Goal: Transaction & Acquisition: Book appointment/travel/reservation

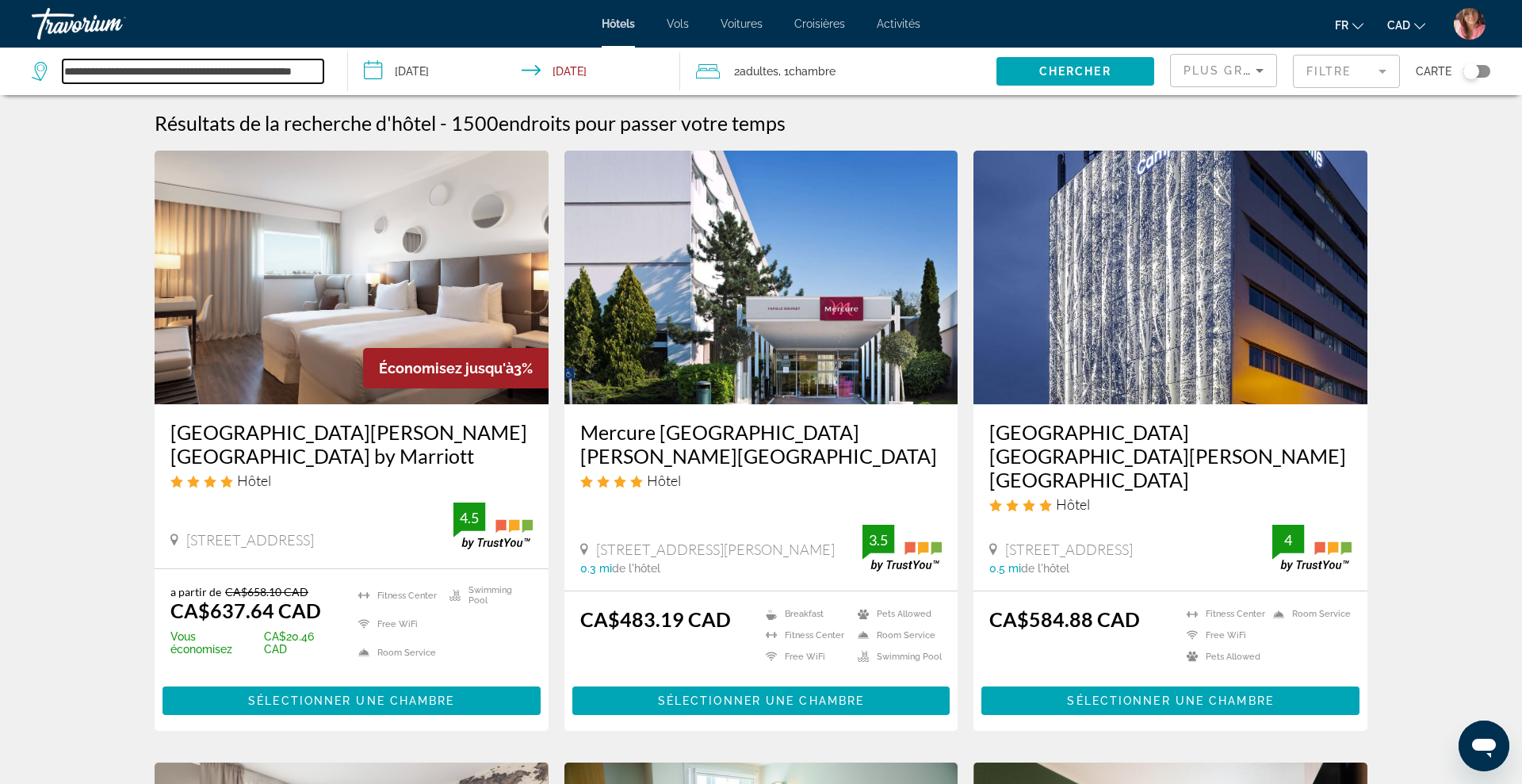
click at [301, 80] on input "**********" at bounding box center [193, 71] width 261 height 24
click at [1333, 78] on mat-form-field "Filtre" at bounding box center [1347, 71] width 107 height 33
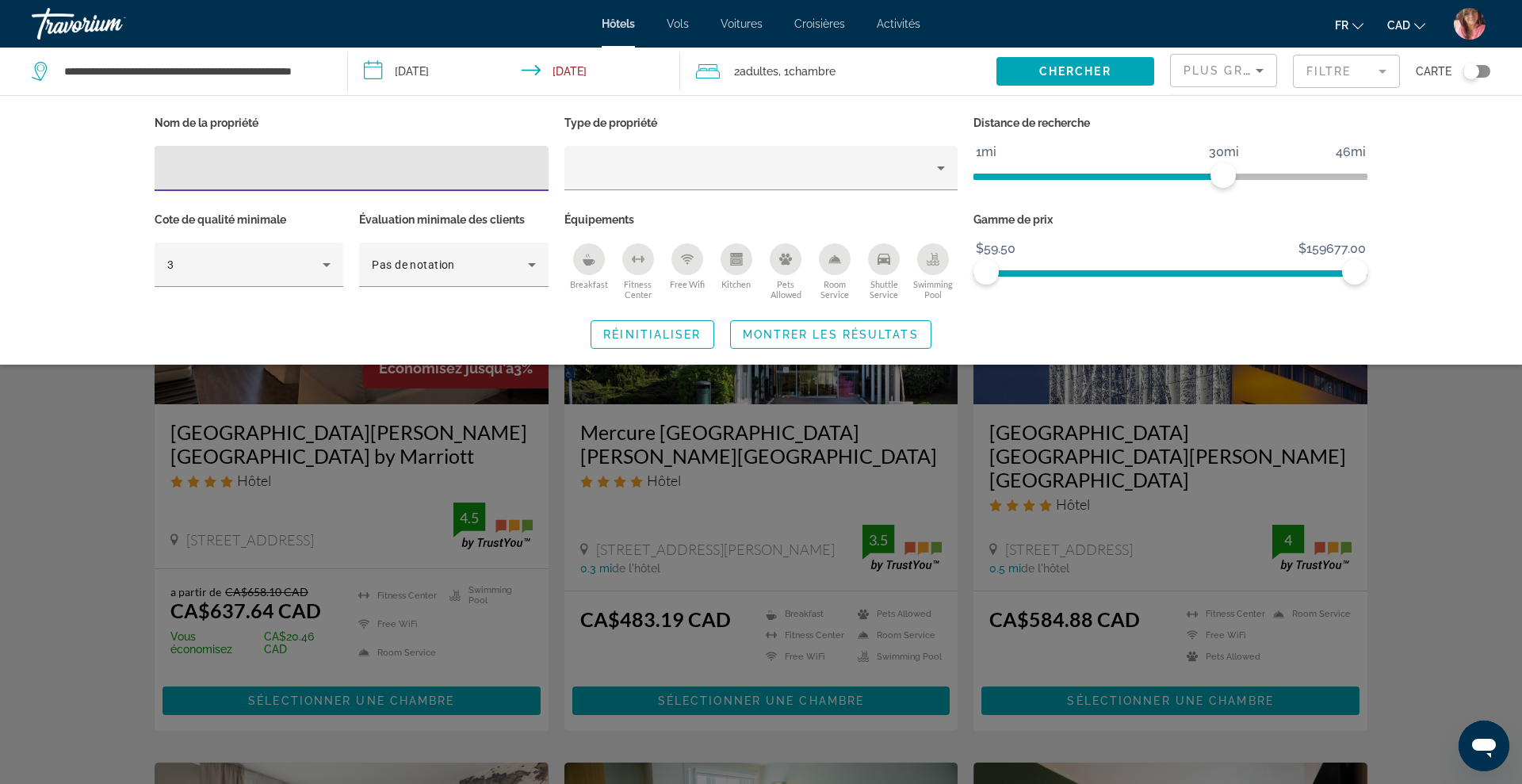
click at [372, 181] on div "Hotel Filters" at bounding box center [351, 168] width 369 height 45
click at [360, 169] on input "Hotel Filters" at bounding box center [351, 169] width 369 height 19
paste input "**********"
type input "**********"
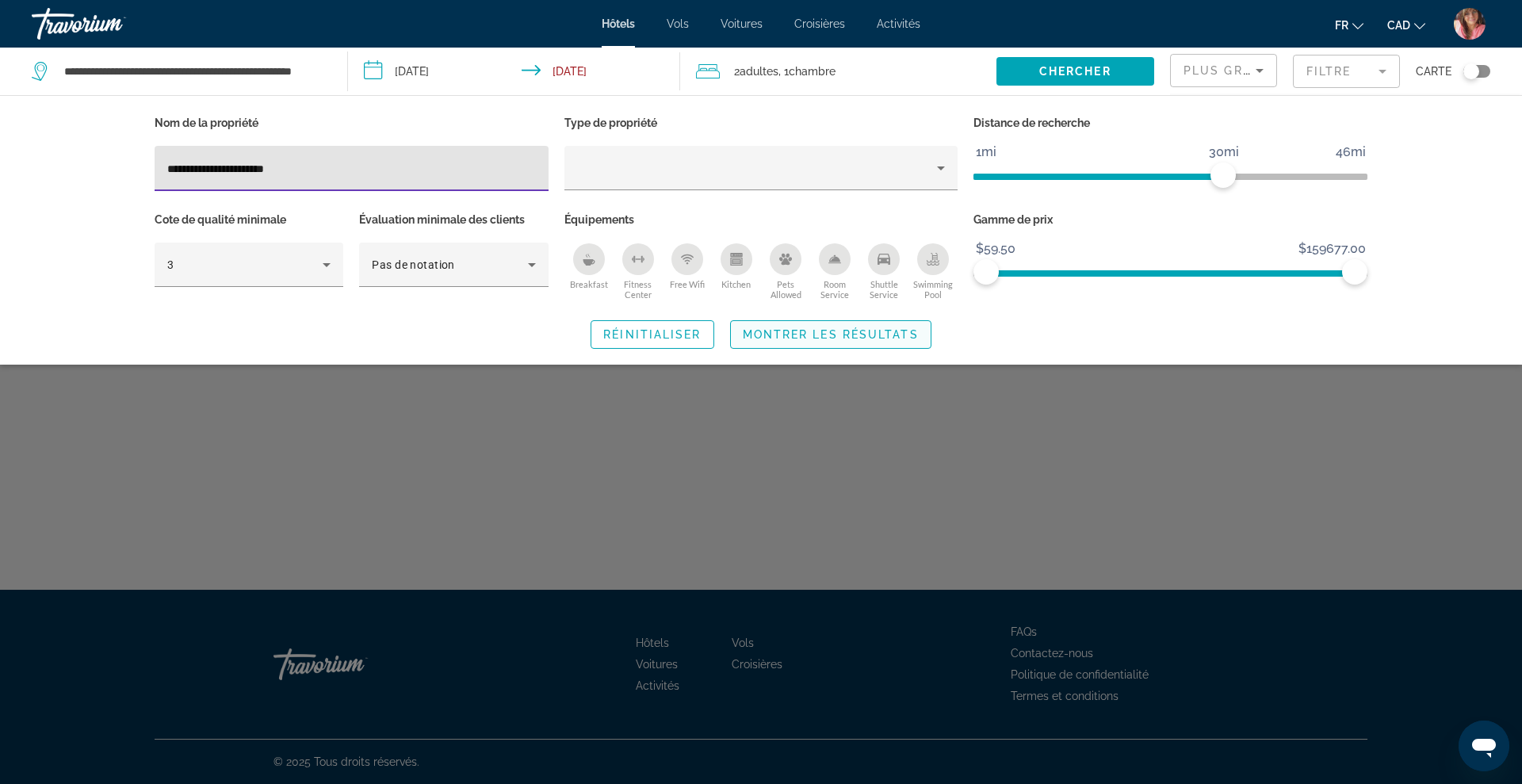
click at [846, 342] on span "Search widget" at bounding box center [830, 335] width 199 height 38
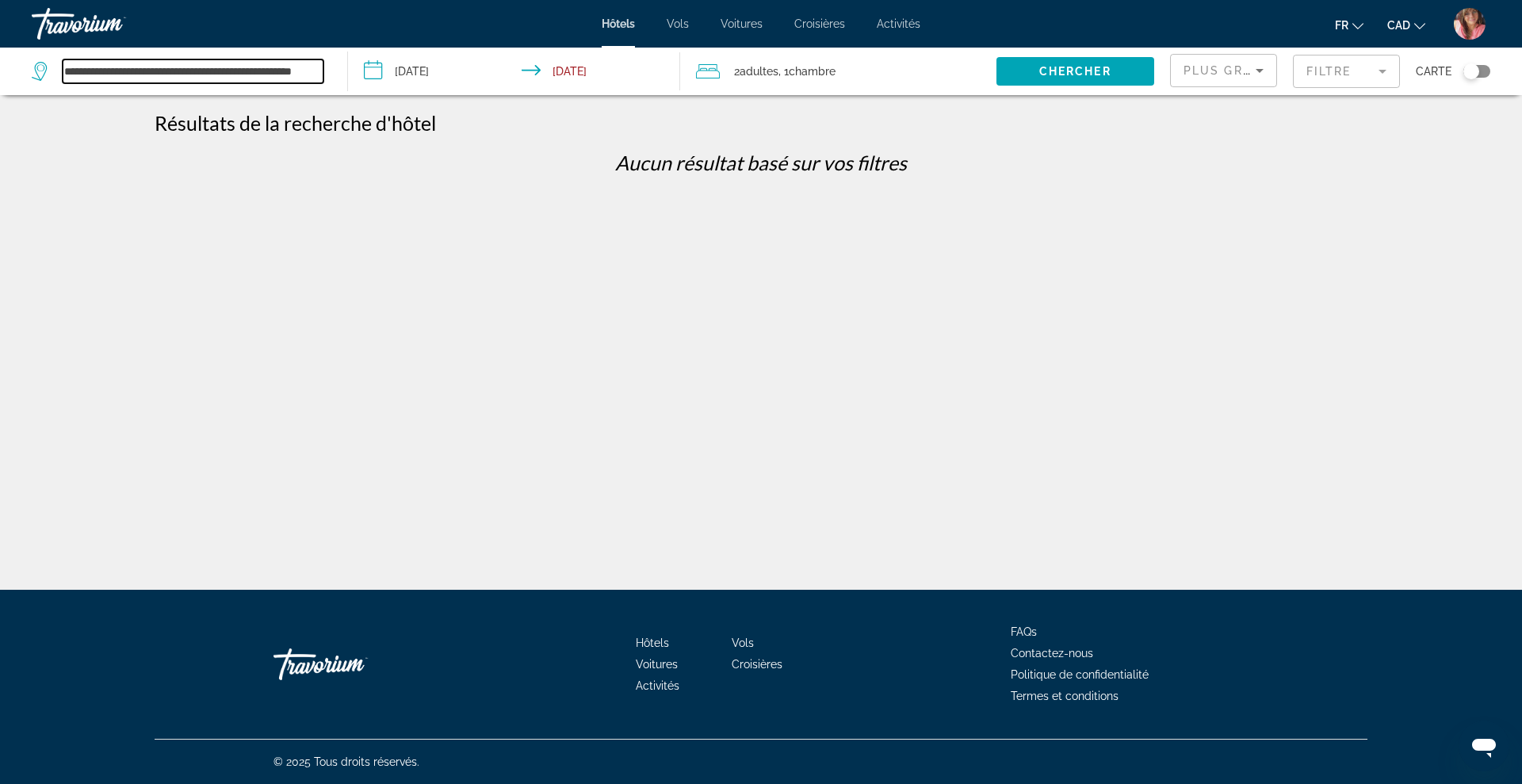
click at [275, 68] on input "**********" at bounding box center [193, 71] width 261 height 24
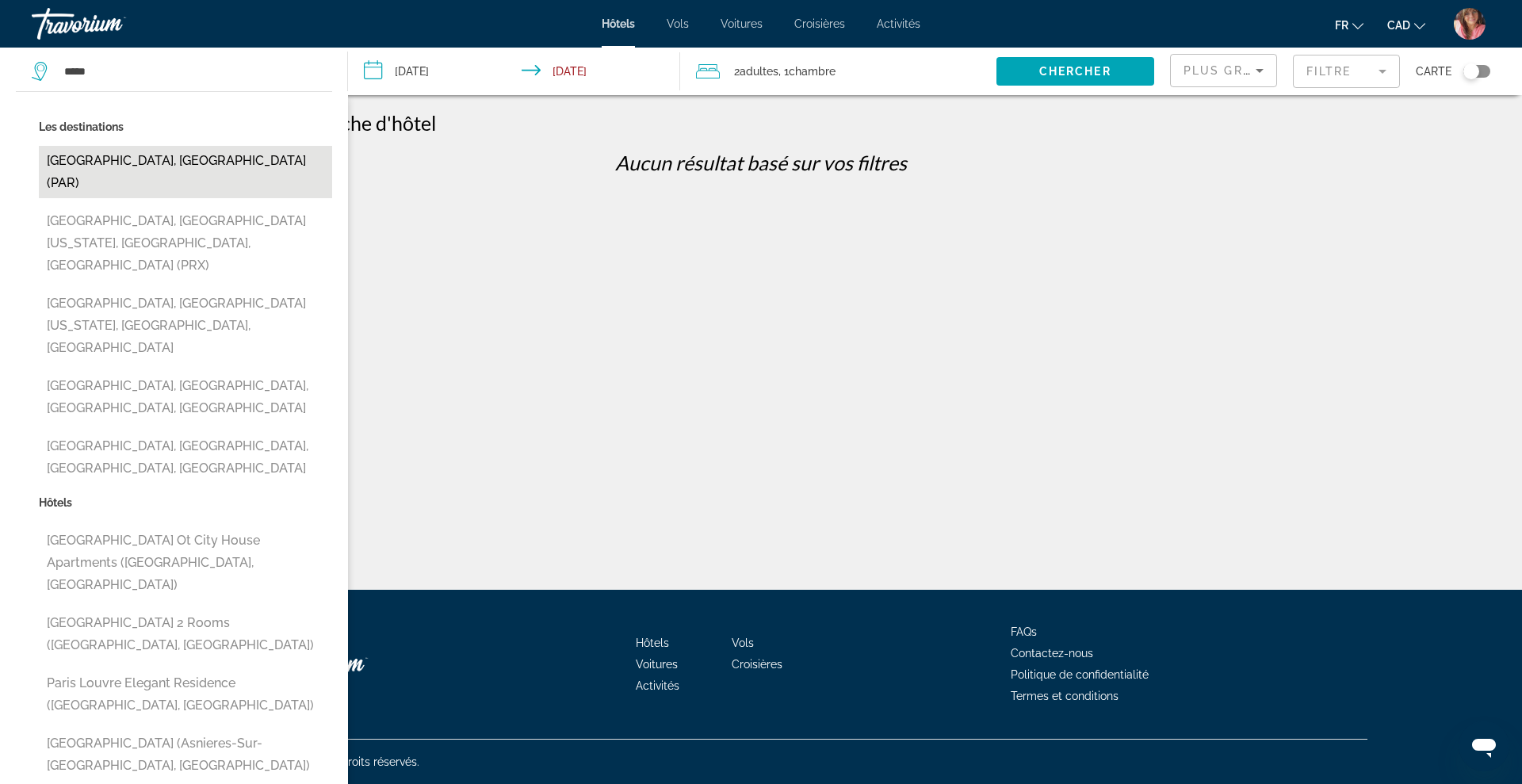
click at [162, 162] on button "[GEOGRAPHIC_DATA], [GEOGRAPHIC_DATA] (PAR)" at bounding box center [185, 171] width 294 height 52
type input "**********"
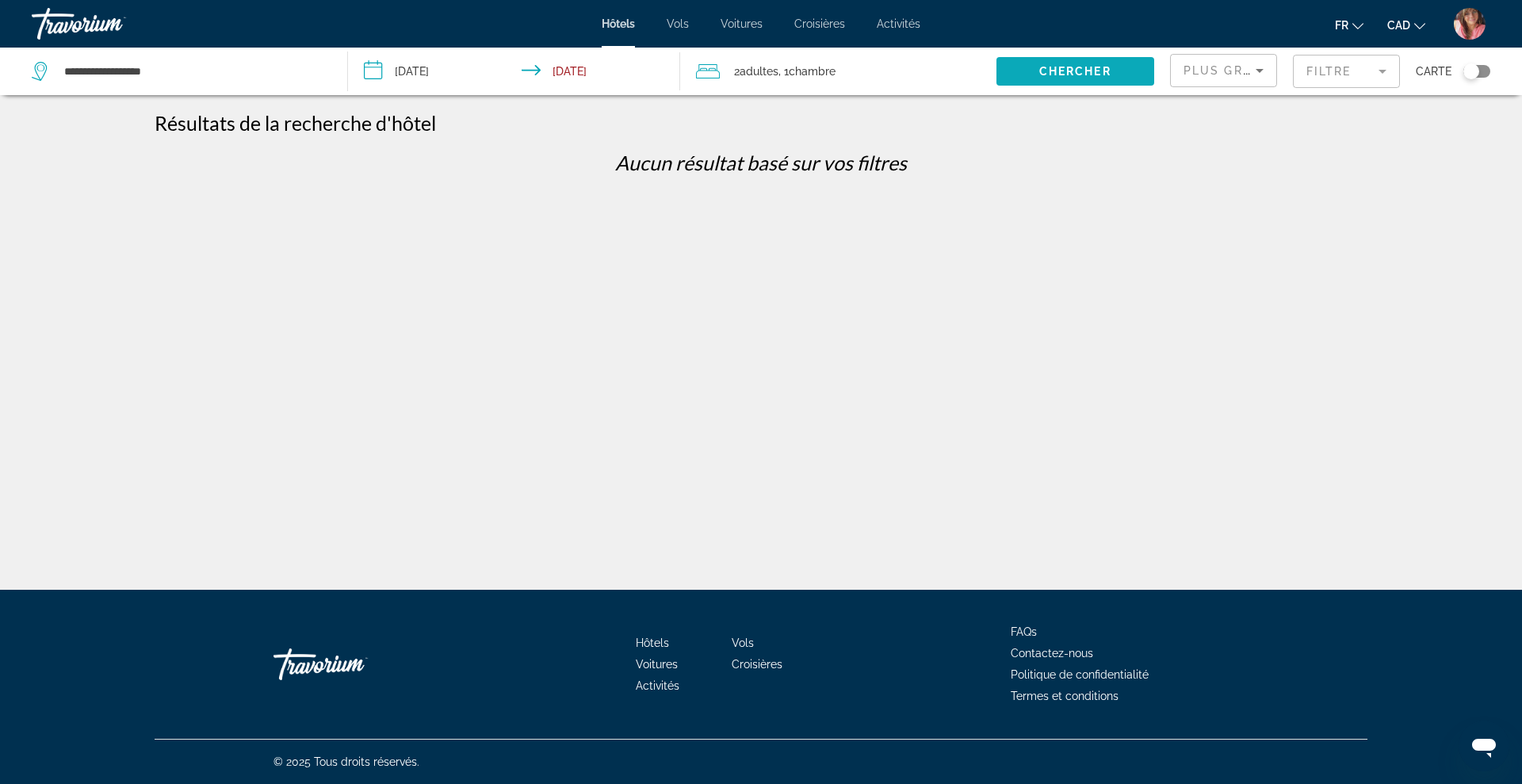
click at [1053, 75] on span "Chercher" at bounding box center [1075, 71] width 72 height 13
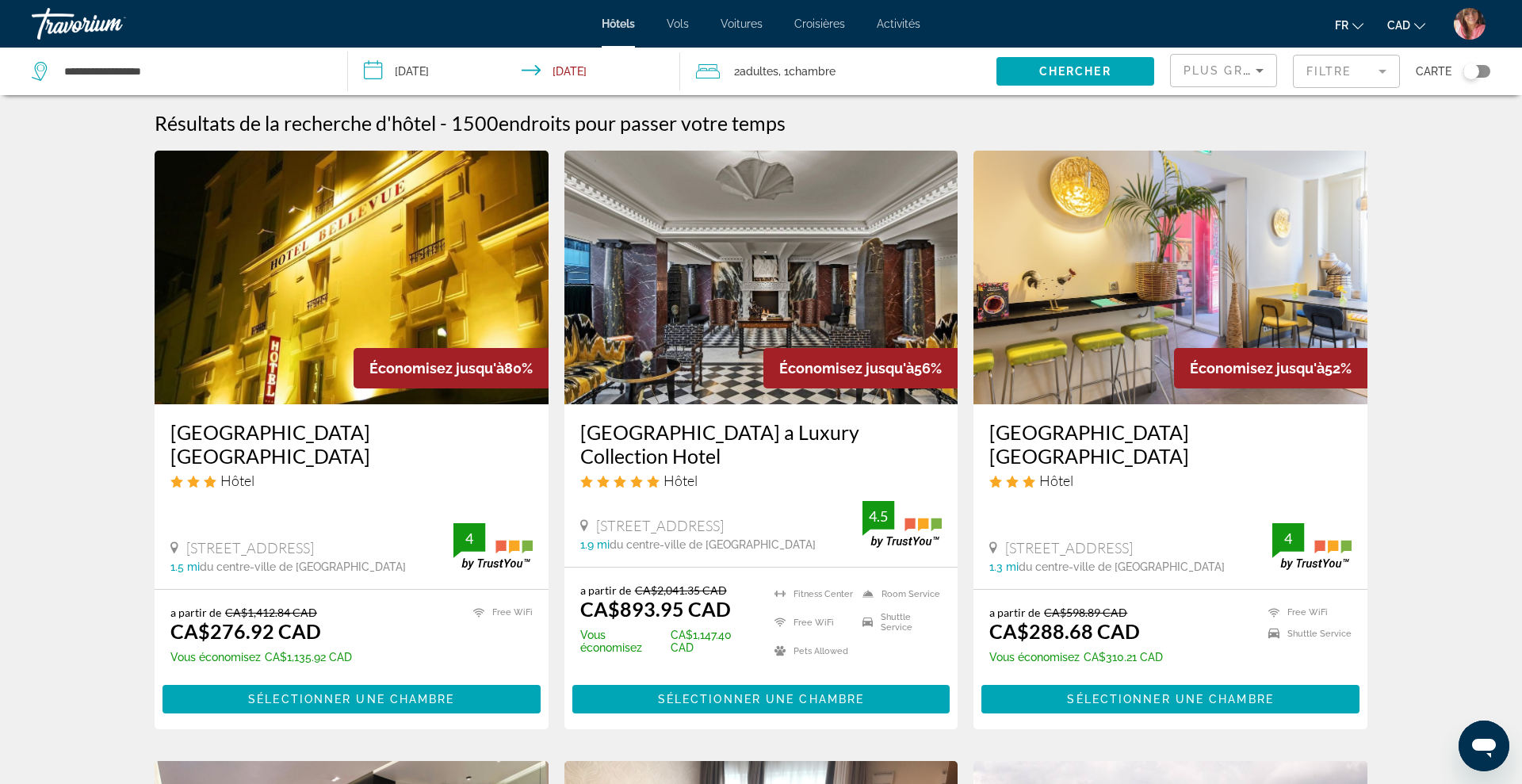
click at [1325, 82] on mat-form-field "Filtre" at bounding box center [1347, 71] width 107 height 33
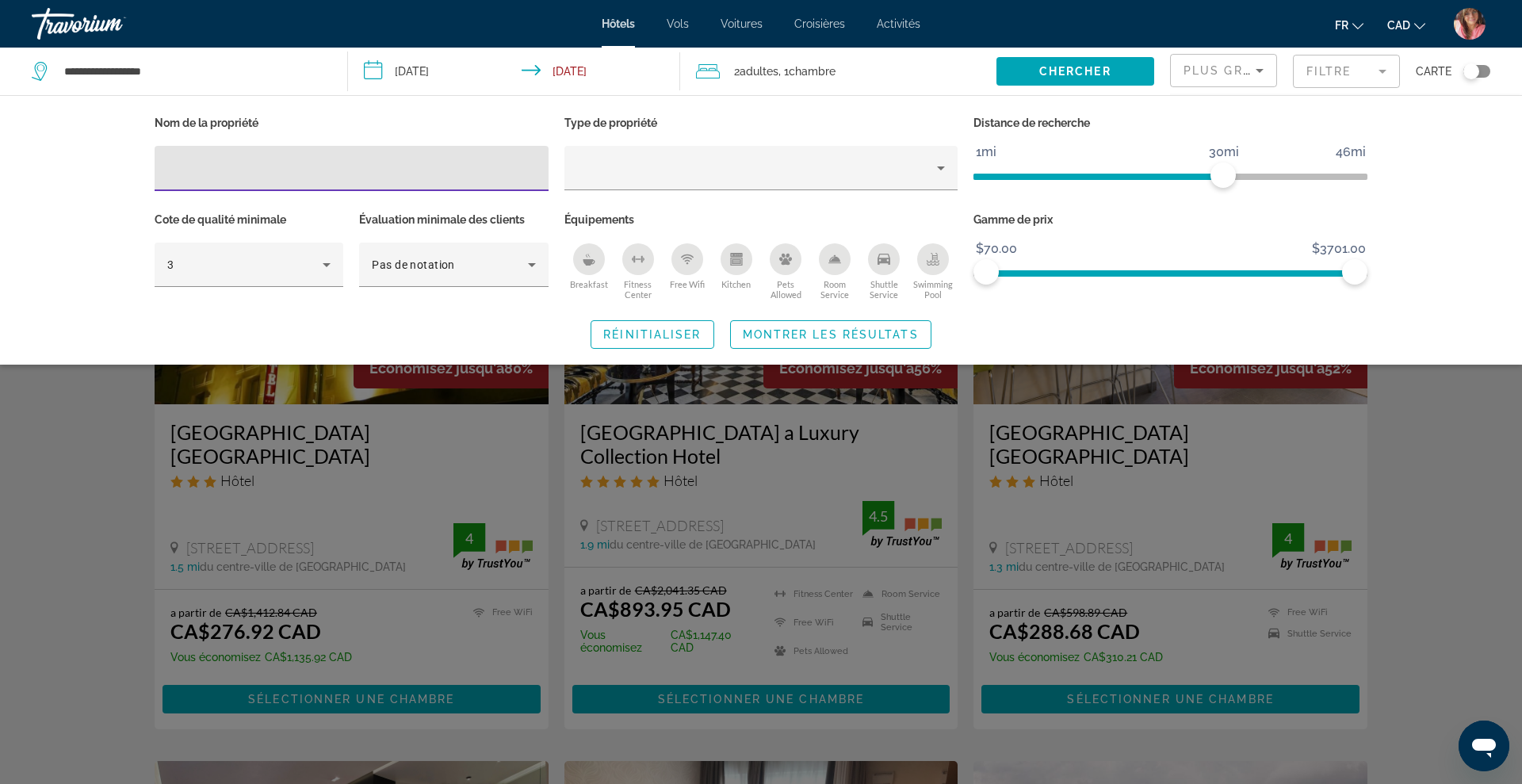
click at [408, 169] on input "Hotel Filters" at bounding box center [351, 169] width 369 height 19
type input "**********"
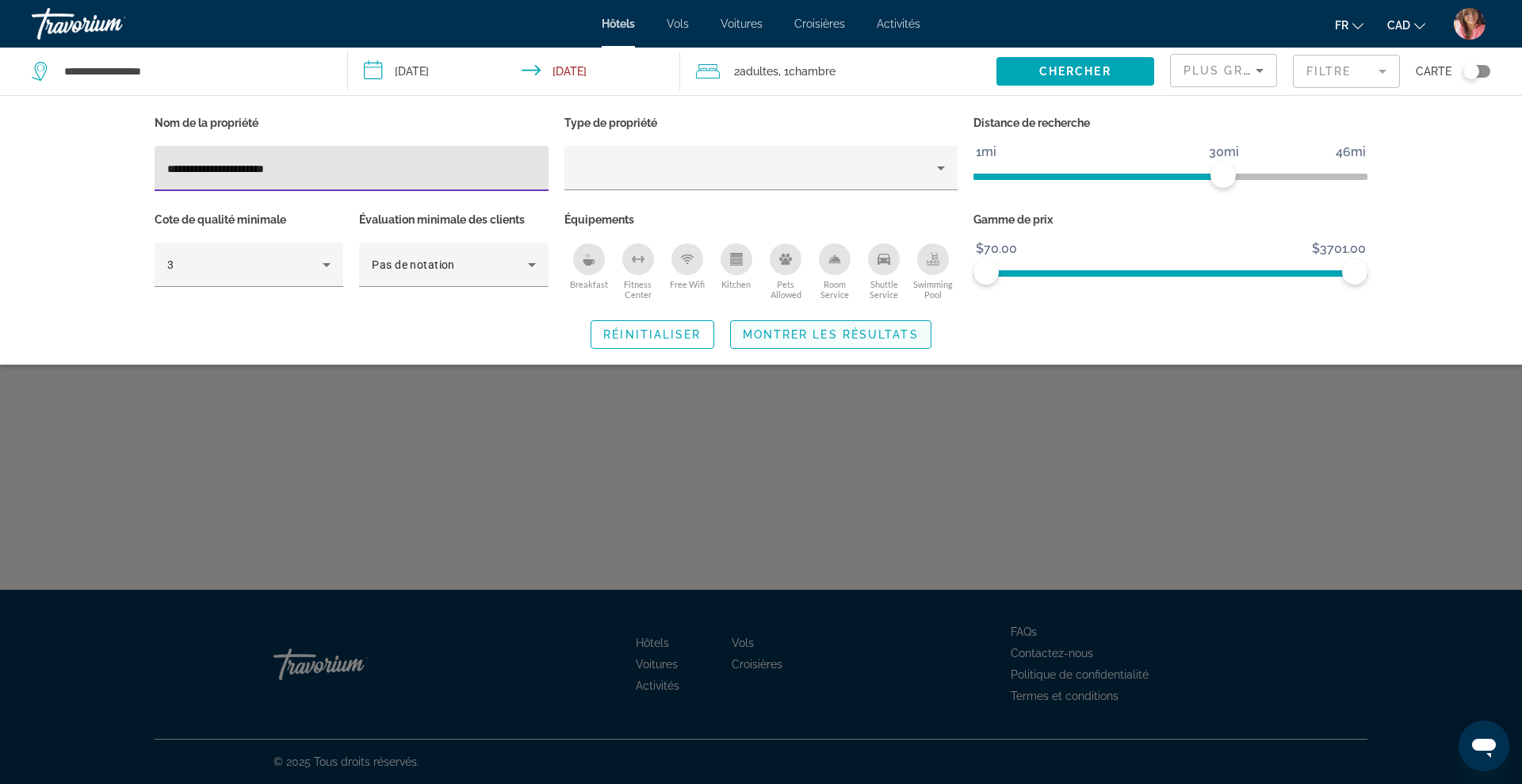
click at [836, 337] on span "Montrer les résultats" at bounding box center [831, 334] width 176 height 13
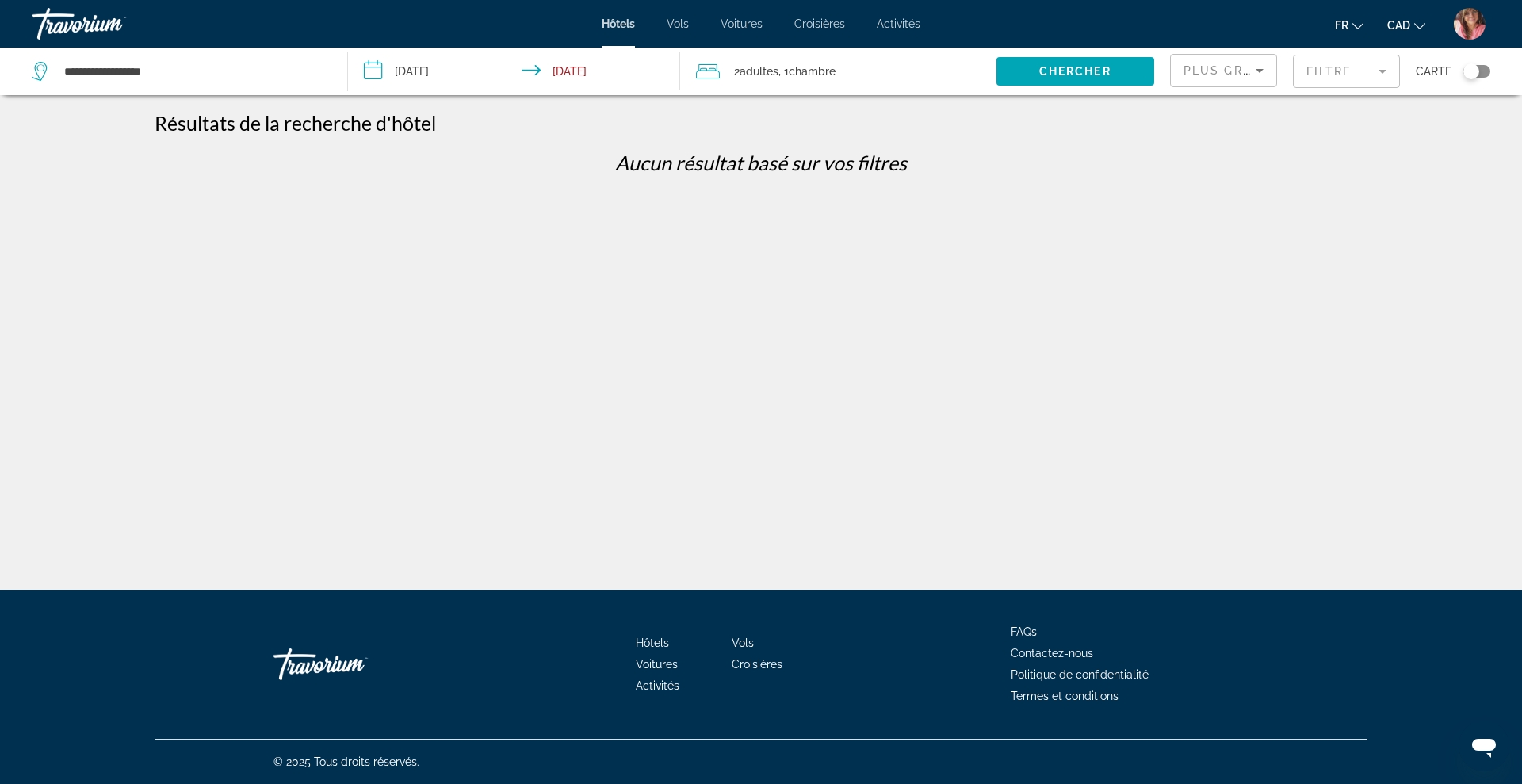
click at [1344, 70] on mat-form-field "Filtre" at bounding box center [1347, 71] width 107 height 33
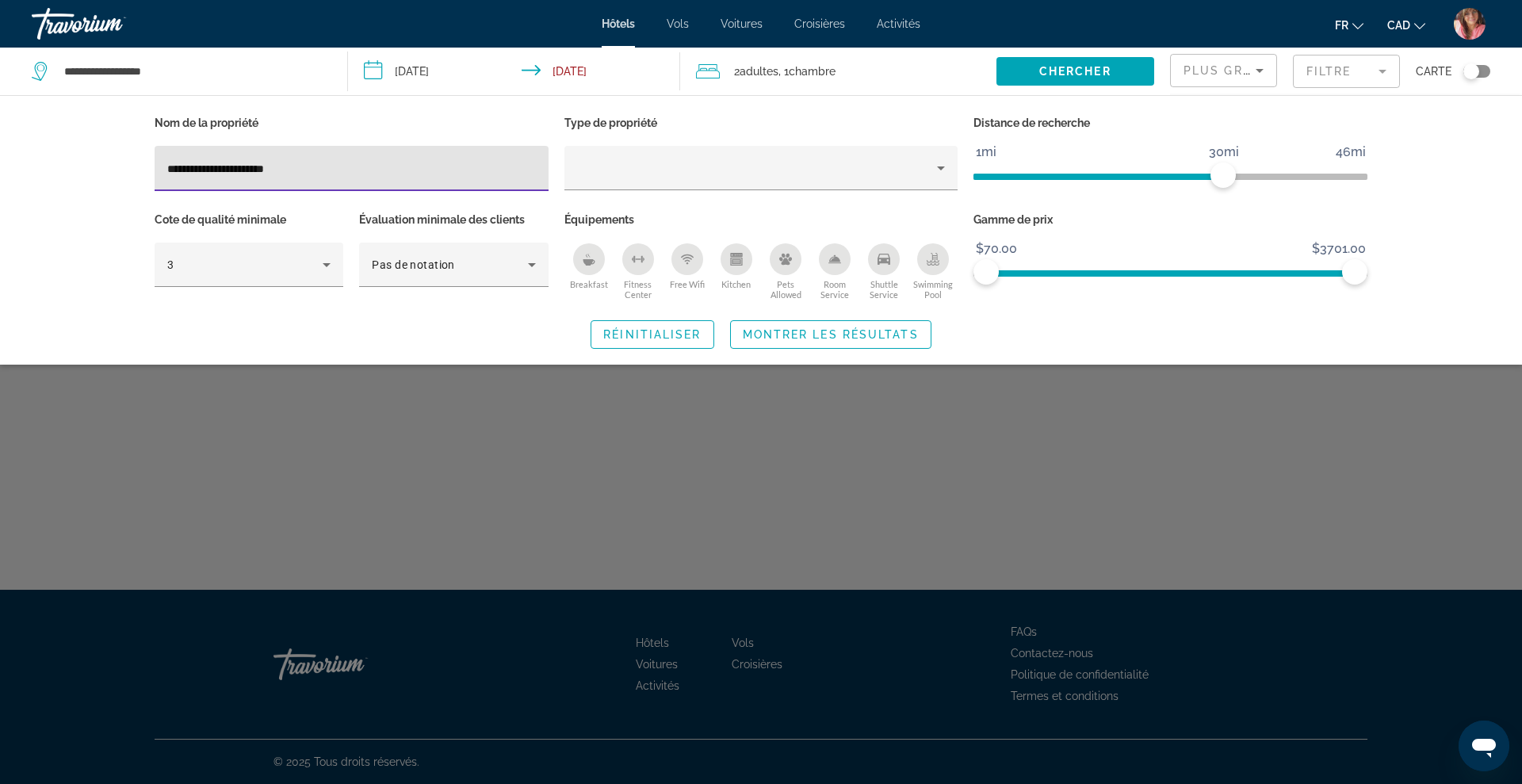
click at [531, 163] on input "**********" at bounding box center [351, 169] width 369 height 19
click at [513, 163] on input "**********" at bounding box center [351, 169] width 369 height 19
type input "*"
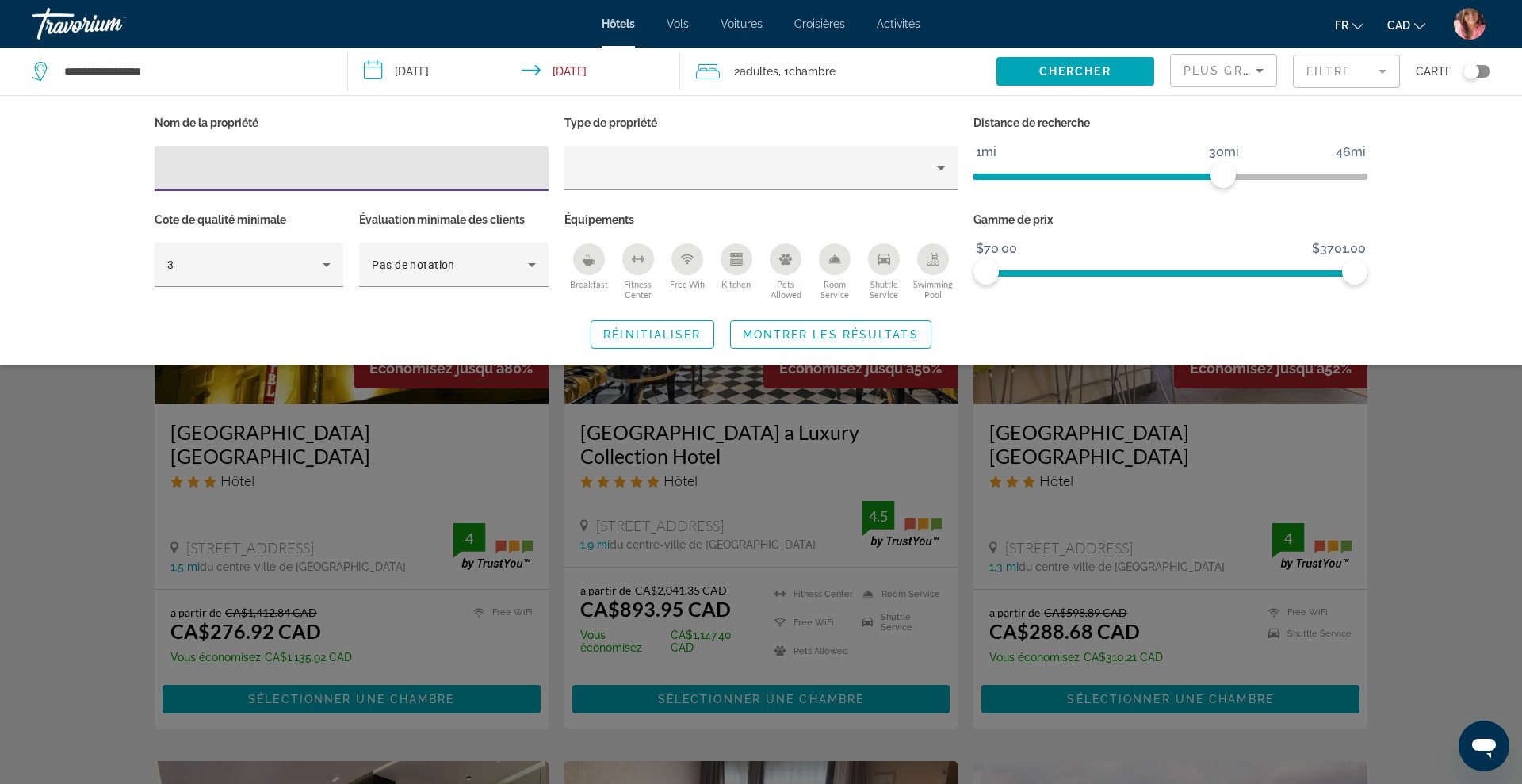
click at [354, 177] on div "Hotel Filters" at bounding box center [351, 168] width 369 height 45
click at [336, 165] on input "Hotel Filters" at bounding box center [351, 169] width 369 height 19
paste input "**********"
type input "**********"
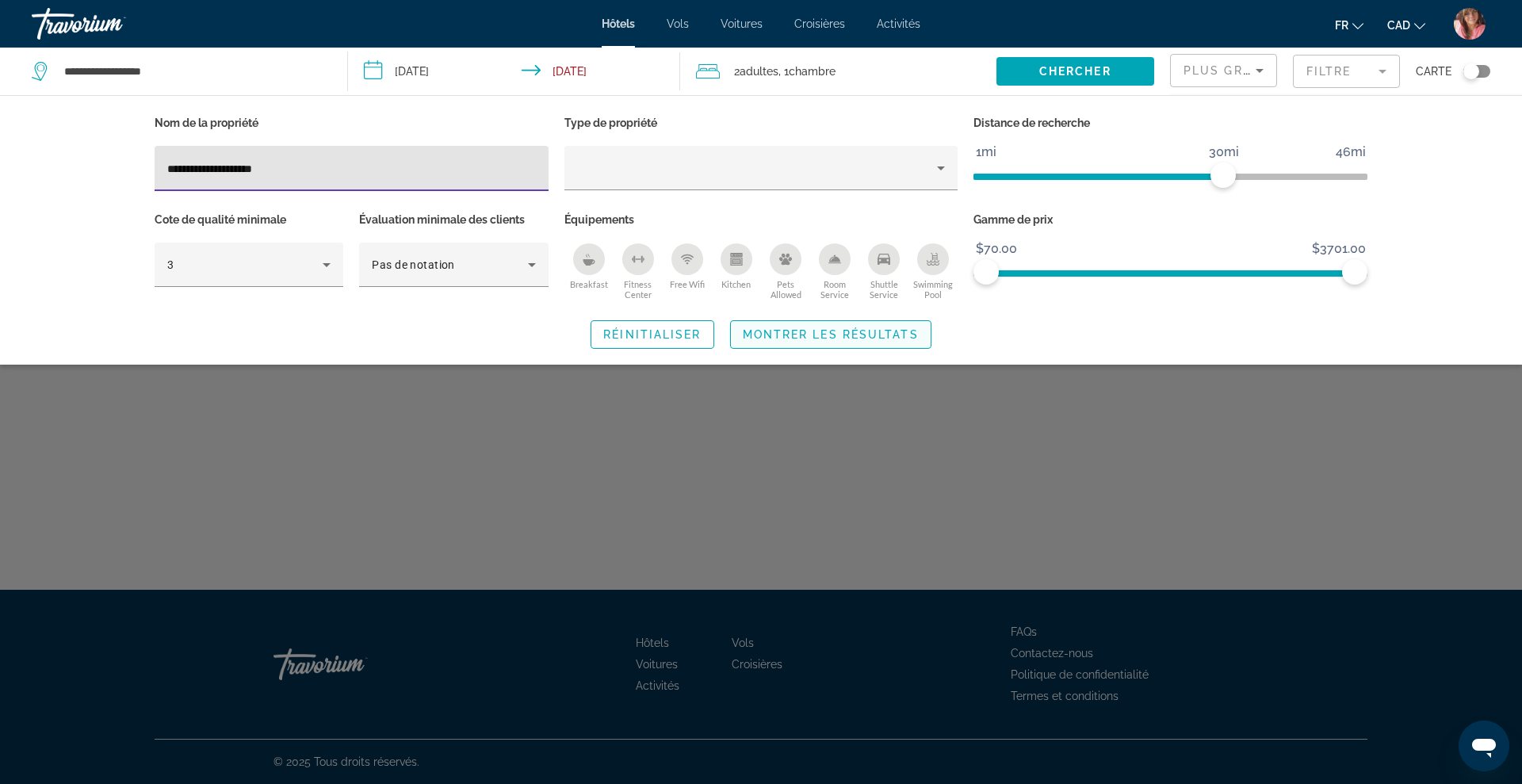
click at [829, 330] on span "Montrer les résultats" at bounding box center [831, 334] width 176 height 13
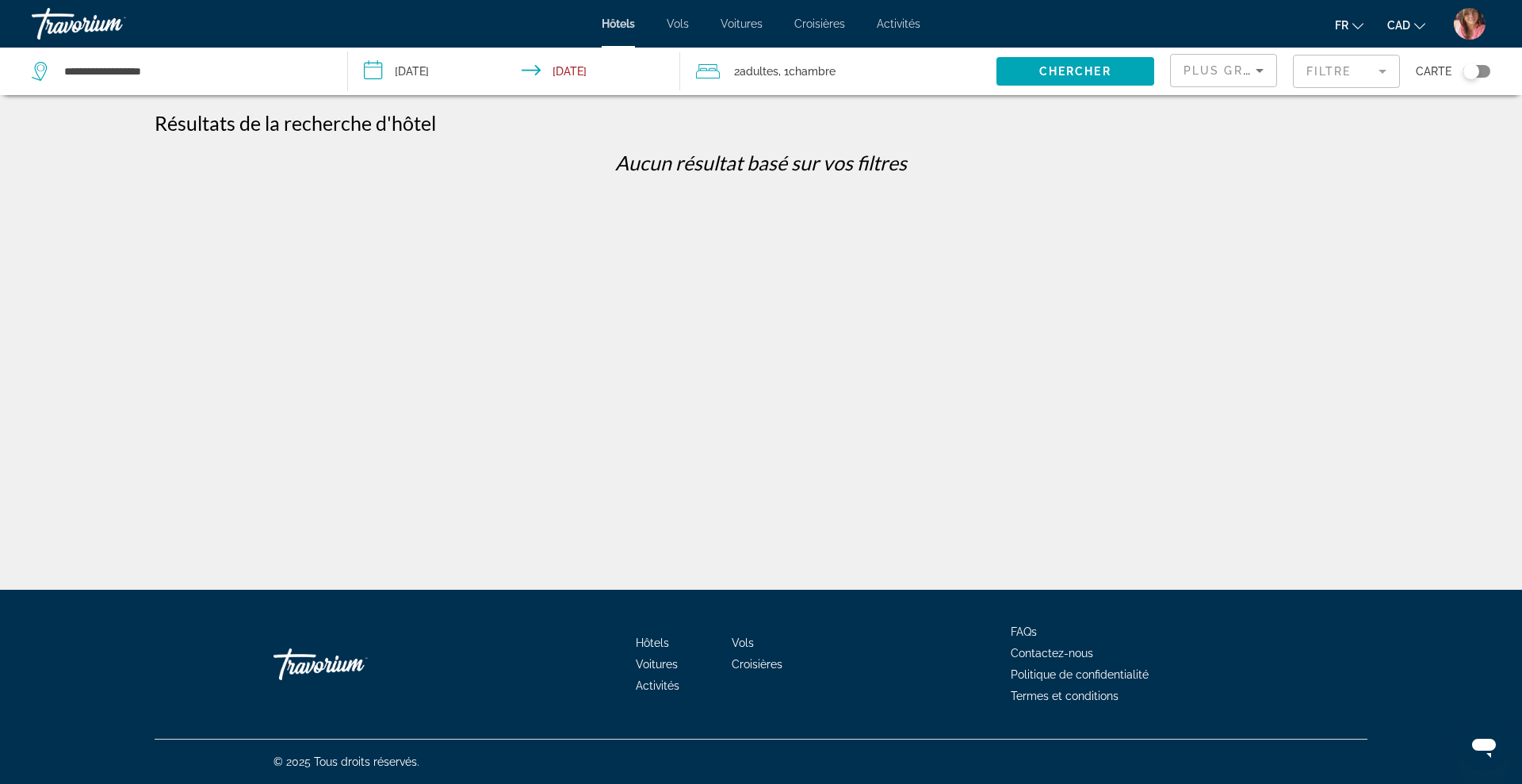
click at [1326, 79] on mat-form-field "Filtre" at bounding box center [1347, 71] width 107 height 33
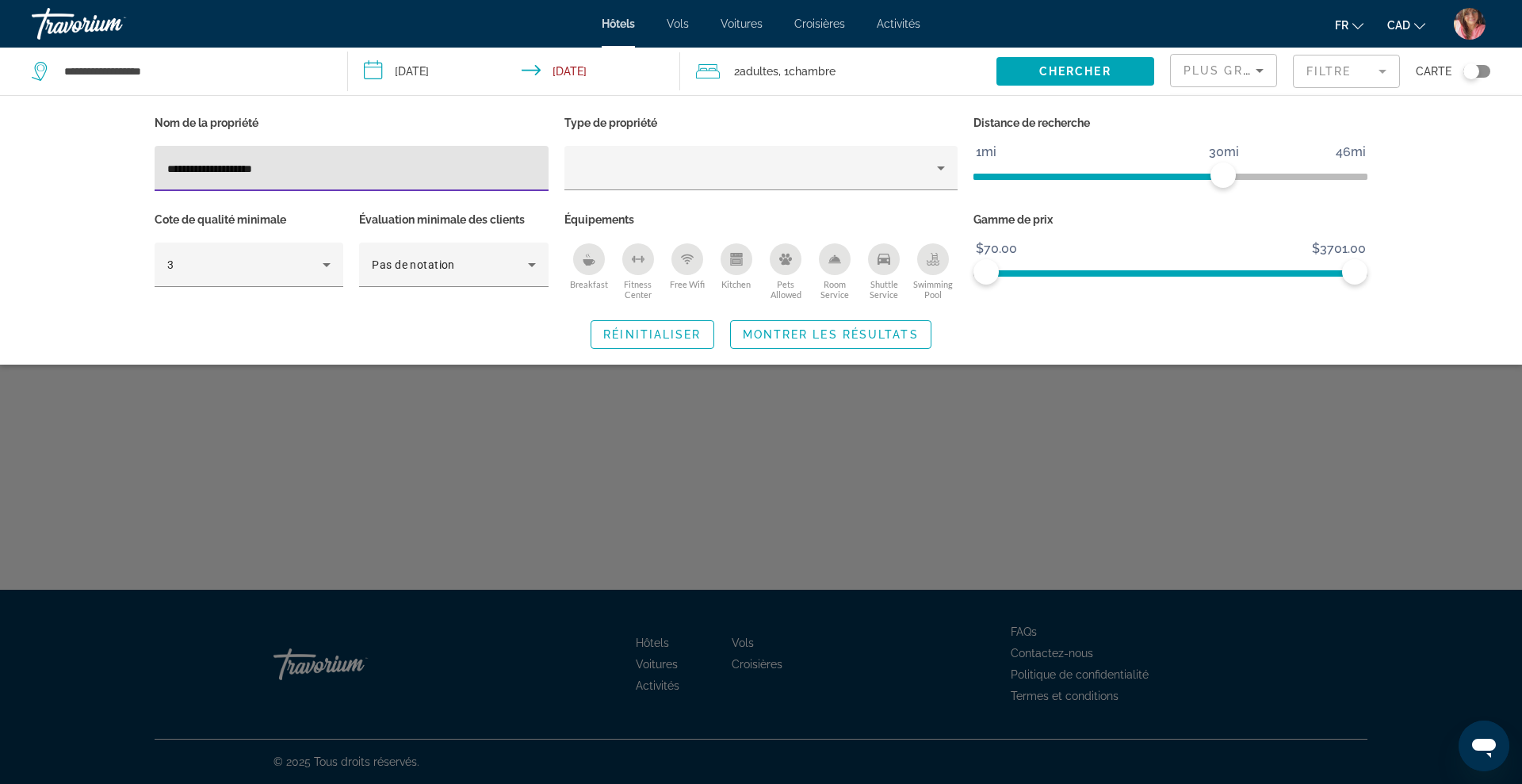
click at [425, 168] on input "**********" at bounding box center [351, 169] width 369 height 19
type input "*****"
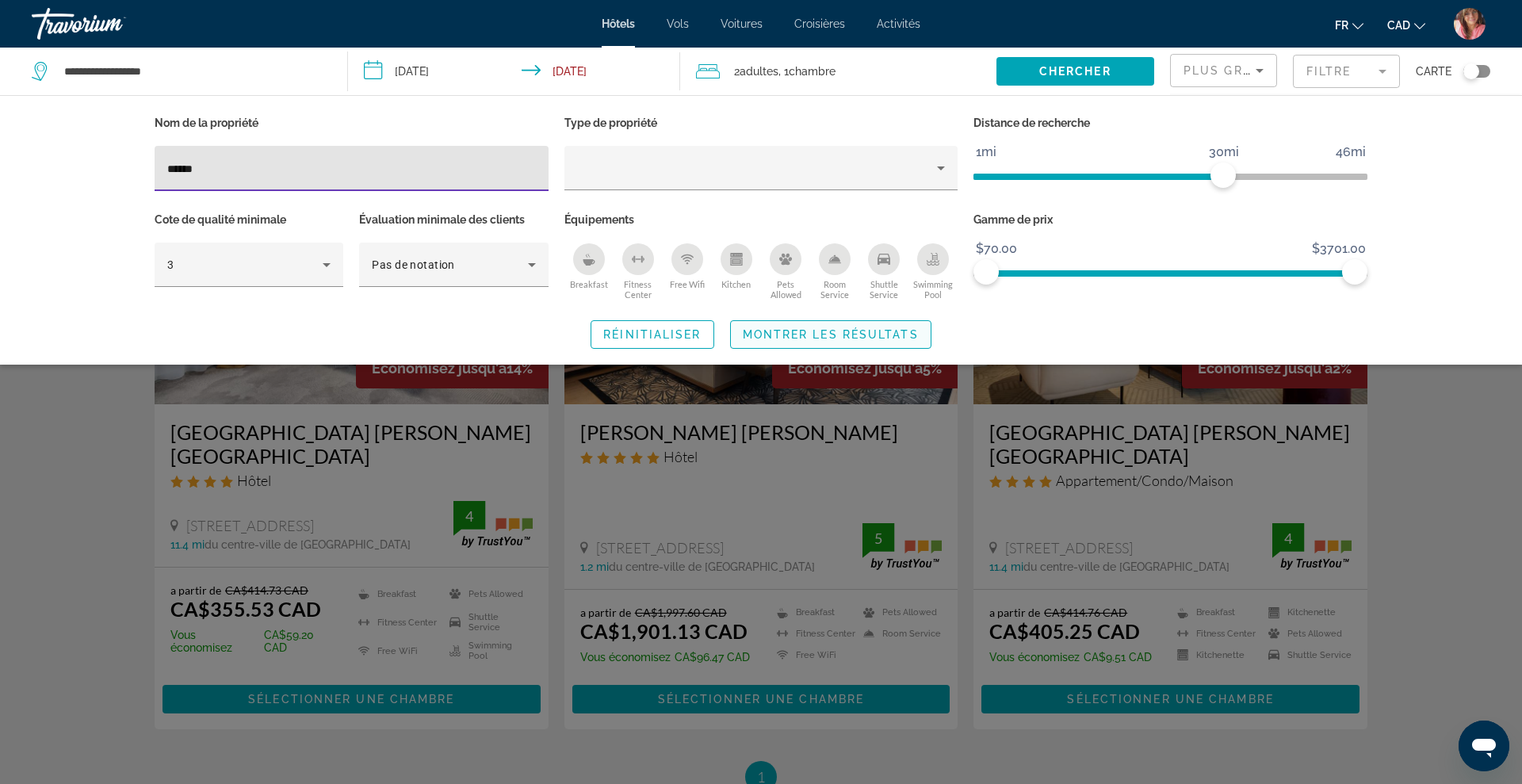
click at [918, 331] on span "Montrer les résultats" at bounding box center [831, 334] width 176 height 13
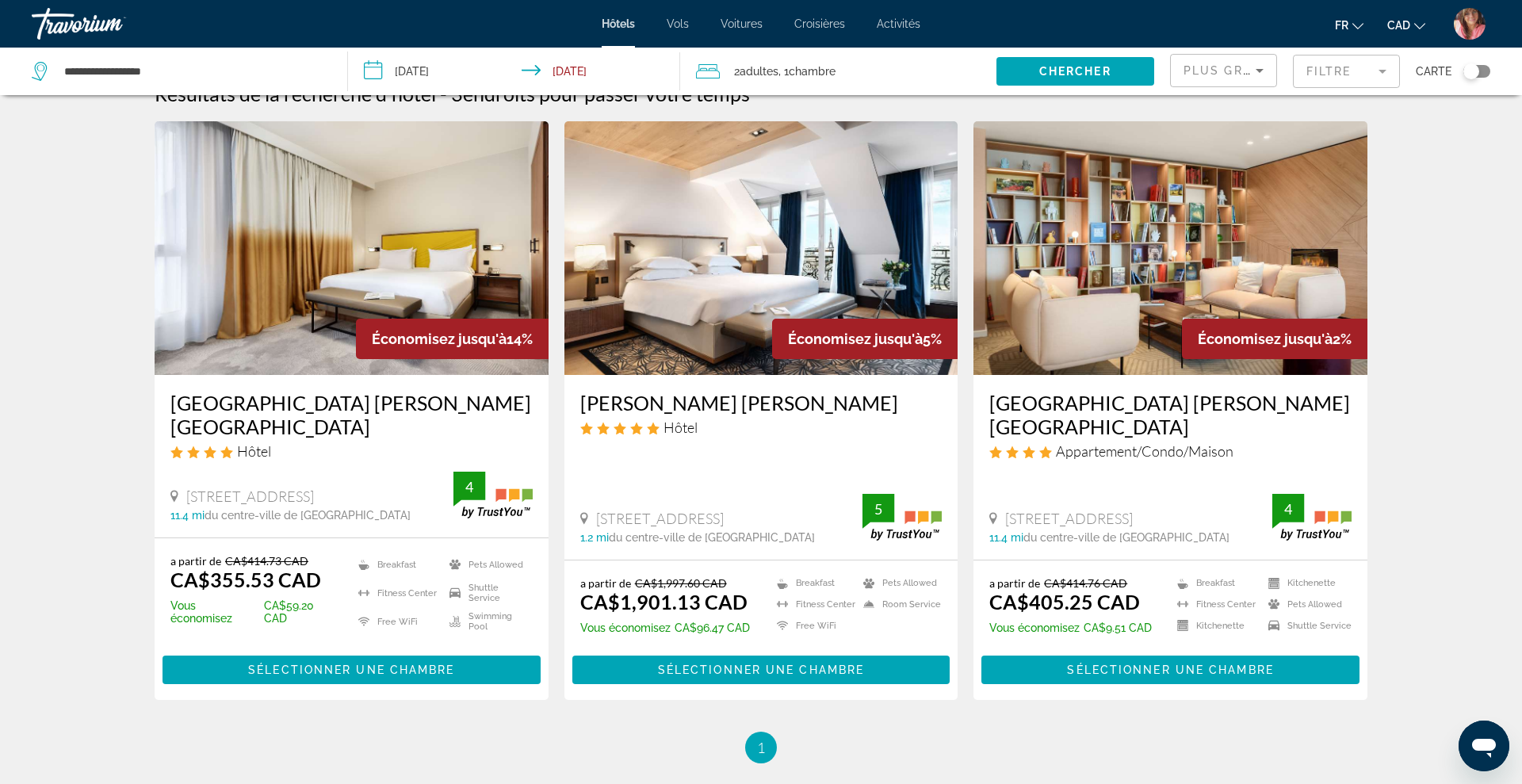
scroll to position [33, 0]
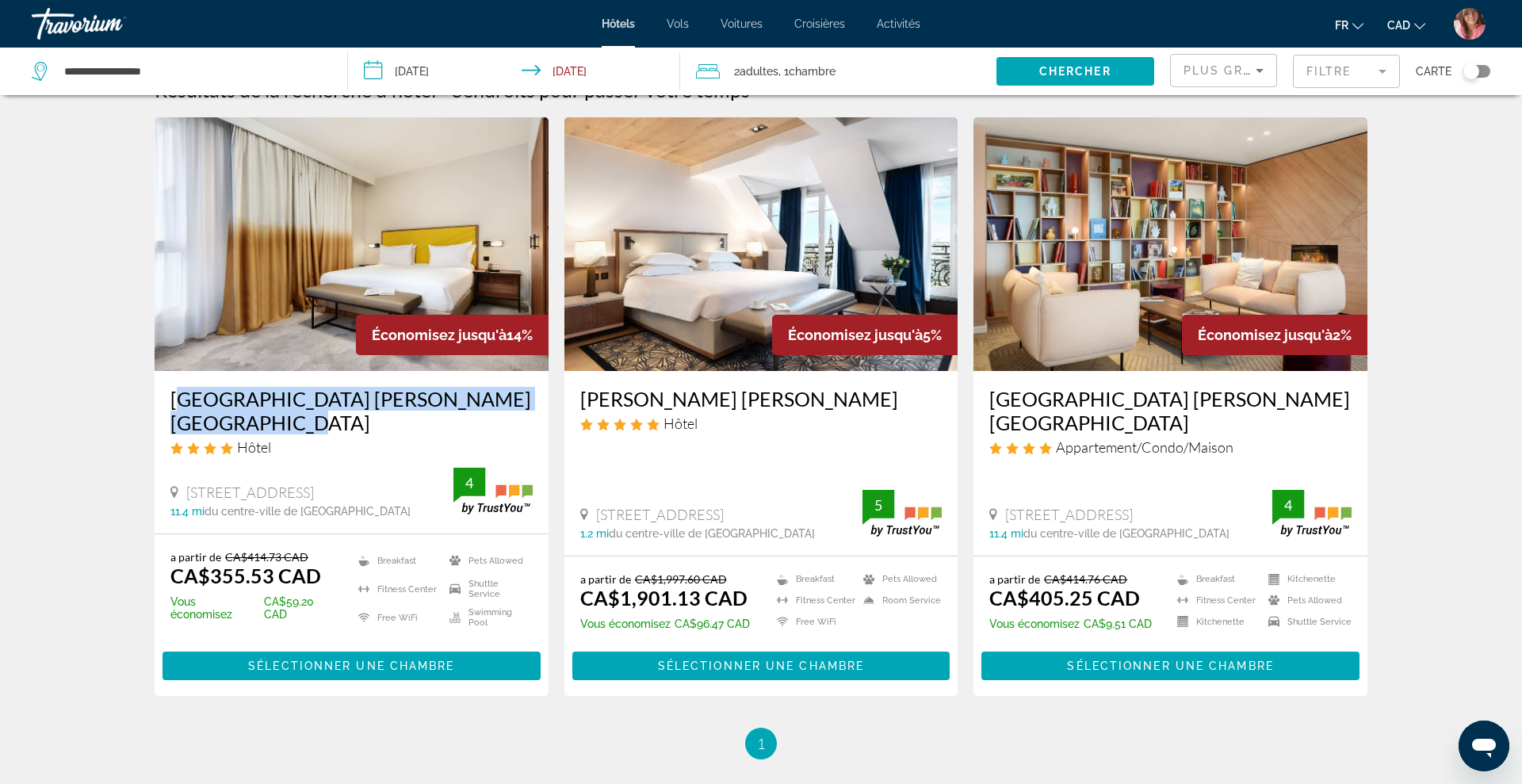
drag, startPoint x: 157, startPoint y: 392, endPoint x: 271, endPoint y: 425, distance: 118.7
click at [271, 425] on div "[GEOGRAPHIC_DATA] [PERSON_NAME][GEOGRAPHIC_DATA] Hôtel [STREET_ADDRESS] 11.4 mi…" at bounding box center [352, 452] width 394 height 163
copy h3 "[GEOGRAPHIC_DATA] [PERSON_NAME][GEOGRAPHIC_DATA]"
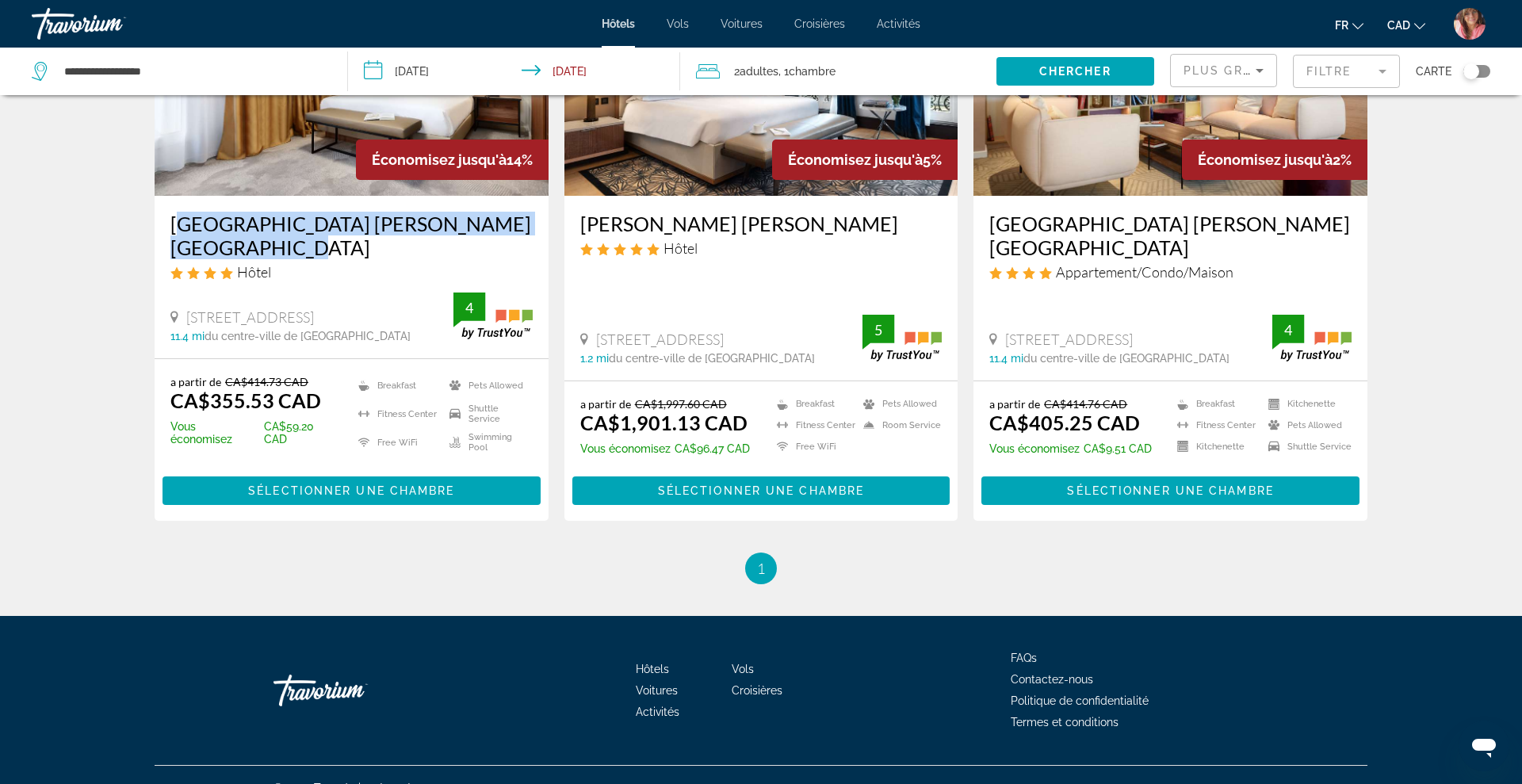
scroll to position [205, 0]
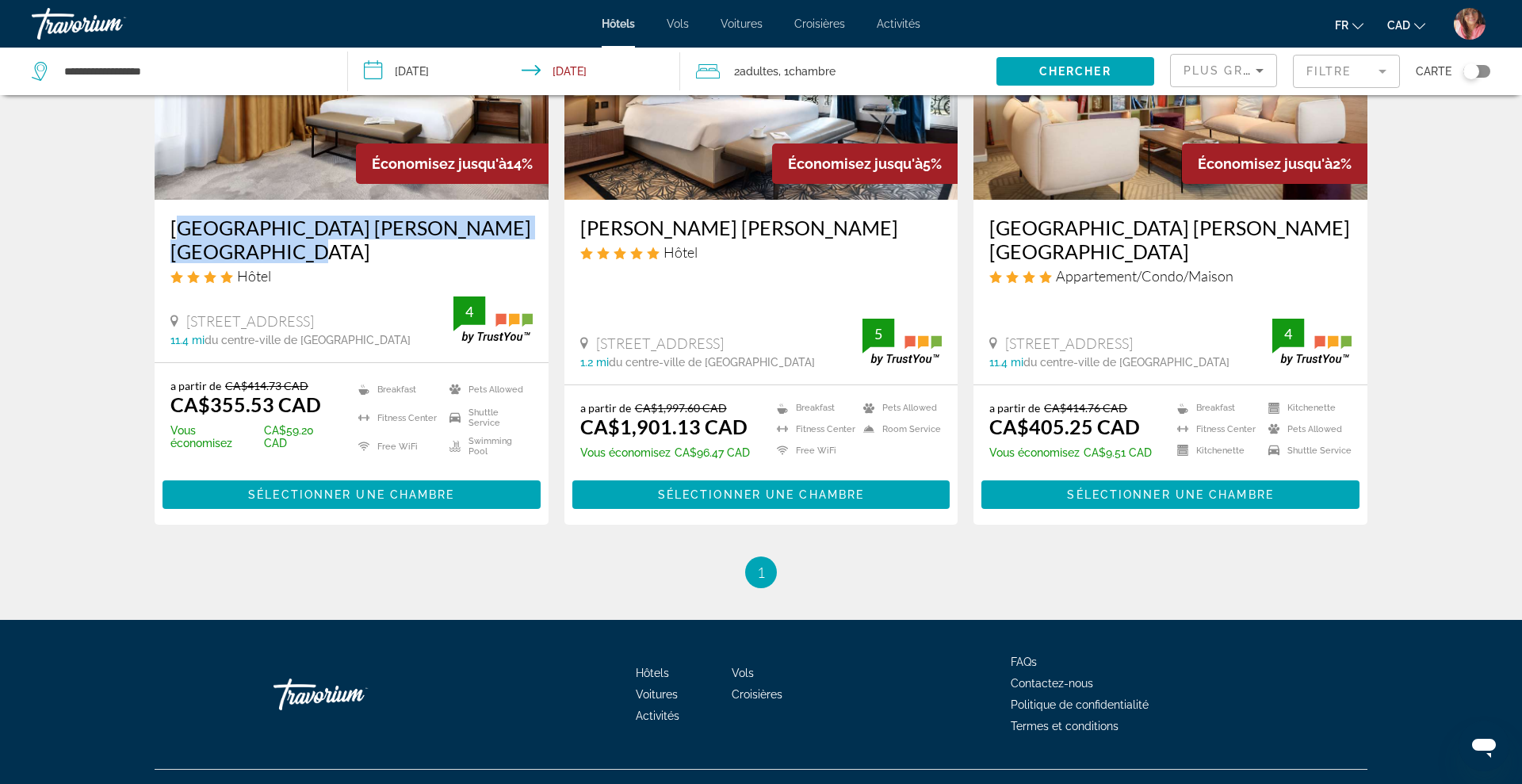
click at [1310, 78] on mat-form-field "Filtre" at bounding box center [1347, 71] width 107 height 33
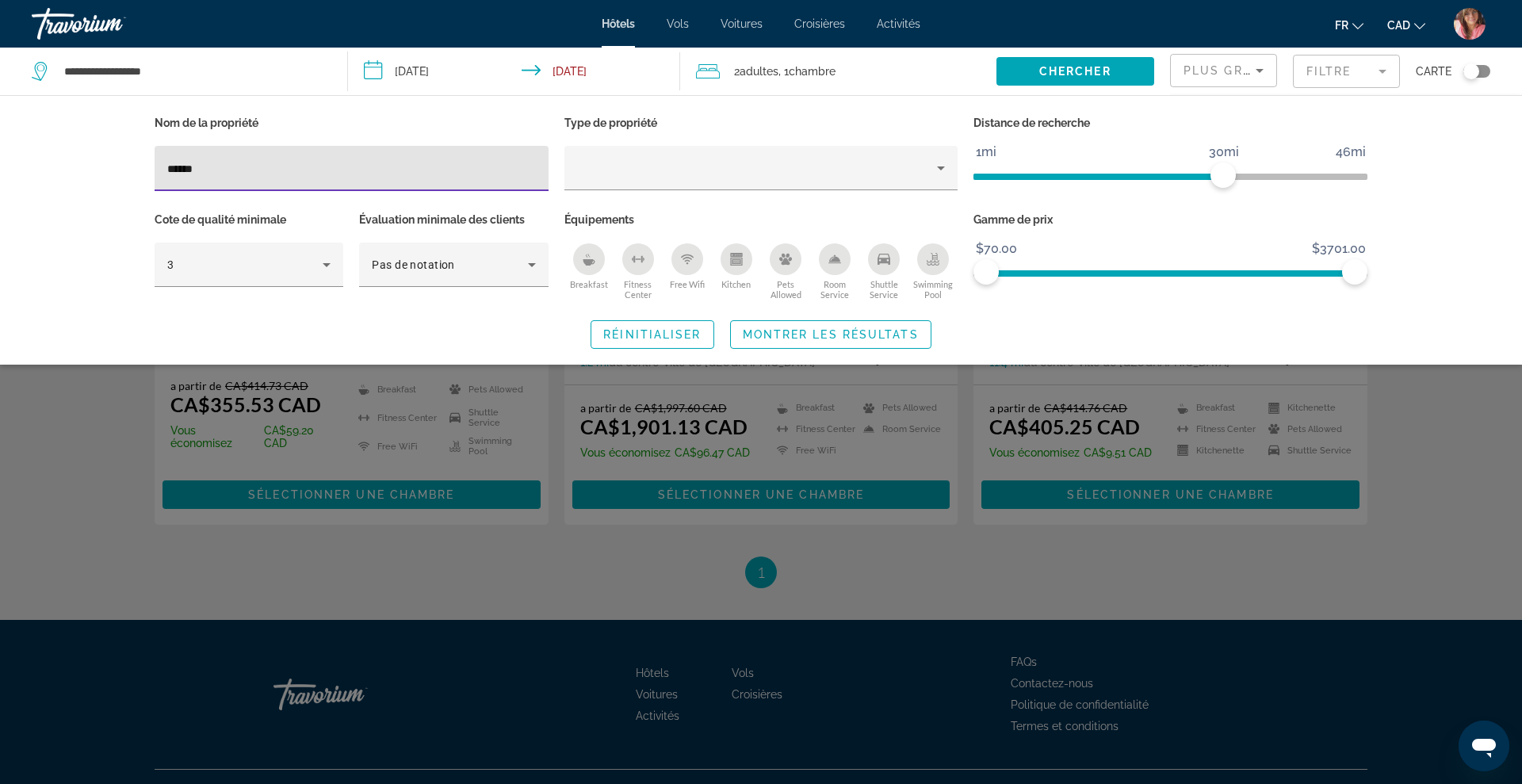
click at [437, 169] on input "*****" at bounding box center [351, 169] width 369 height 19
type input "**********"
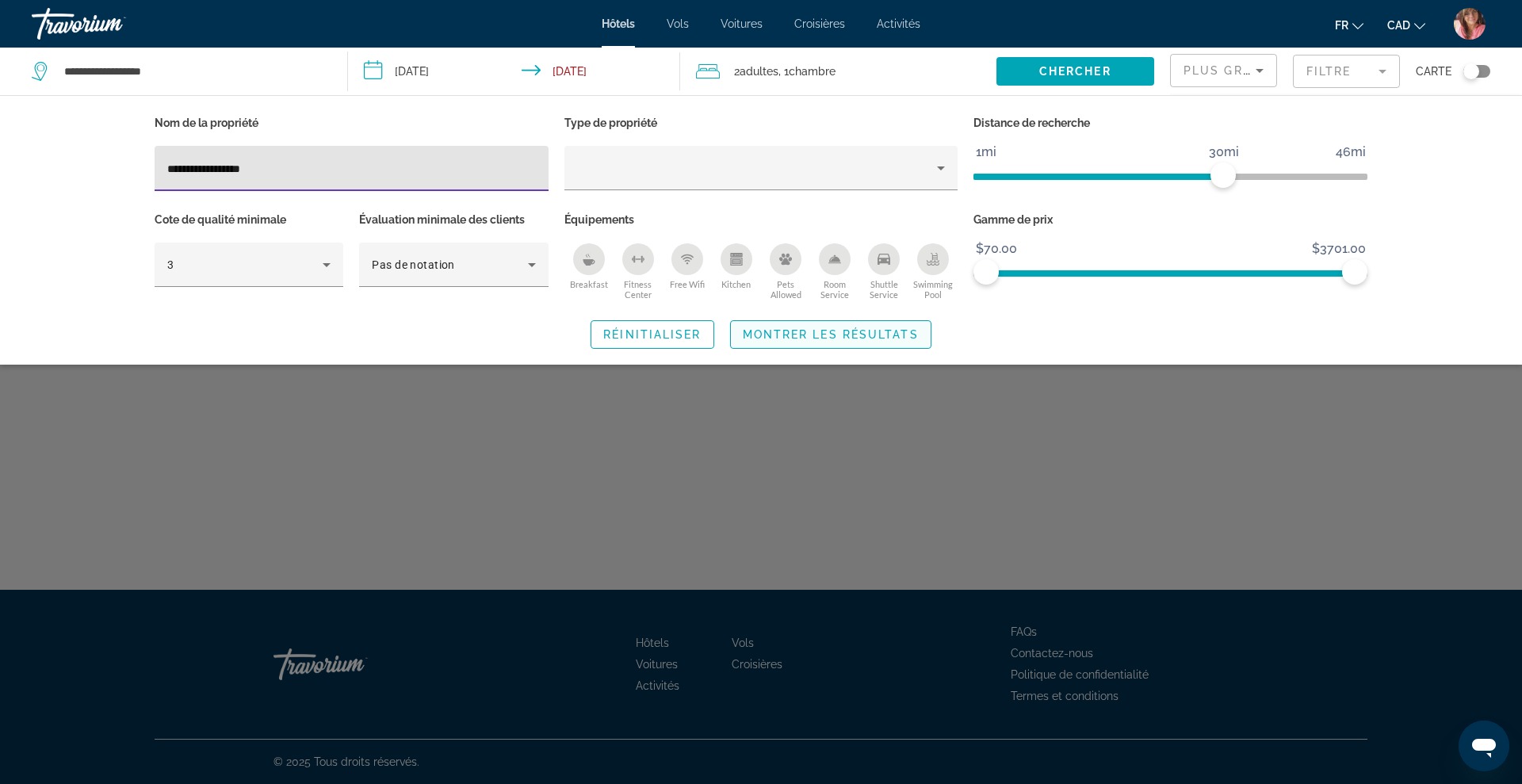
click at [825, 336] on span "Montrer les résultats" at bounding box center [831, 334] width 176 height 13
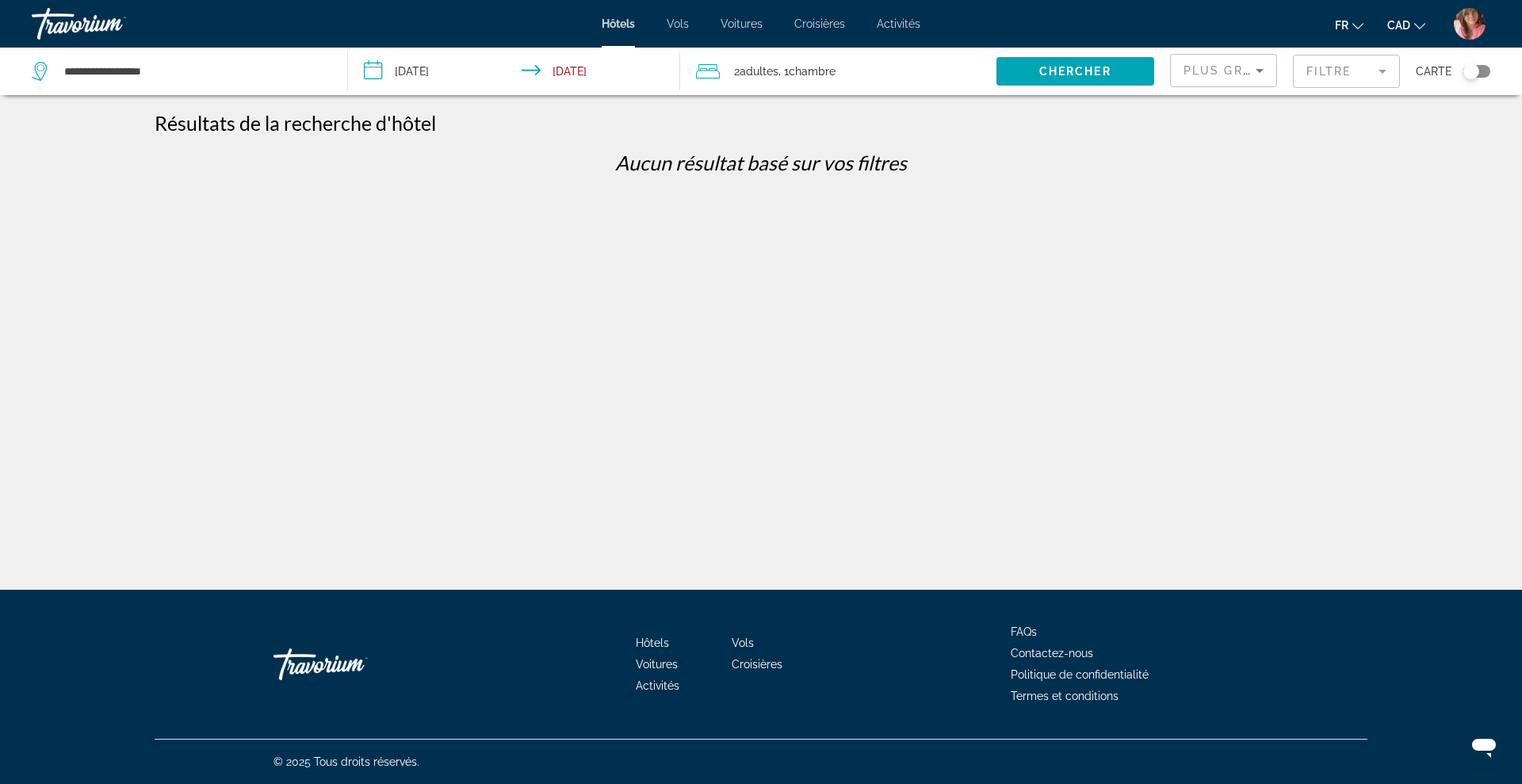
click at [1317, 69] on mat-form-field "Filtre" at bounding box center [1347, 71] width 107 height 33
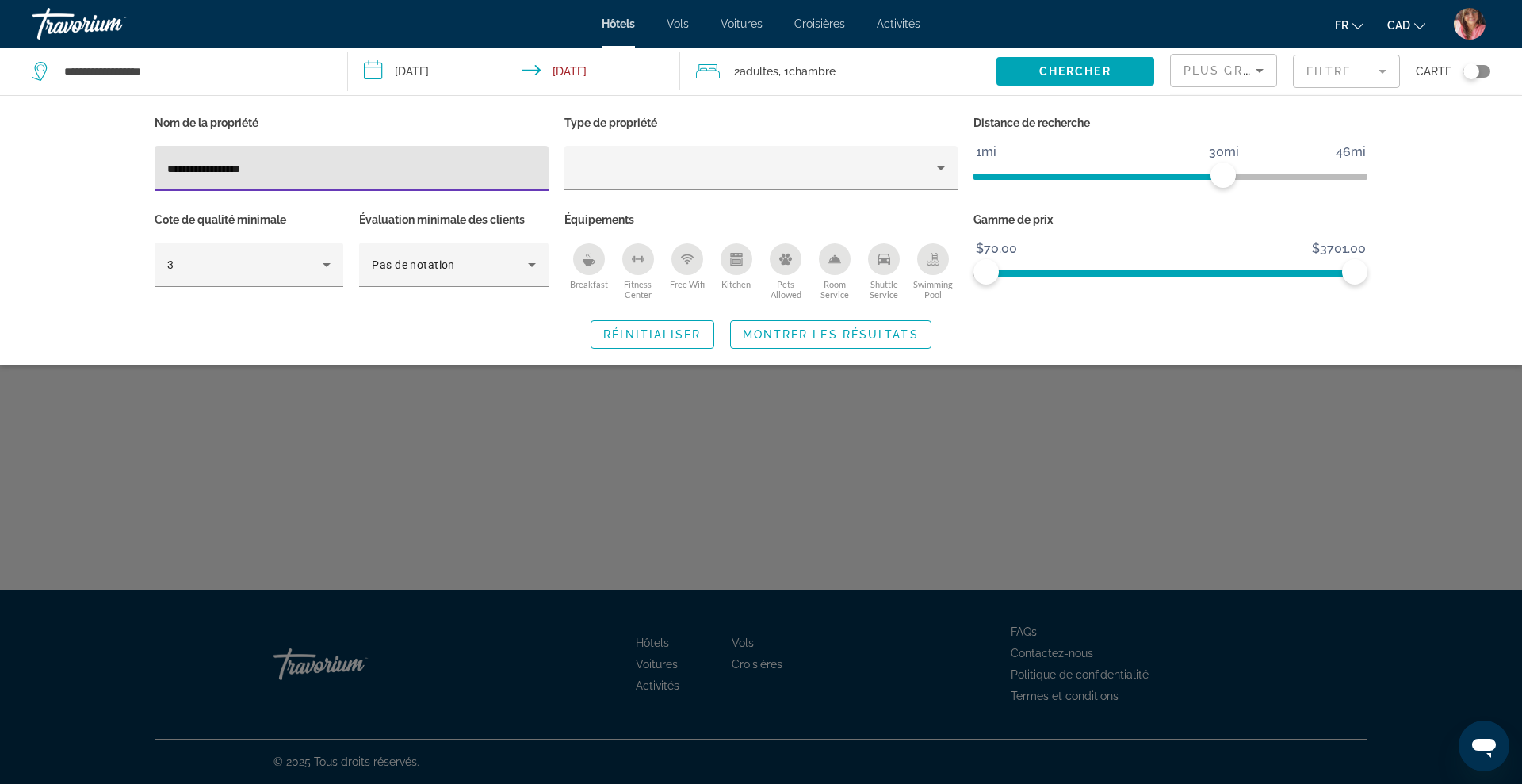
click at [247, 166] on input "**********" at bounding box center [351, 169] width 369 height 19
type input "*"
click at [268, 170] on input "**********" at bounding box center [351, 169] width 369 height 19
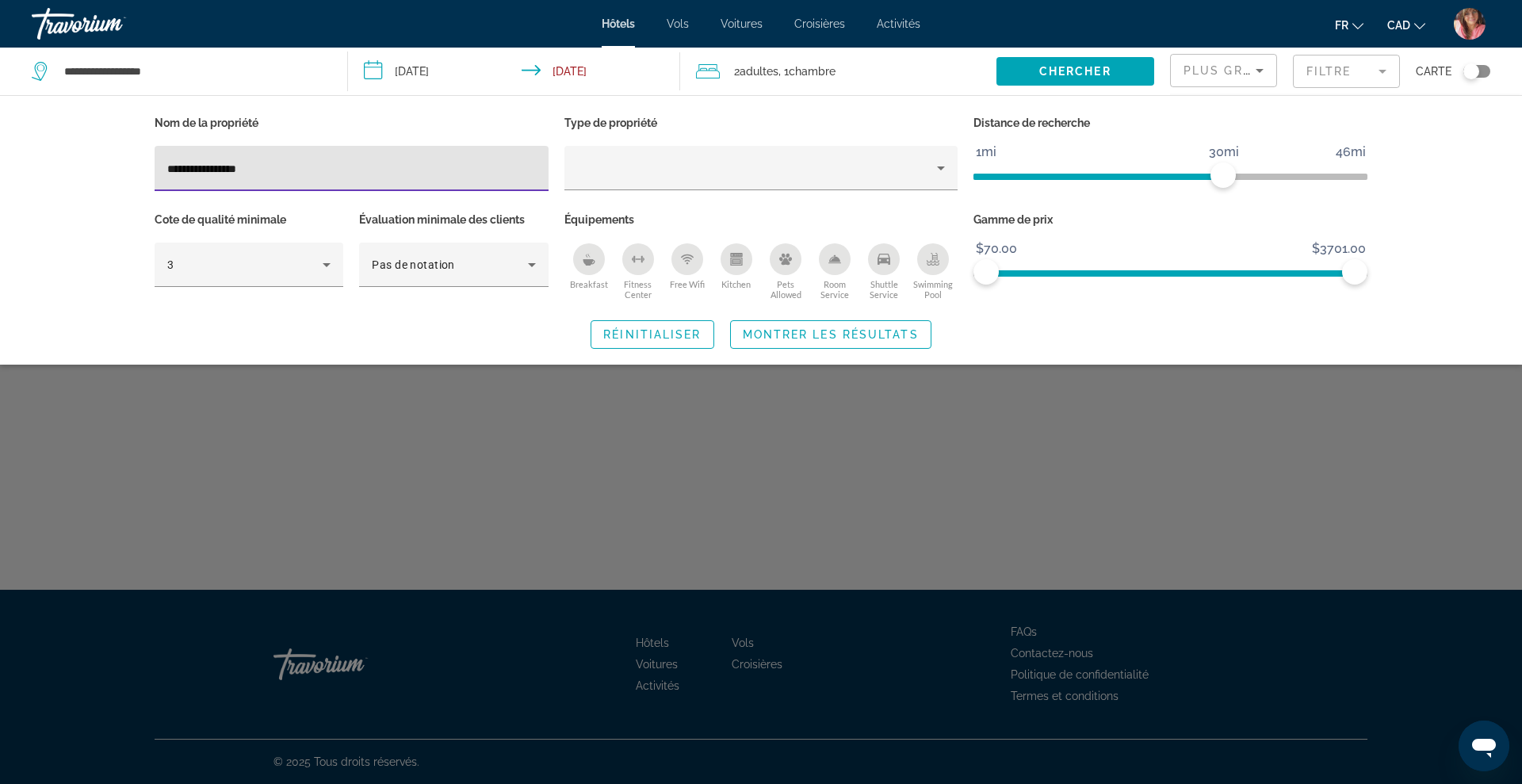
type input "**********"
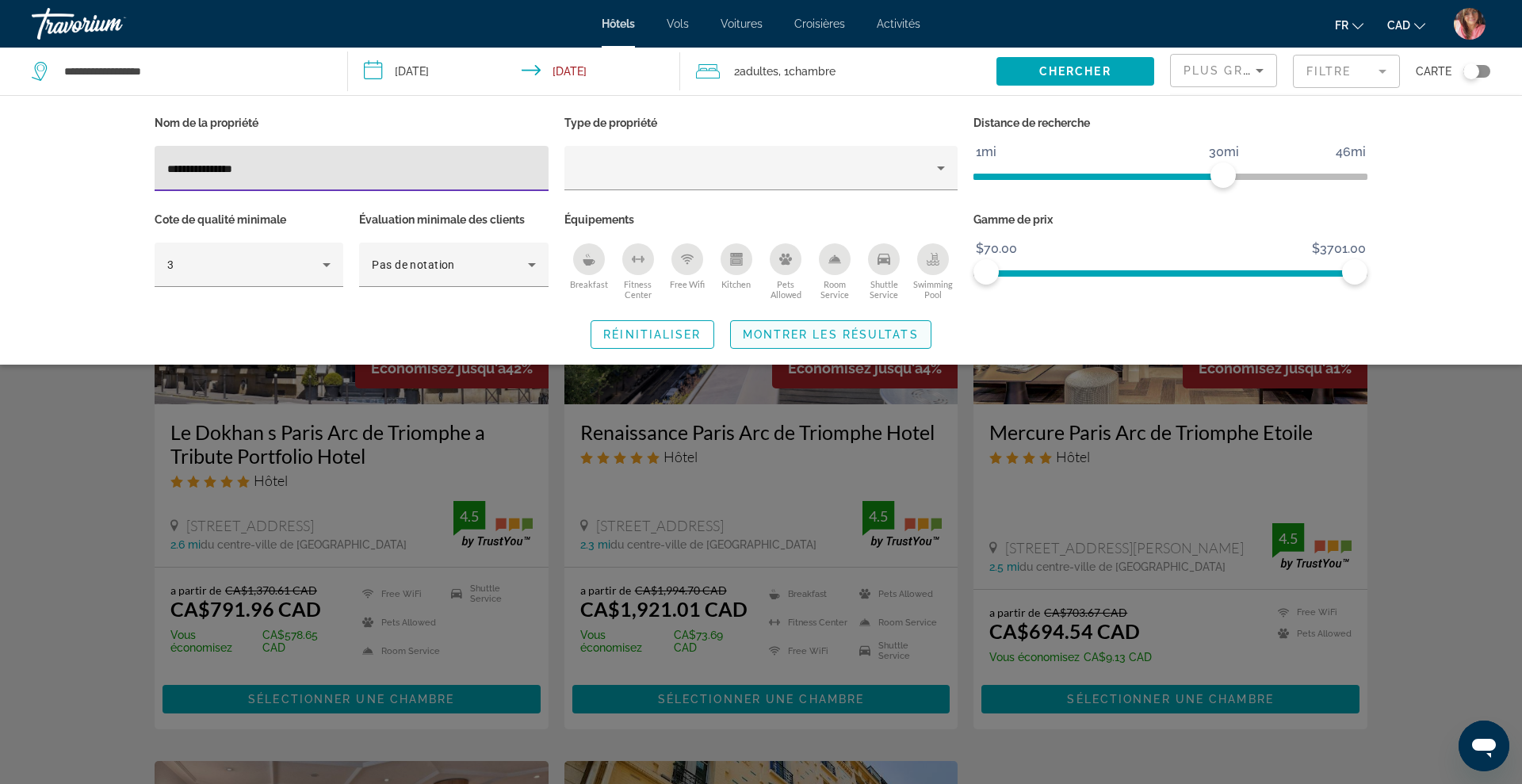
click at [771, 333] on span "Montrer les résultats" at bounding box center [831, 334] width 176 height 13
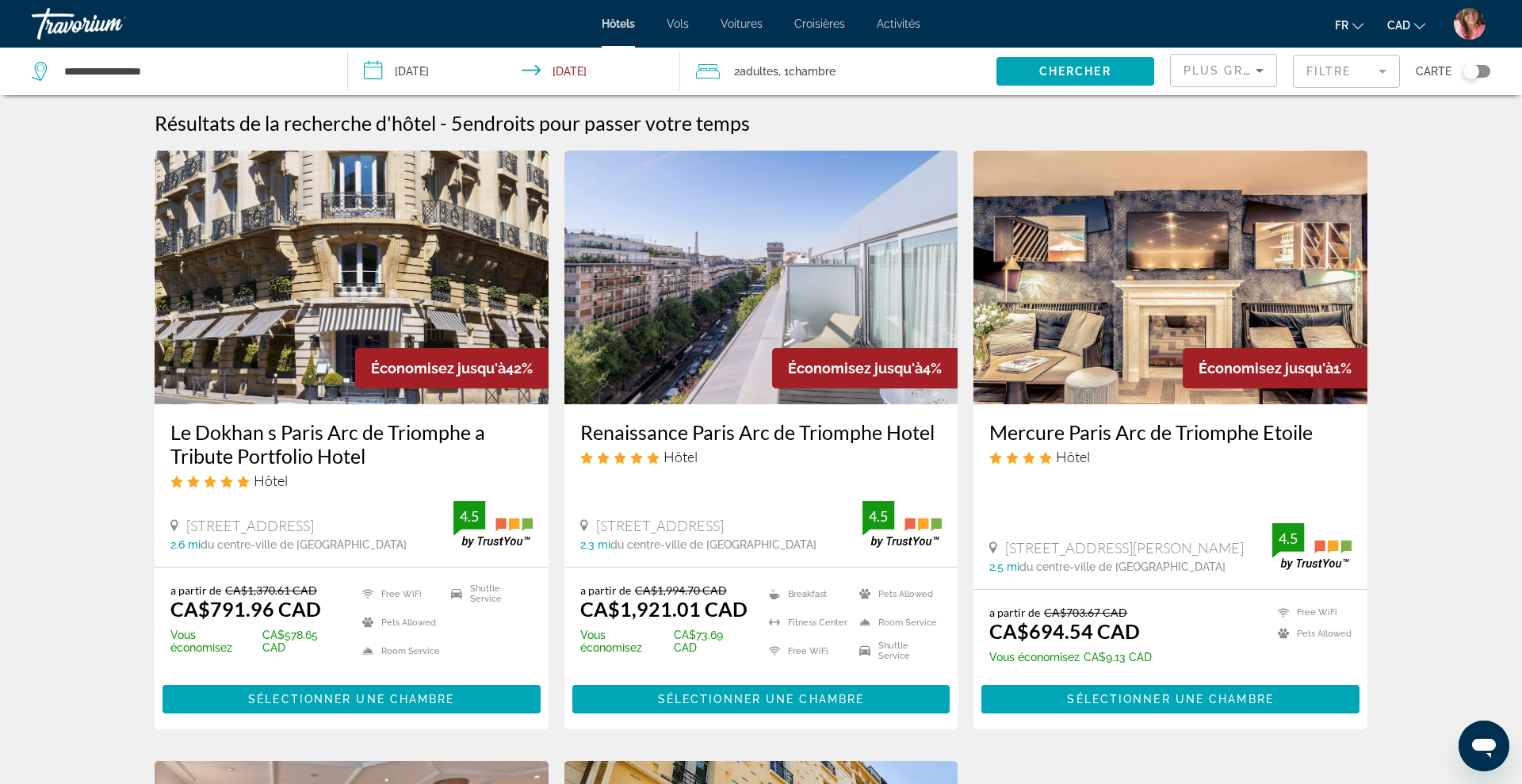
click at [1366, 68] on mat-form-field "Filtre" at bounding box center [1347, 71] width 107 height 33
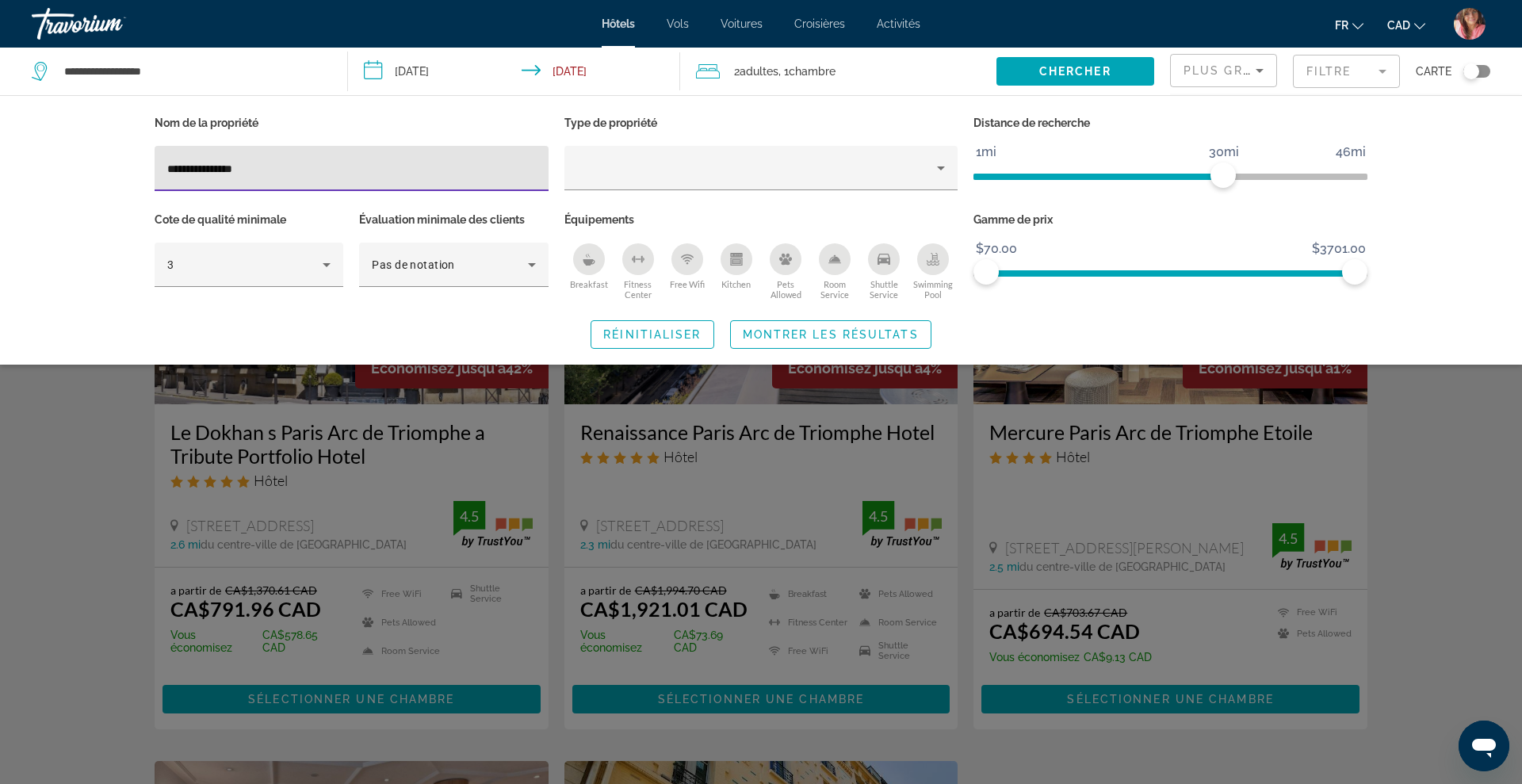
click at [531, 166] on input "**********" at bounding box center [351, 169] width 369 height 19
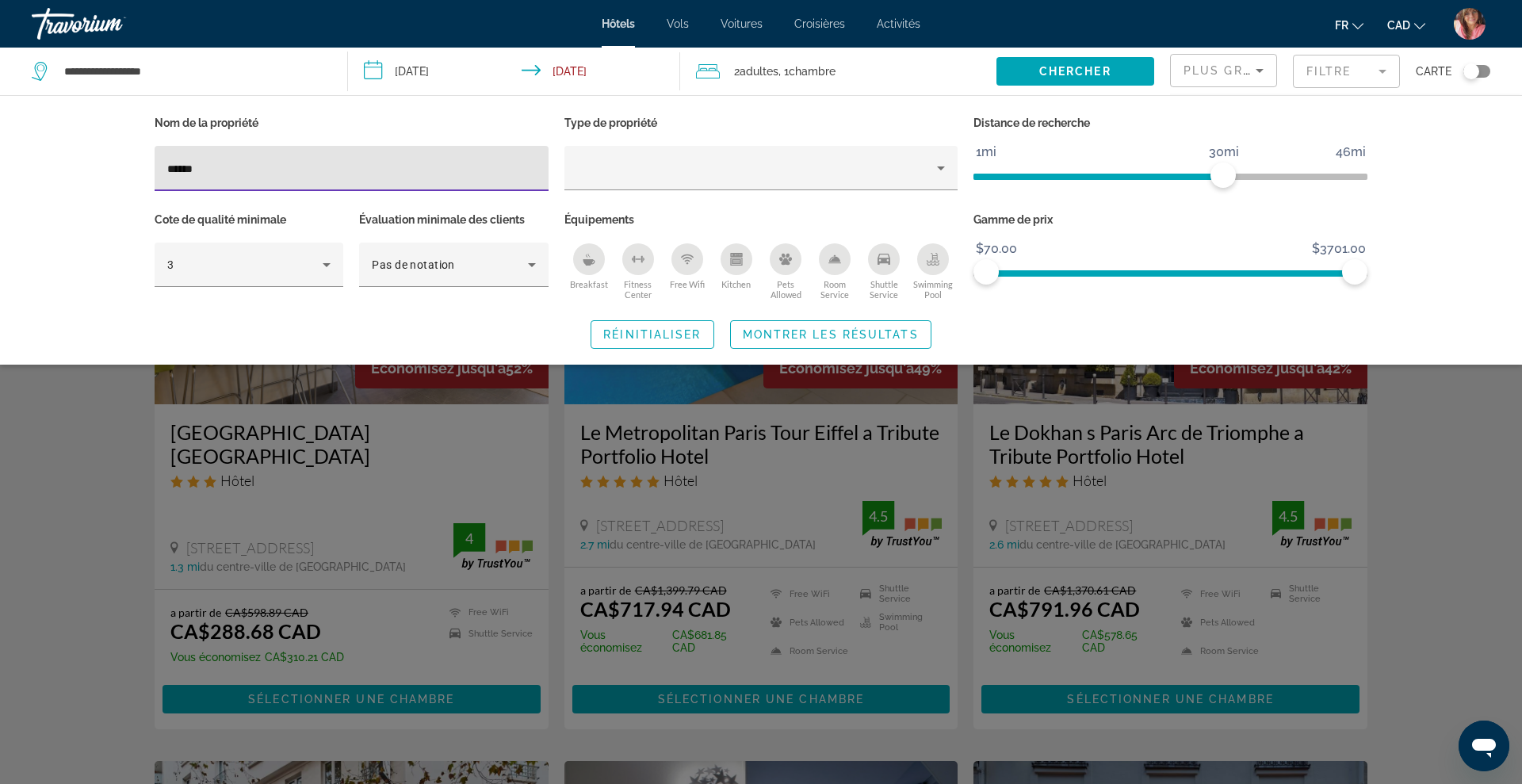
type input "*******"
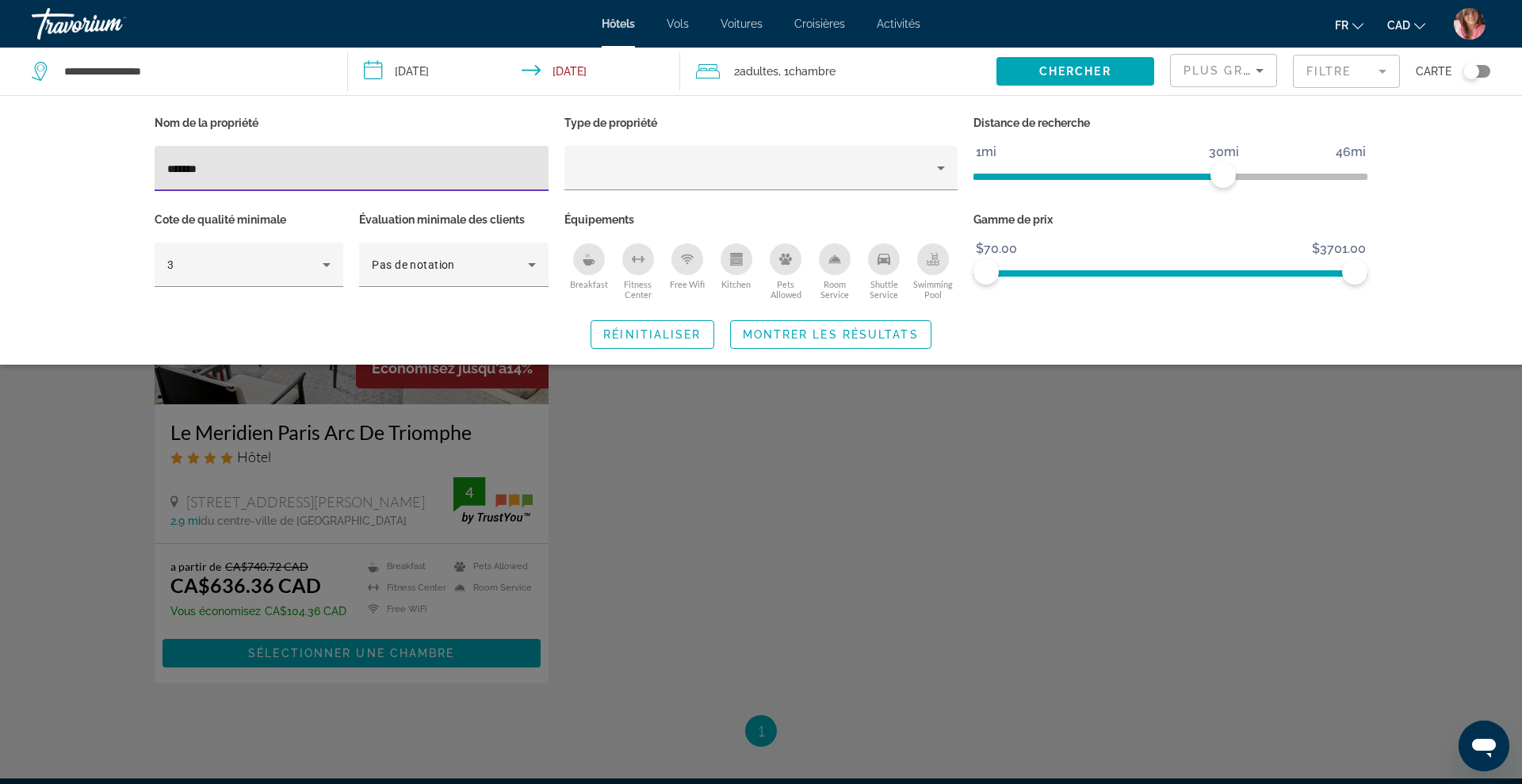
click at [346, 472] on div "Search widget" at bounding box center [761, 511] width 1522 height 546
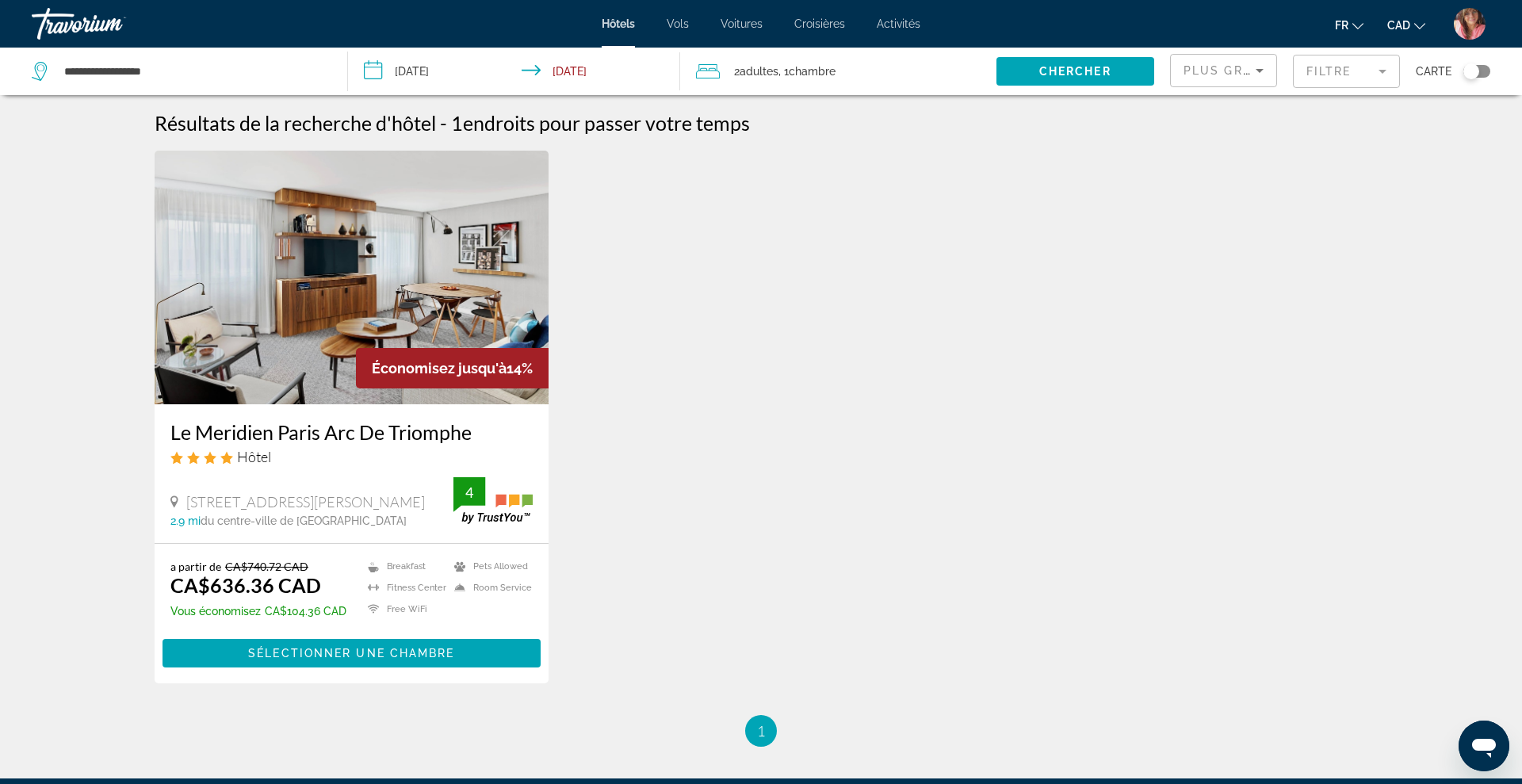
drag, startPoint x: 162, startPoint y: 431, endPoint x: 479, endPoint y: 431, distance: 317.0
click at [479, 431] on div "Le Meridien Paris Arc De Triomphe Hôtel [STREET_ADDRESS][PERSON_NAME] 2.9 mi du…" at bounding box center [352, 473] width 394 height 139
copy h3 "Le Meridien Paris Arc De Triomphe"
click at [317, 261] on img "Main content" at bounding box center [352, 277] width 394 height 253
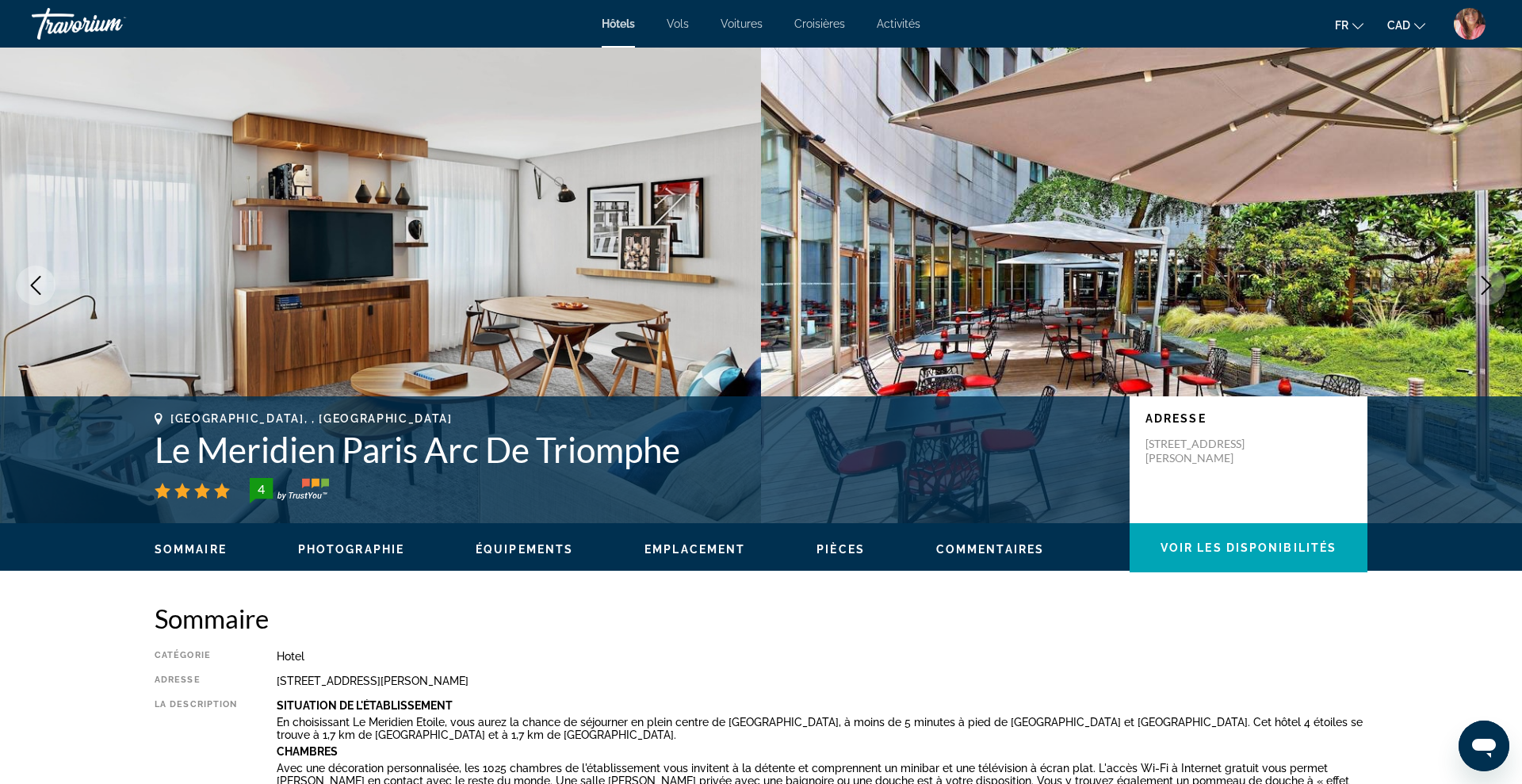
click at [1480, 283] on icon "Next image" at bounding box center [1486, 285] width 19 height 19
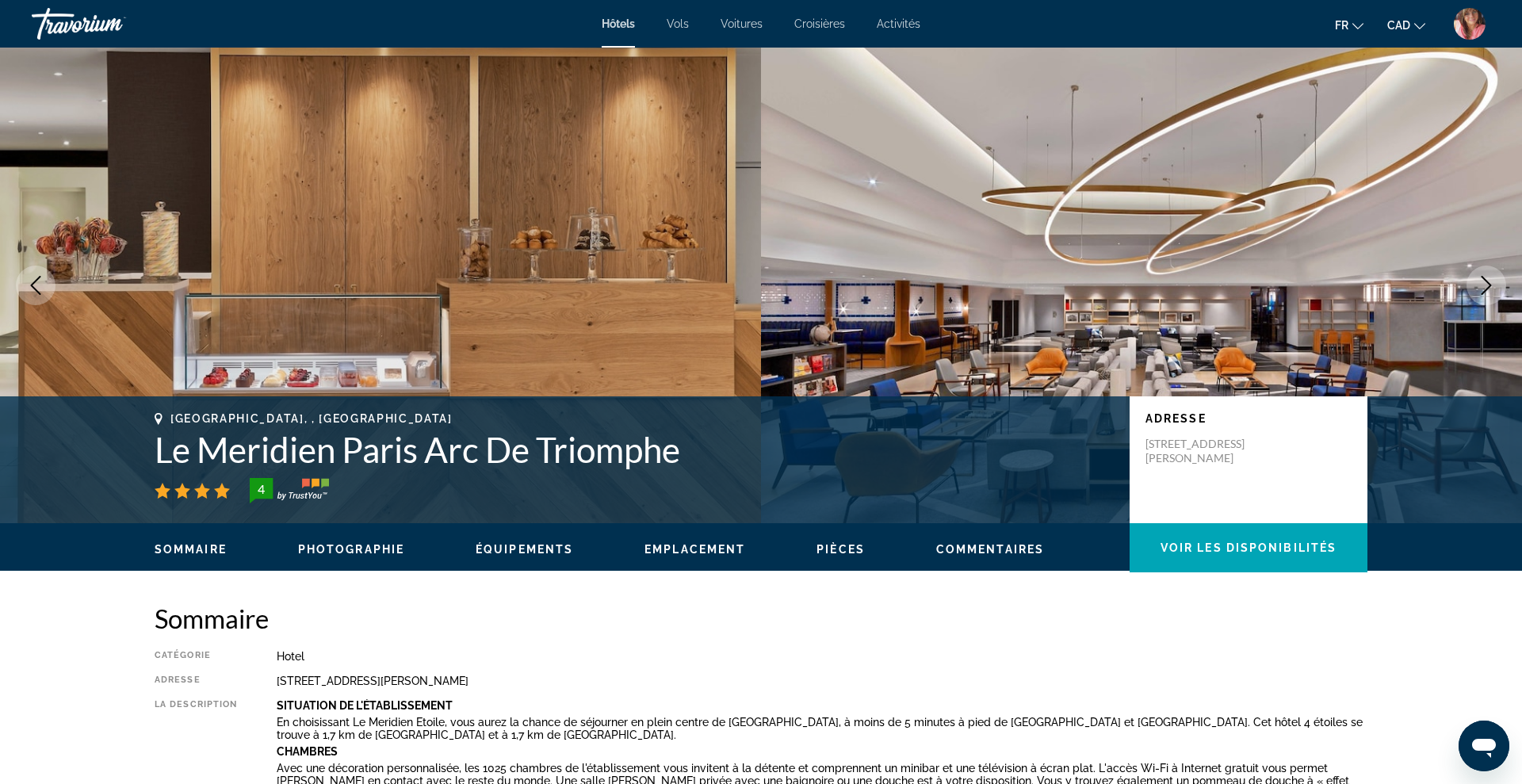
click at [1480, 283] on icon "Next image" at bounding box center [1486, 285] width 19 height 19
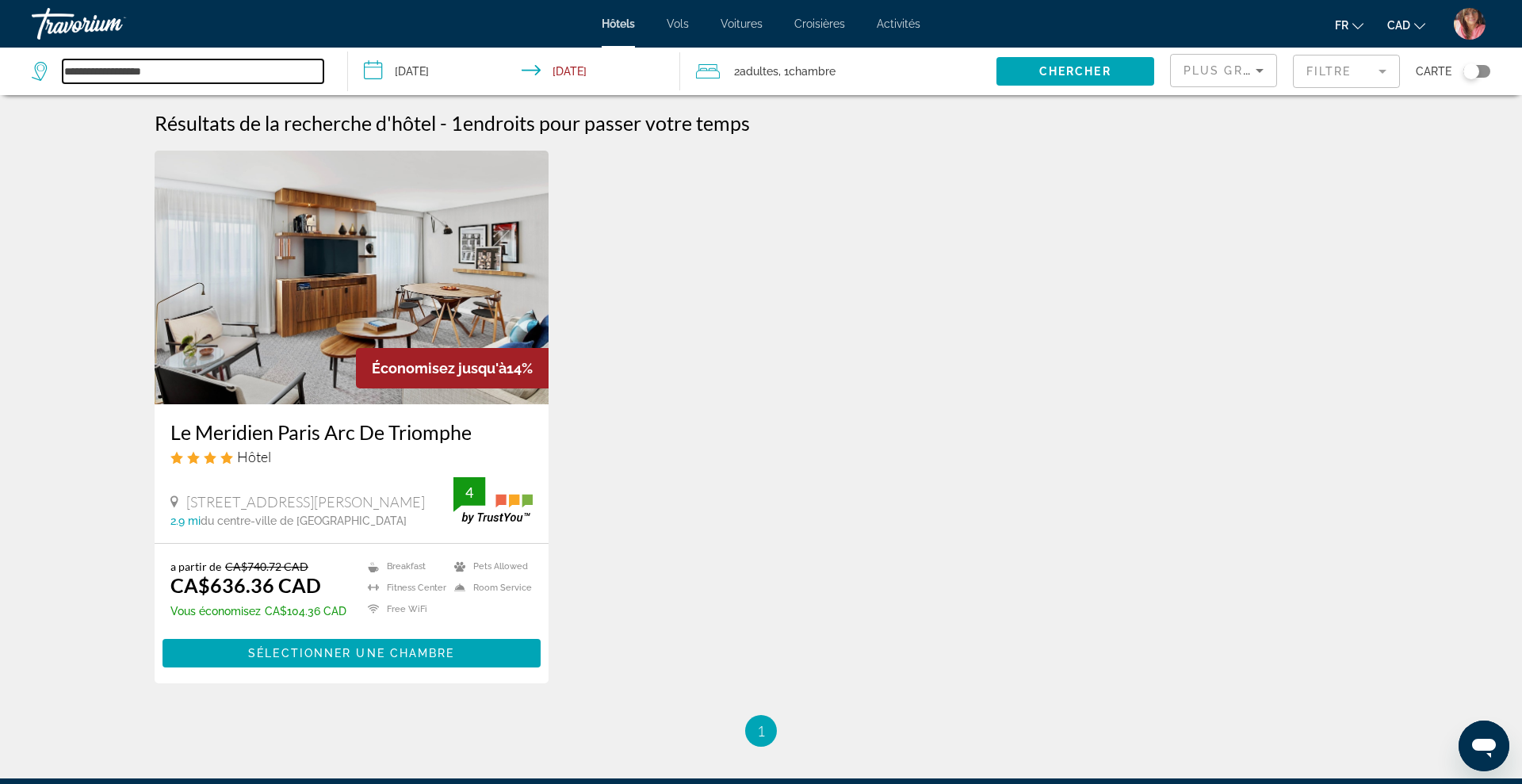
click at [271, 66] on input "**********" at bounding box center [193, 71] width 261 height 24
paste input "**********"
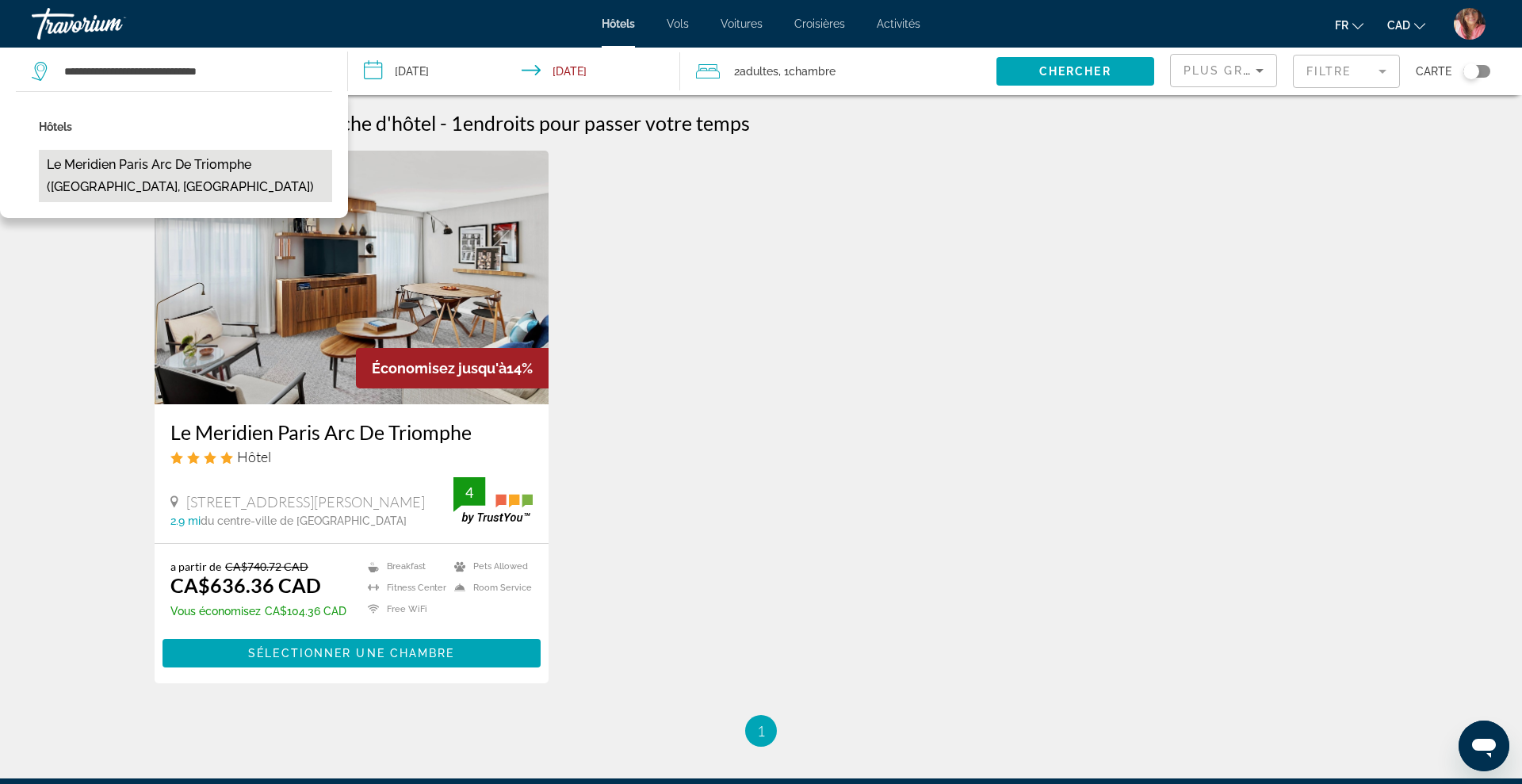
click at [292, 169] on button "Le Meridien Paris Arc De Triomphe ([GEOGRAPHIC_DATA], [GEOGRAPHIC_DATA])" at bounding box center [185, 175] width 294 height 52
type input "**********"
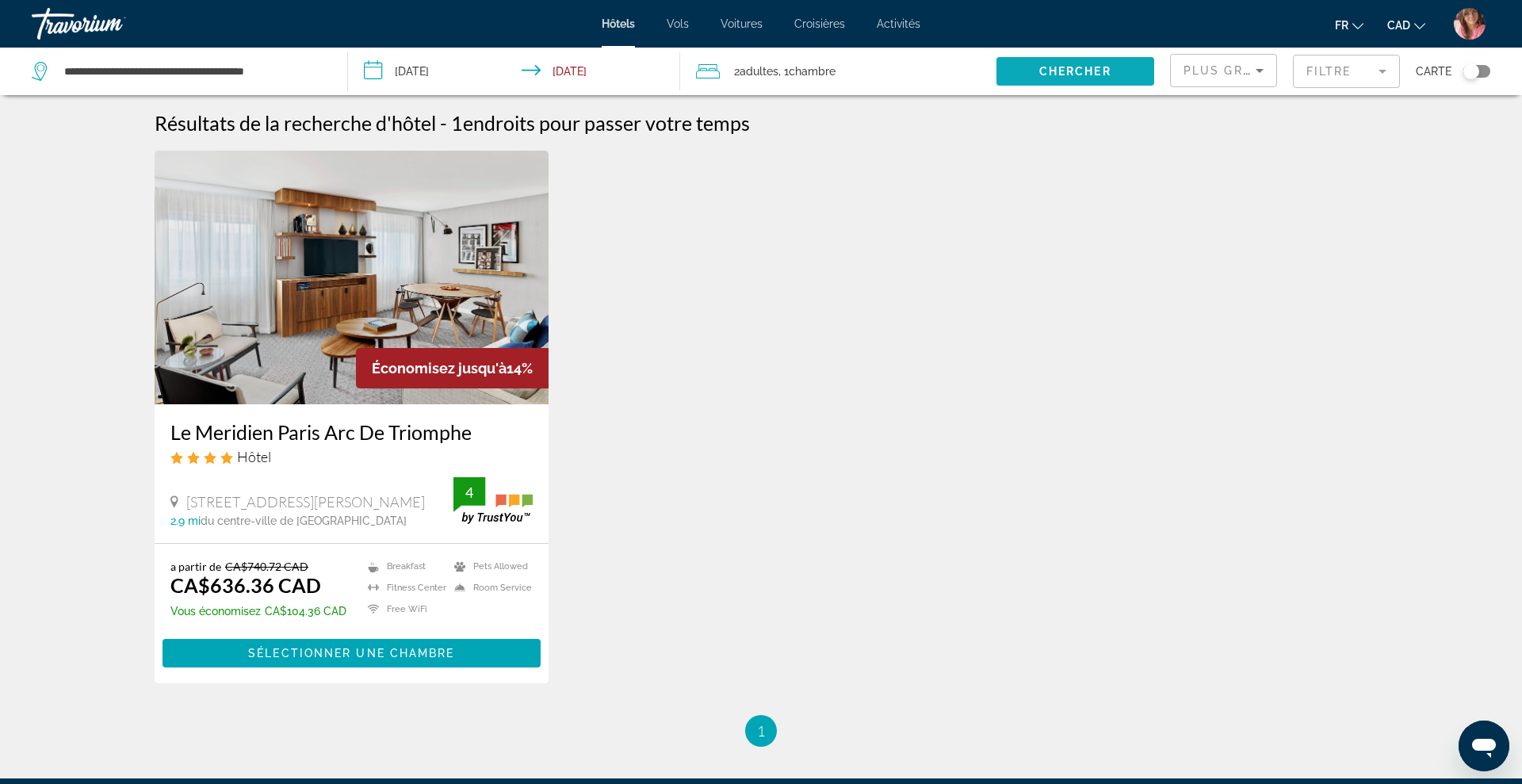
click at [1079, 76] on span "Chercher" at bounding box center [1075, 71] width 72 height 13
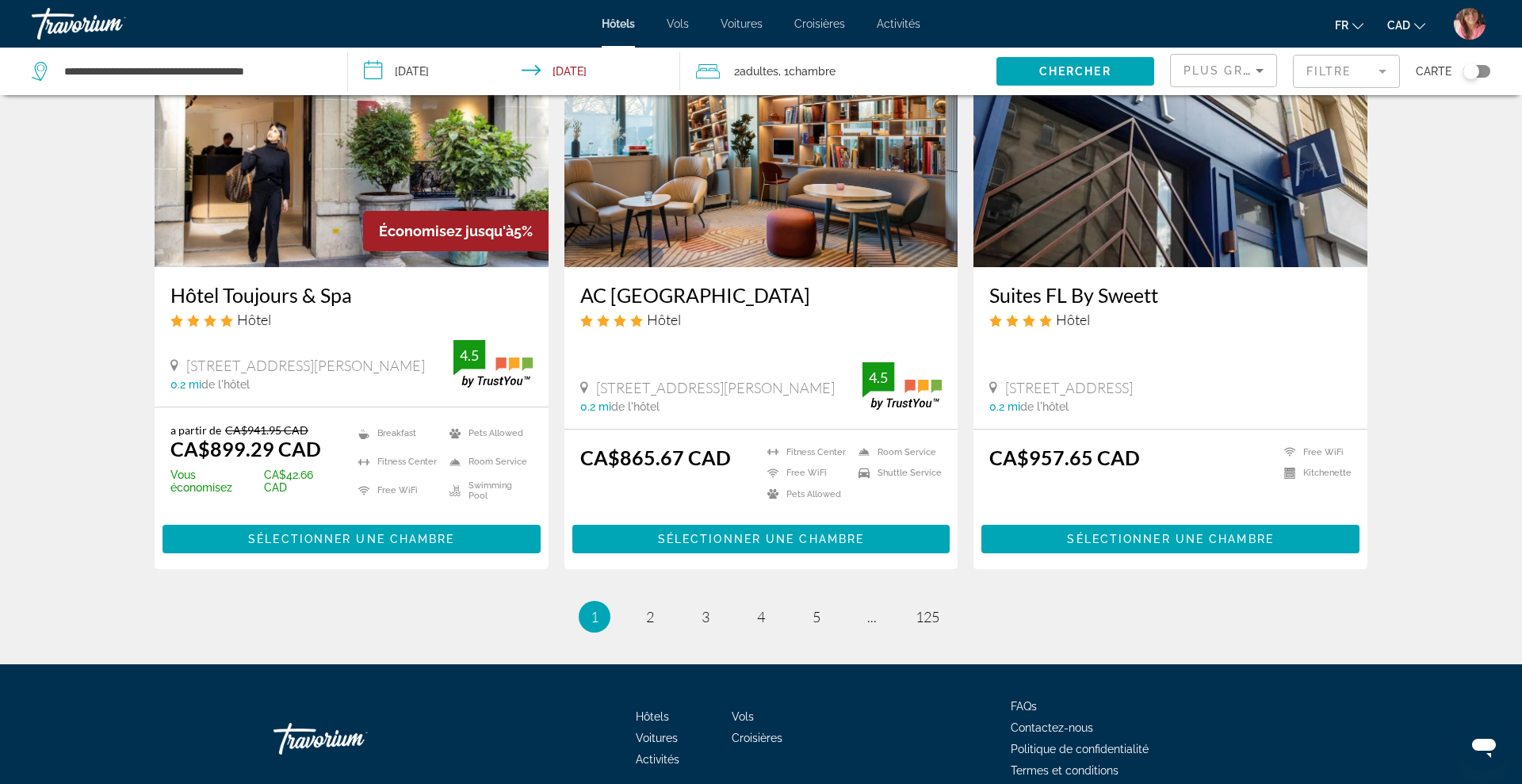
scroll to position [1882, 0]
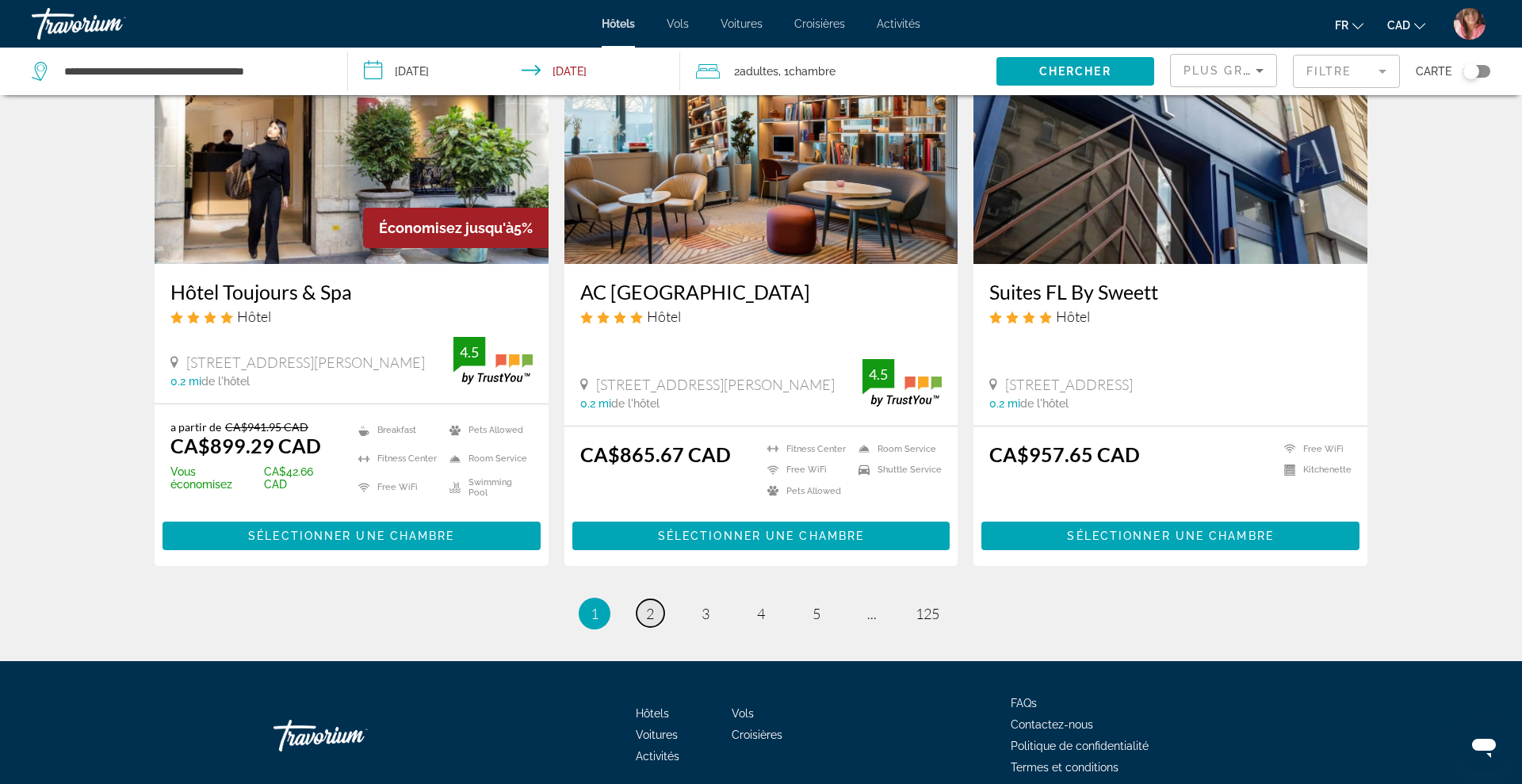
click at [647, 605] on span "2" at bounding box center [650, 614] width 8 height 17
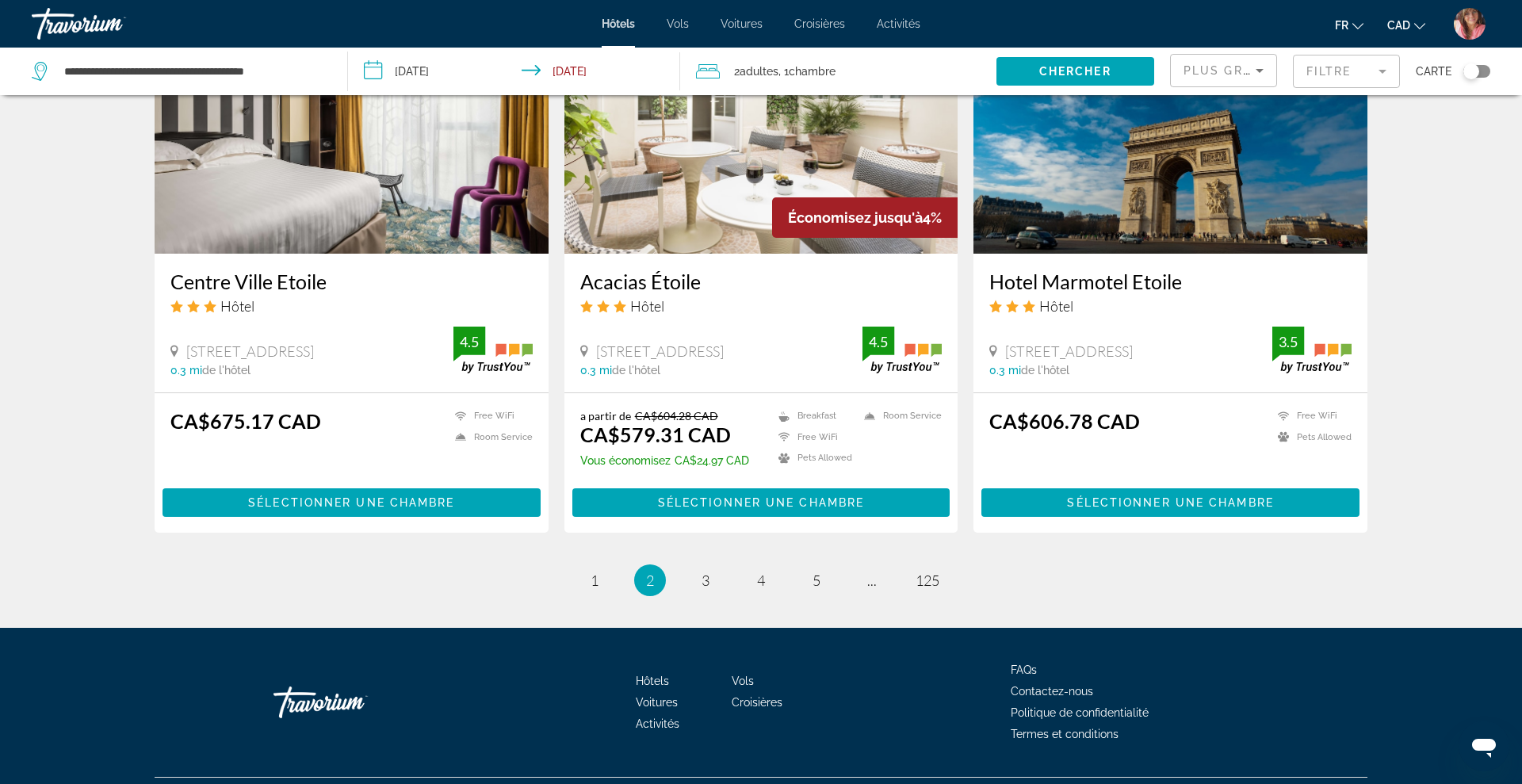
scroll to position [1891, 0]
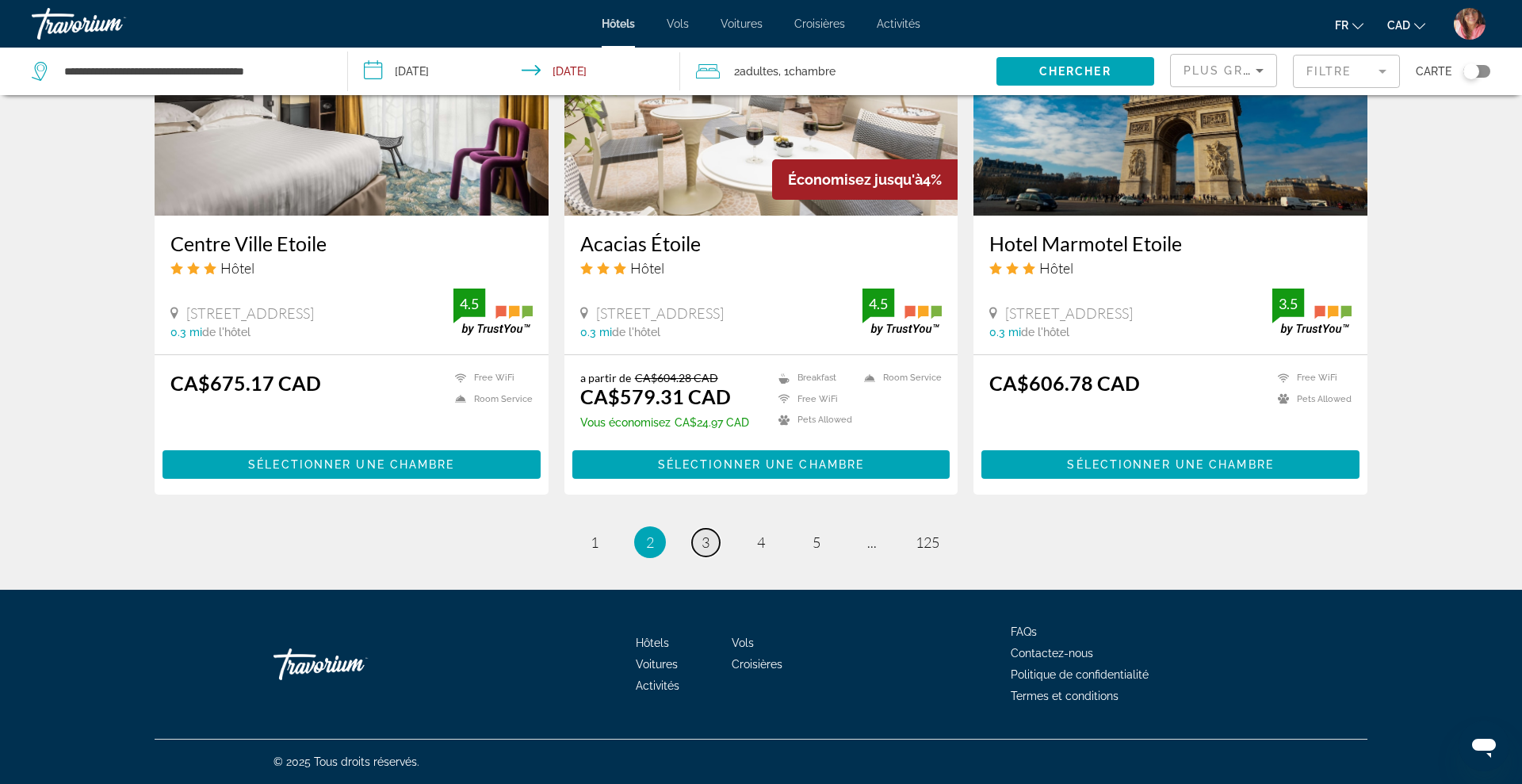
click at [710, 545] on link "page 3" at bounding box center [706, 543] width 27 height 27
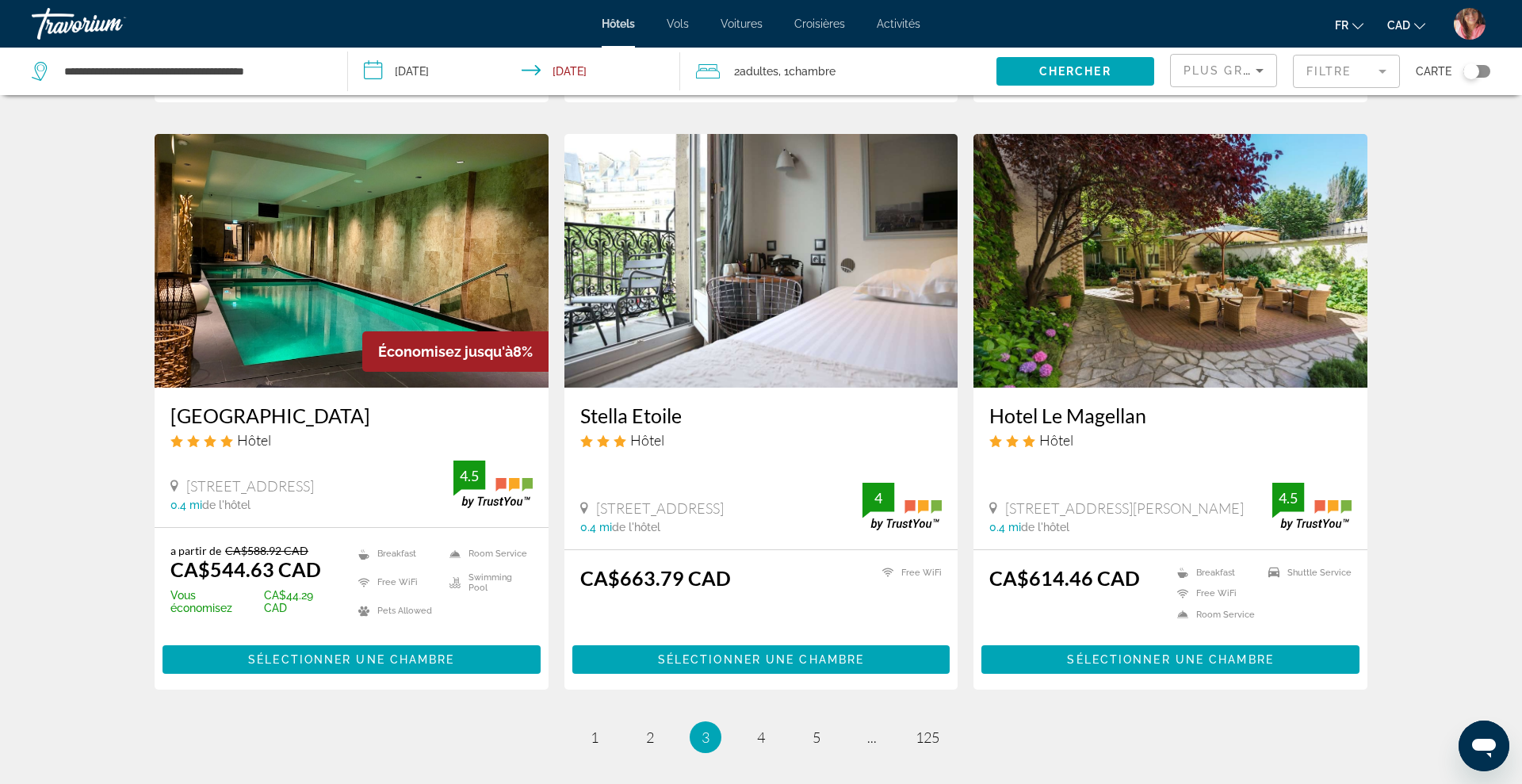
scroll to position [1736, 0]
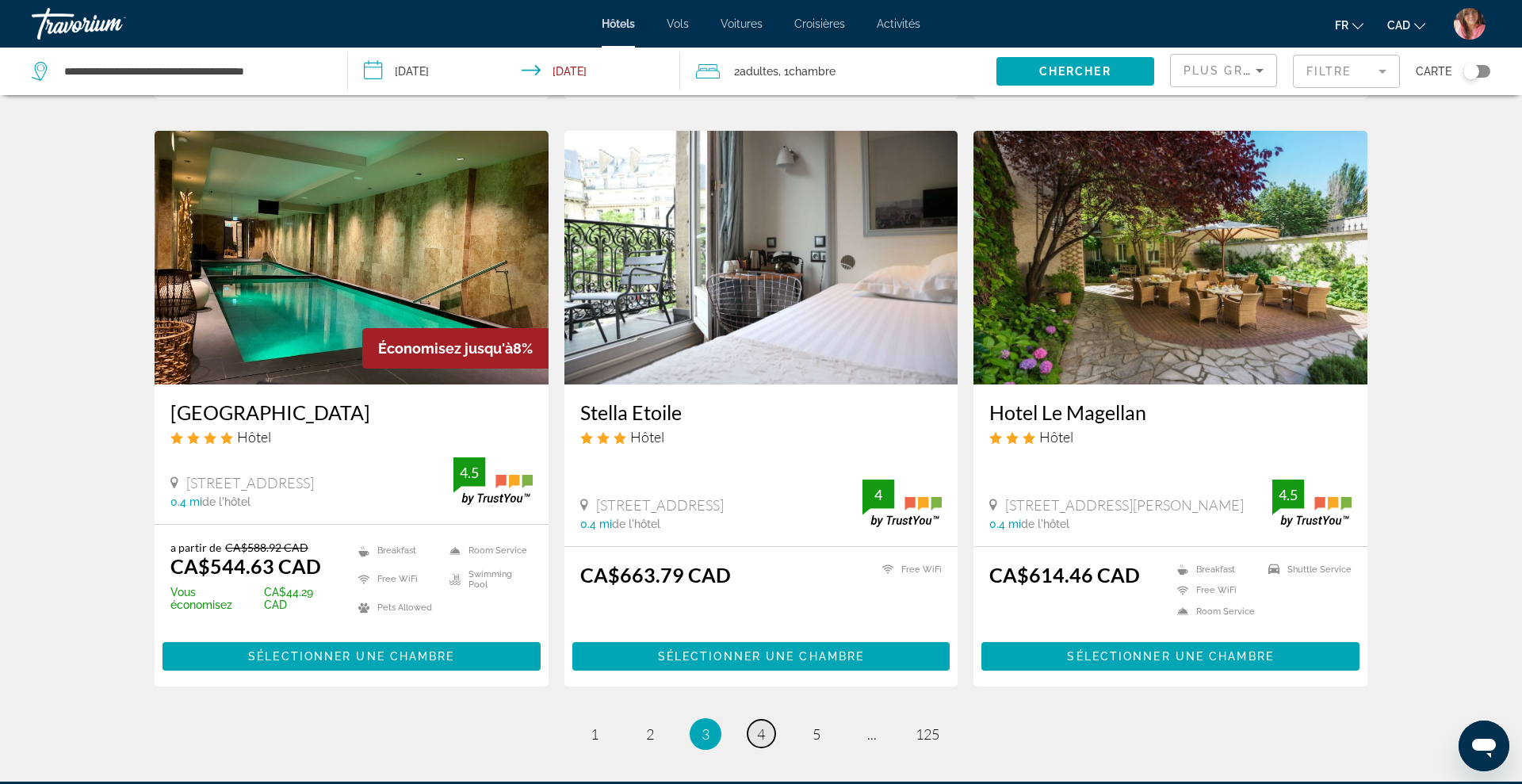
click at [762, 725] on span "4" at bounding box center [760, 734] width 8 height 17
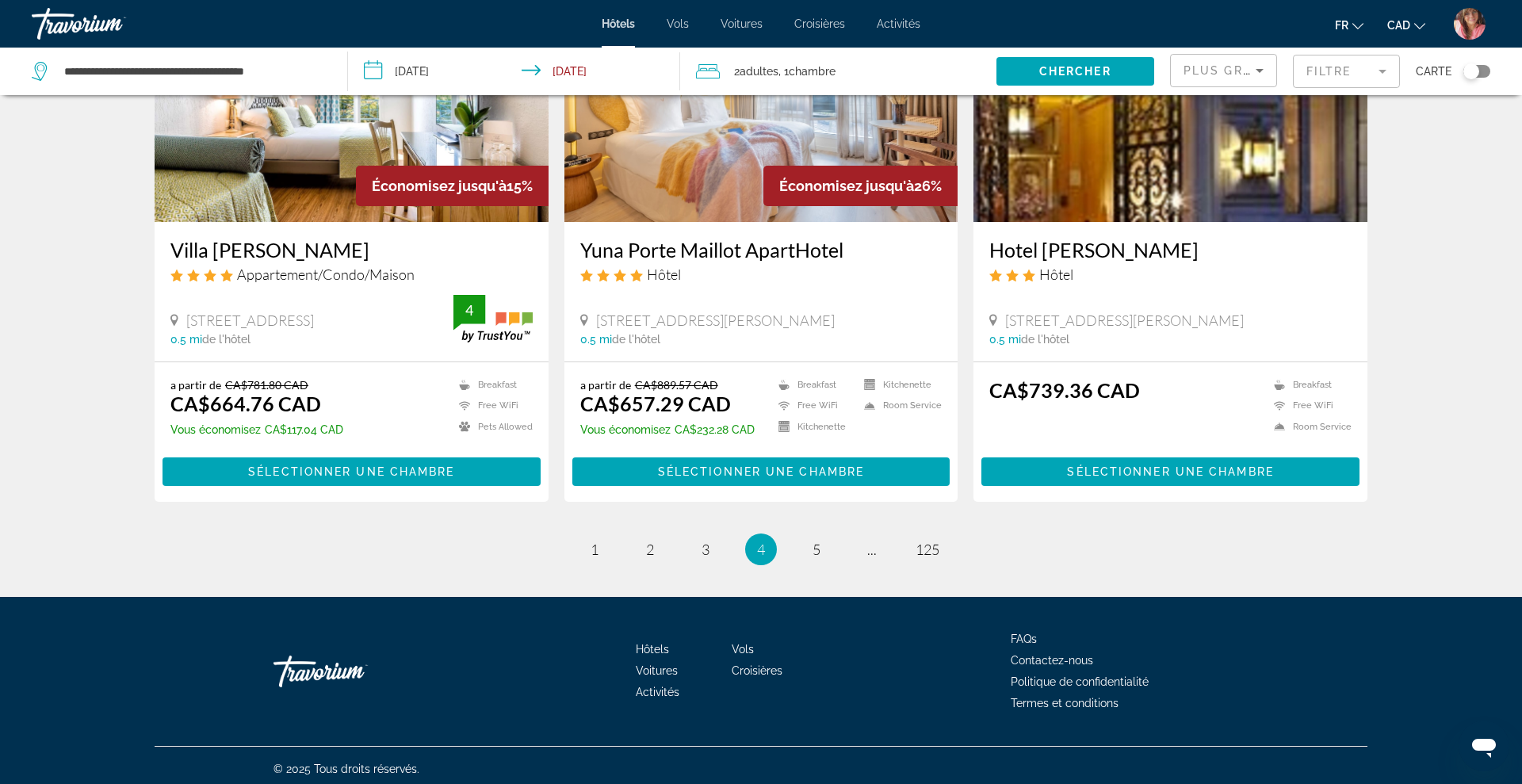
scroll to position [1884, 0]
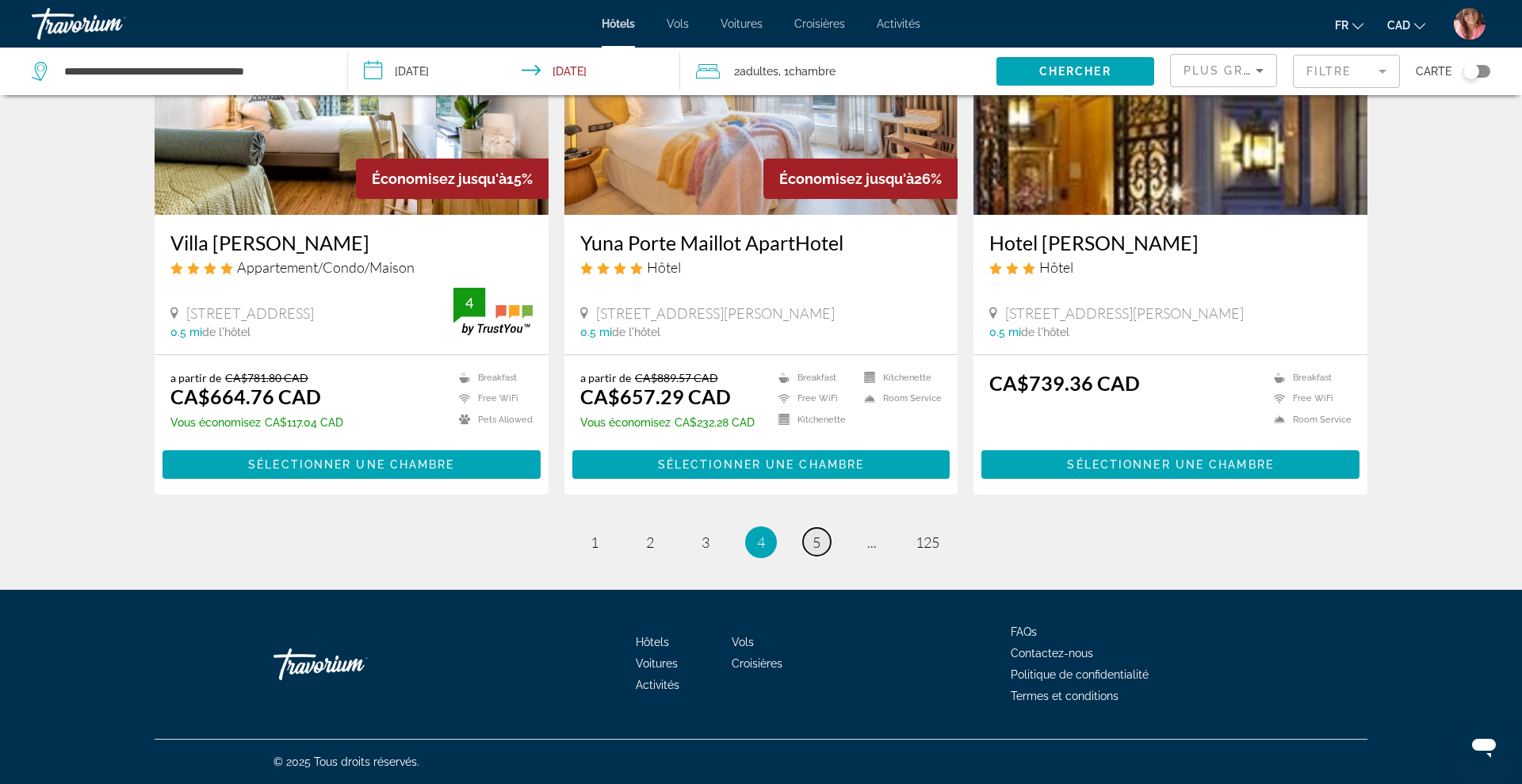
click at [811, 547] on link "page 5" at bounding box center [817, 542] width 27 height 27
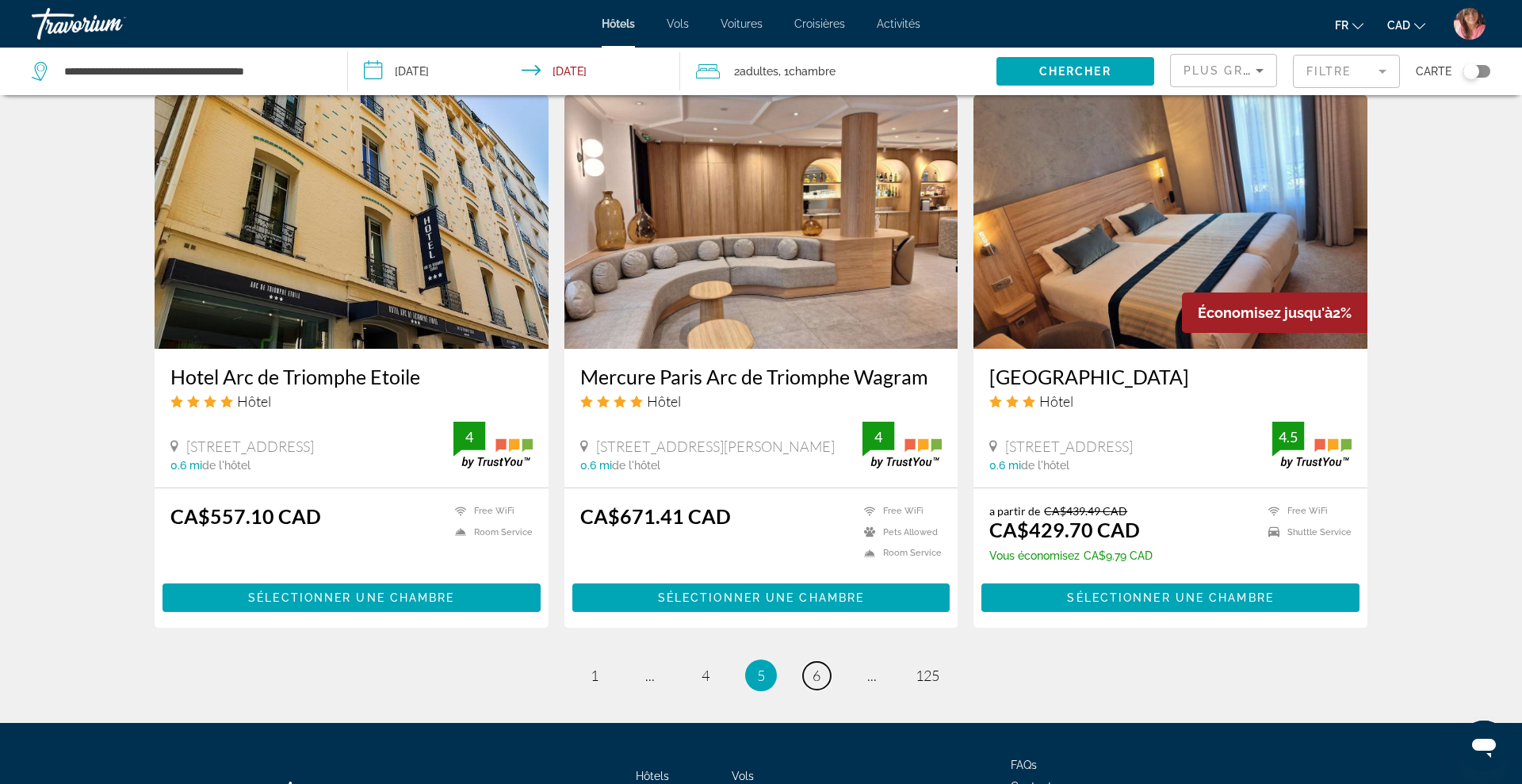
scroll to position [1780, 0]
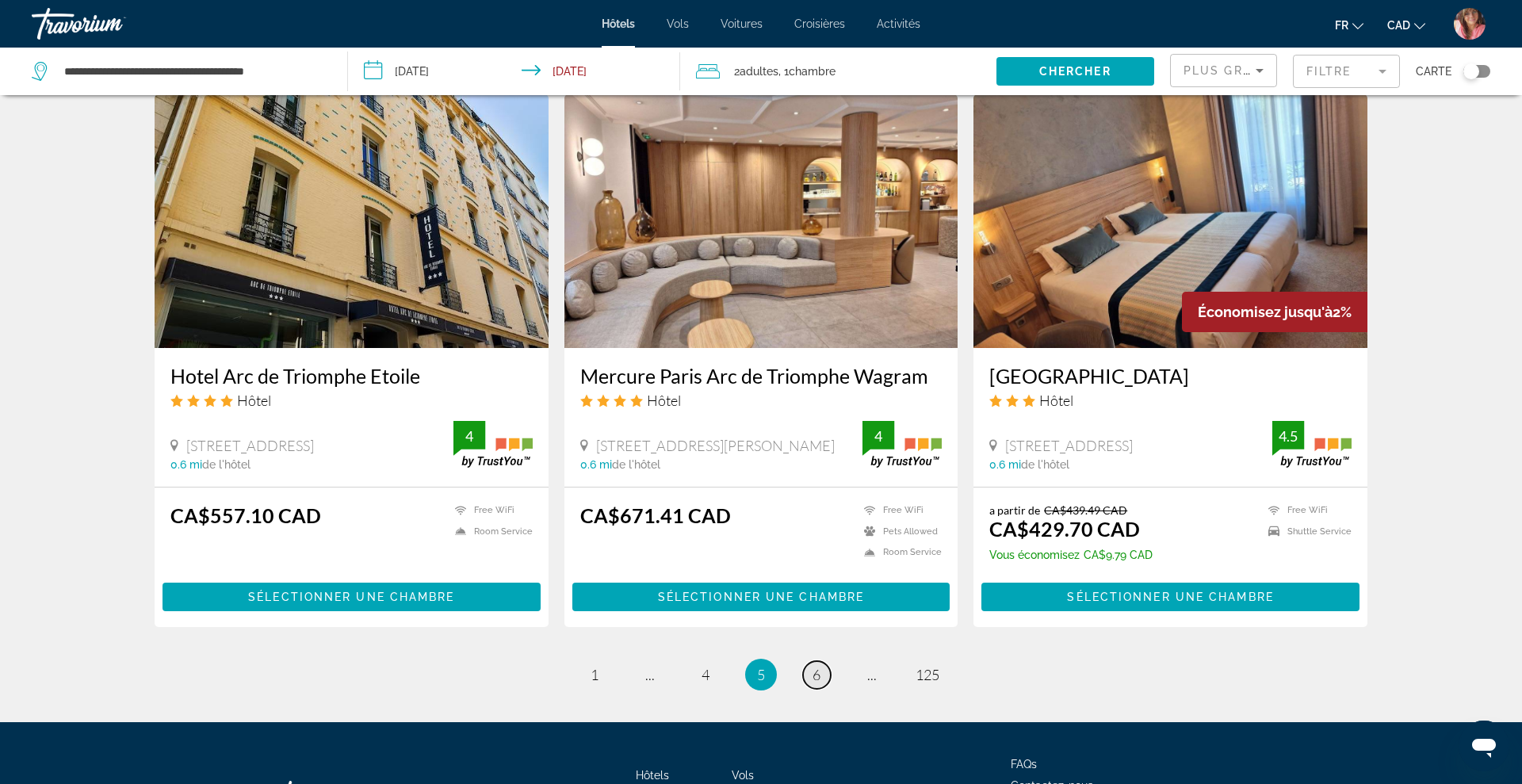
click at [817, 680] on span "6" at bounding box center [816, 674] width 8 height 17
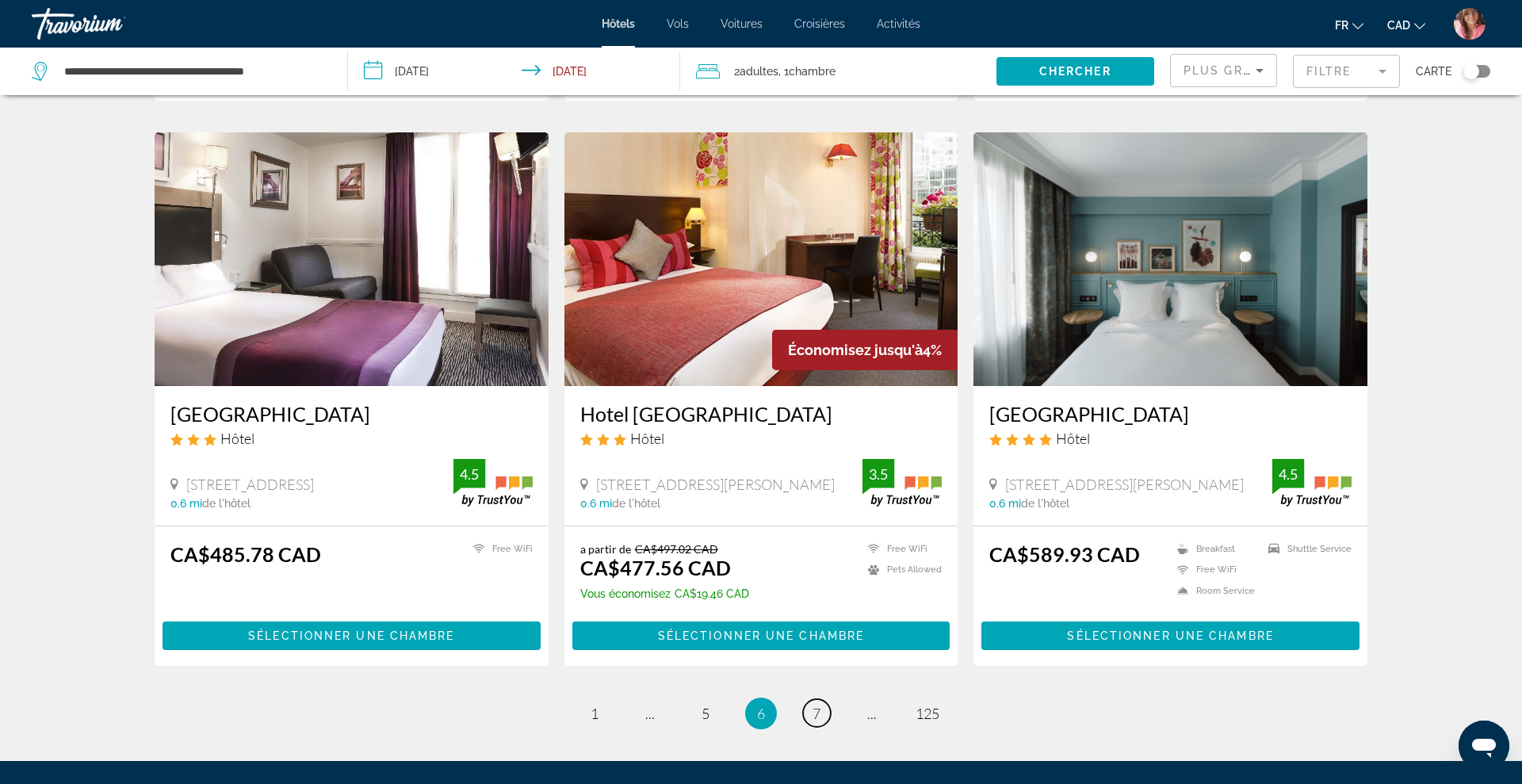
scroll to position [1758, 0]
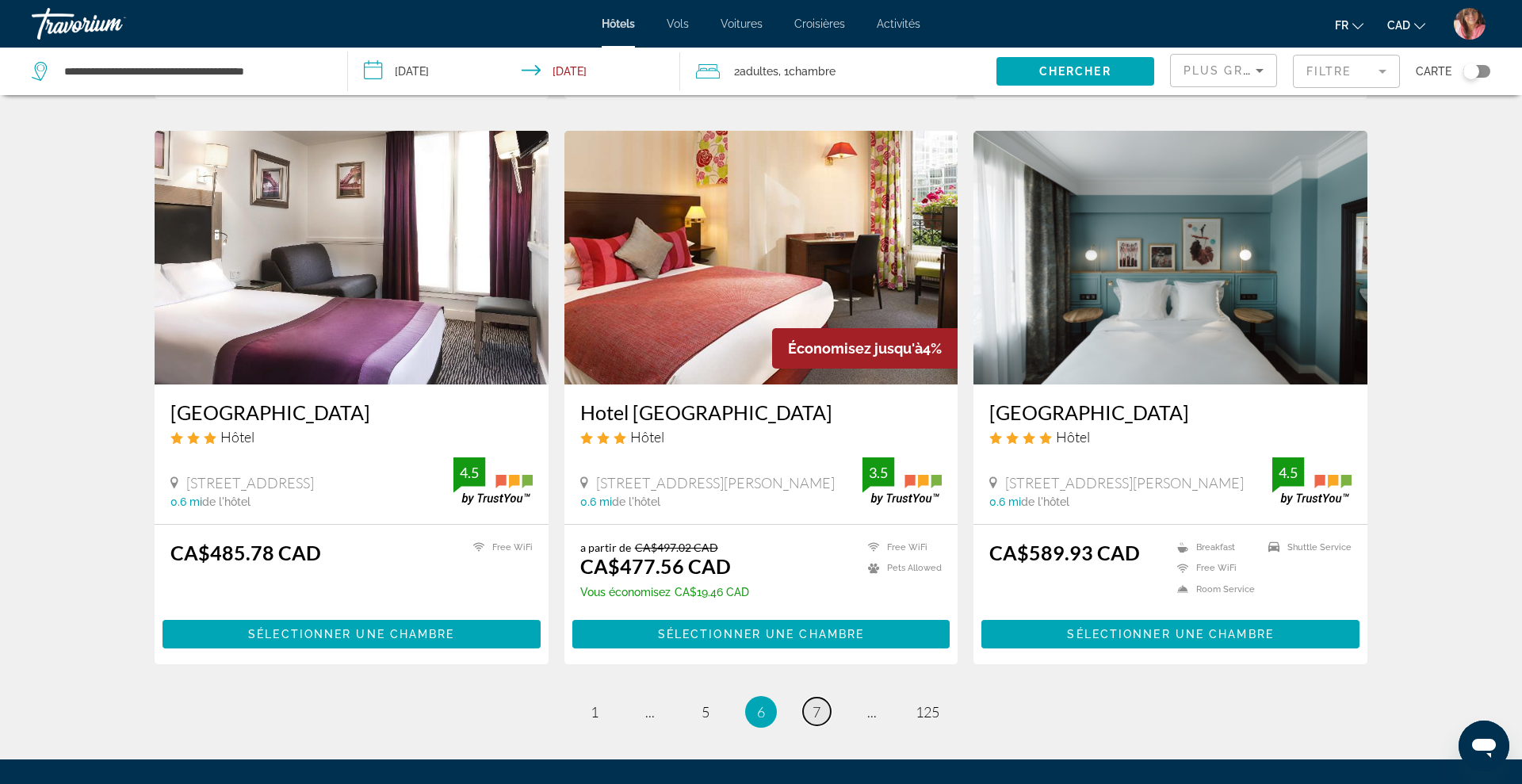
click at [822, 698] on link "page 7" at bounding box center [817, 711] width 27 height 27
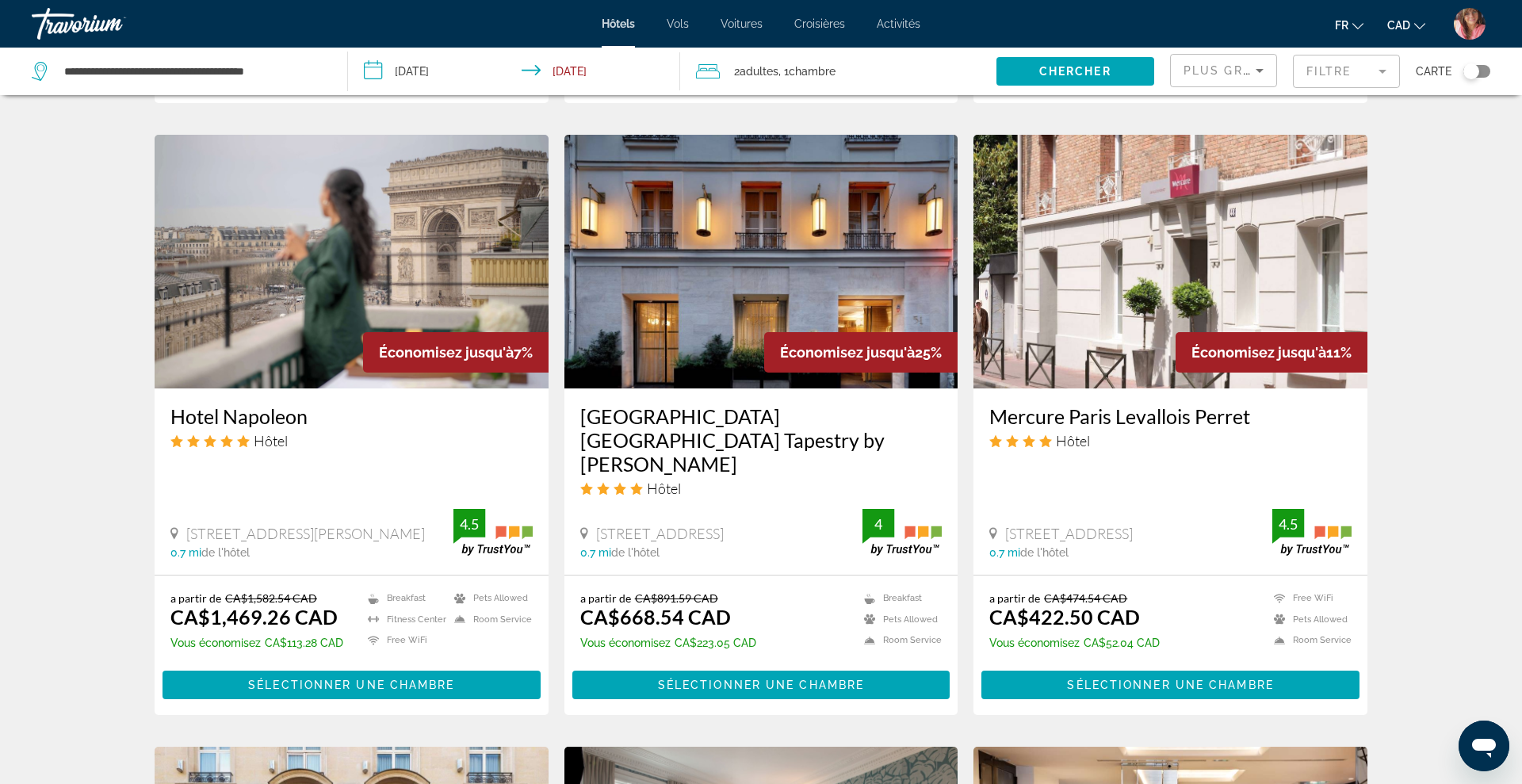
scroll to position [1192, 0]
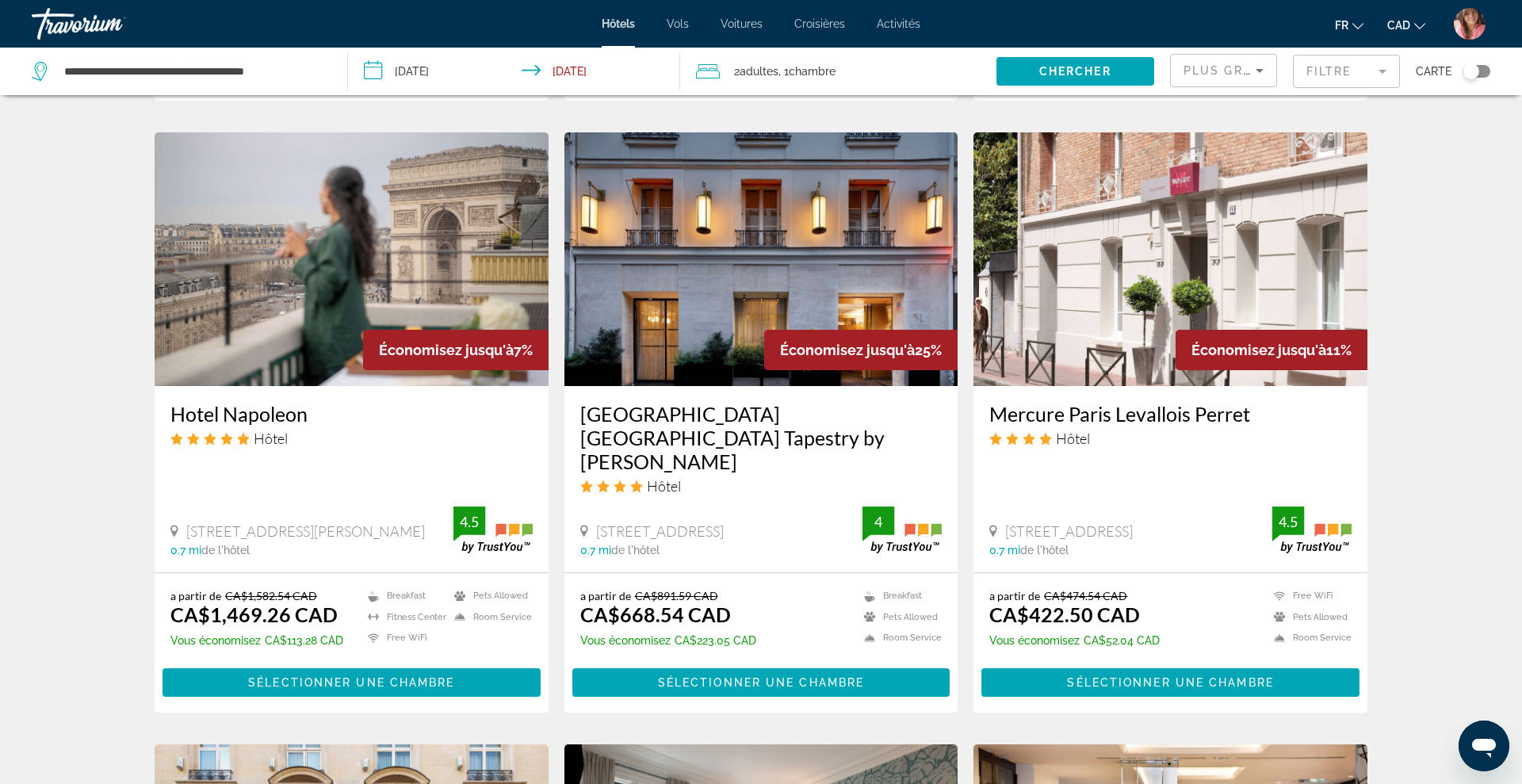
click at [1066, 329] on img "Main content" at bounding box center [1170, 259] width 394 height 253
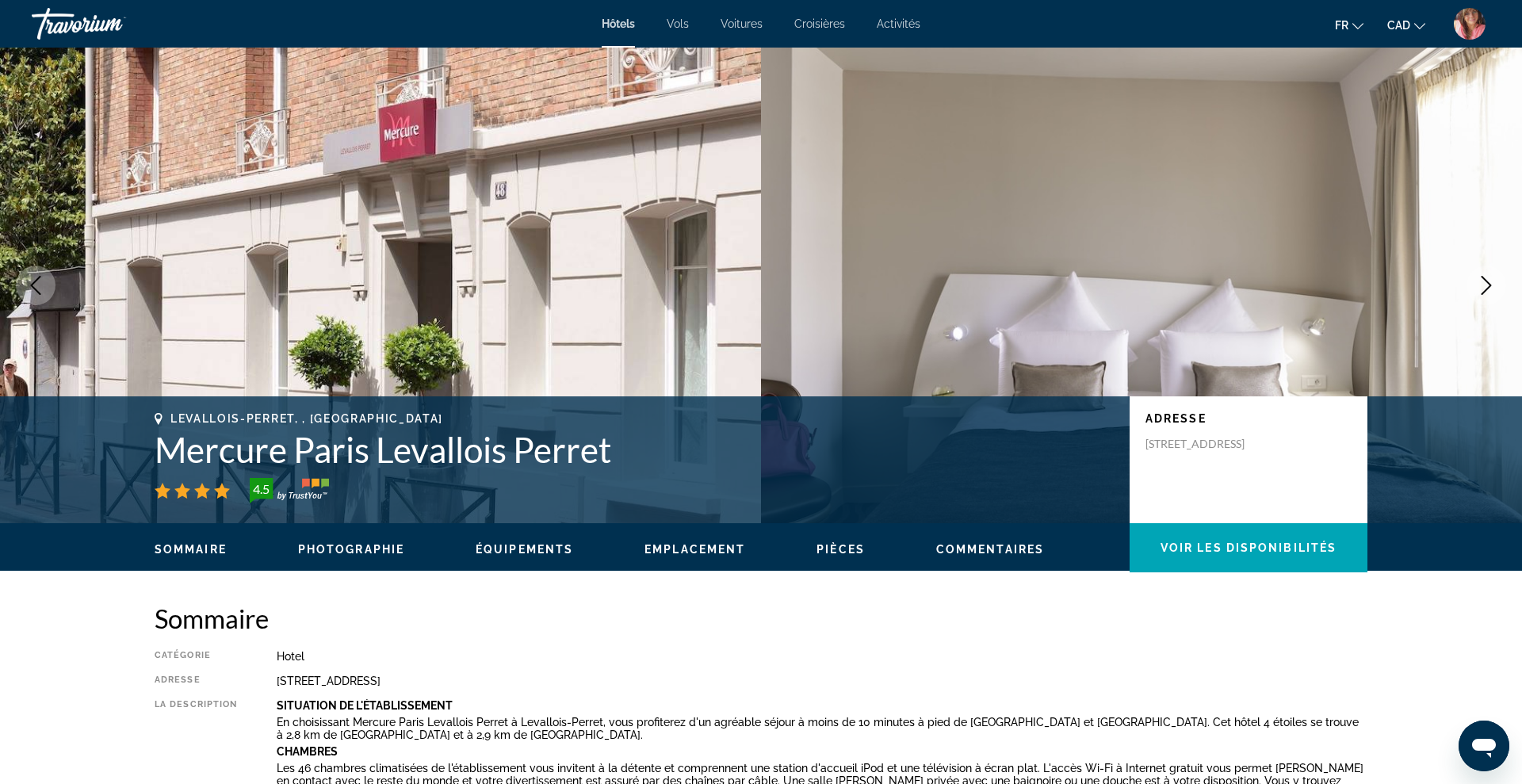
click at [1487, 288] on icon "Next image" at bounding box center [1487, 285] width 10 height 19
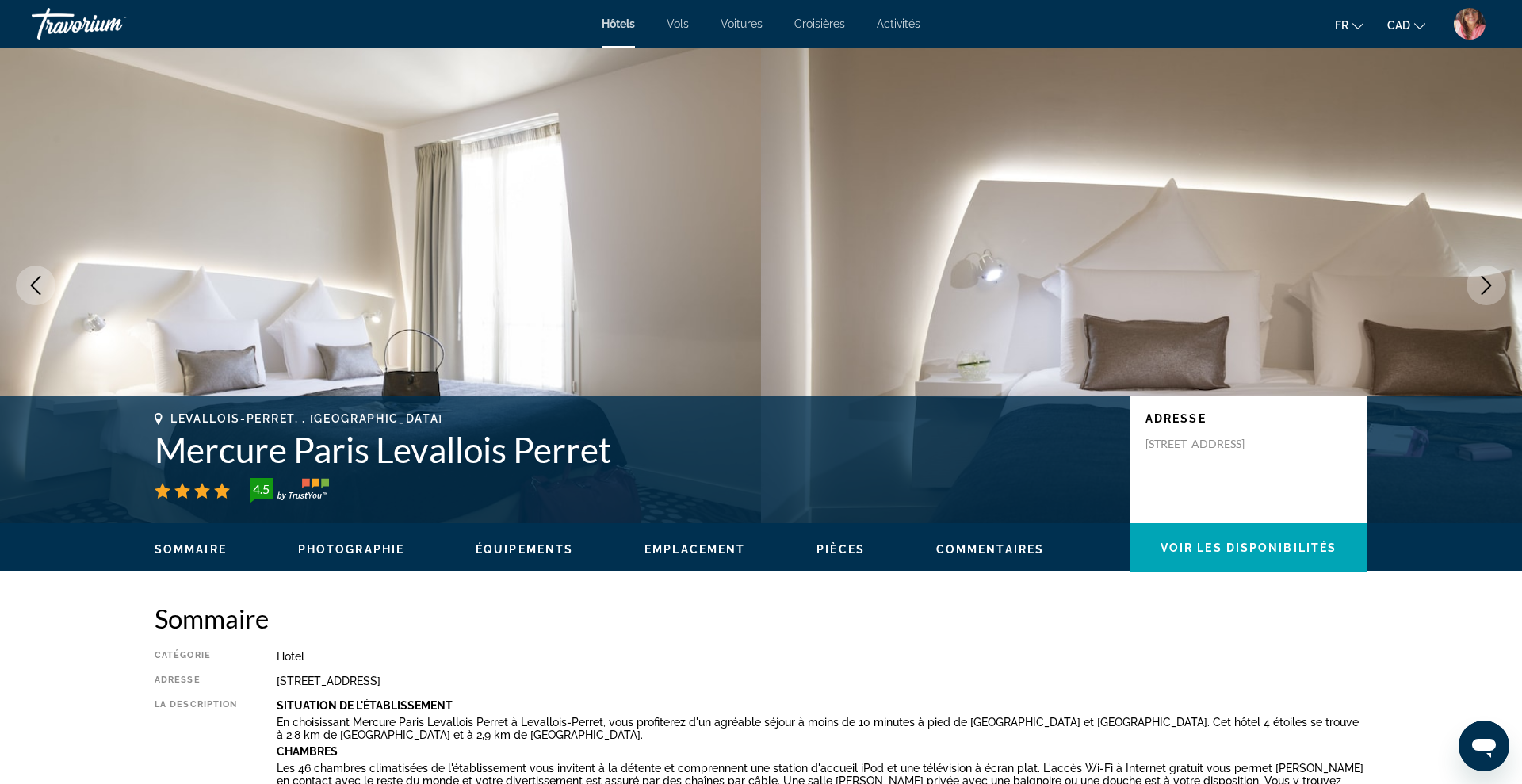
click at [1487, 288] on icon "Next image" at bounding box center [1487, 285] width 10 height 19
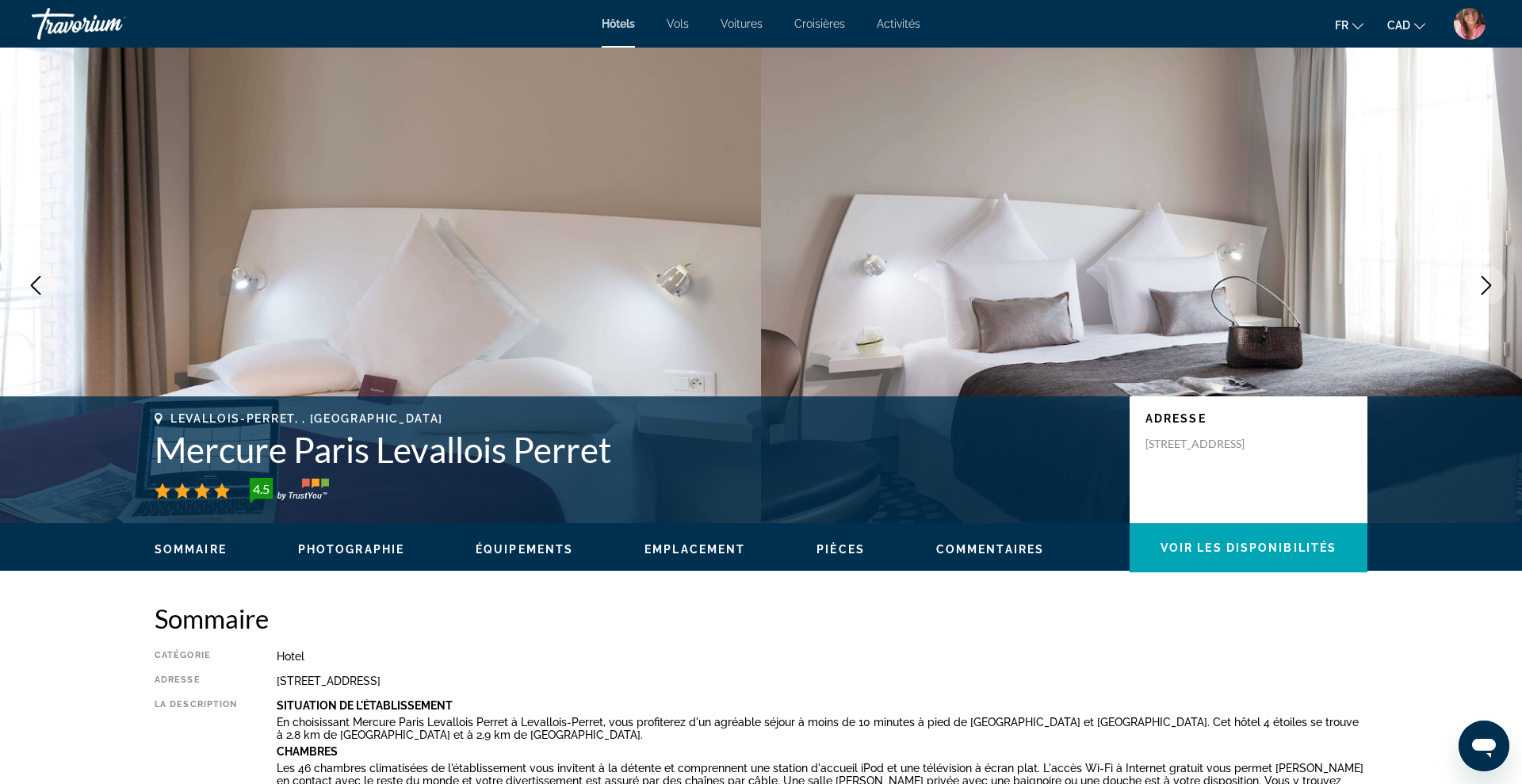
click at [1487, 288] on icon "Next image" at bounding box center [1487, 285] width 10 height 19
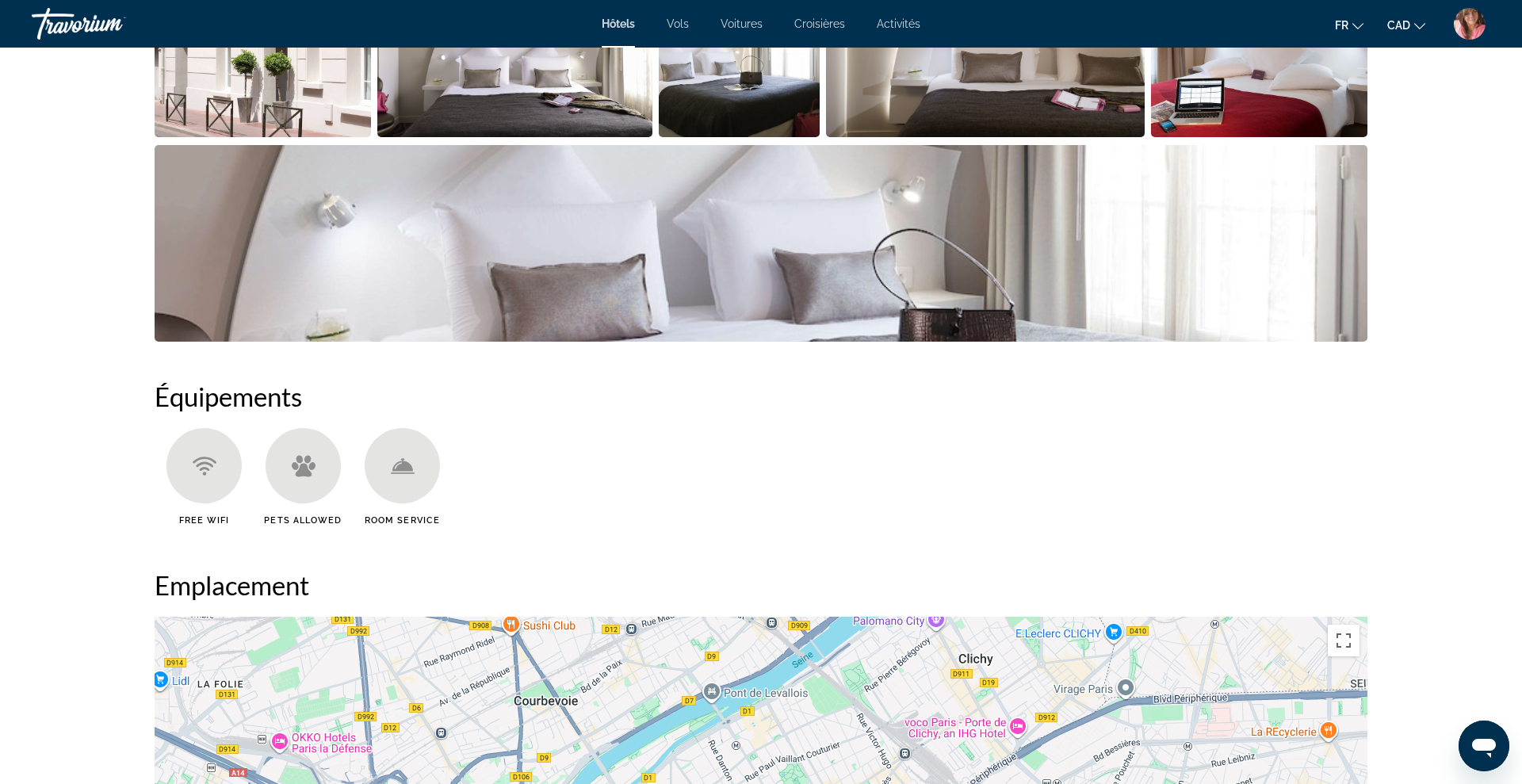
scroll to position [984, 0]
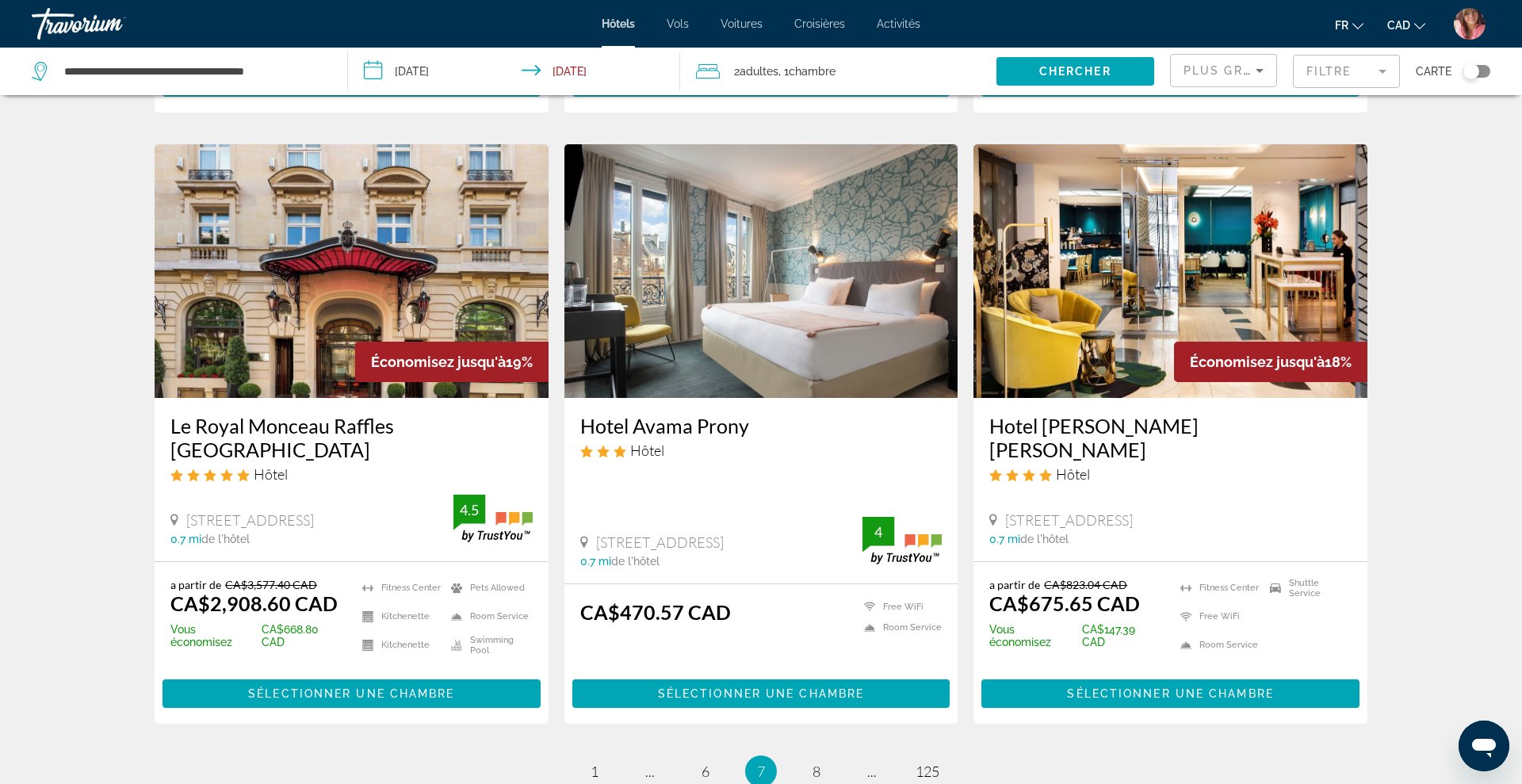
scroll to position [1793, 0]
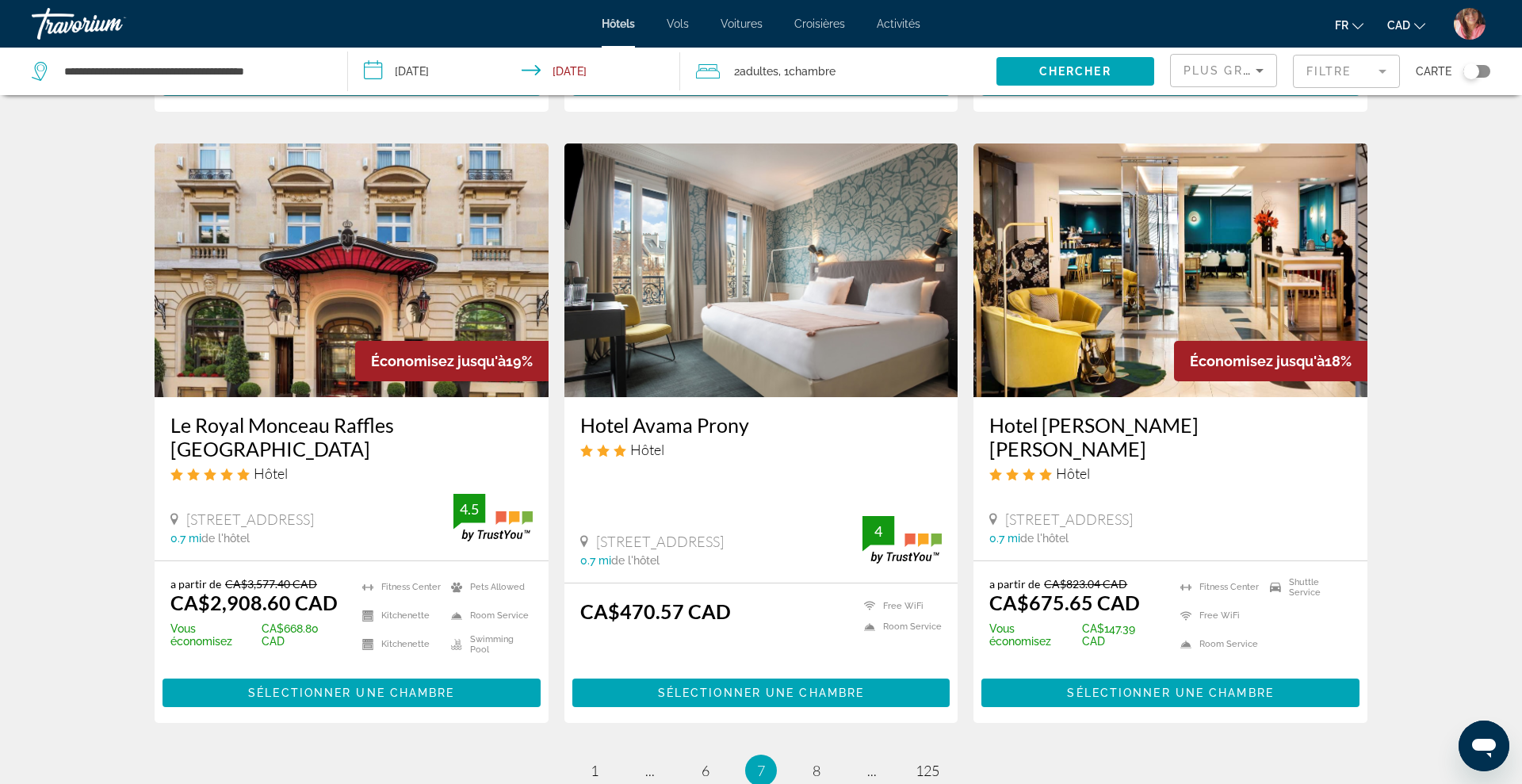
click at [826, 298] on img "Main content" at bounding box center [761, 270] width 394 height 253
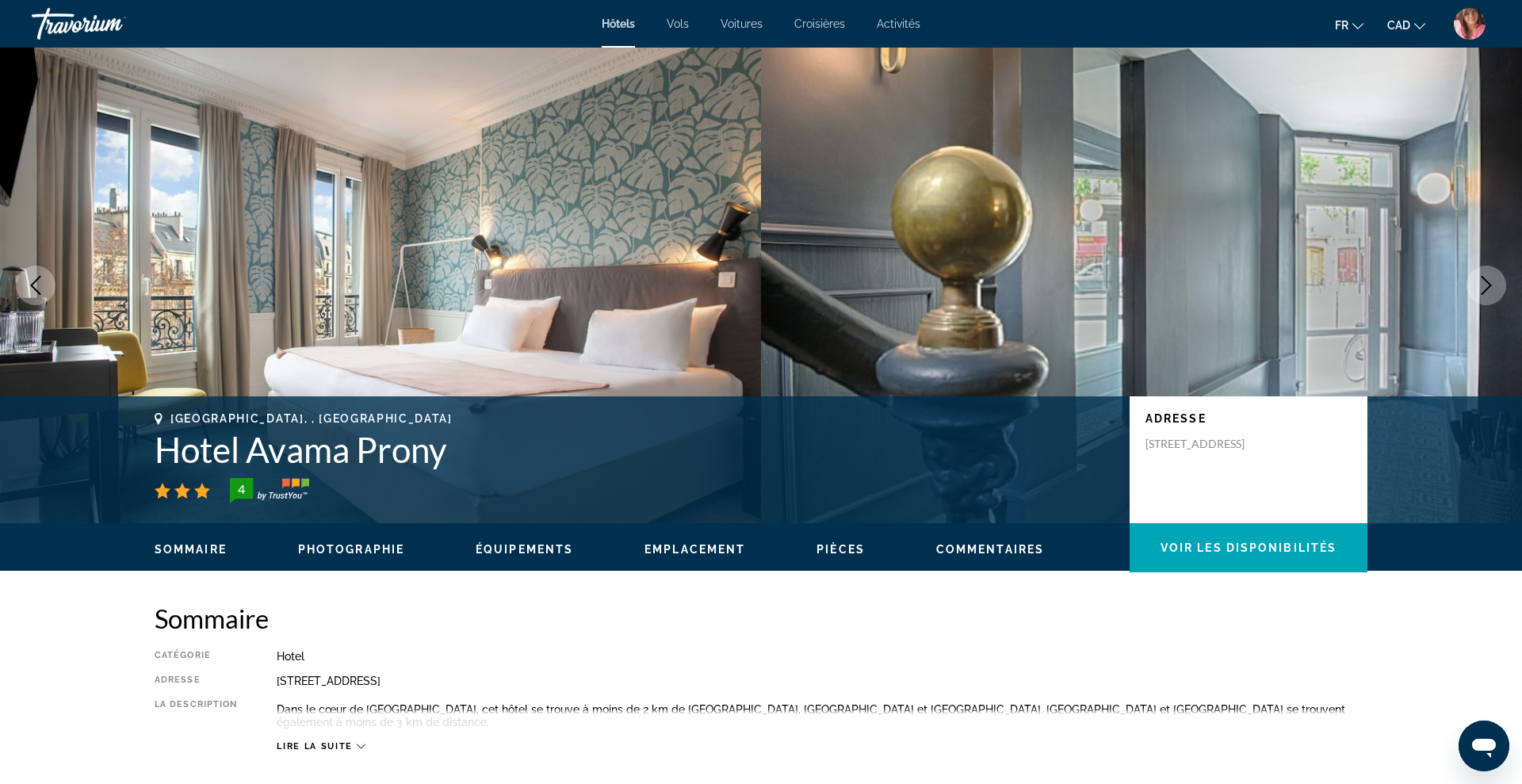
click at [1477, 288] on icon "Next image" at bounding box center [1486, 285] width 19 height 19
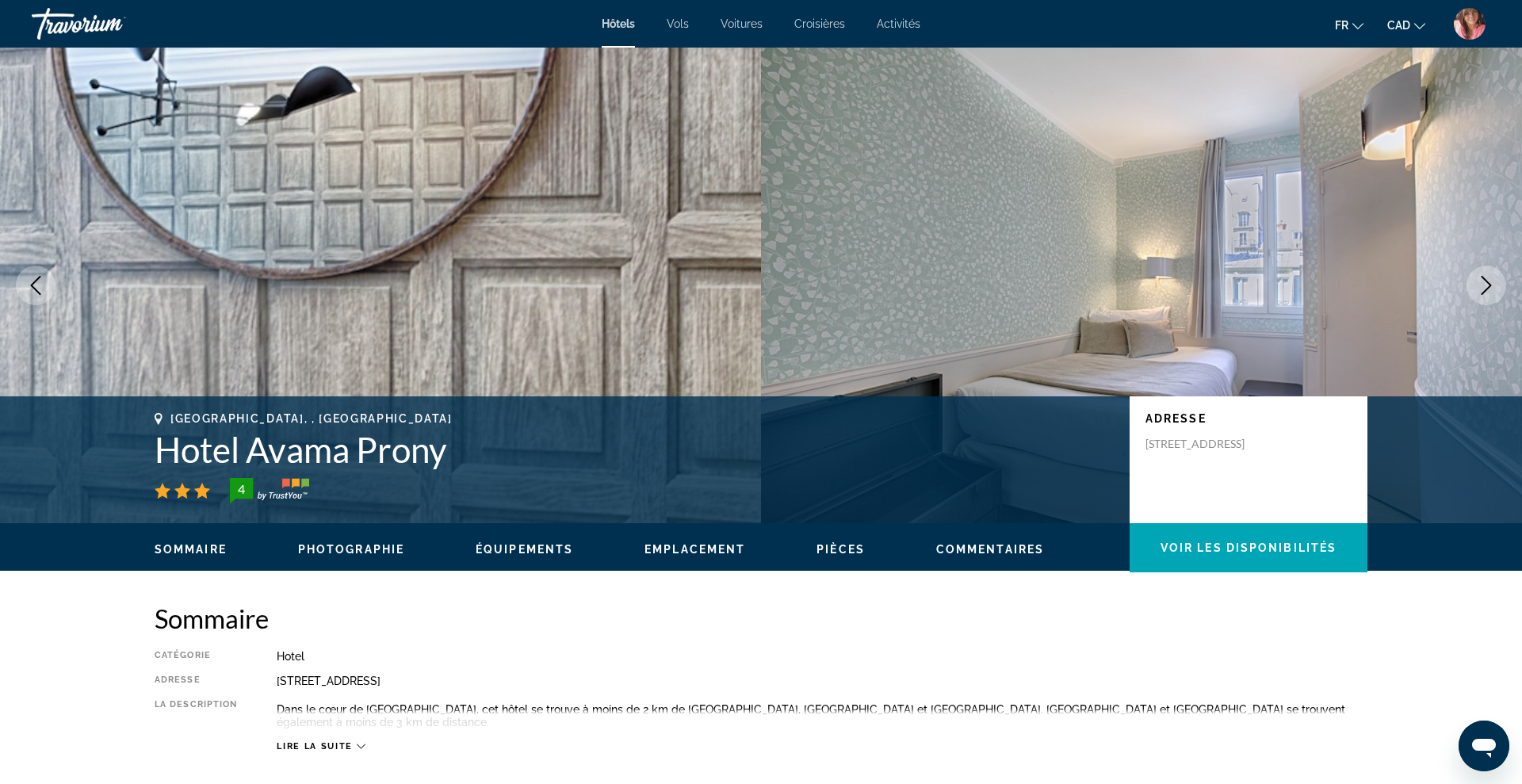
click at [1477, 288] on icon "Next image" at bounding box center [1486, 285] width 19 height 19
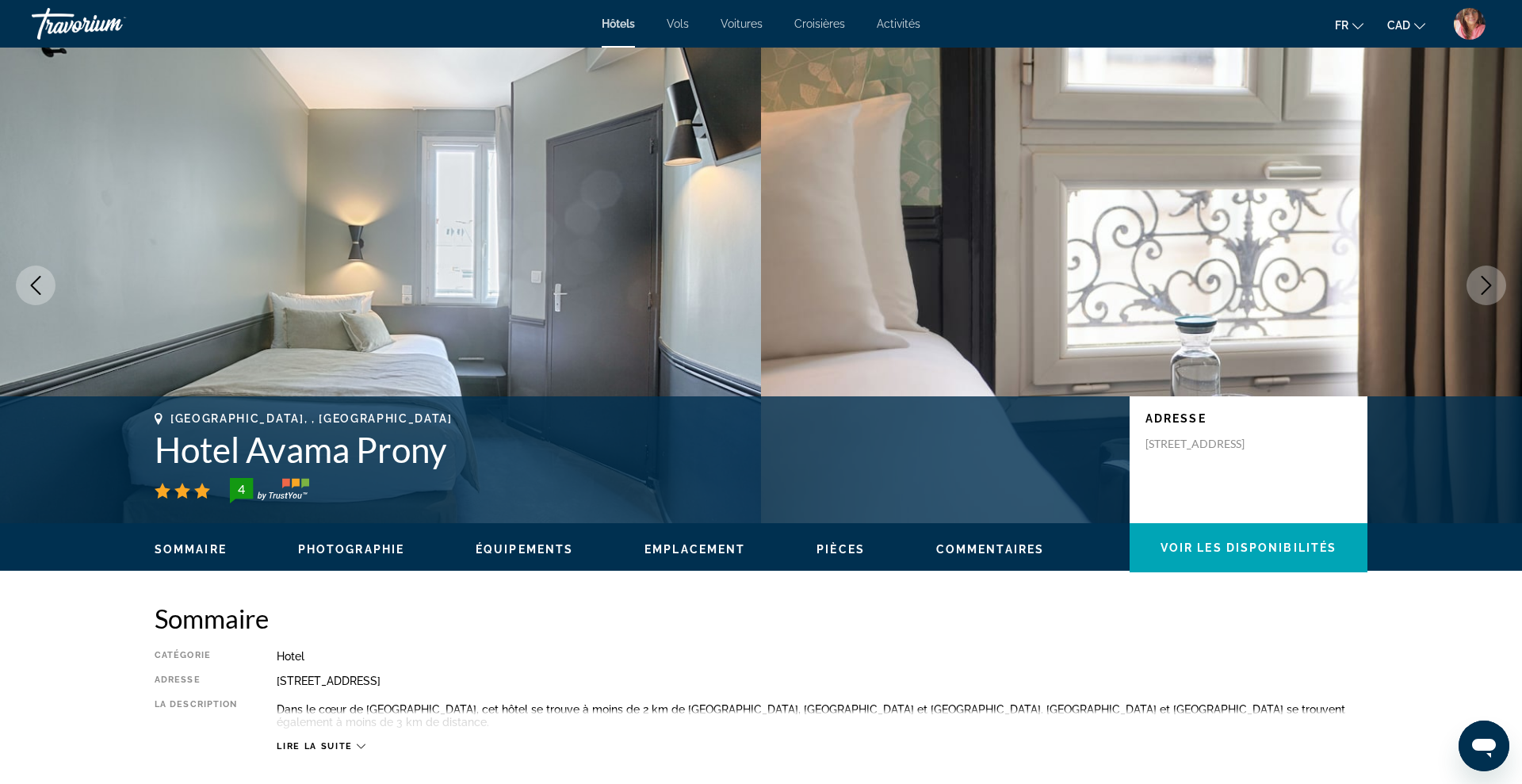
click at [1477, 288] on icon "Next image" at bounding box center [1486, 285] width 19 height 19
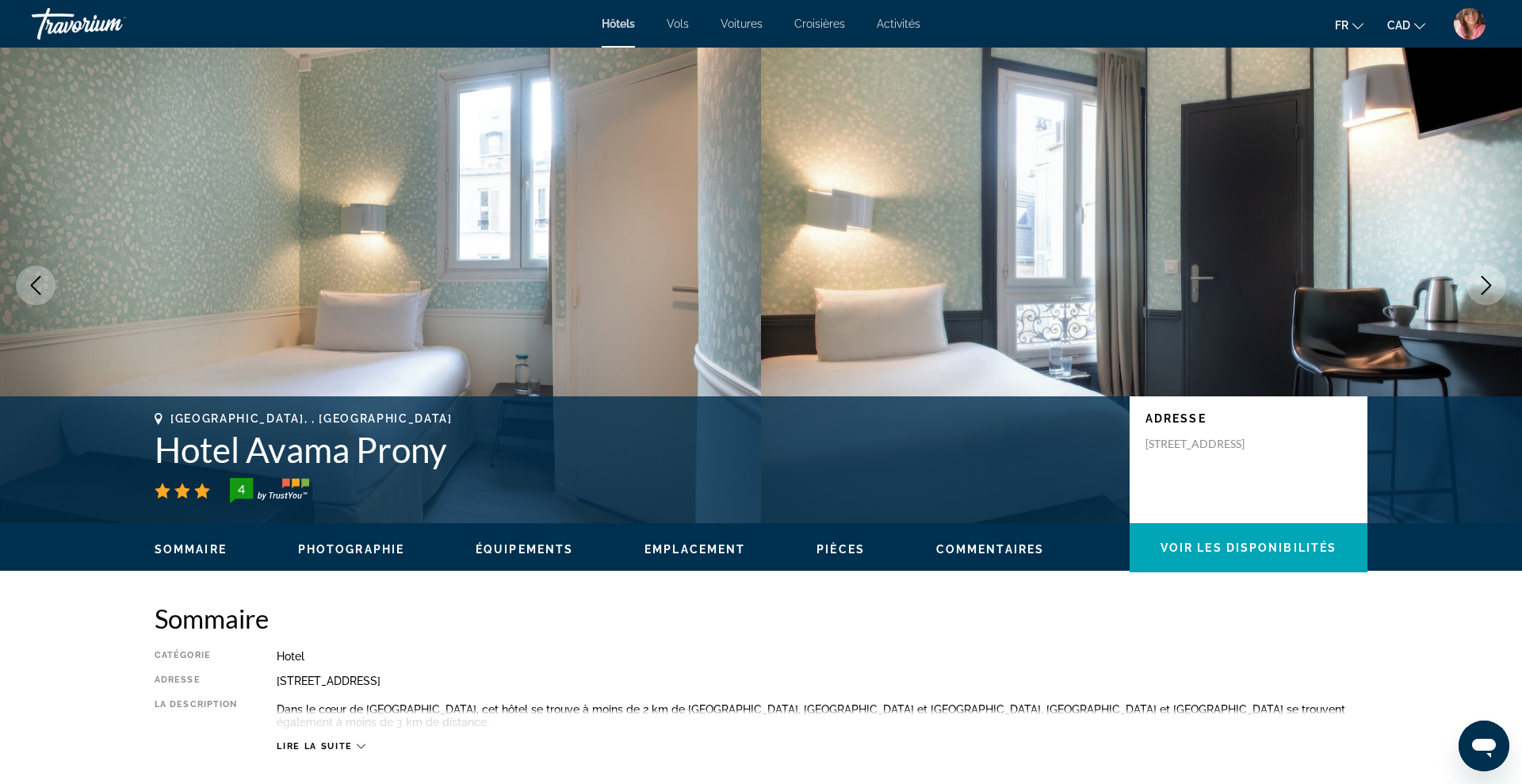
click at [1477, 288] on icon "Next image" at bounding box center [1486, 285] width 19 height 19
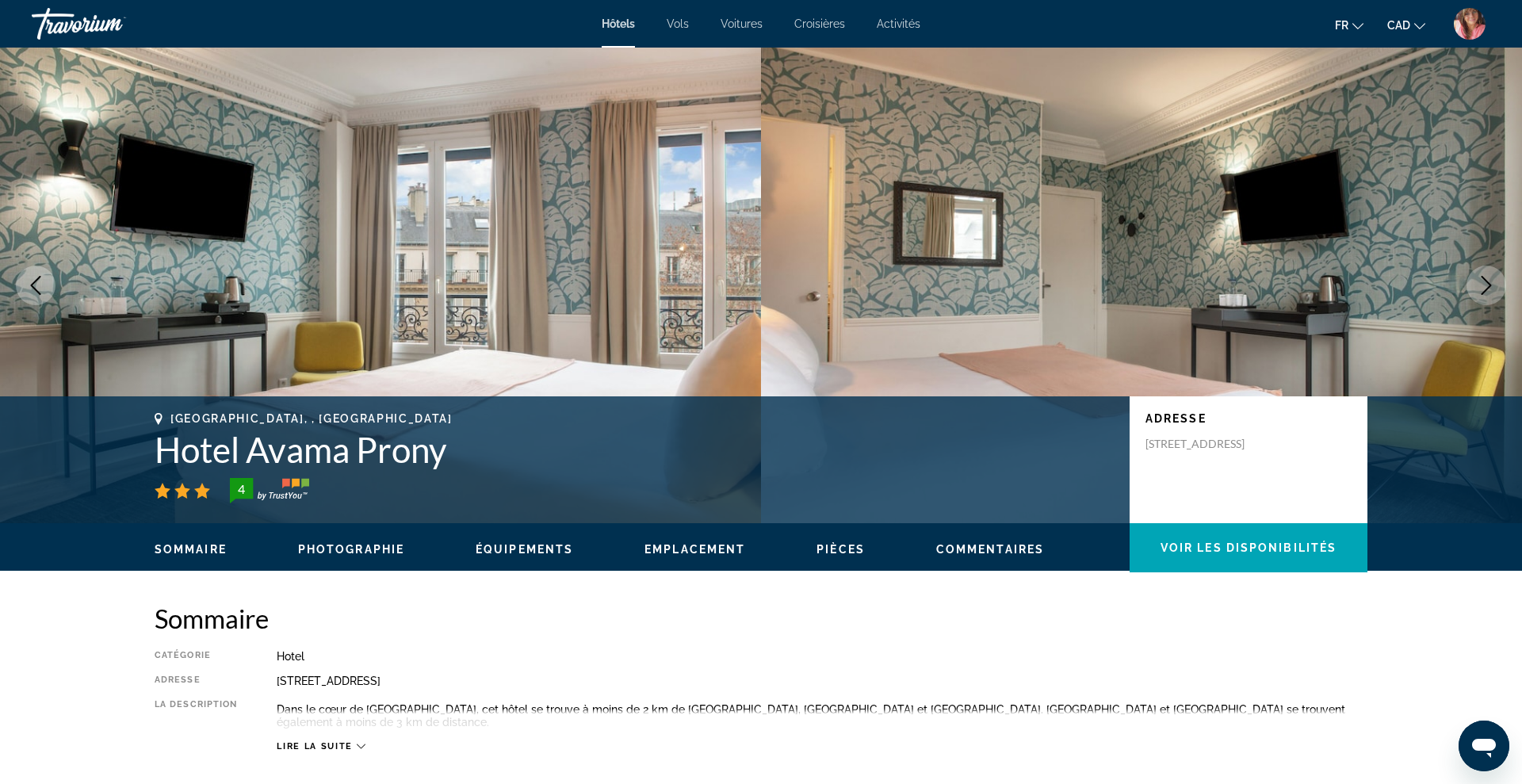
click at [1477, 288] on icon "Next image" at bounding box center [1486, 285] width 19 height 19
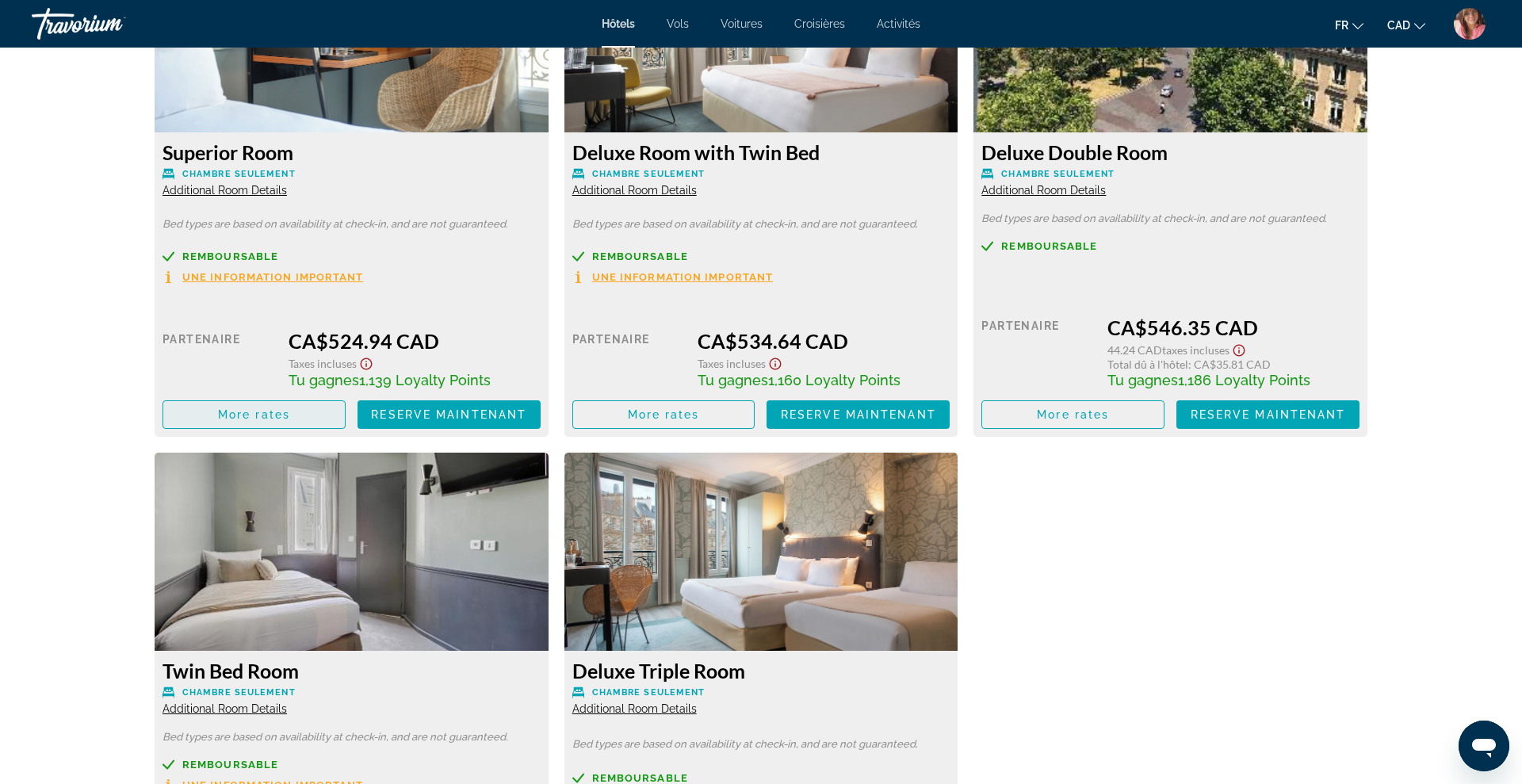
scroll to position [2725, 0]
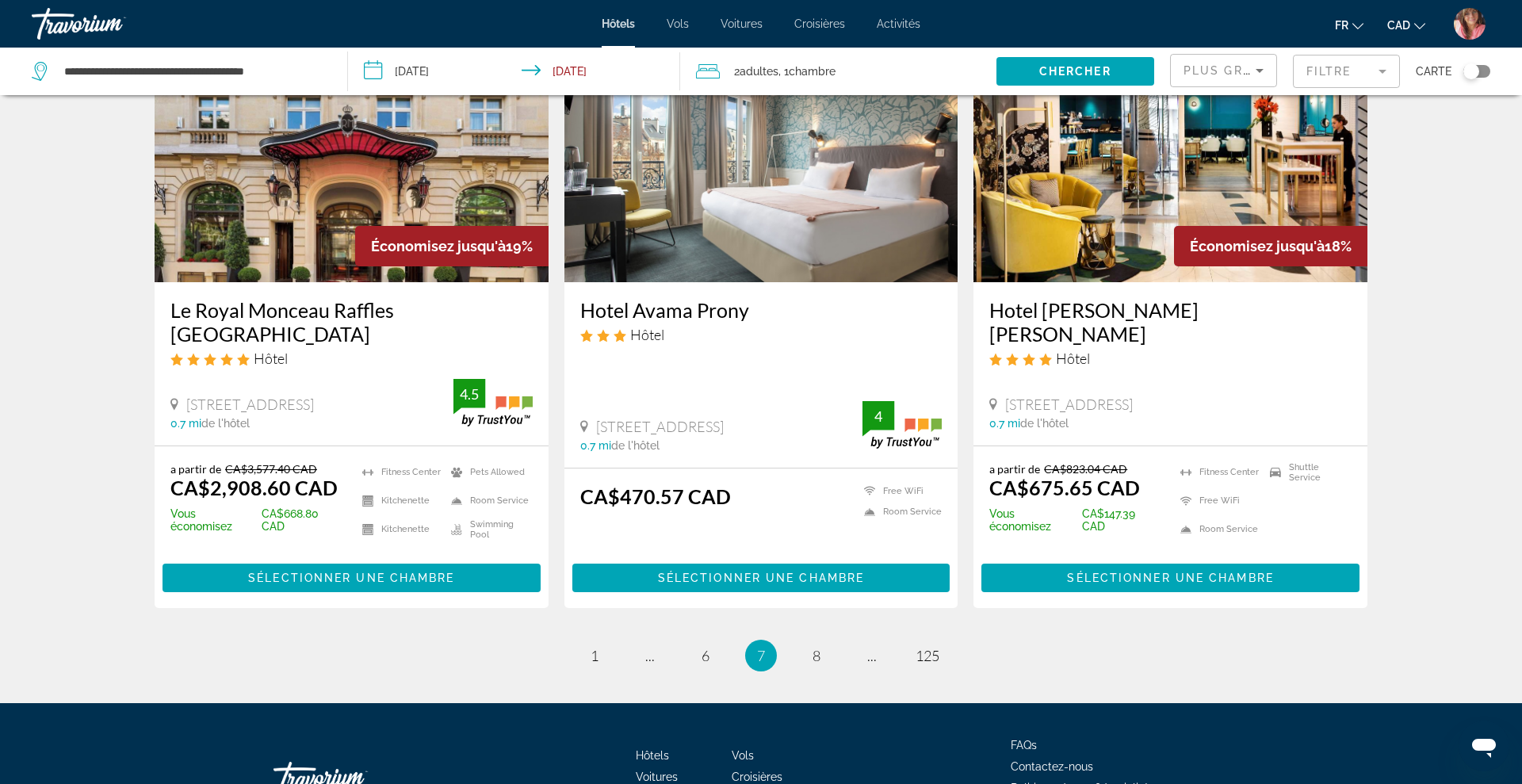
scroll to position [1974, 0]
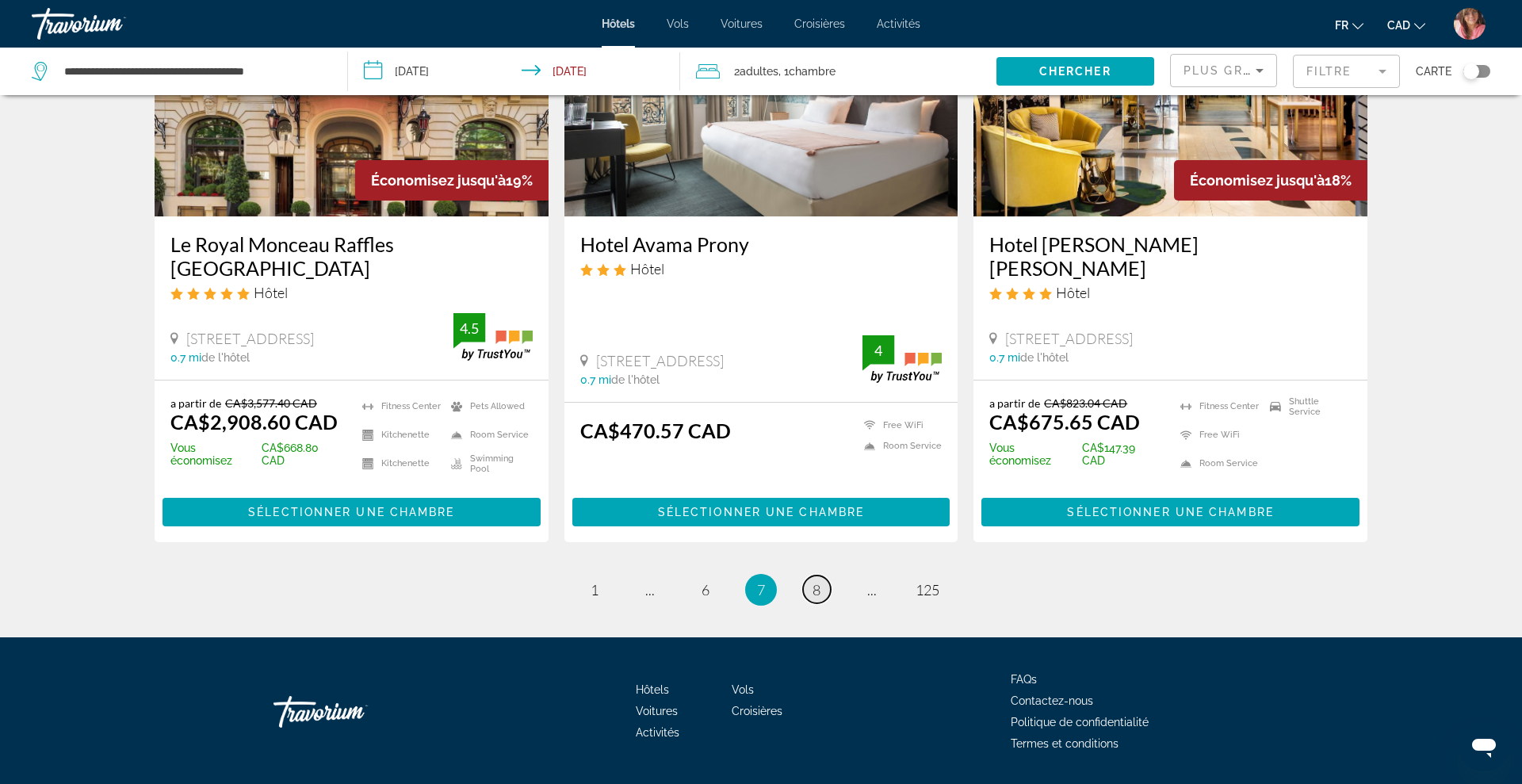
click at [817, 581] on span "8" at bounding box center [816, 590] width 8 height 17
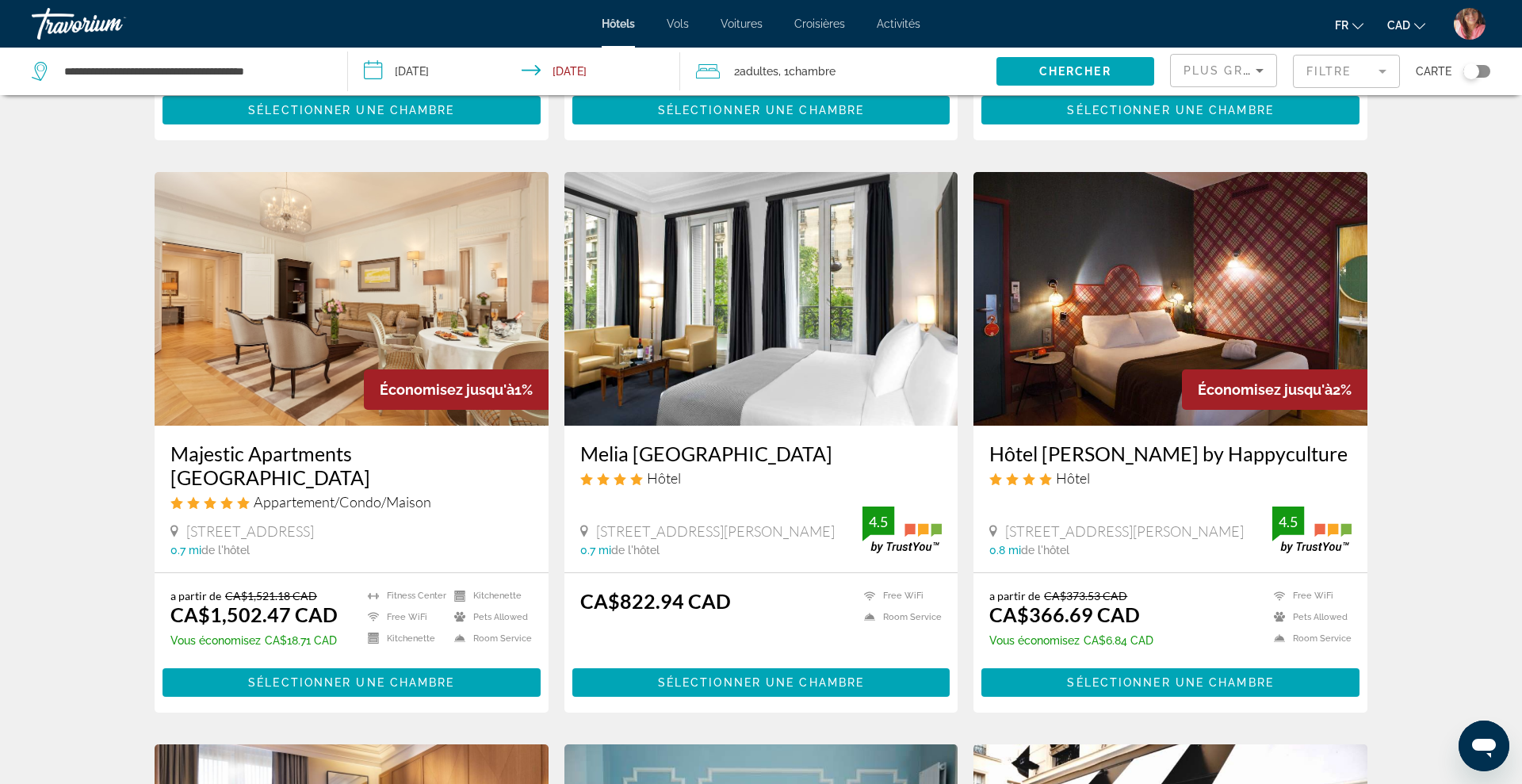
scroll to position [544, 0]
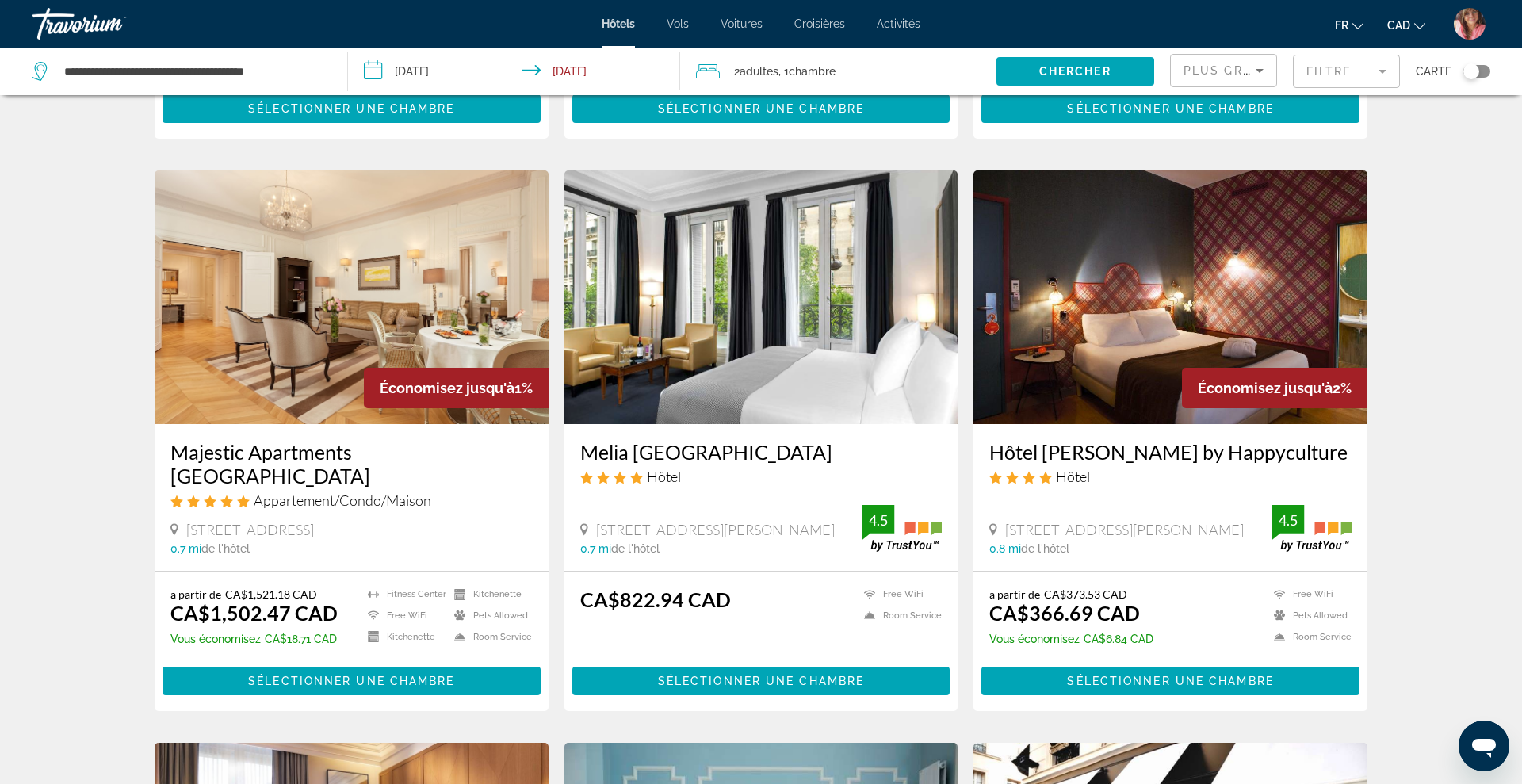
click at [1245, 262] on img "Main content" at bounding box center [1170, 297] width 394 height 253
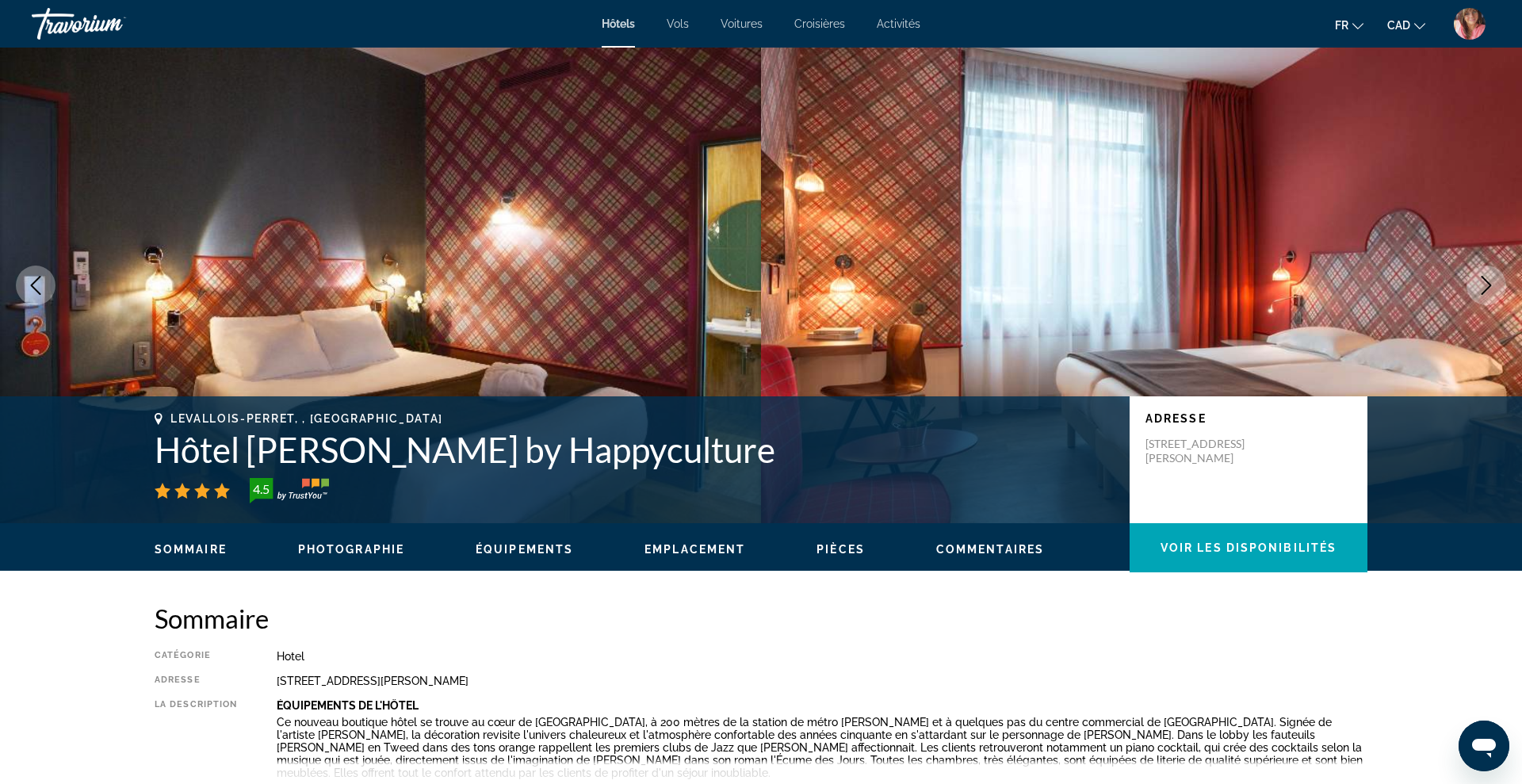
click at [1480, 286] on icon "Next image" at bounding box center [1486, 285] width 19 height 19
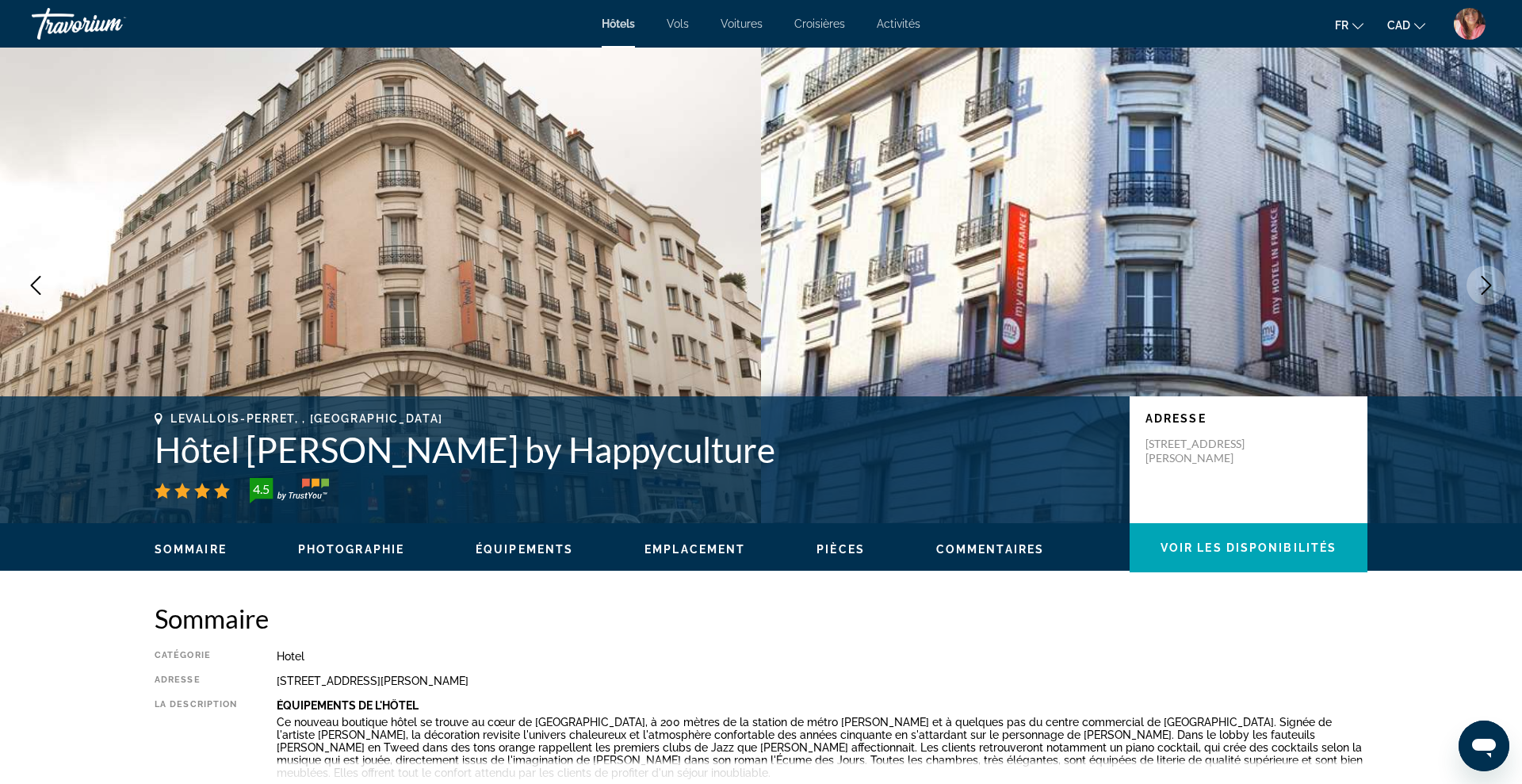
click at [1480, 286] on icon "Next image" at bounding box center [1486, 285] width 19 height 19
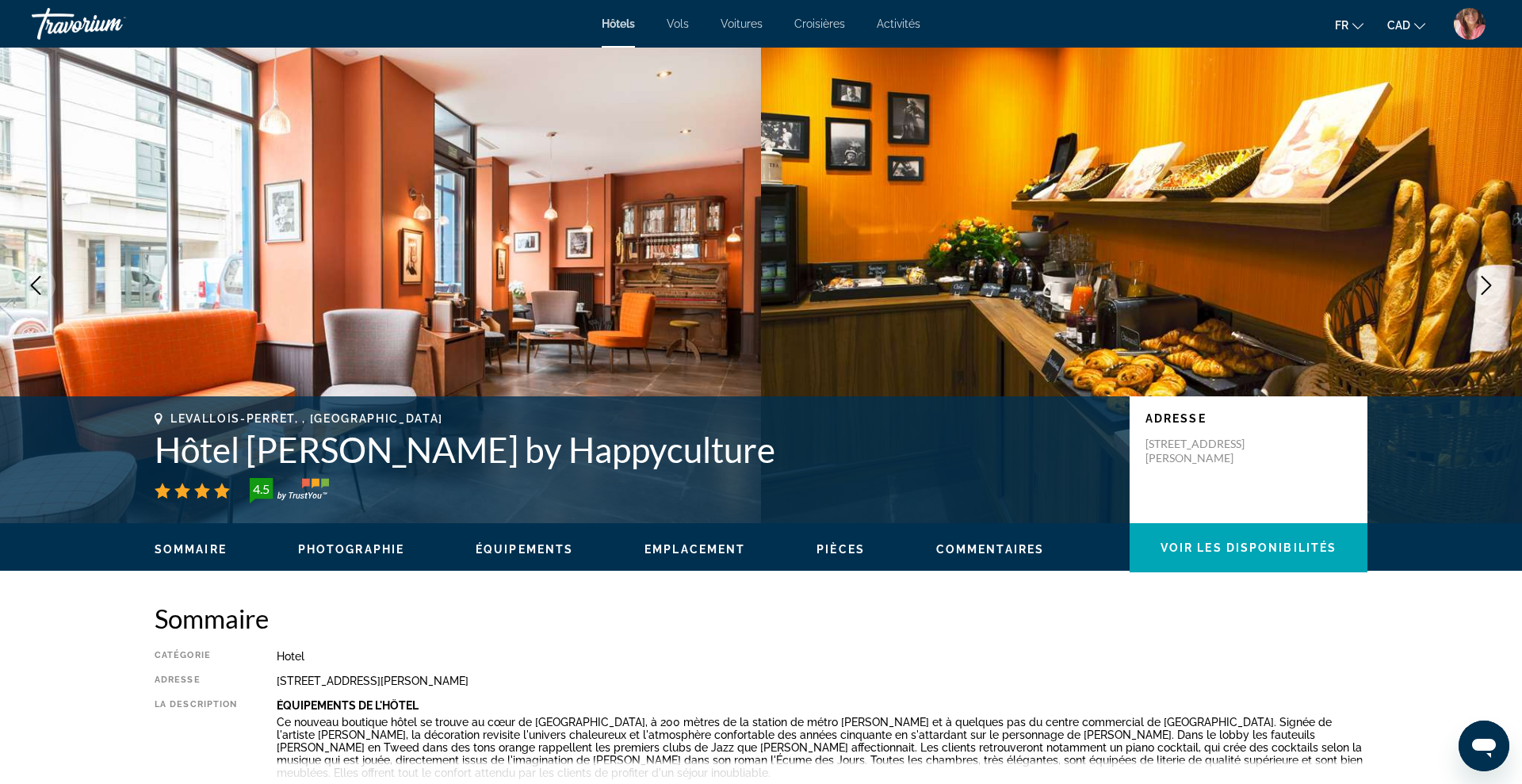
click at [1480, 286] on icon "Next image" at bounding box center [1486, 285] width 19 height 19
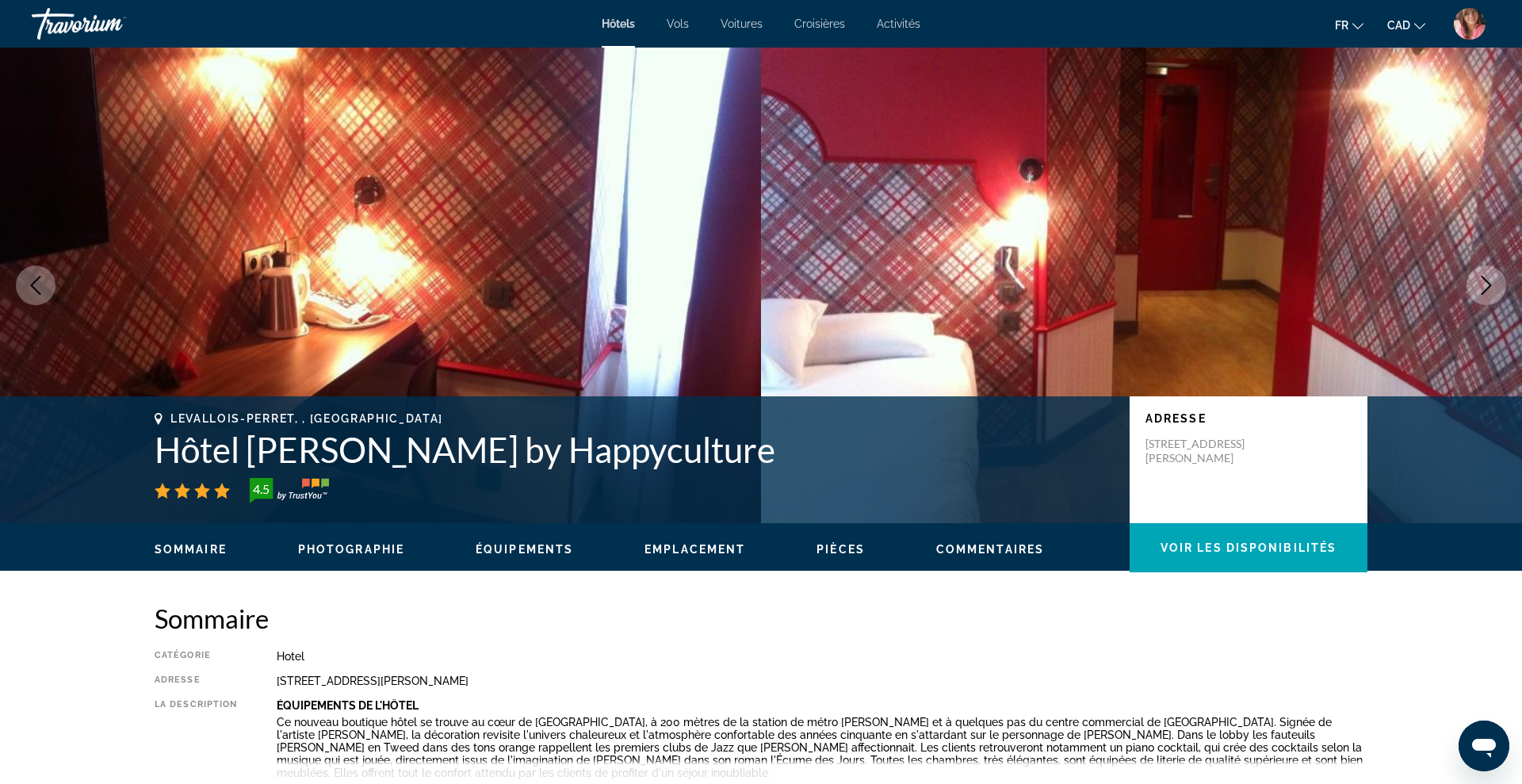
click at [1480, 286] on icon "Next image" at bounding box center [1486, 285] width 19 height 19
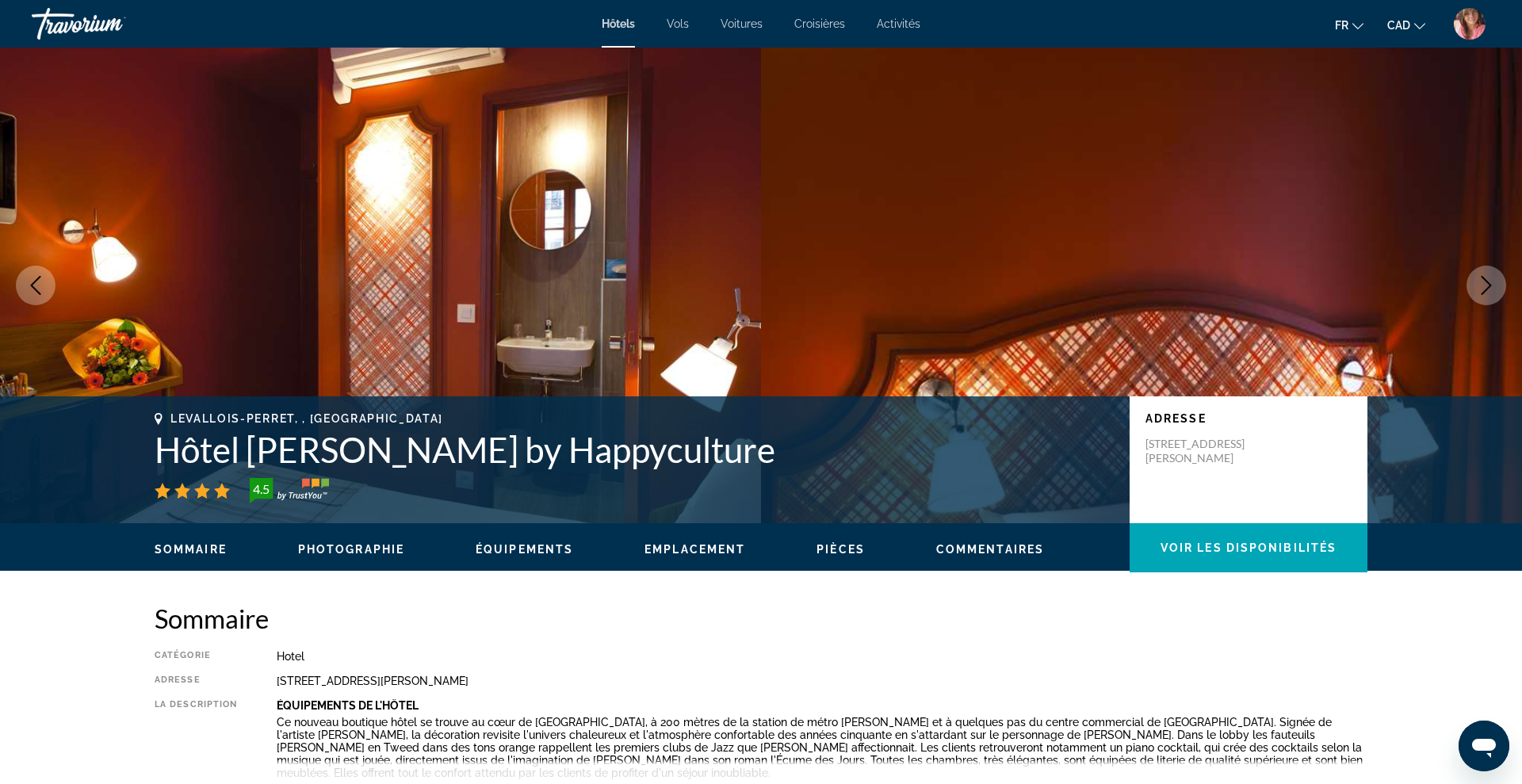
click at [1480, 286] on icon "Next image" at bounding box center [1486, 285] width 19 height 19
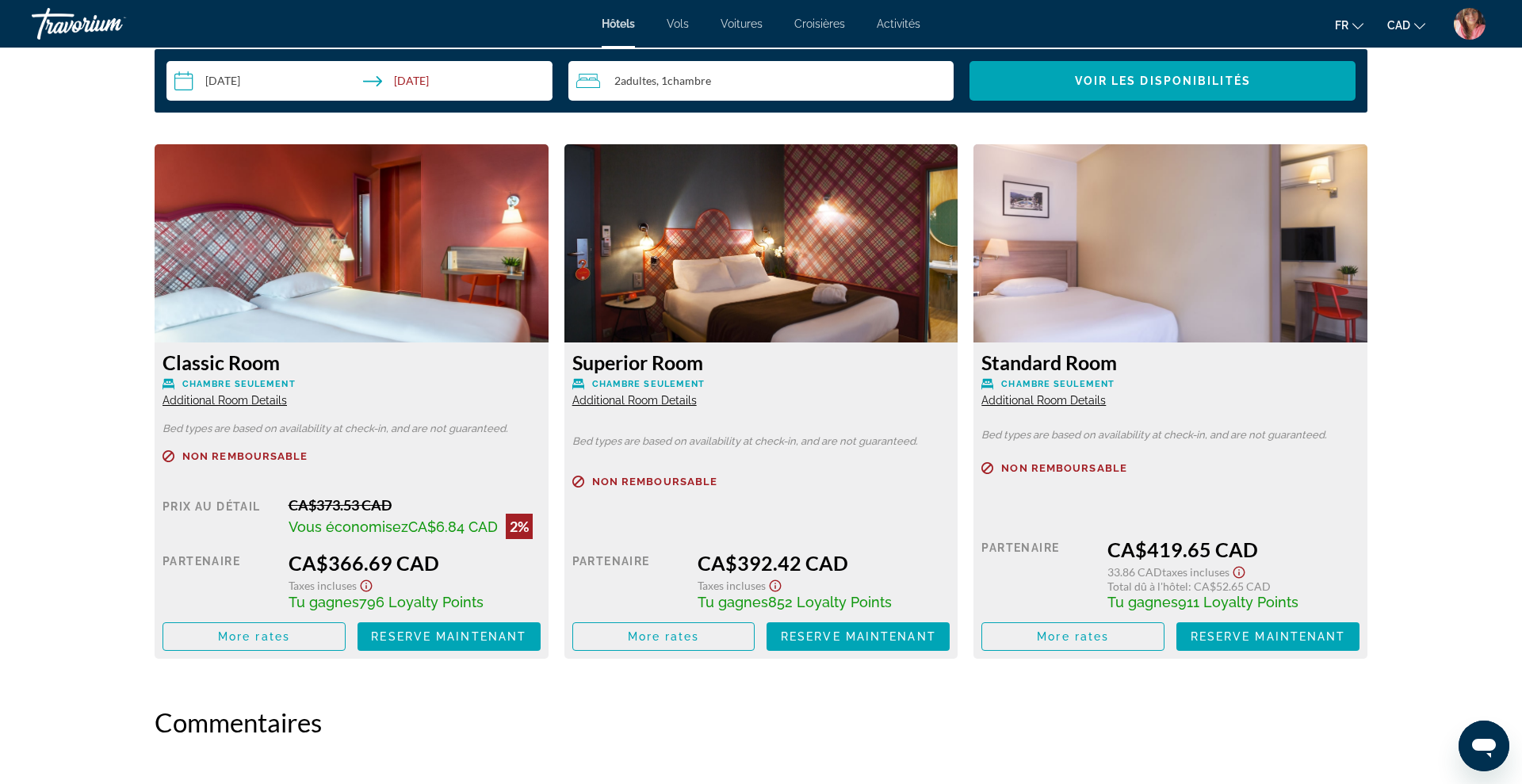
scroll to position [2066, 0]
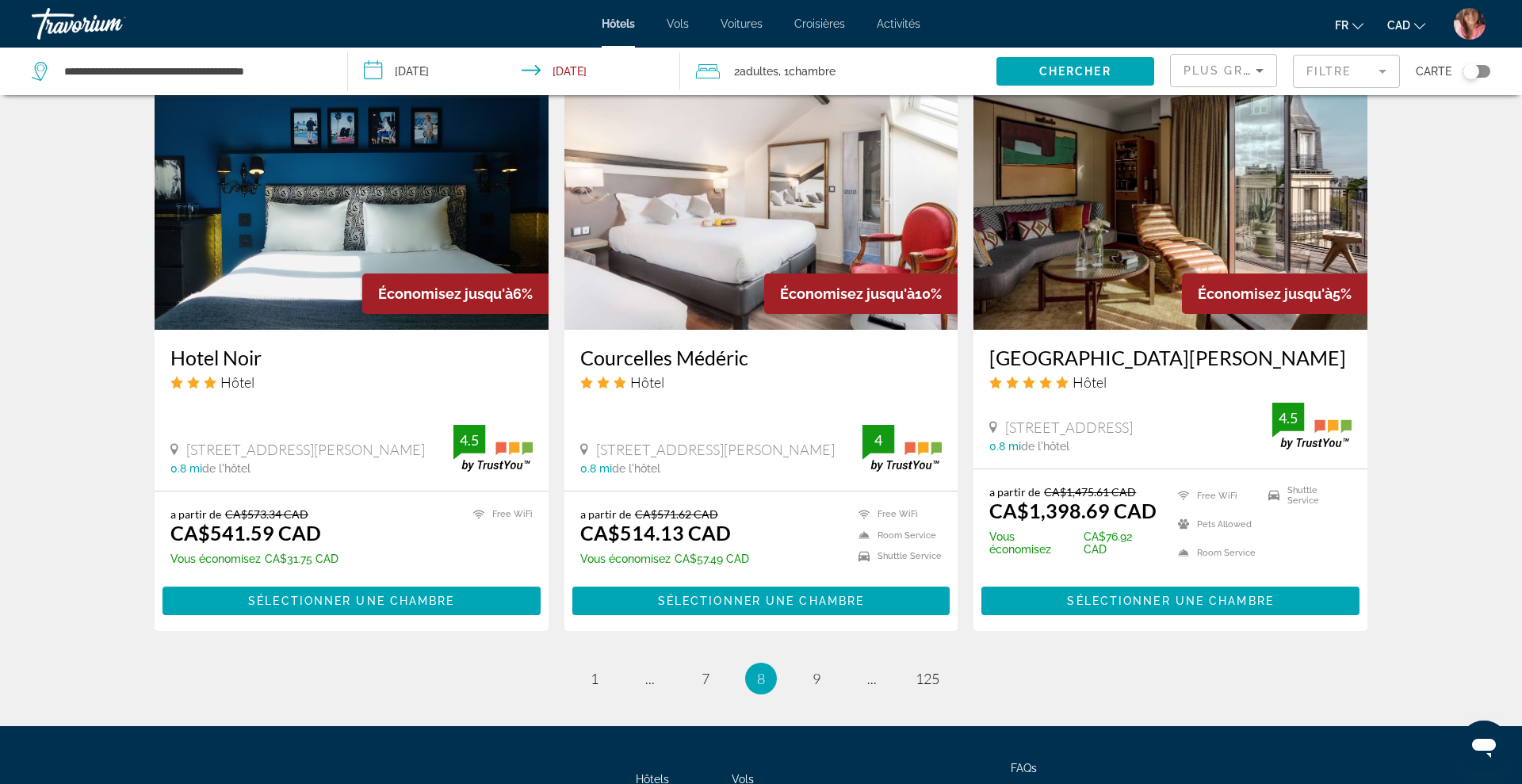
scroll to position [1826, 0]
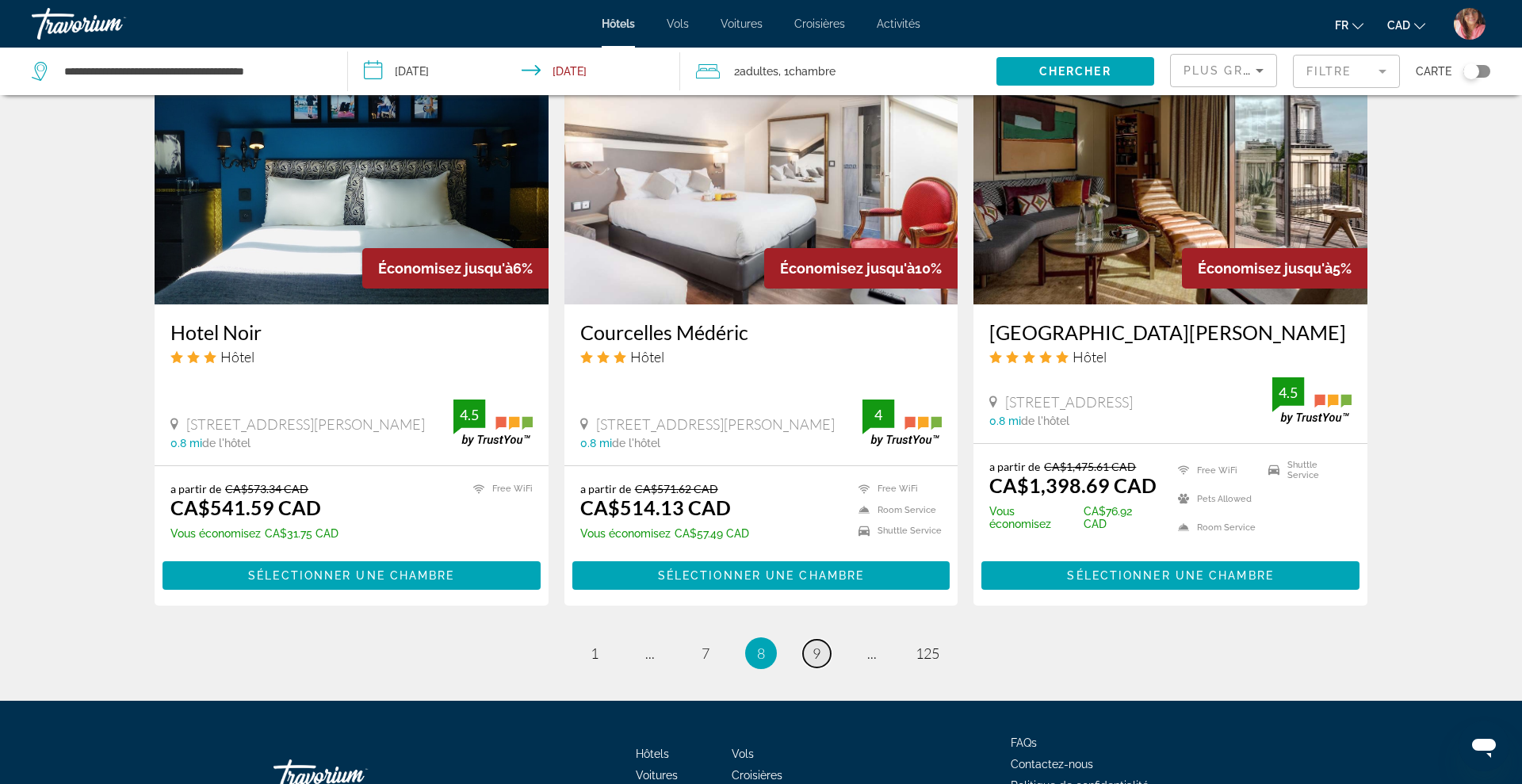
click at [817, 644] on span "9" at bounding box center [816, 653] width 8 height 17
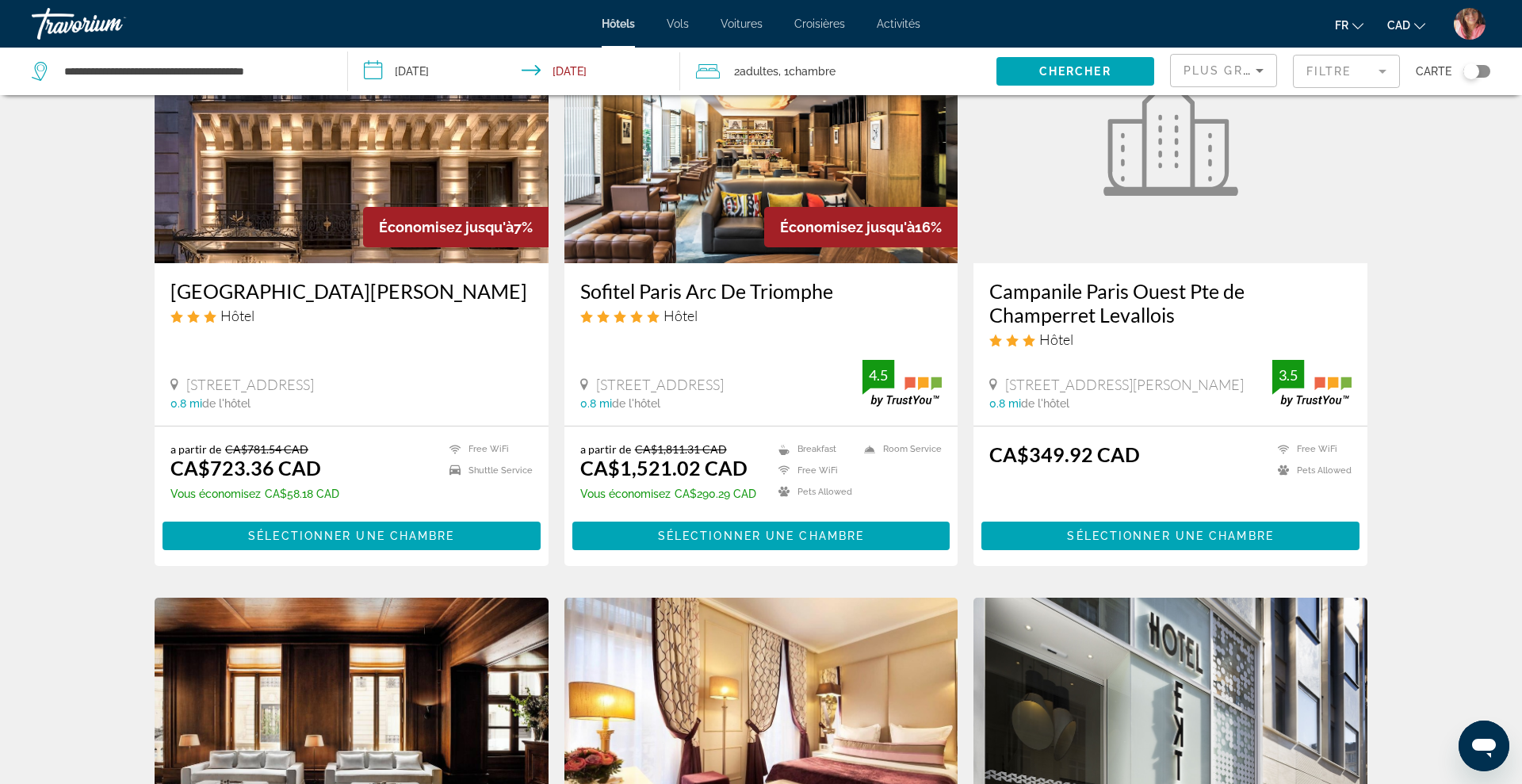
scroll to position [55, 0]
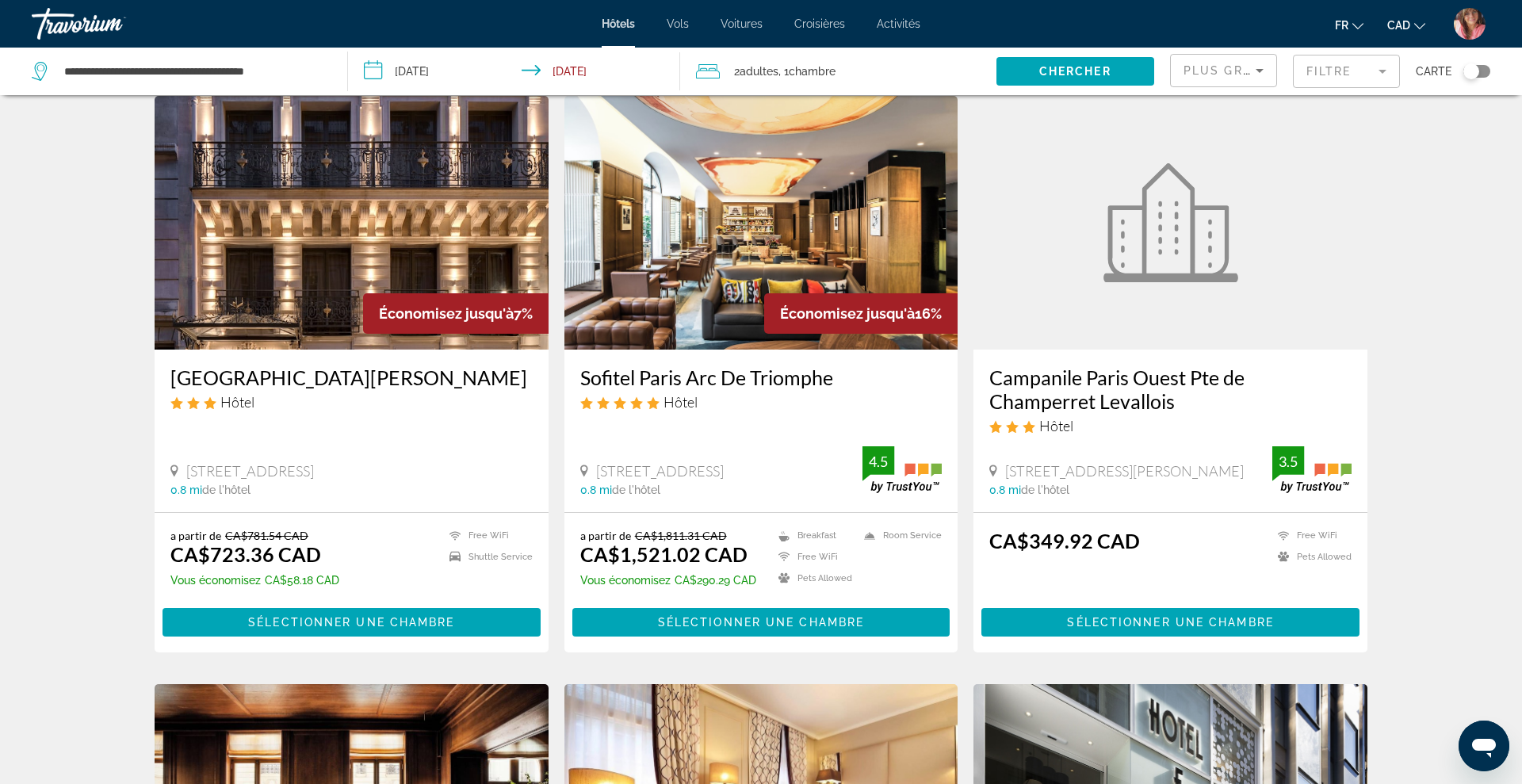
click at [1192, 231] on img "Main content" at bounding box center [1170, 223] width 134 height 119
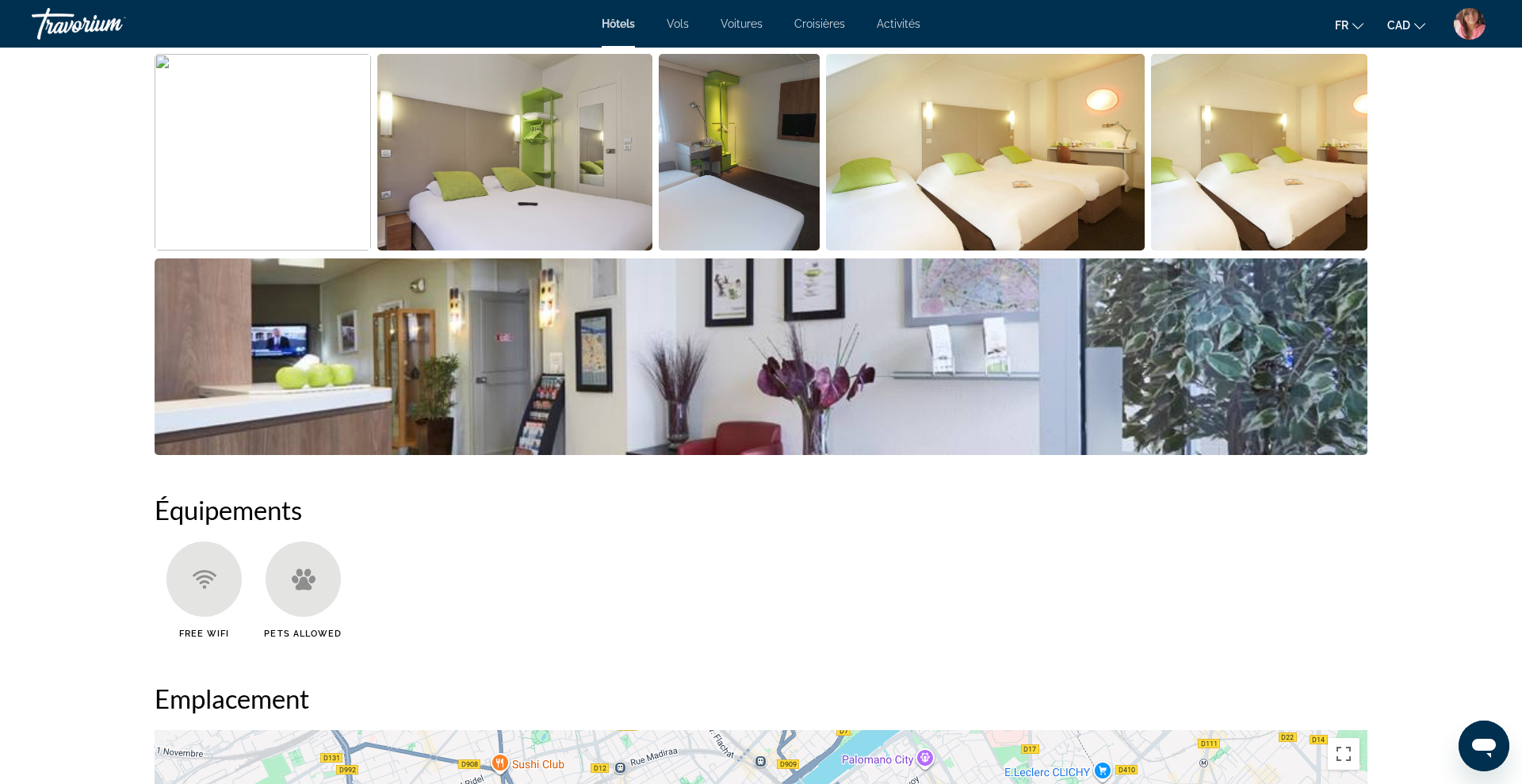
scroll to position [864, 0]
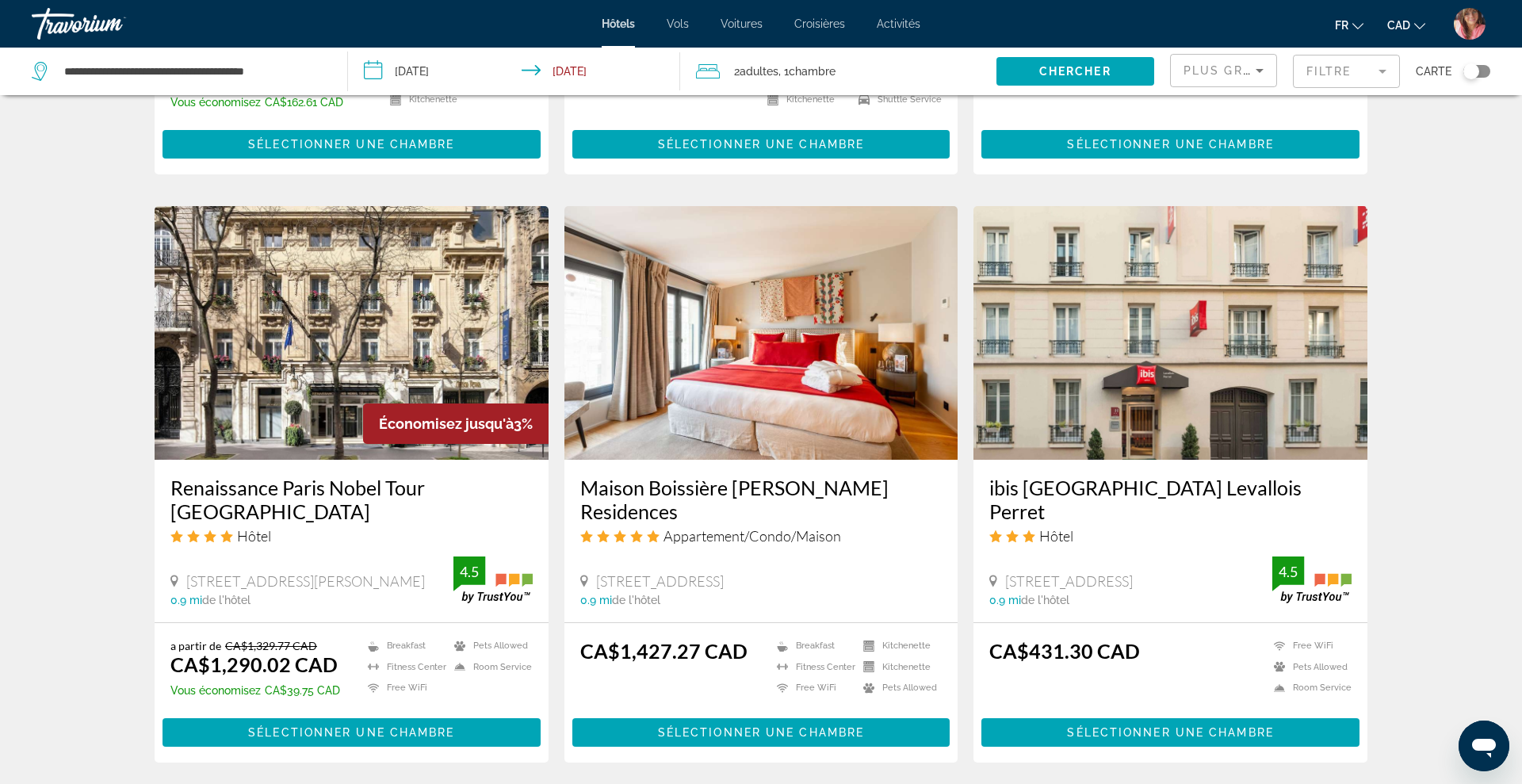
scroll to position [1915, 0]
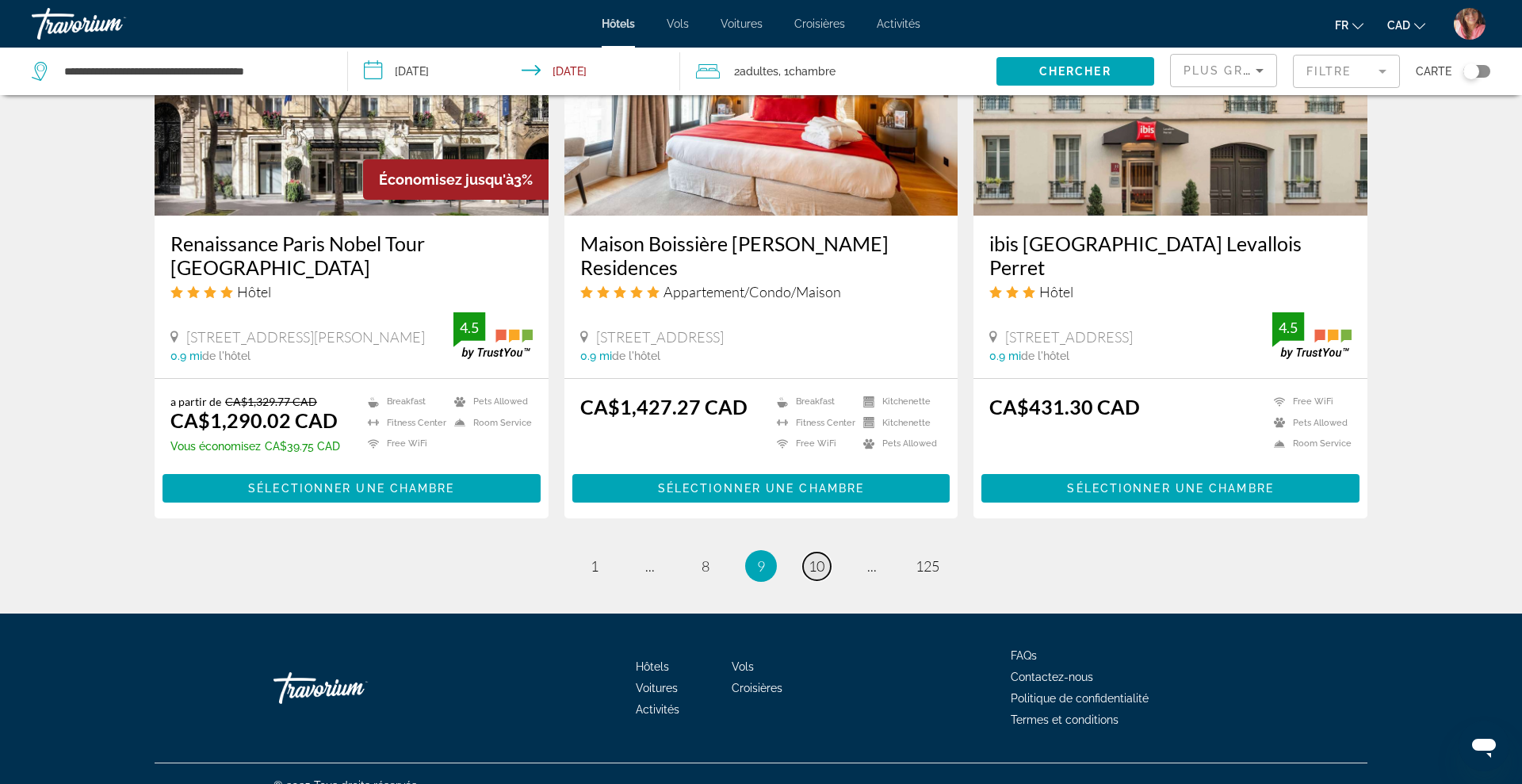
click at [820, 557] on span "10" at bounding box center [817, 566] width 16 height 17
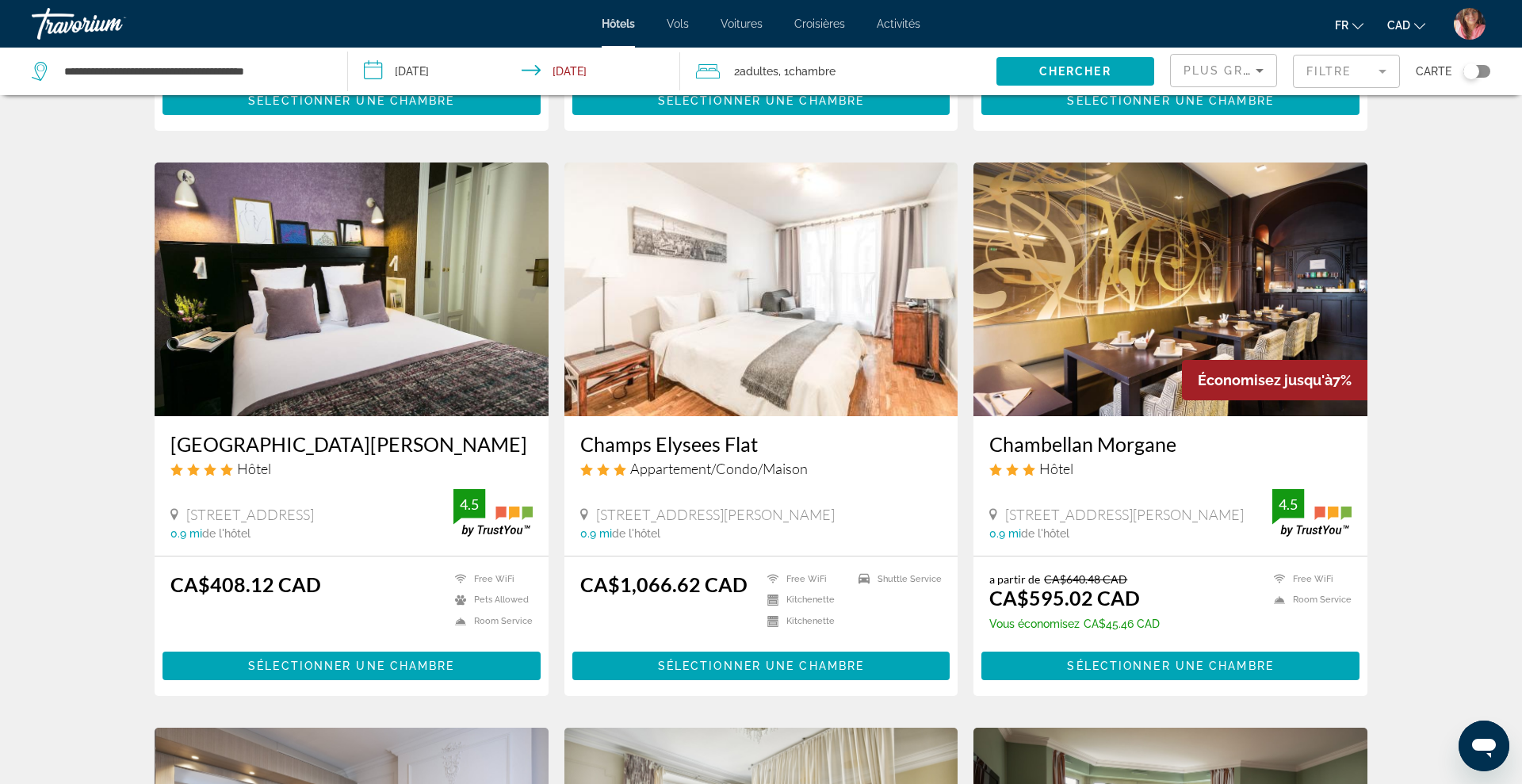
scroll to position [600, 0]
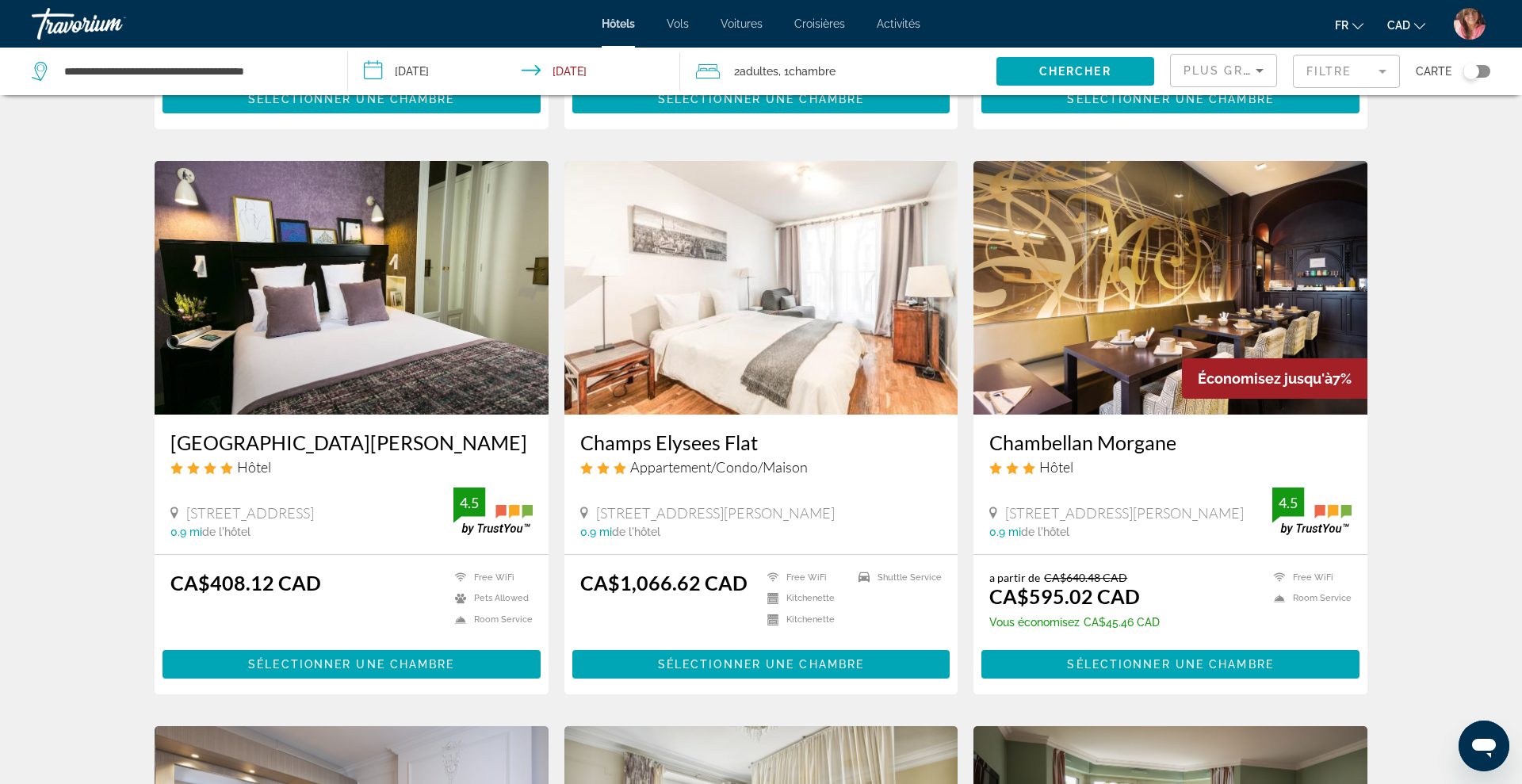
click at [451, 310] on img "Main content" at bounding box center [352, 288] width 394 height 253
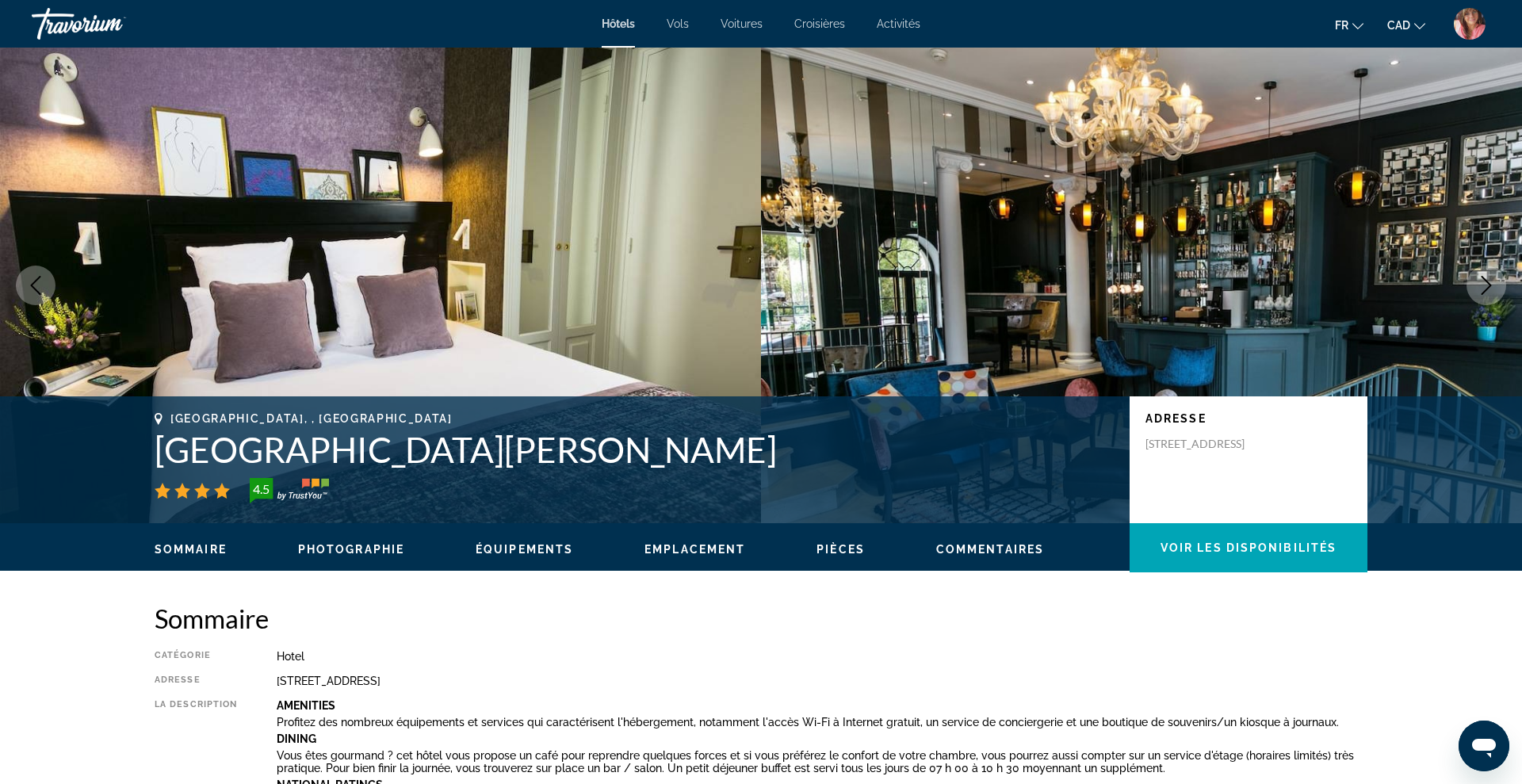
click at [1487, 292] on icon "Next image" at bounding box center [1486, 285] width 19 height 19
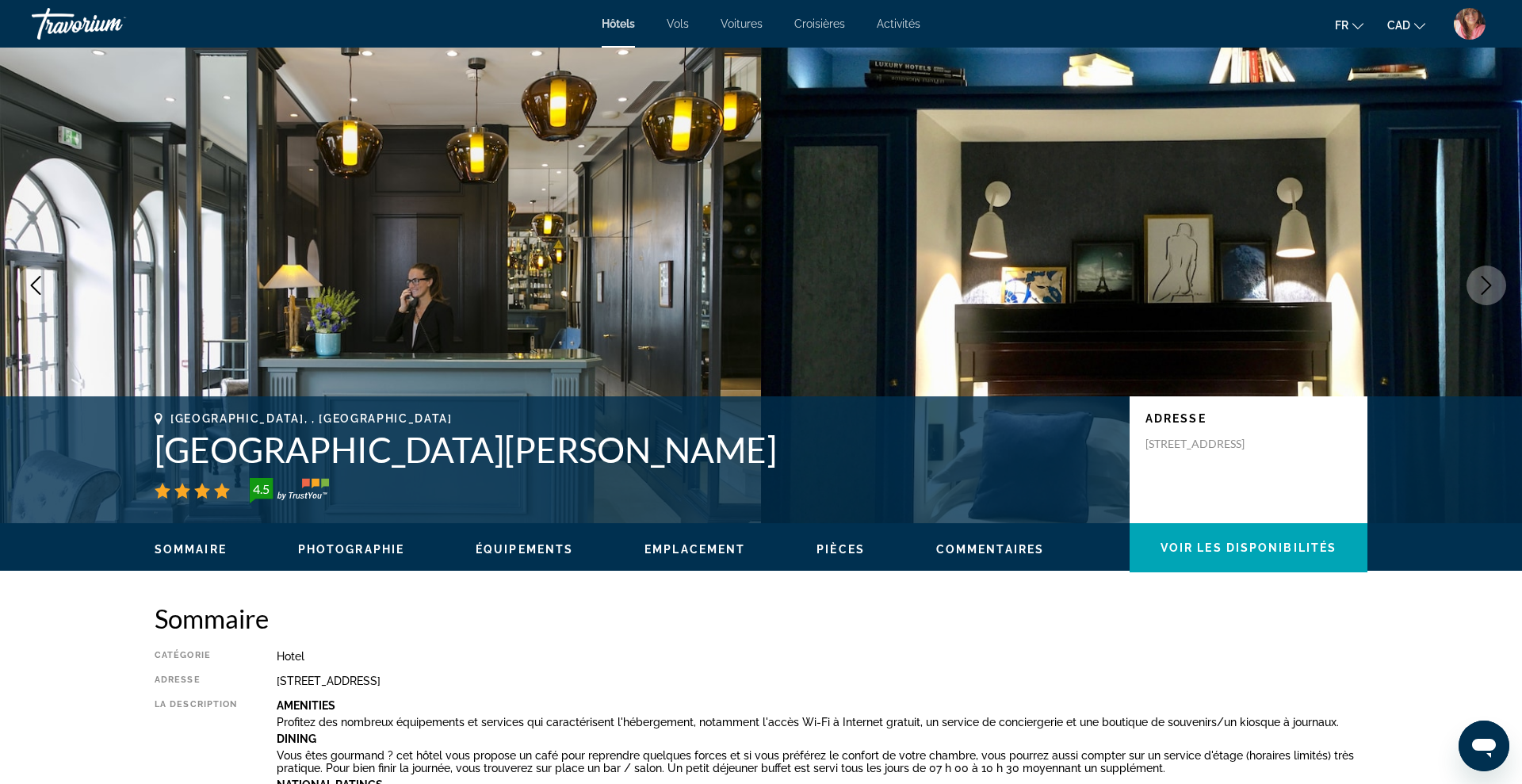
click at [1487, 292] on icon "Next image" at bounding box center [1486, 285] width 19 height 19
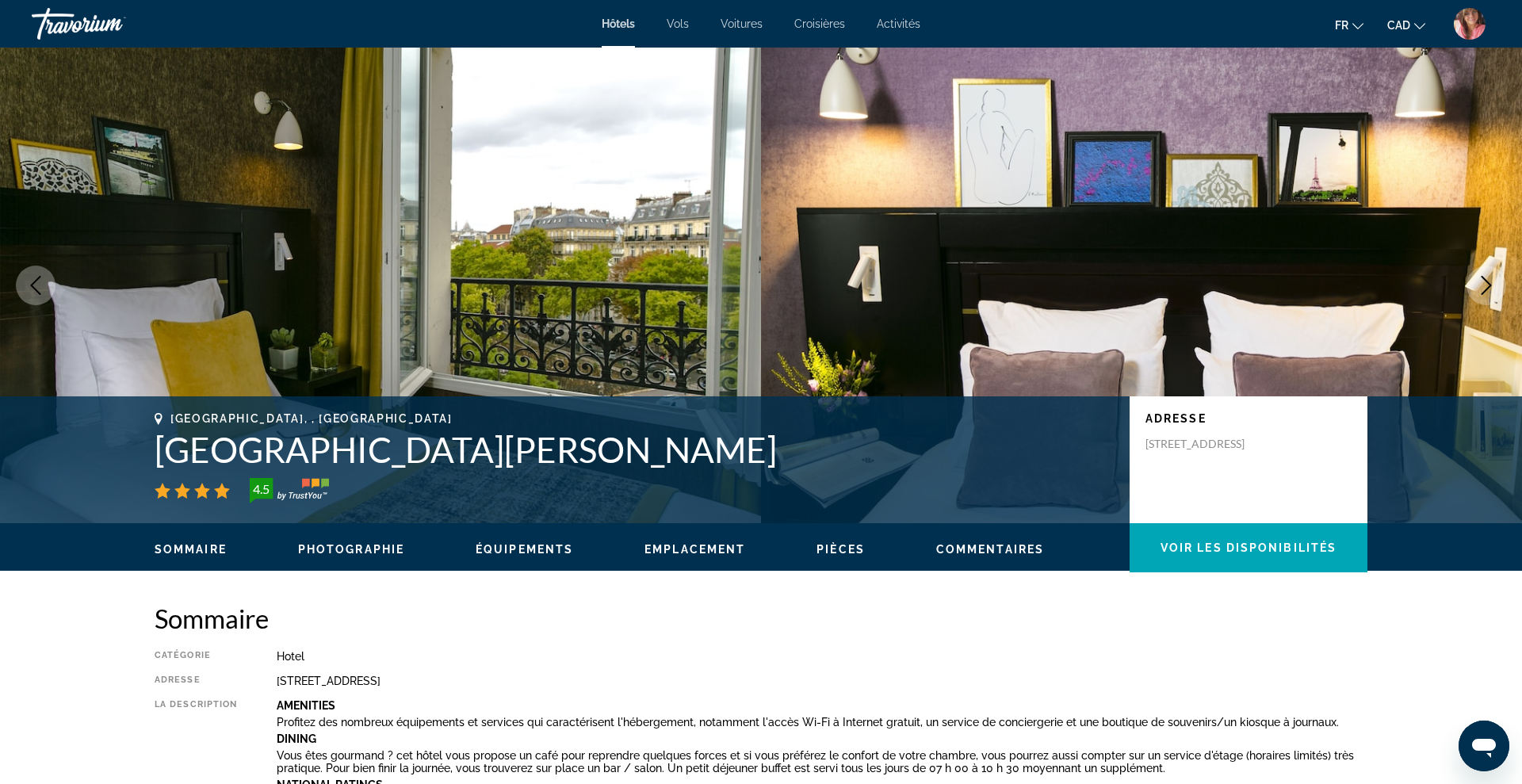
click at [1487, 292] on icon "Next image" at bounding box center [1486, 285] width 19 height 19
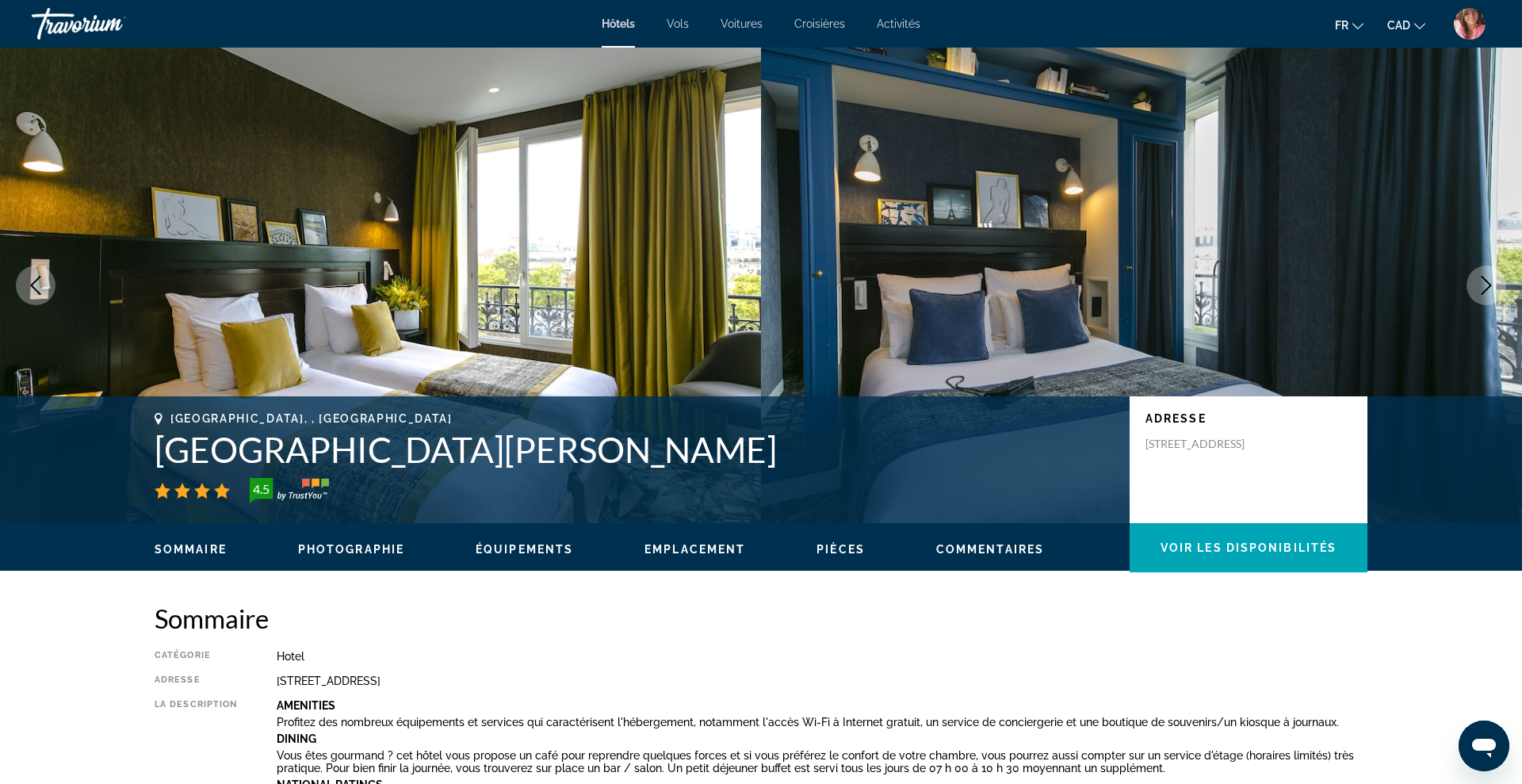
click at [1487, 292] on icon "Next image" at bounding box center [1486, 285] width 19 height 19
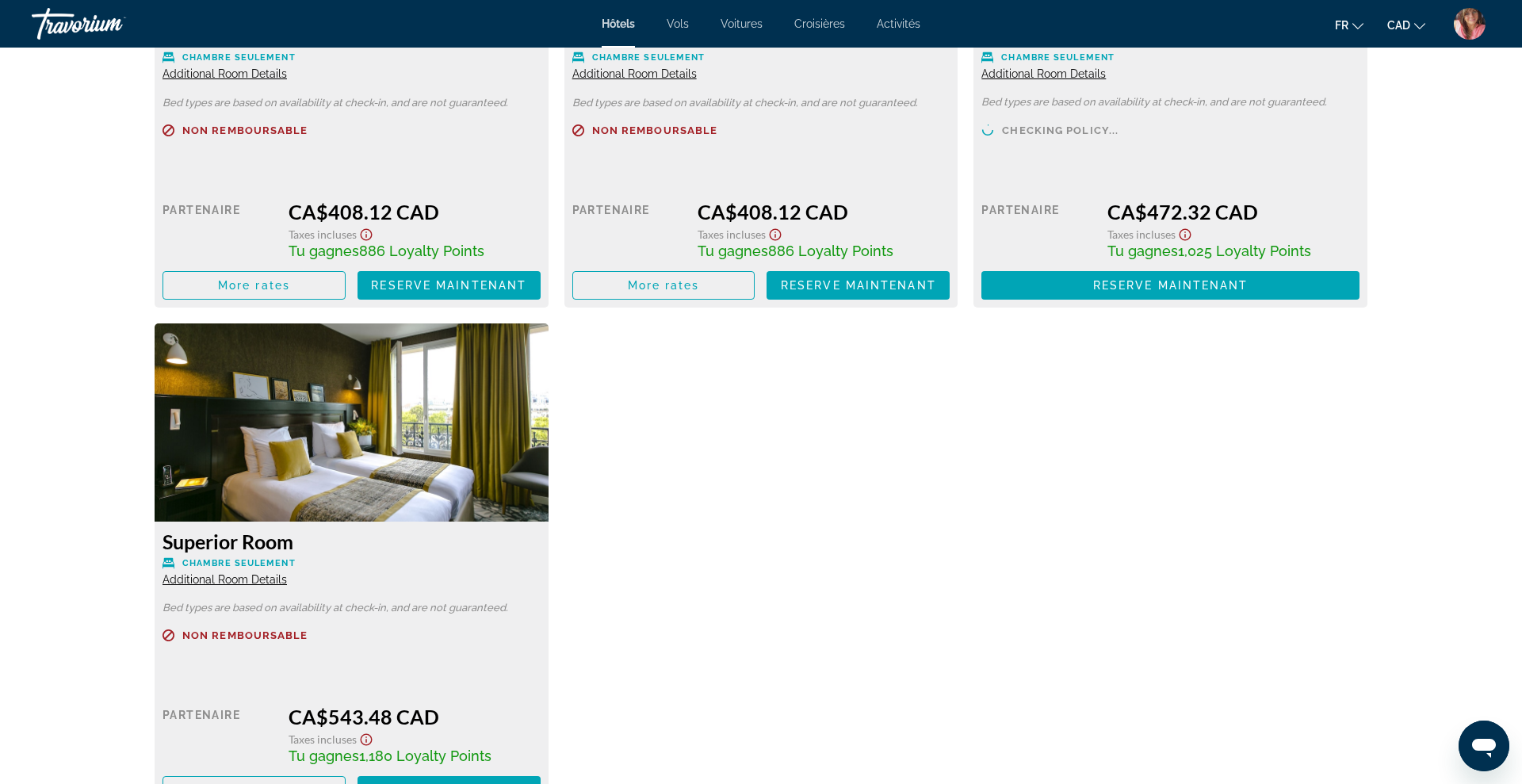
scroll to position [2432, 0]
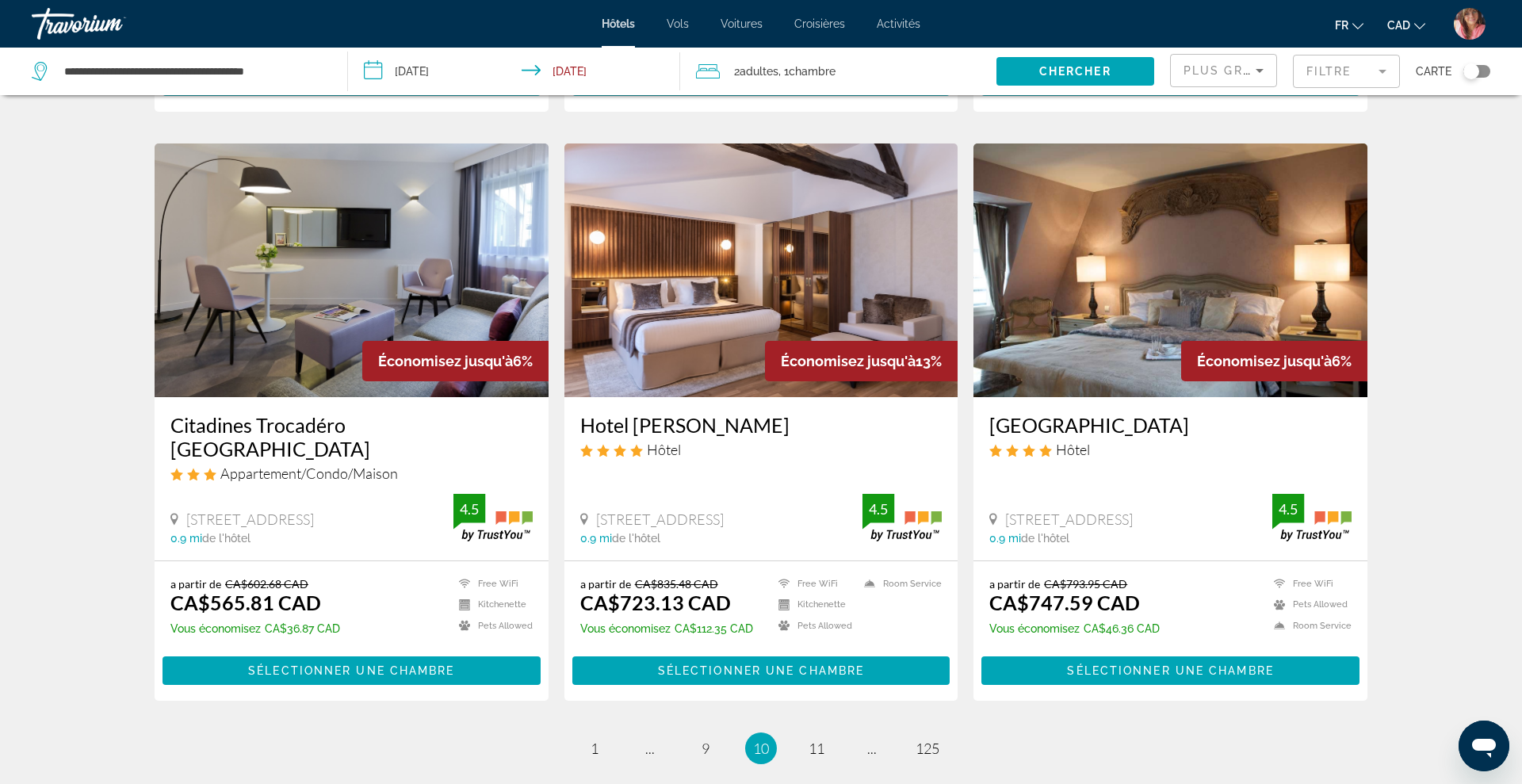
scroll to position [1793, 0]
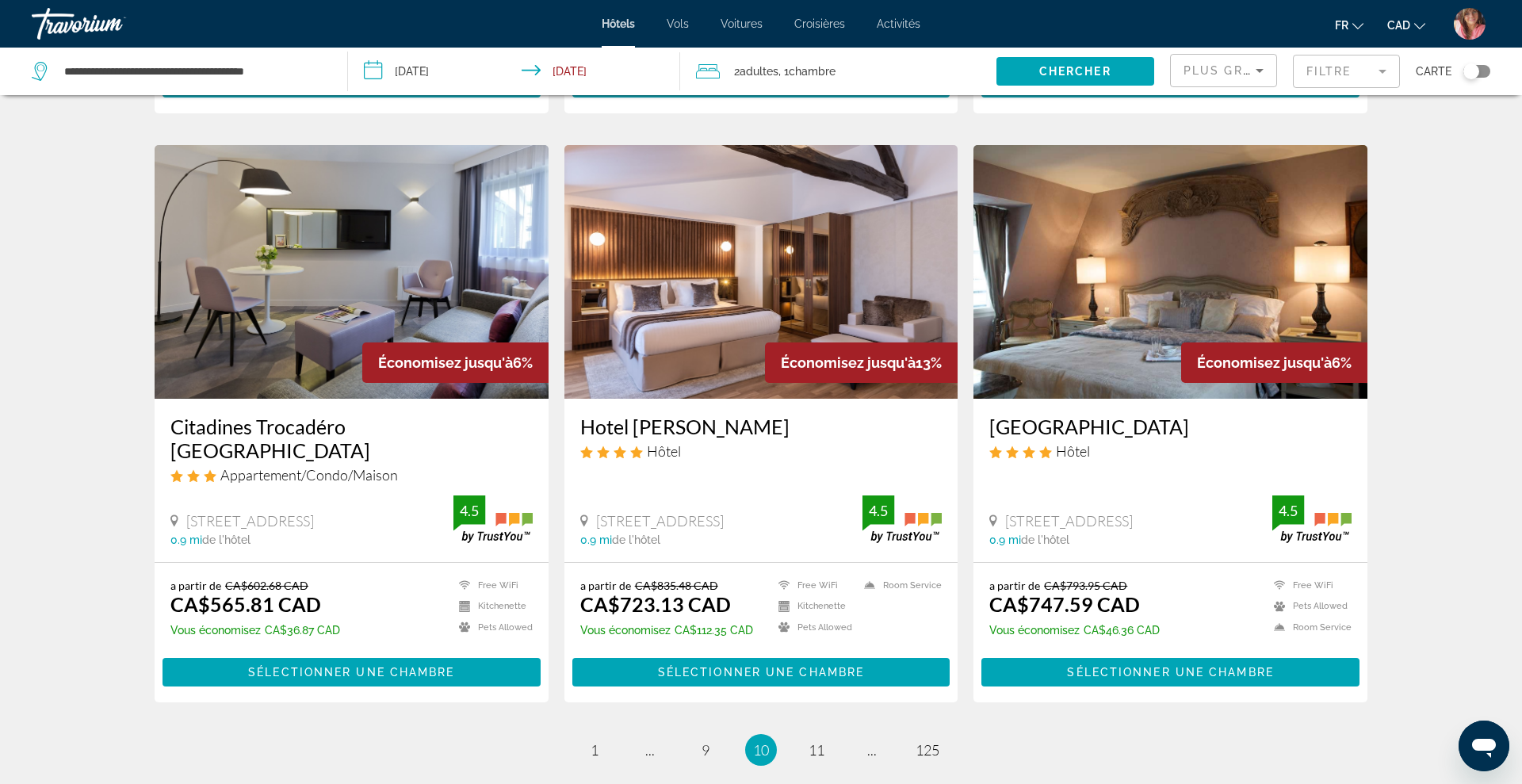
click at [440, 273] on img "Main content" at bounding box center [352, 271] width 394 height 253
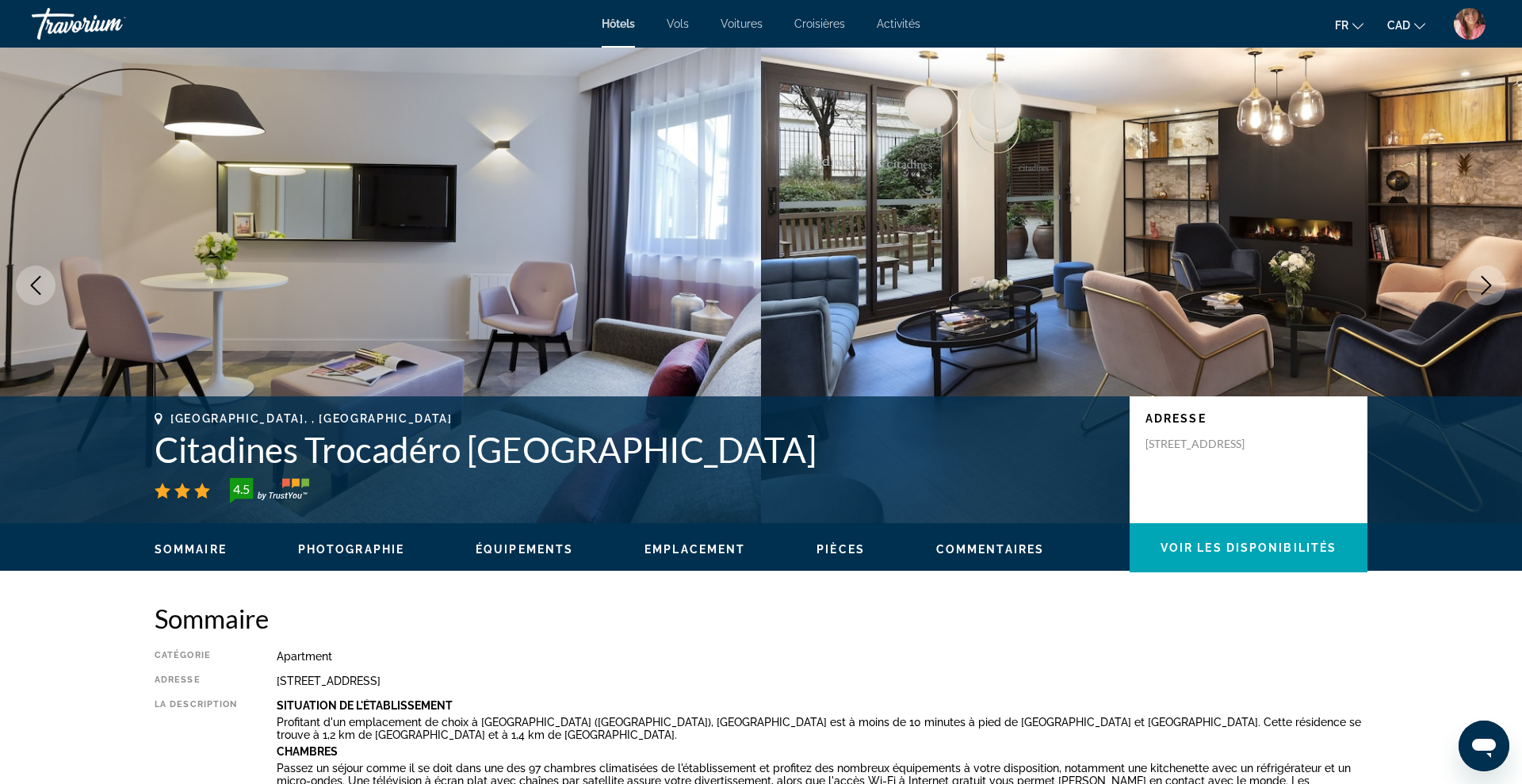
click at [1477, 286] on icon "Next image" at bounding box center [1486, 285] width 19 height 19
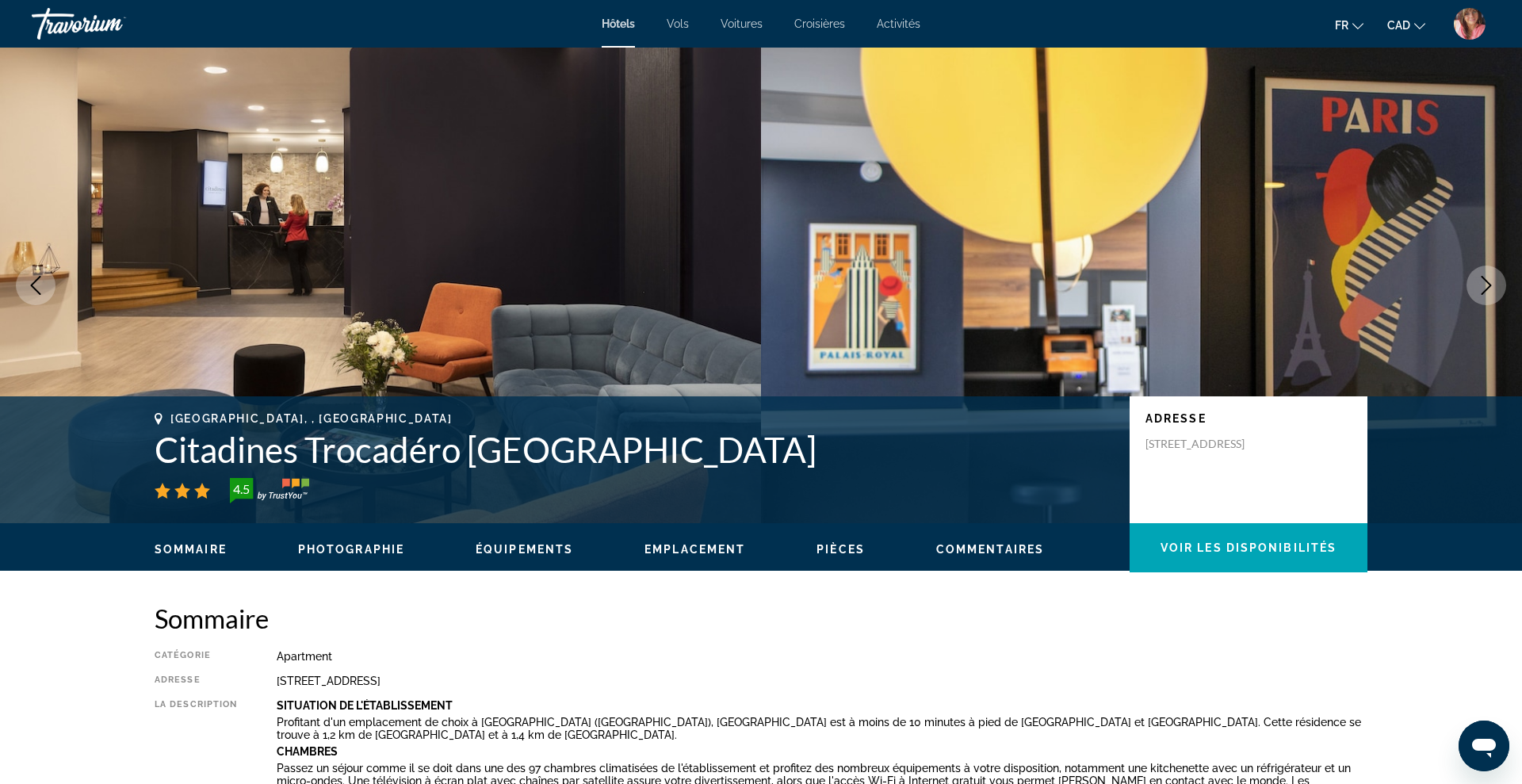
click at [1477, 286] on icon "Next image" at bounding box center [1486, 285] width 19 height 19
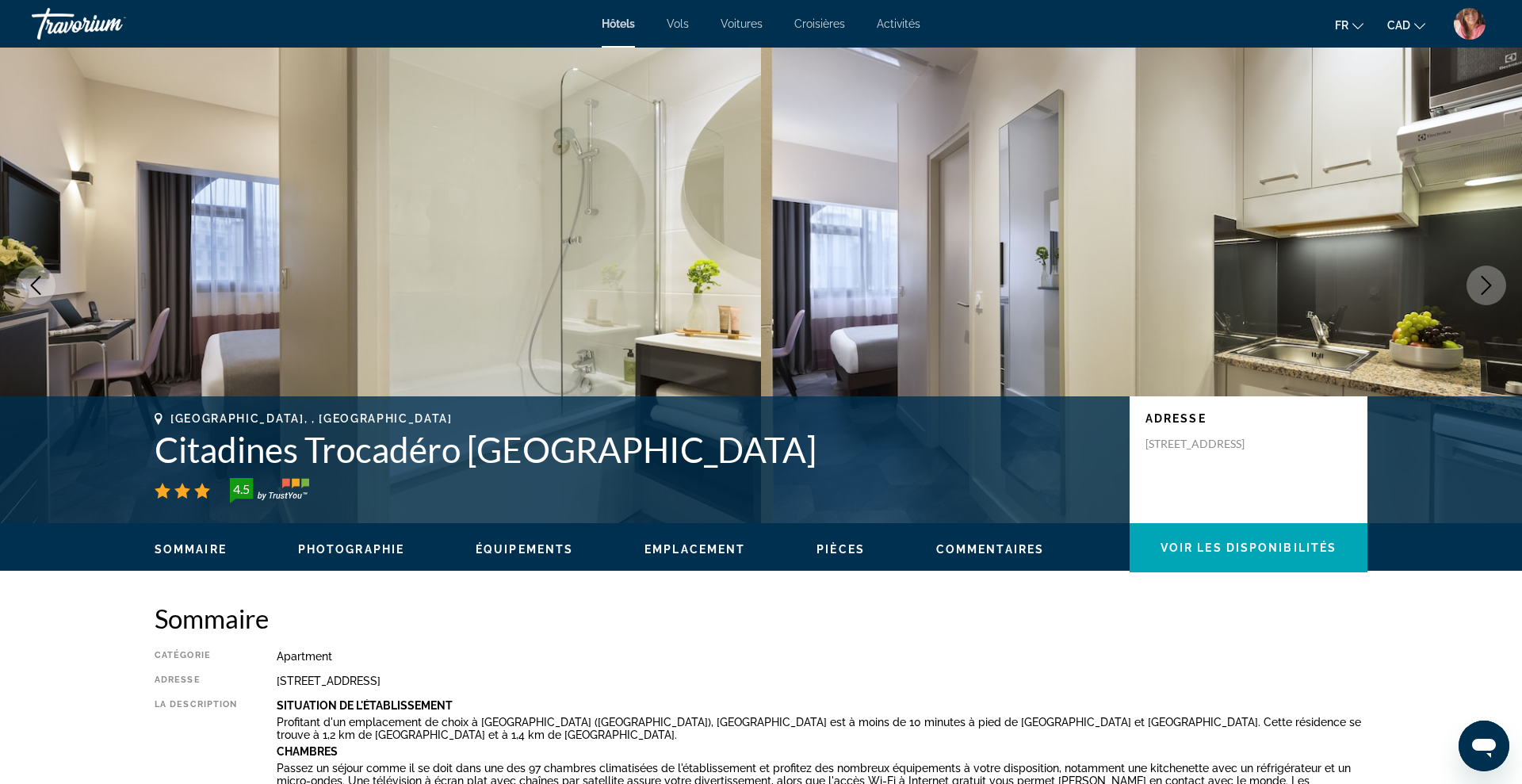
click at [1477, 286] on icon "Next image" at bounding box center [1486, 285] width 19 height 19
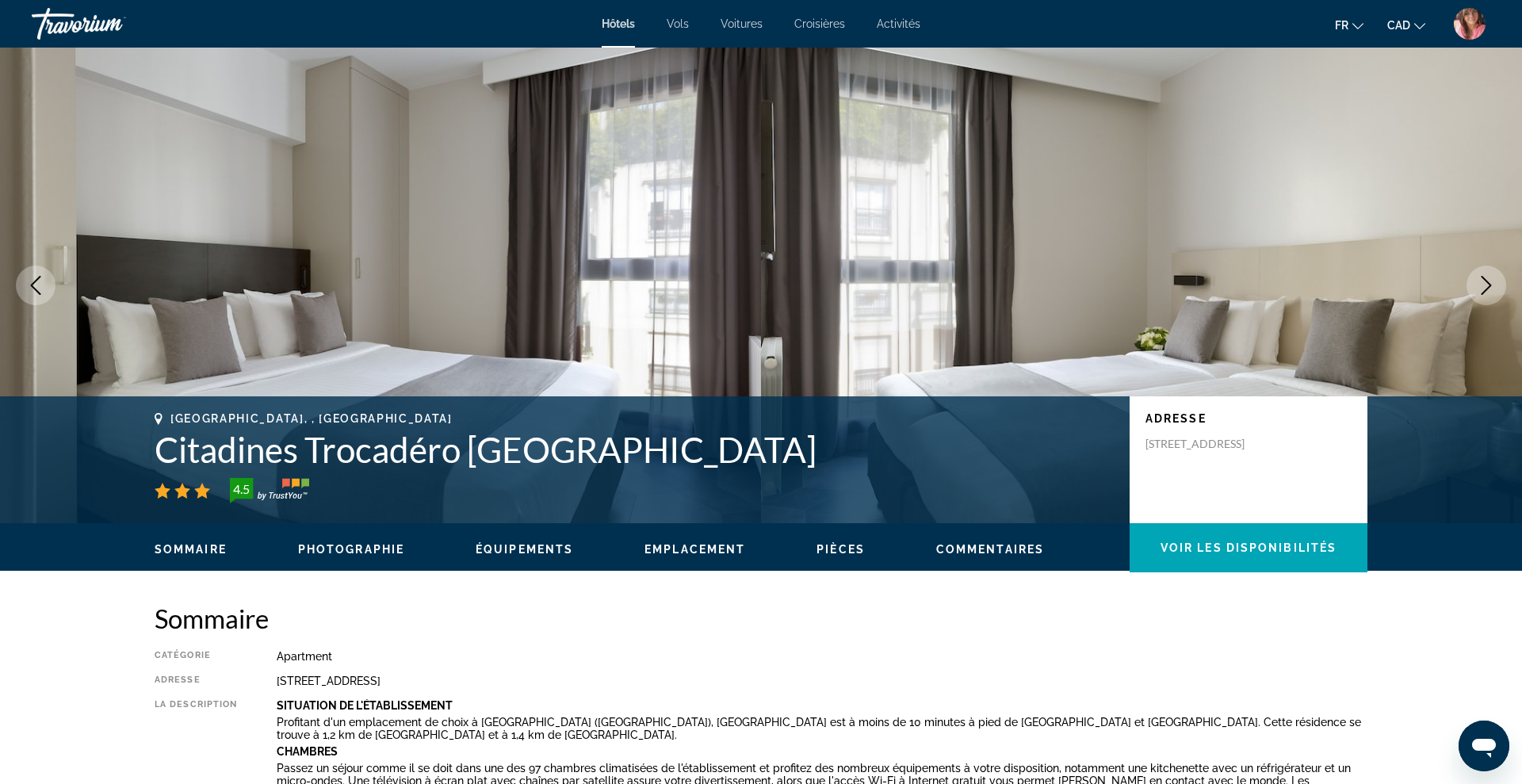
click at [1477, 286] on icon "Next image" at bounding box center [1486, 285] width 19 height 19
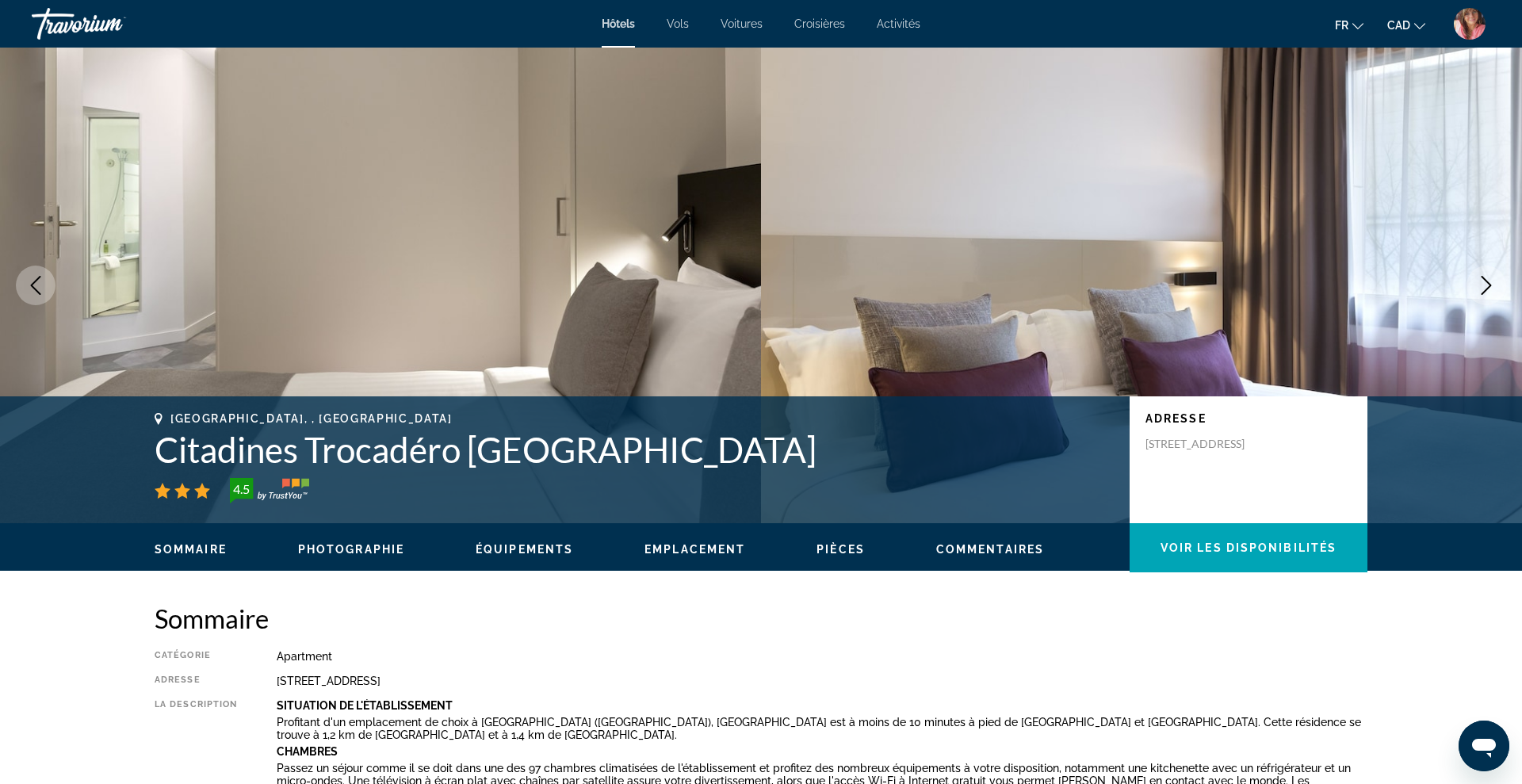
click at [1477, 286] on icon "Next image" at bounding box center [1486, 285] width 19 height 19
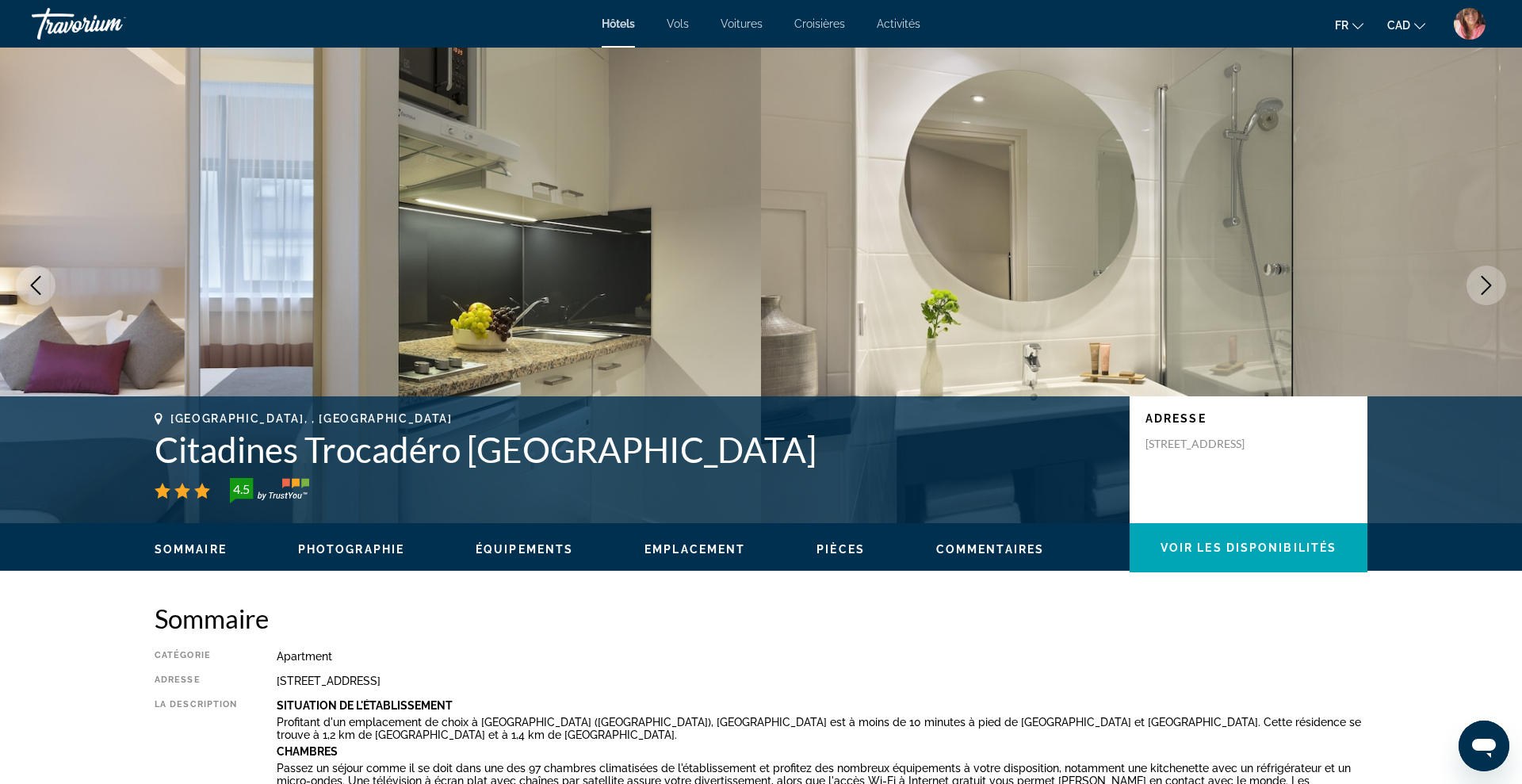
click at [1477, 286] on icon "Next image" at bounding box center [1486, 285] width 19 height 19
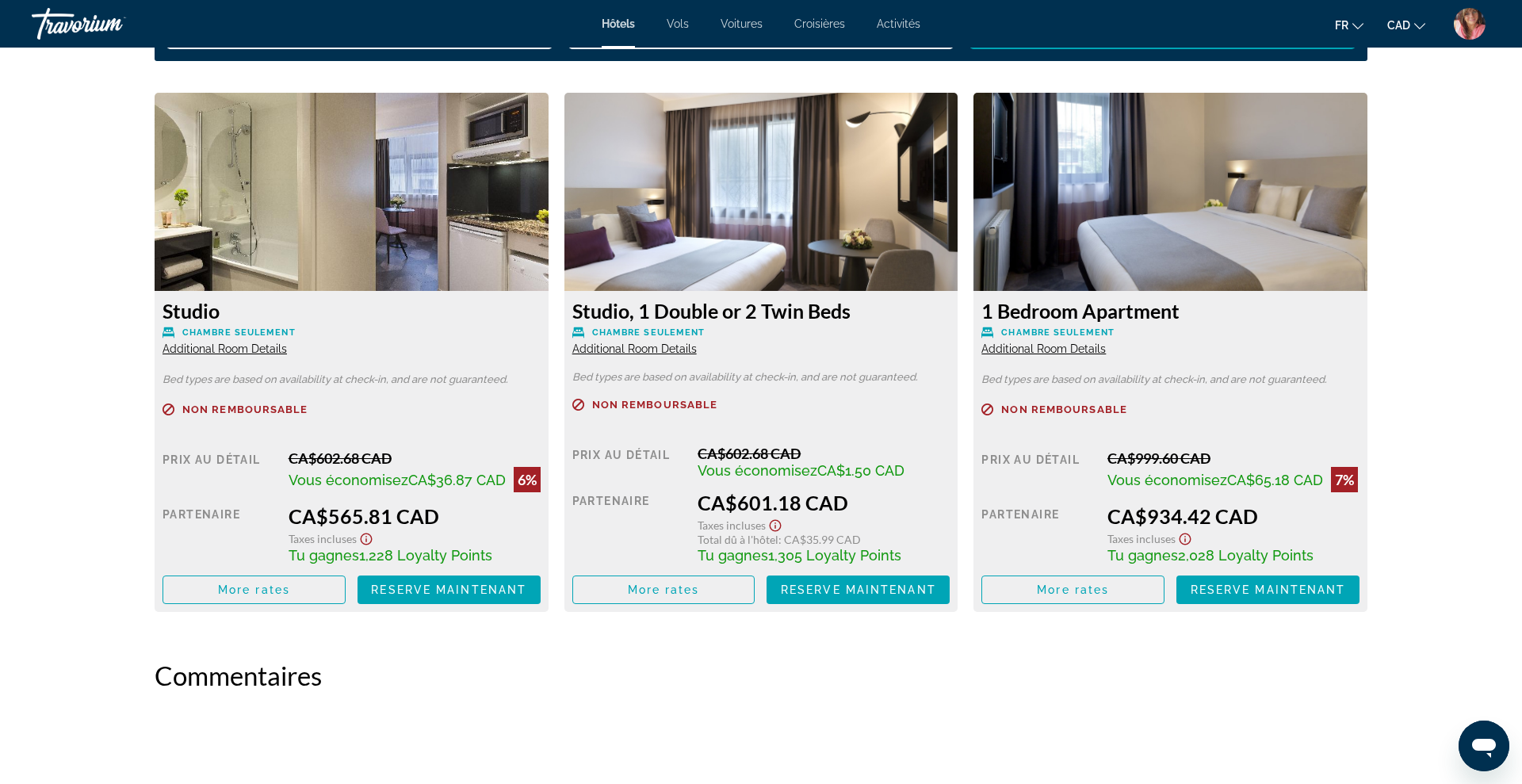
scroll to position [2153, 0]
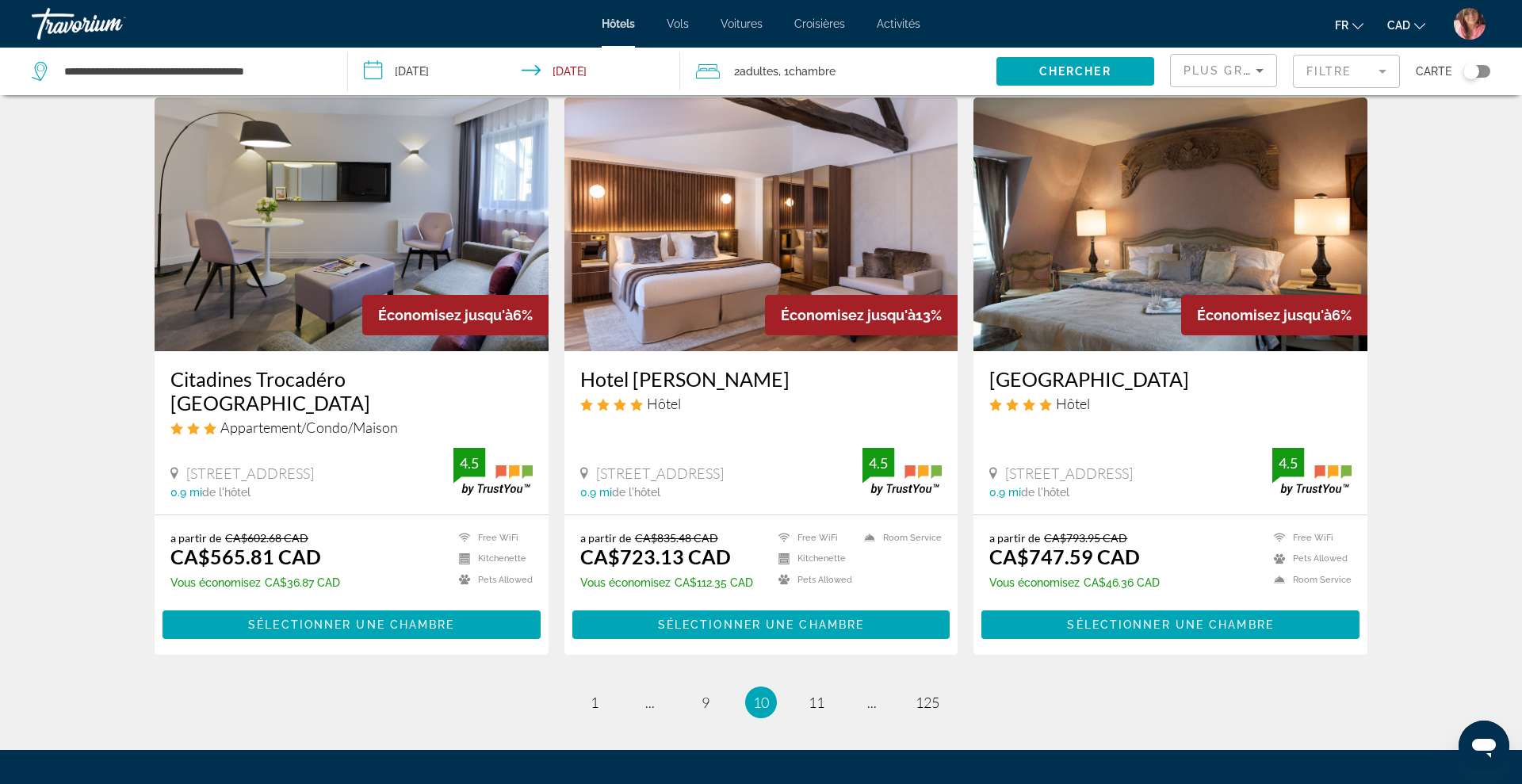
scroll to position [1849, 0]
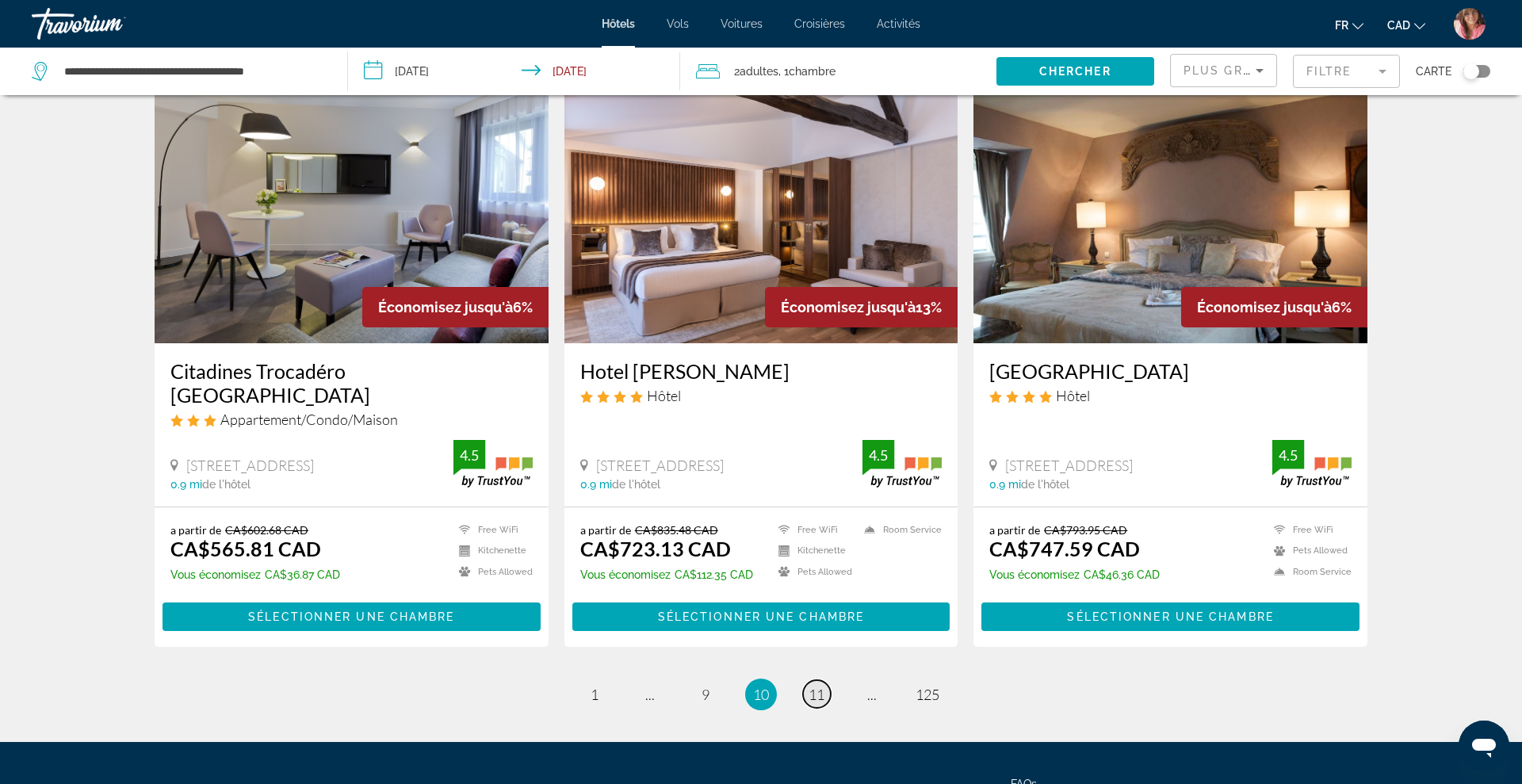
click at [822, 686] on span "11" at bounding box center [817, 694] width 16 height 17
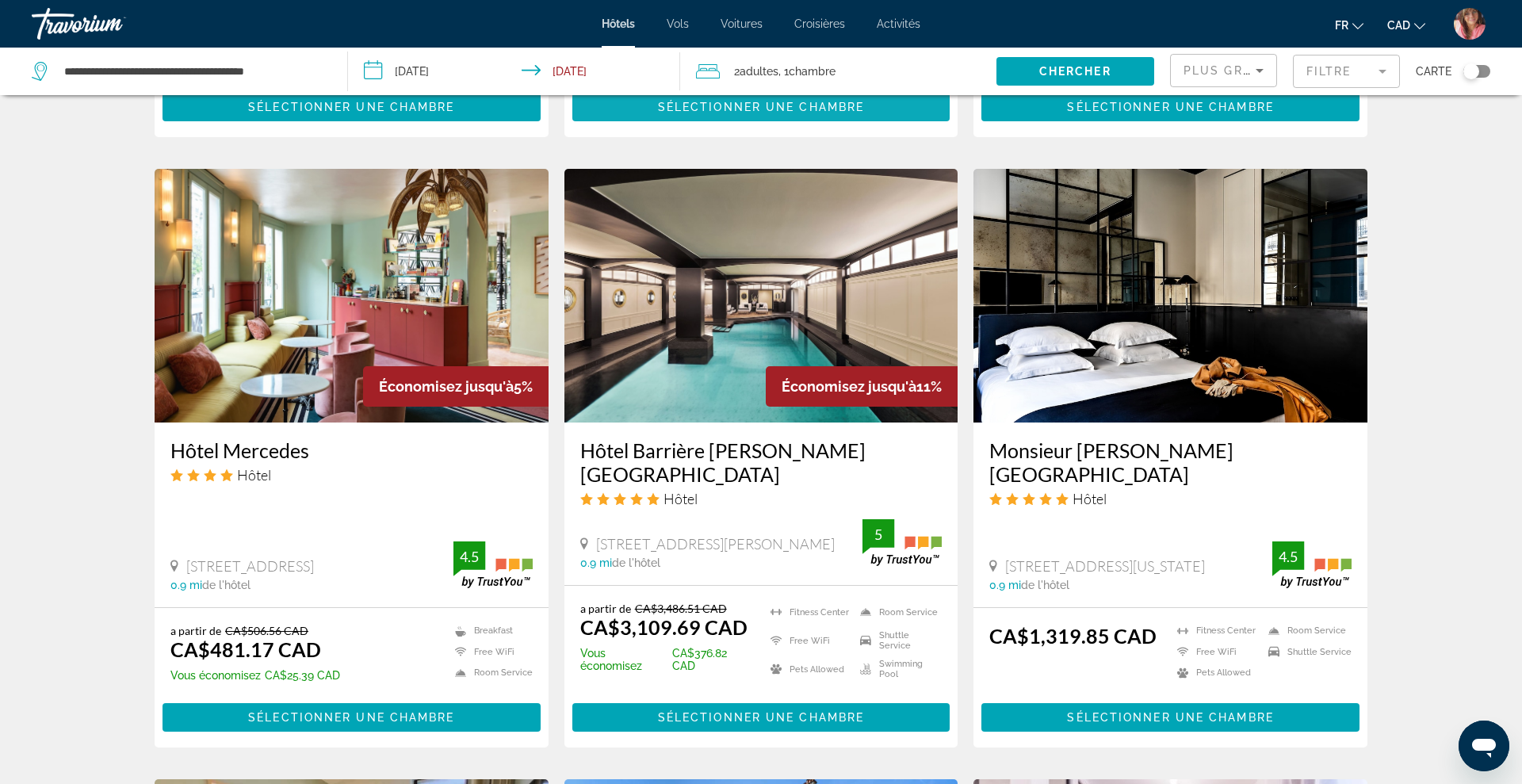
scroll to position [1186, 0]
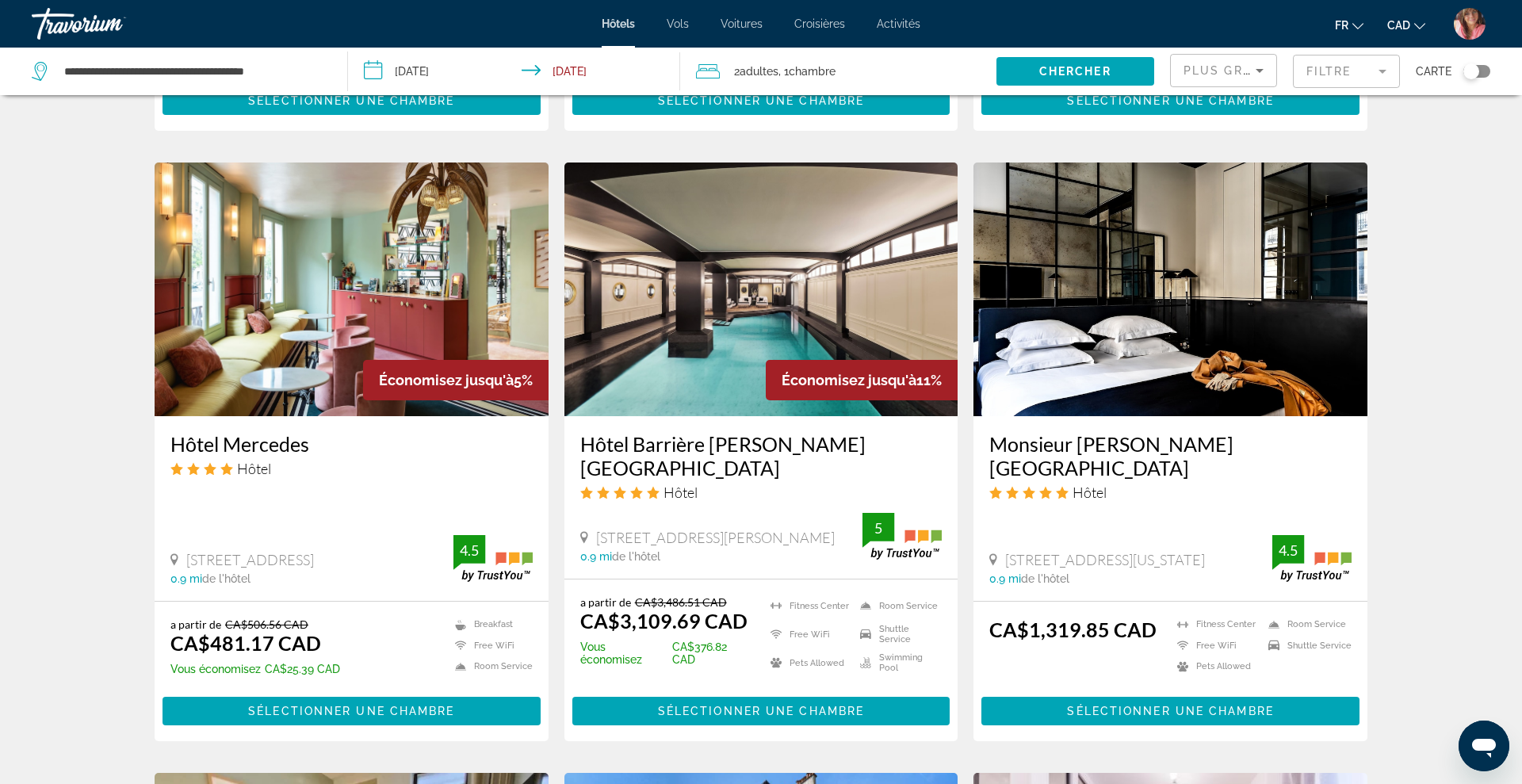
click at [462, 264] on img "Main content" at bounding box center [352, 289] width 394 height 253
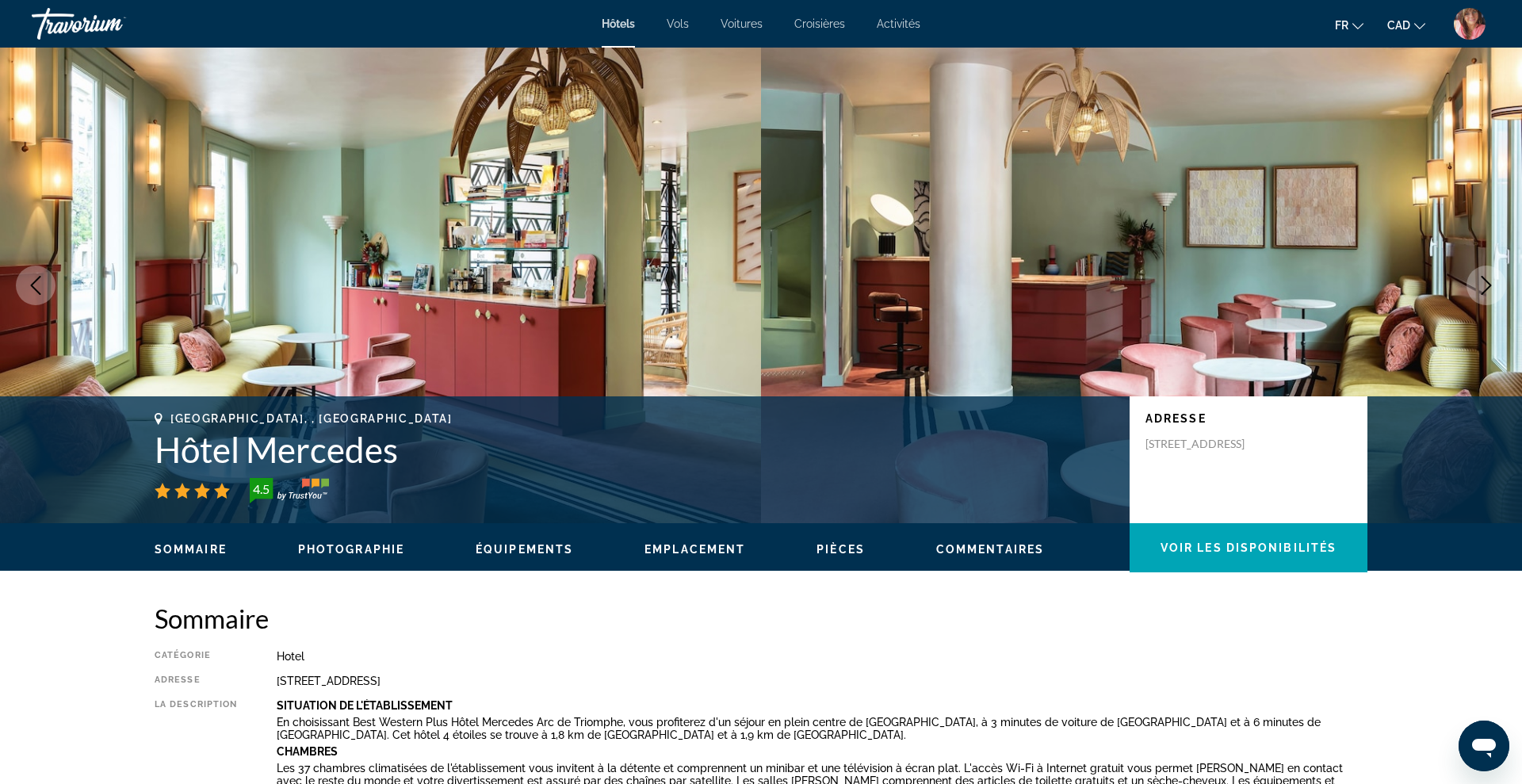
click at [1485, 284] on icon "Next image" at bounding box center [1486, 285] width 19 height 19
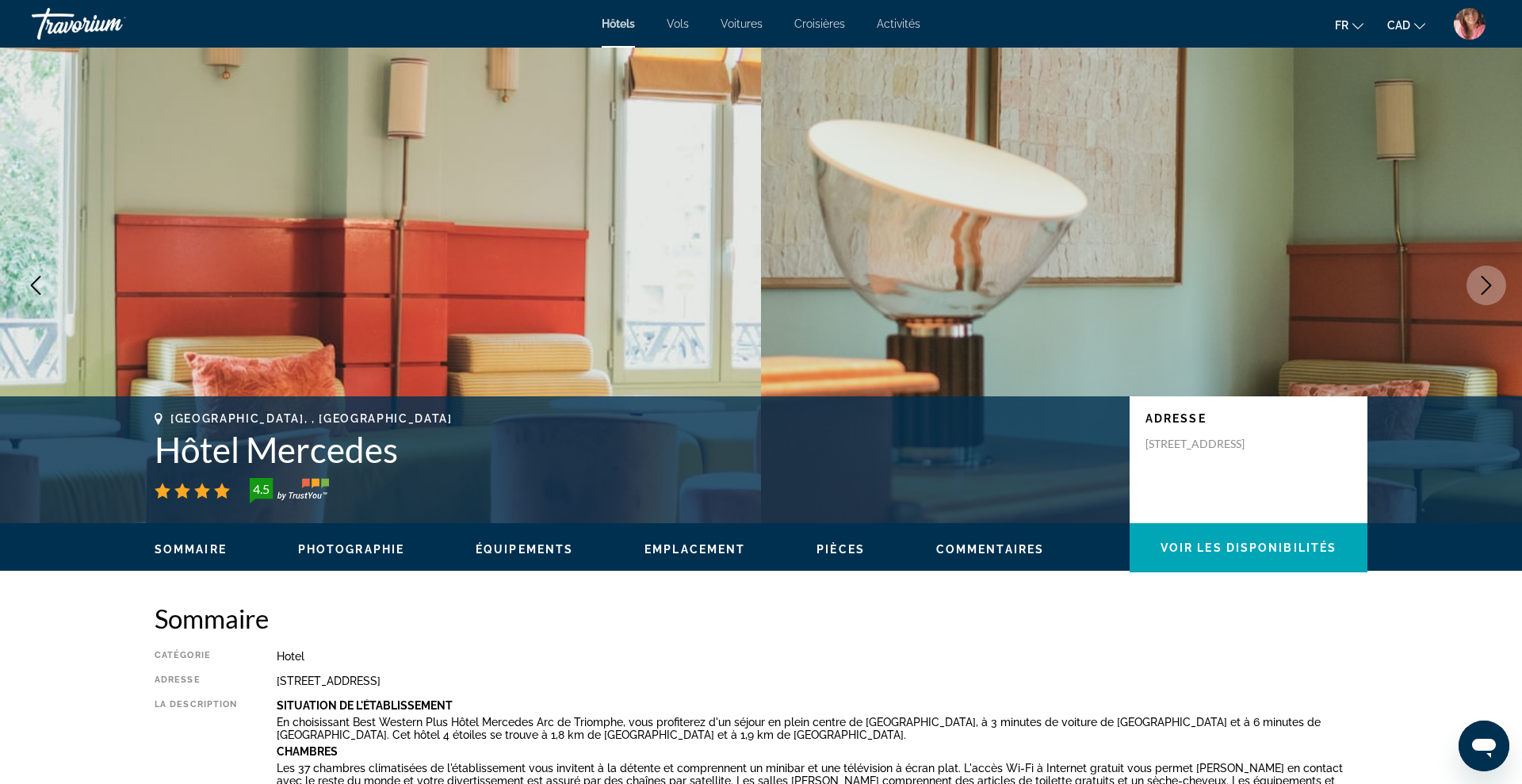
click at [1485, 284] on icon "Next image" at bounding box center [1486, 285] width 19 height 19
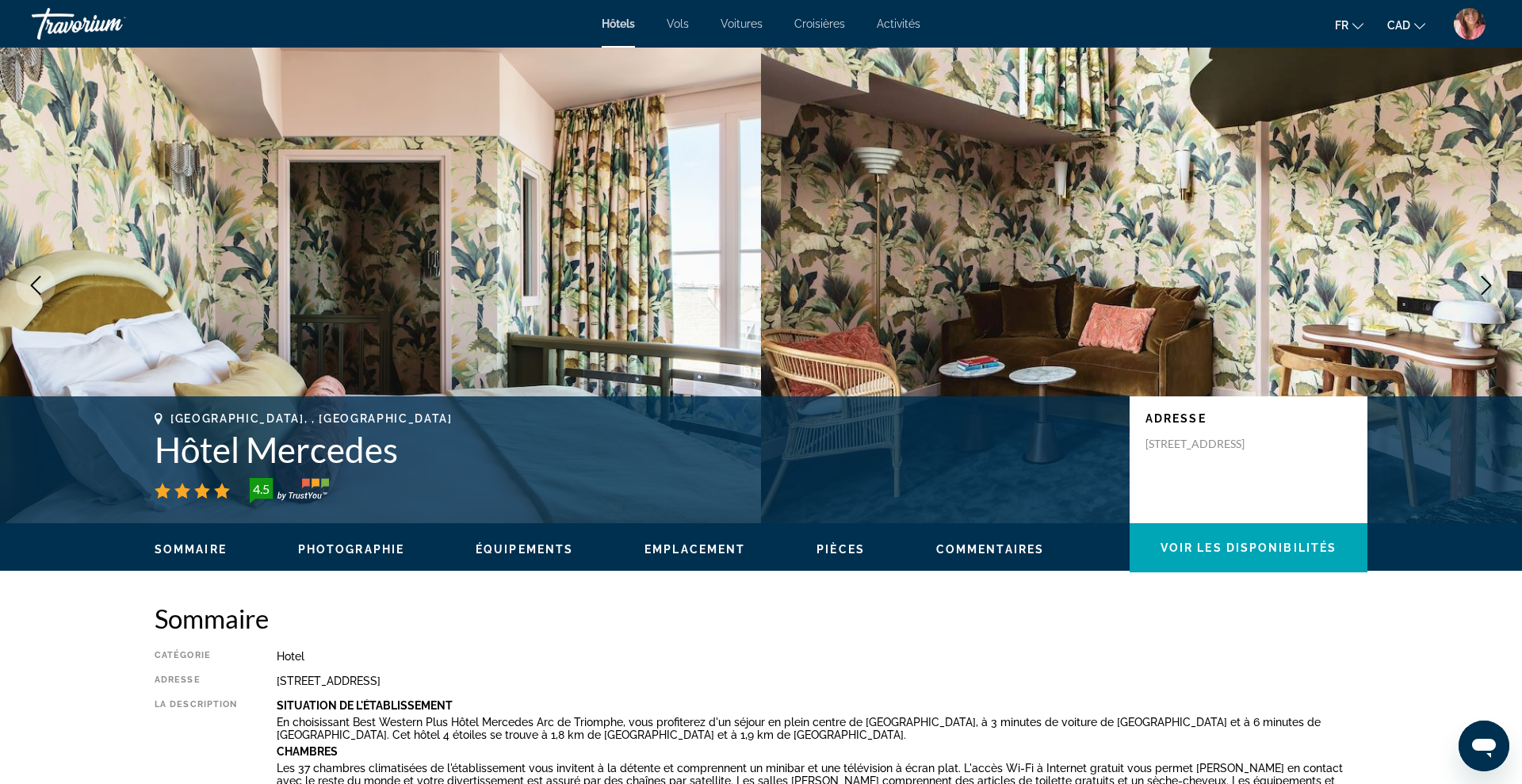
click at [1485, 284] on icon "Next image" at bounding box center [1486, 285] width 19 height 19
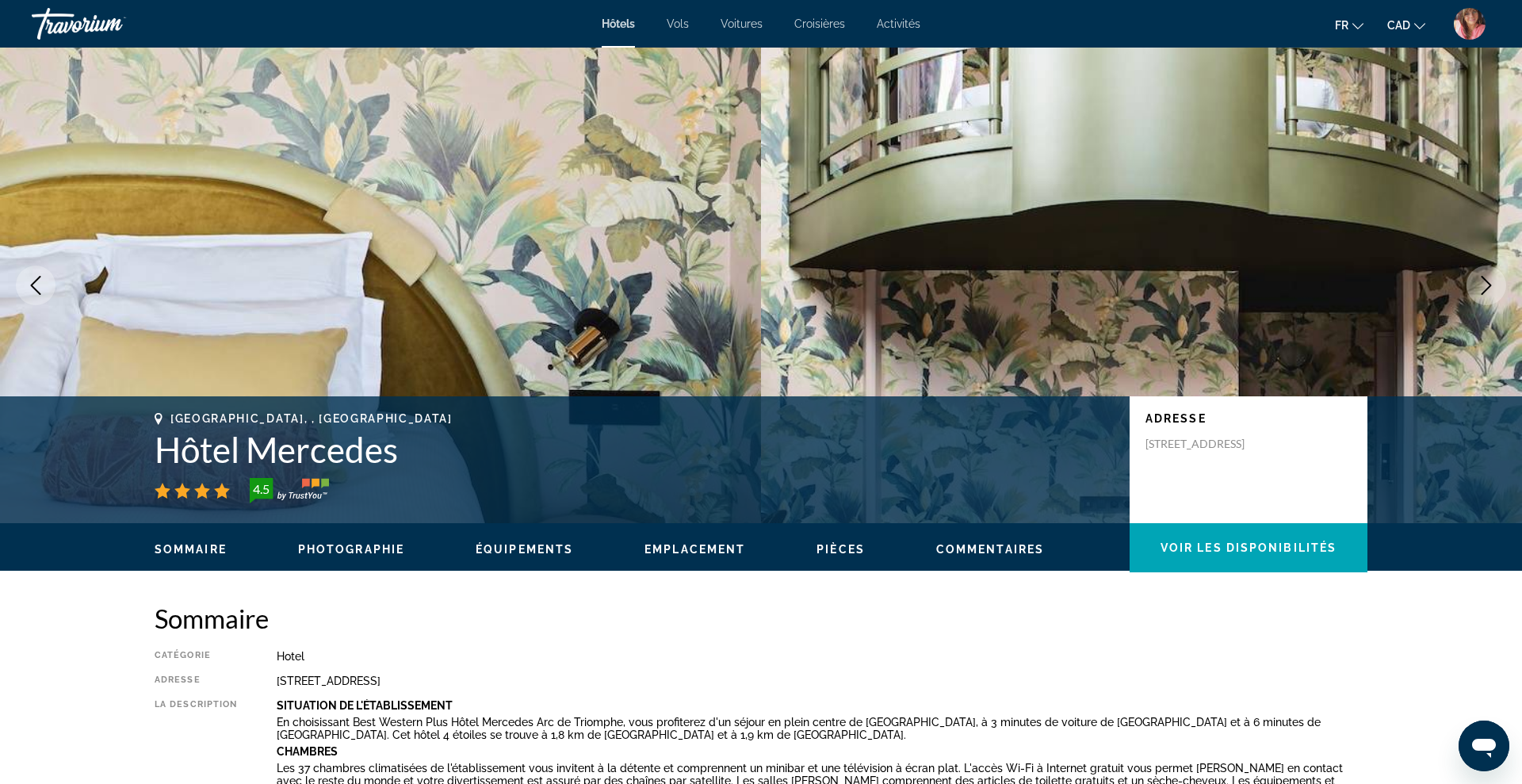
click at [1485, 284] on icon "Next image" at bounding box center [1486, 285] width 19 height 19
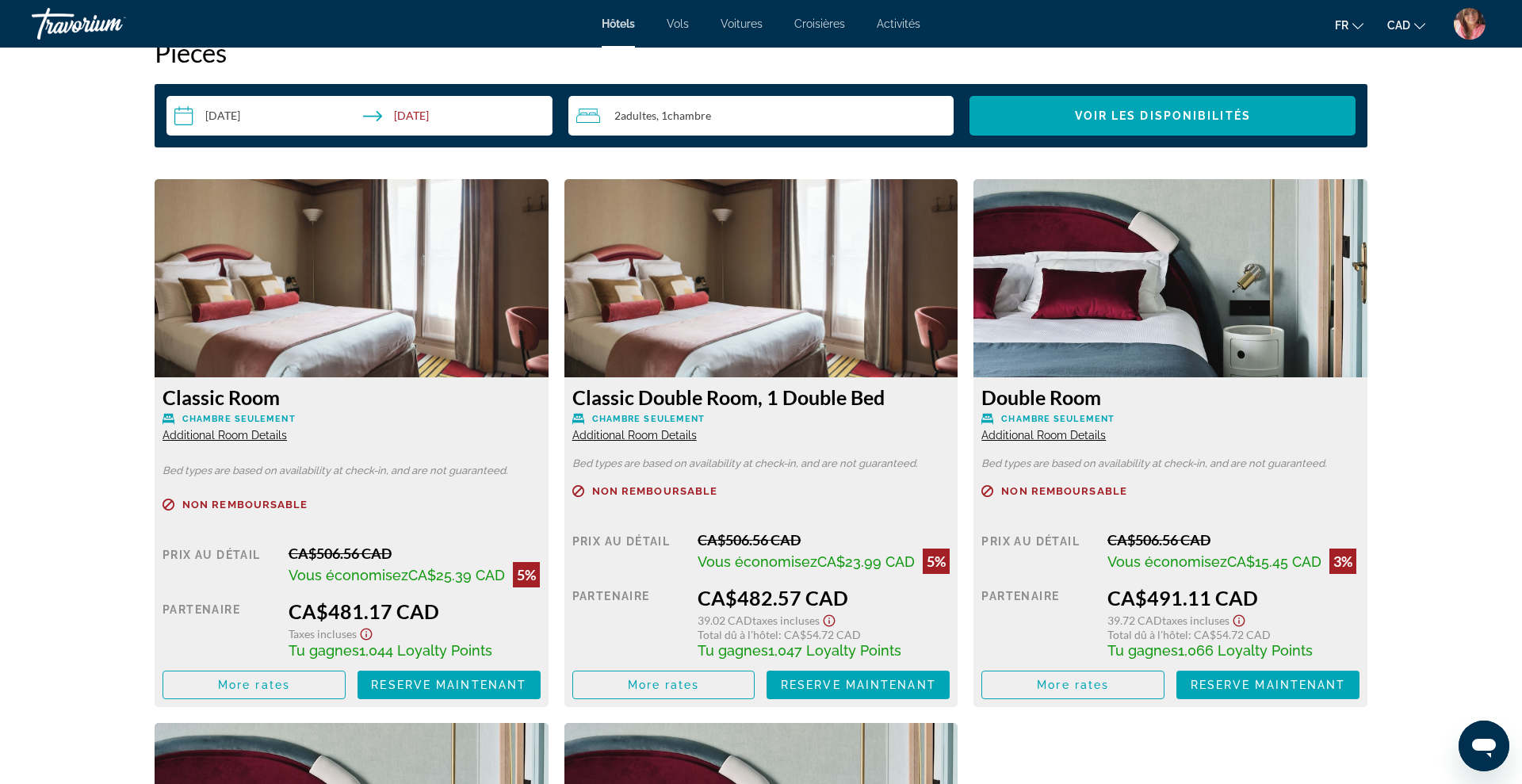
scroll to position [2076, 0]
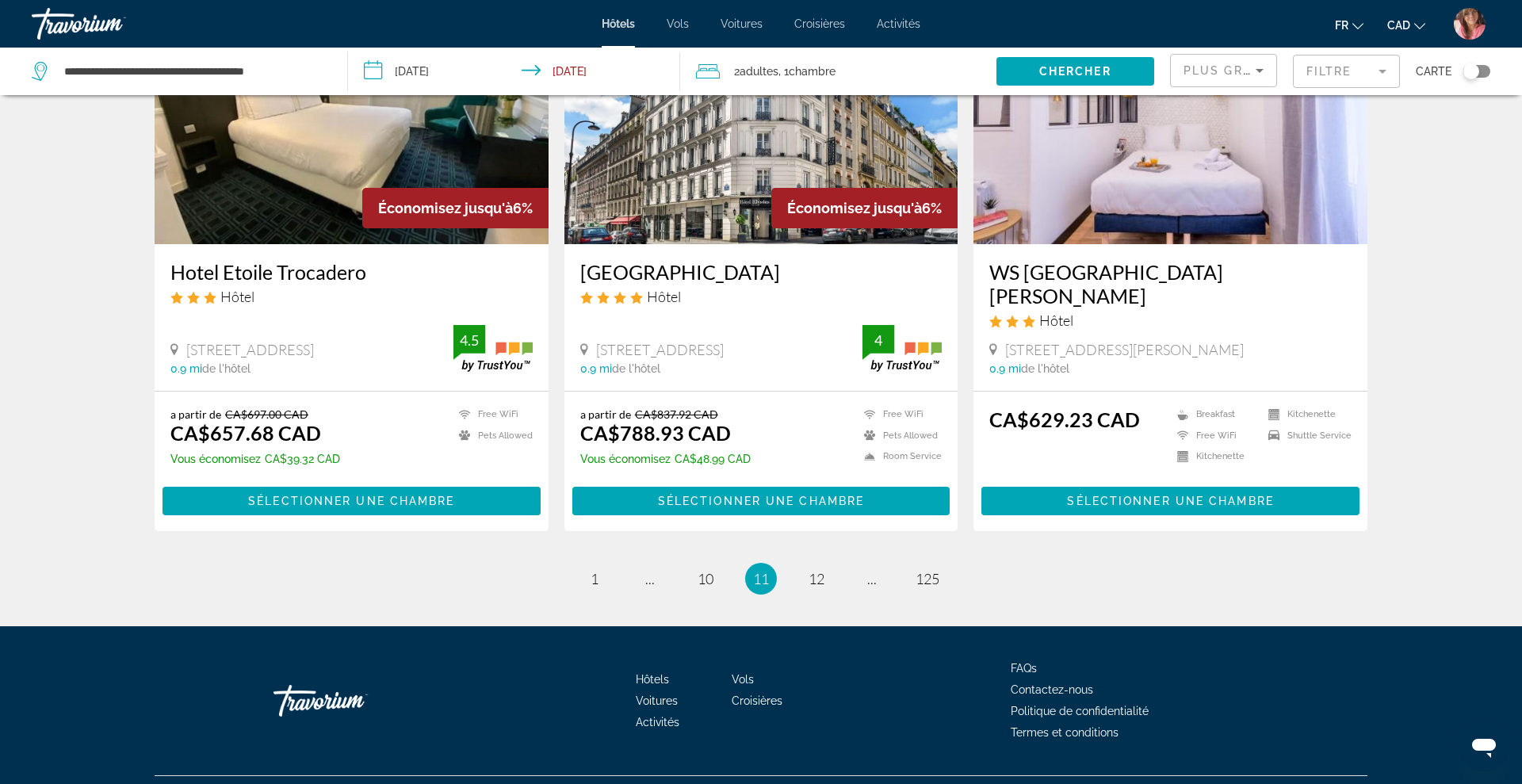
scroll to position [1970, 0]
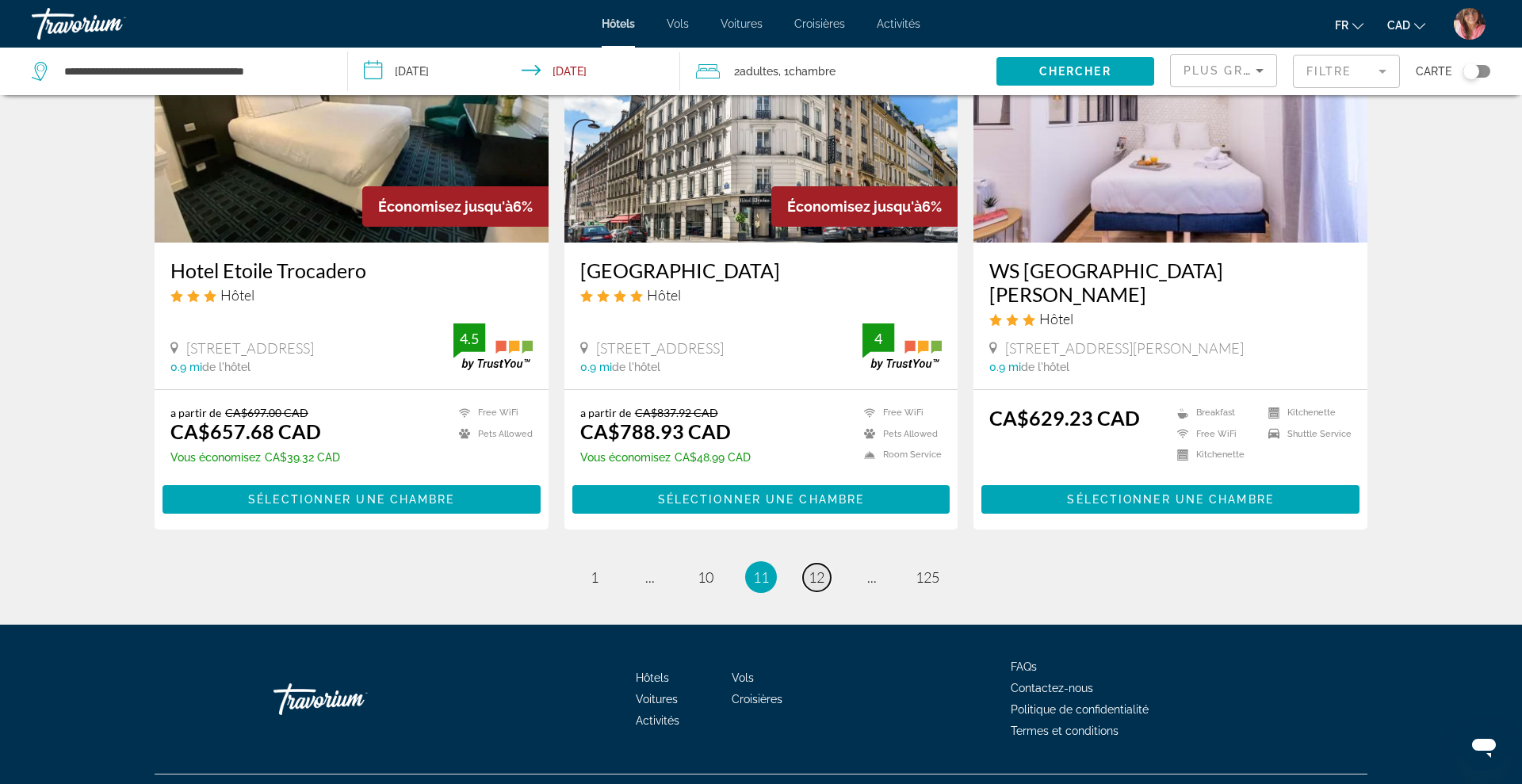
click at [823, 568] on span "12" at bounding box center [817, 577] width 16 height 17
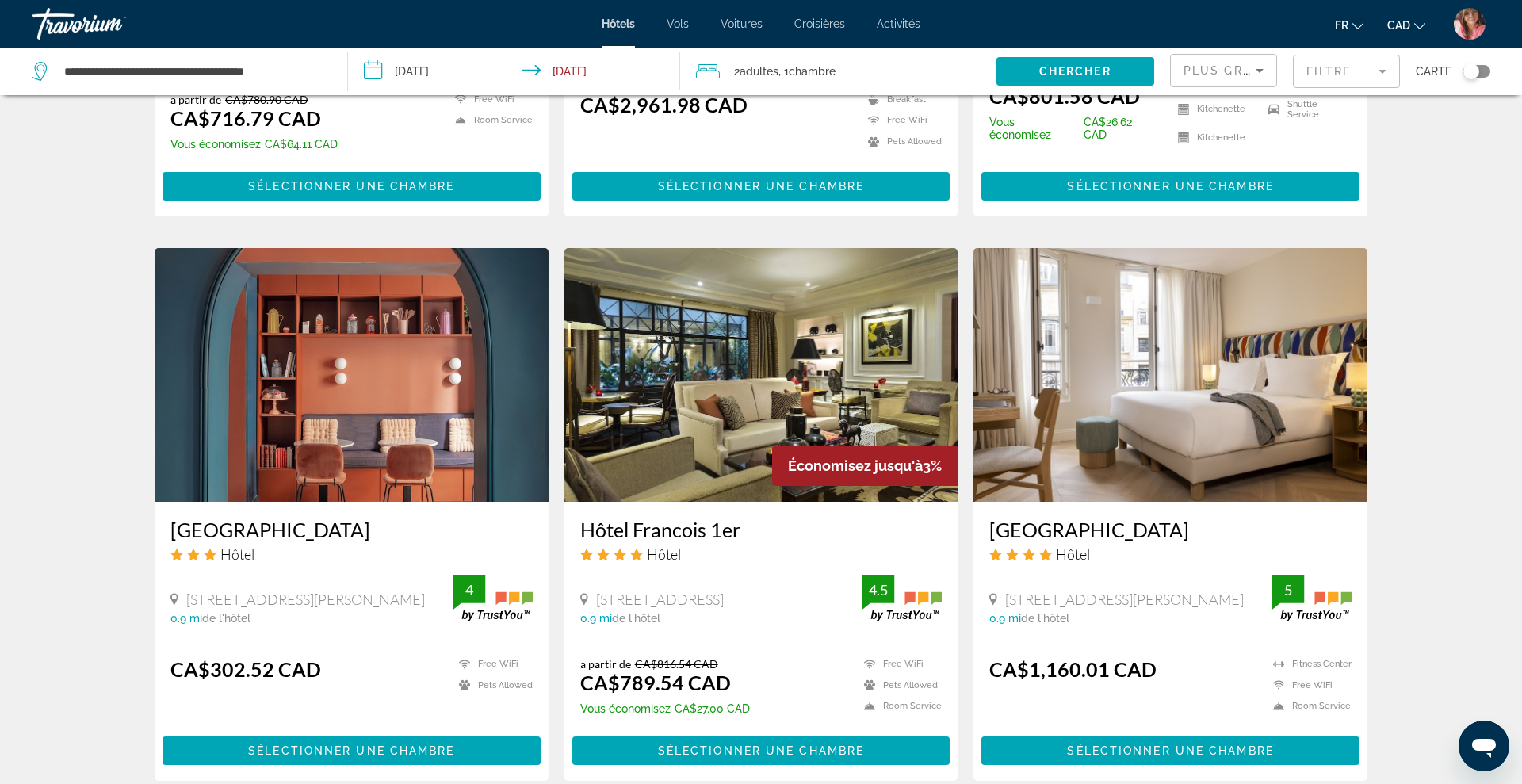
scroll to position [1101, 0]
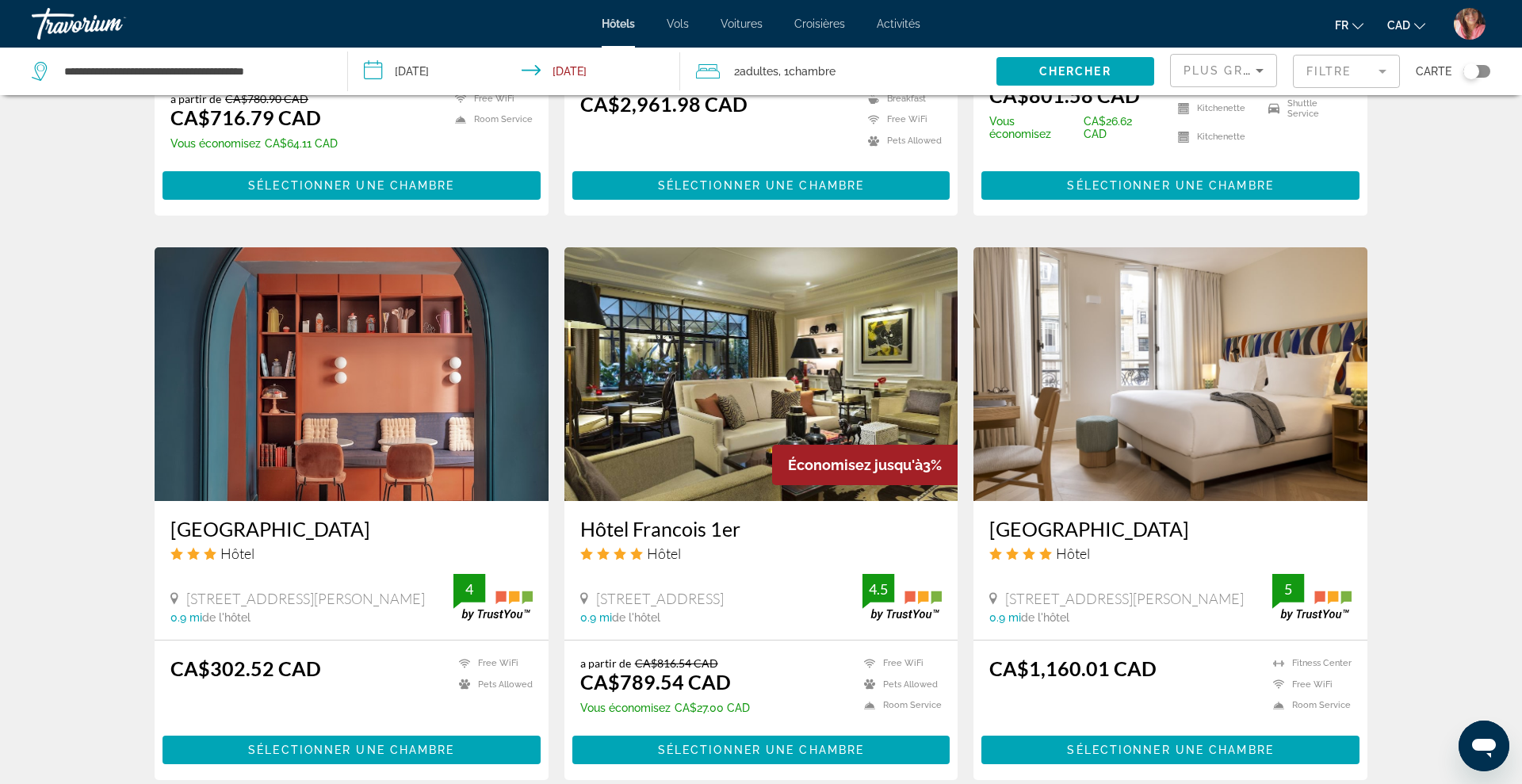
click at [449, 338] on img "Main content" at bounding box center [352, 374] width 394 height 253
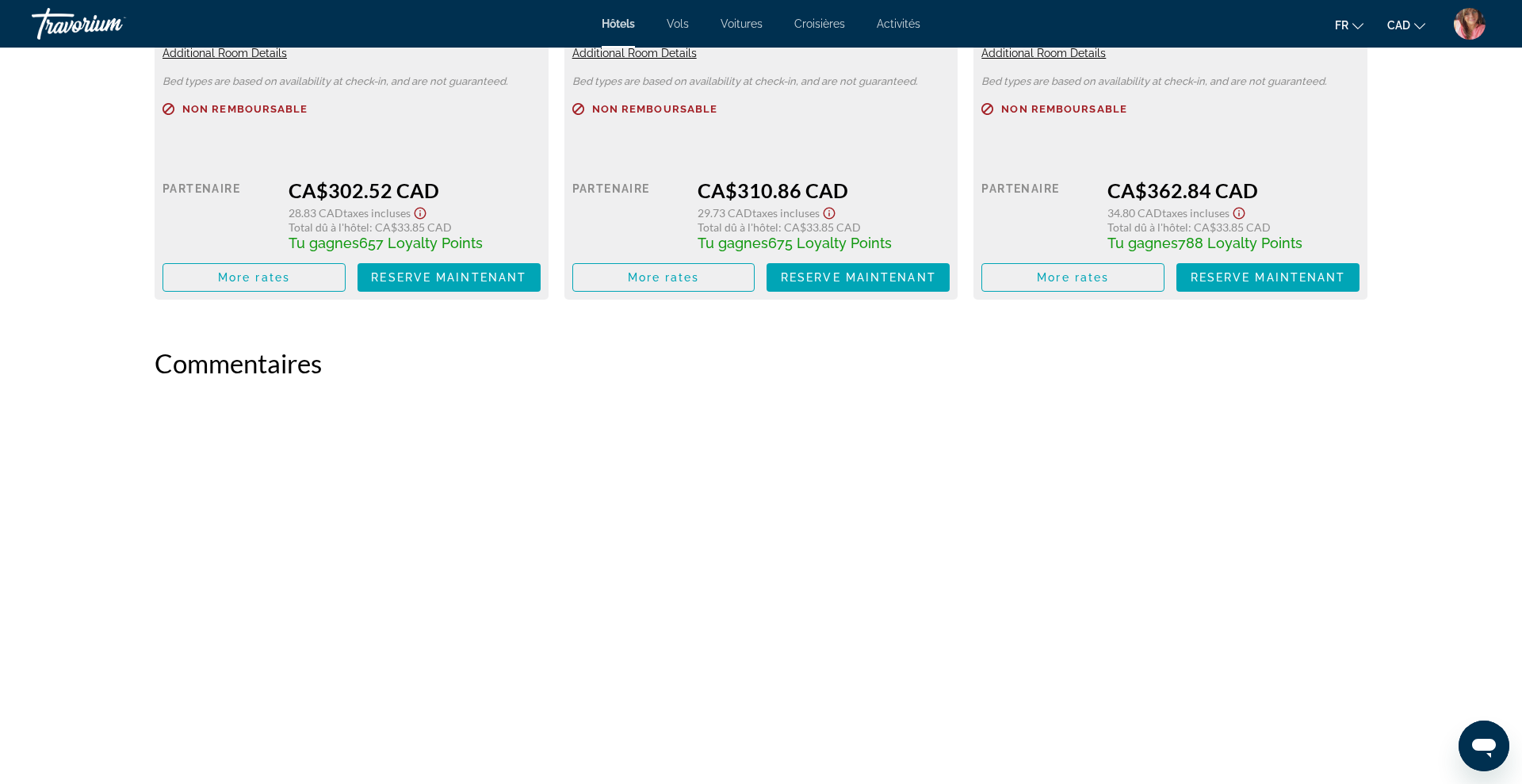
scroll to position [2092, 0]
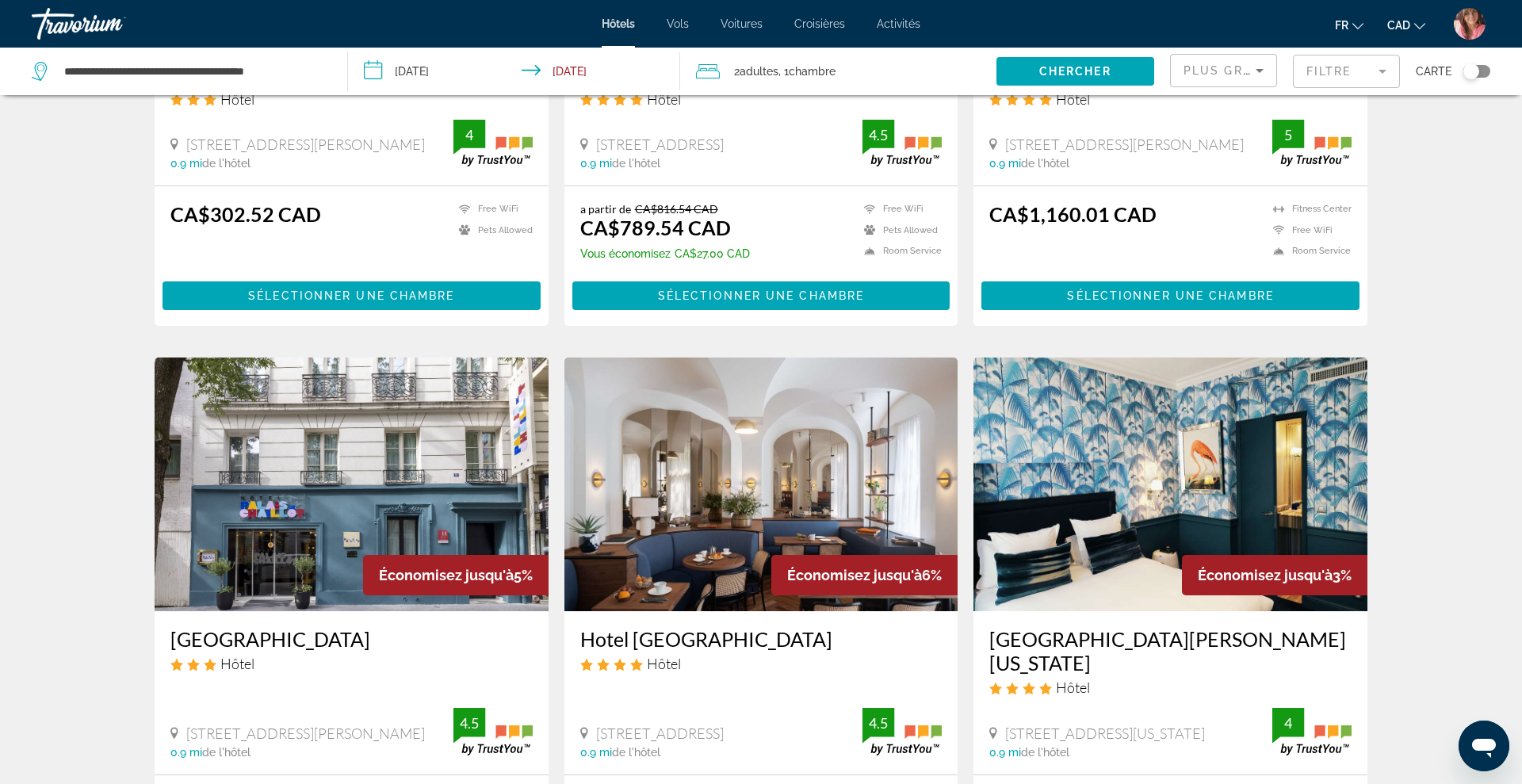
scroll to position [1905, 0]
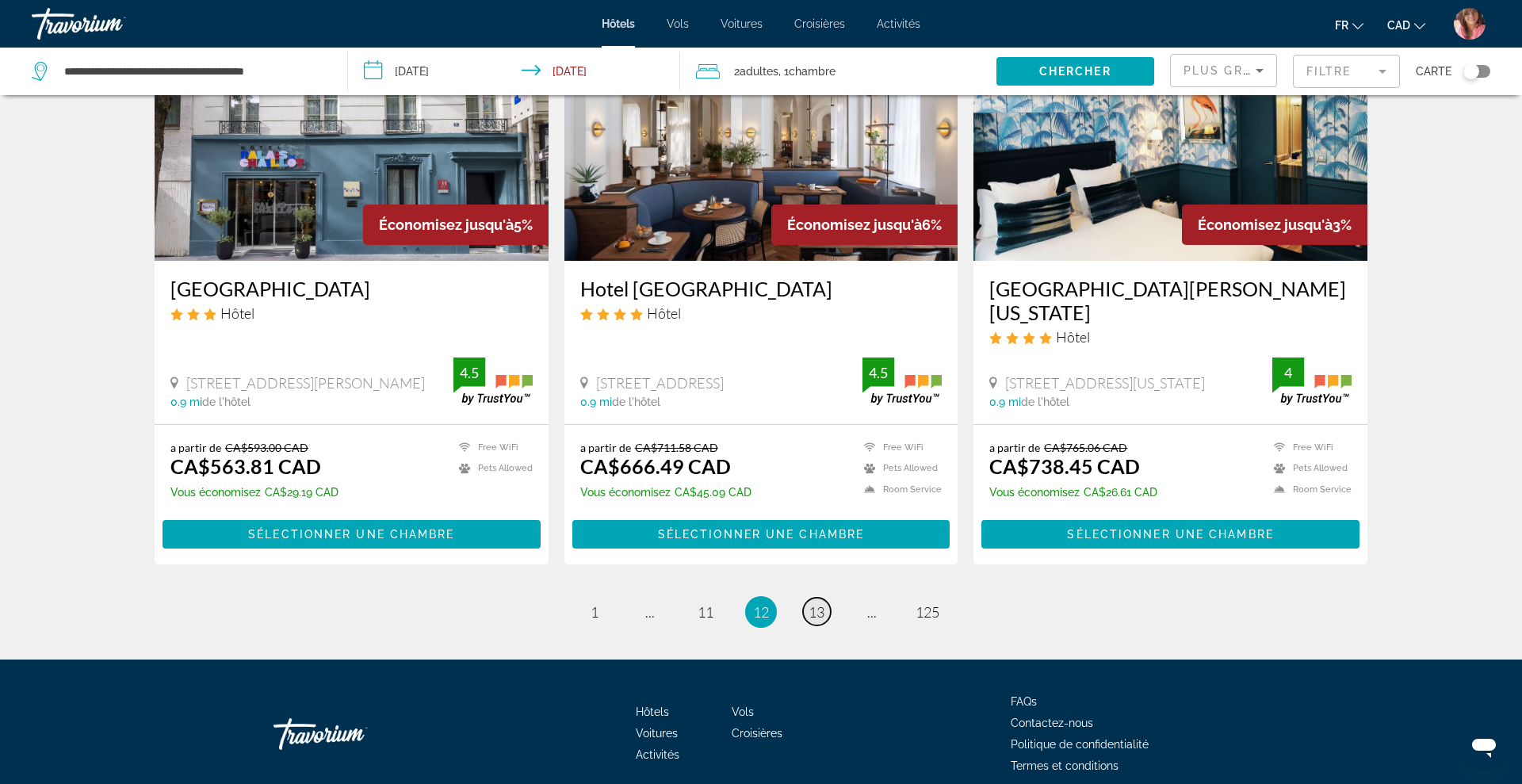
click at [814, 603] on span "13" at bounding box center [817, 612] width 16 height 17
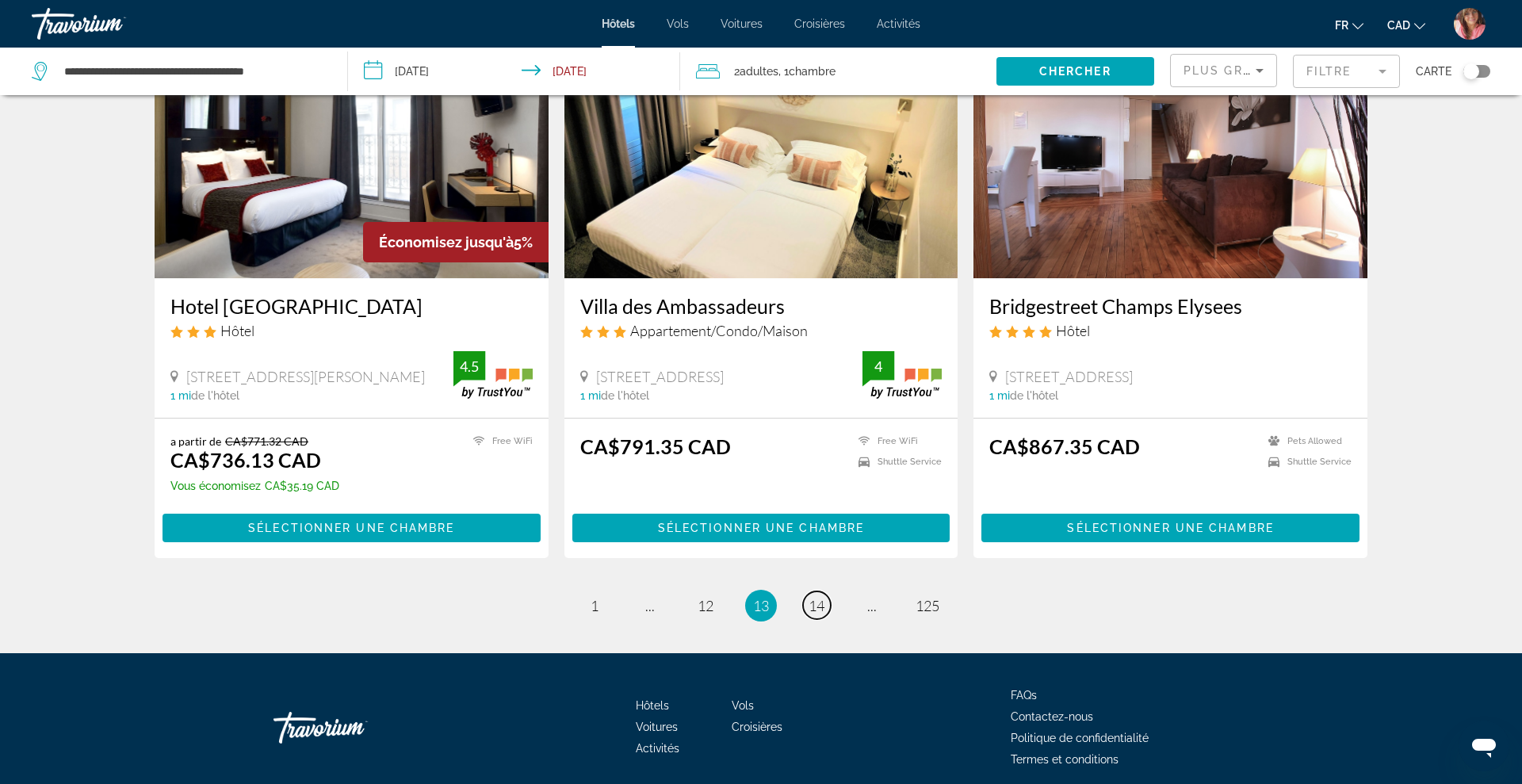
scroll to position [1975, 0]
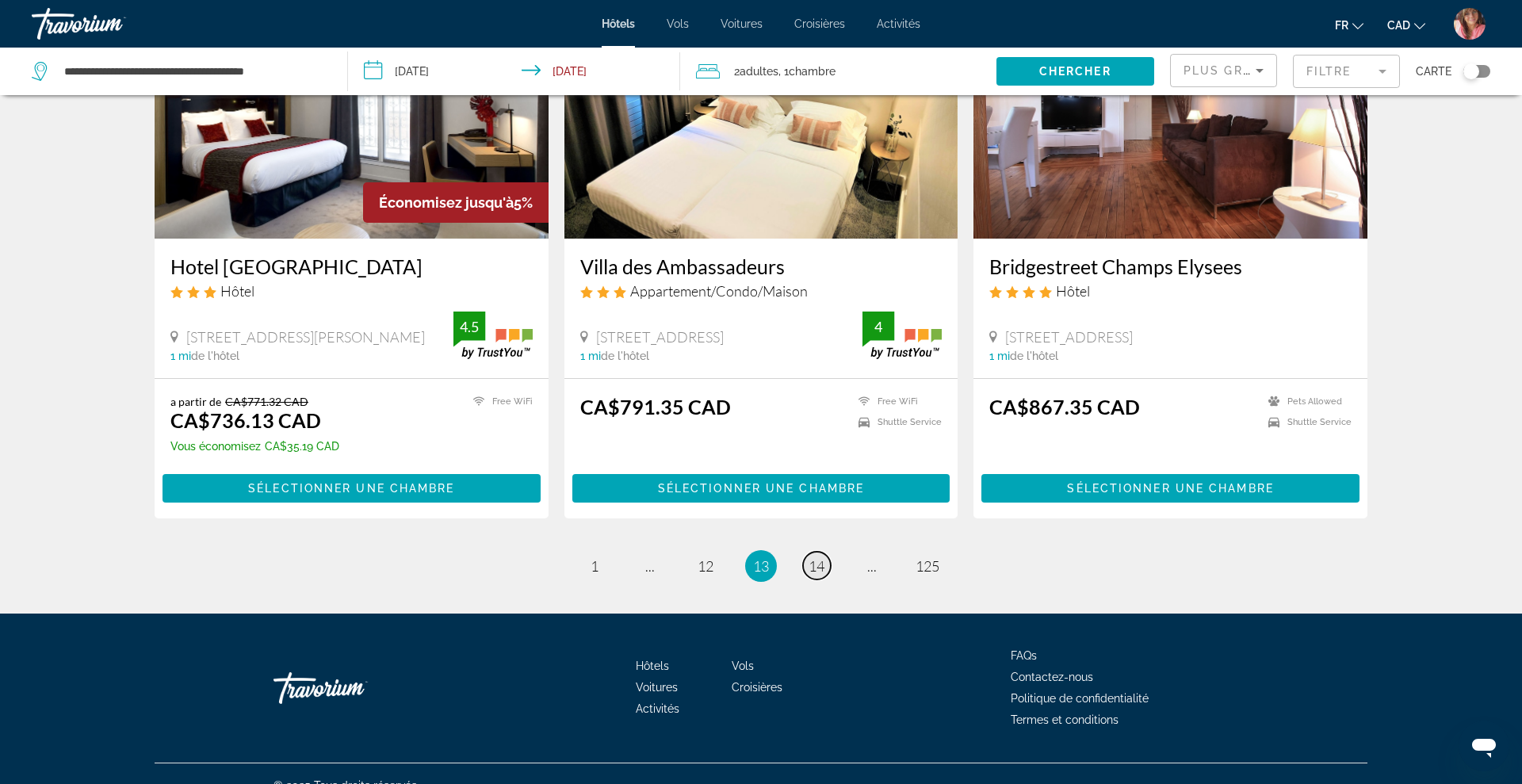
click at [817, 557] on span "14" at bounding box center [817, 566] width 16 height 17
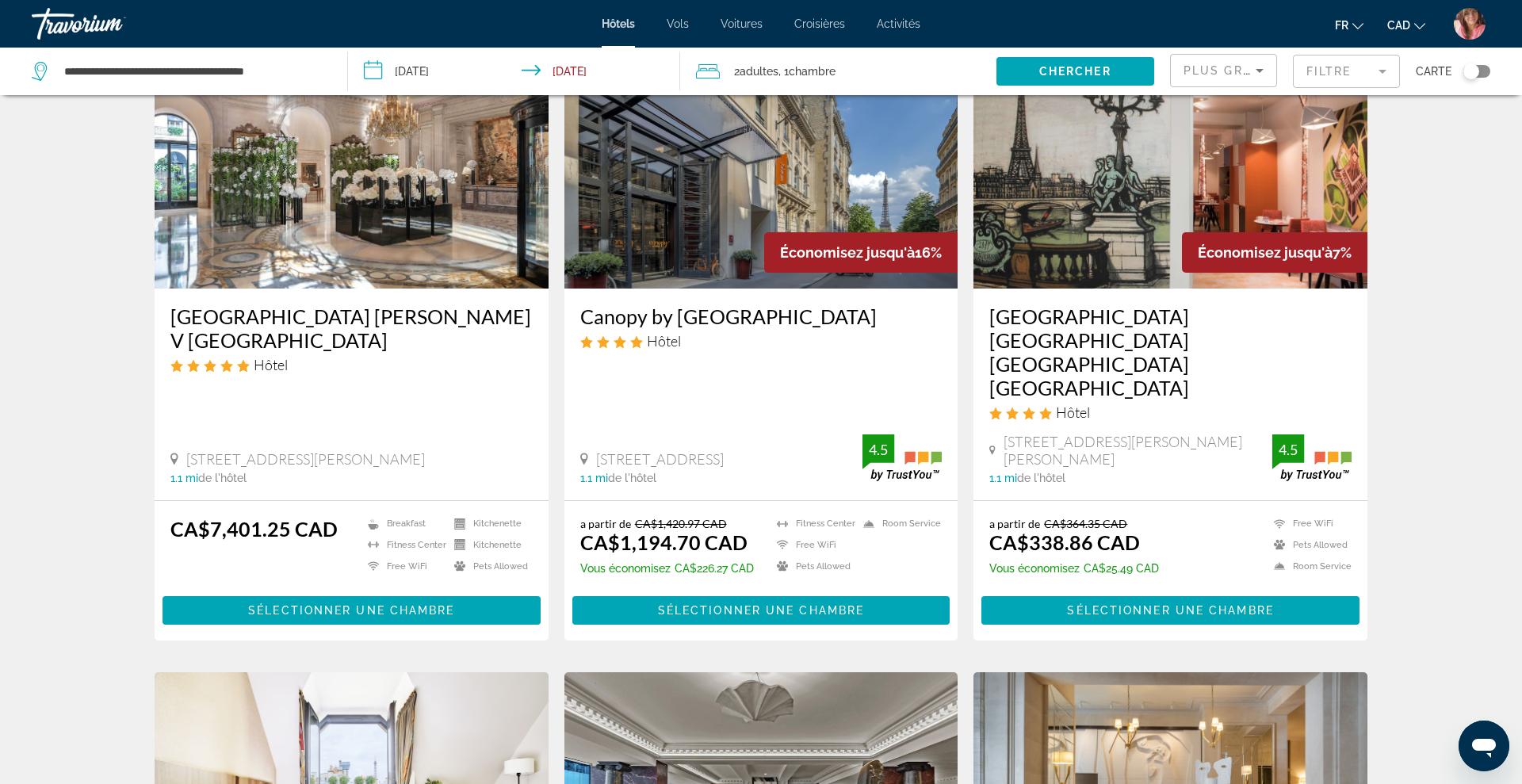
scroll to position [692, 0]
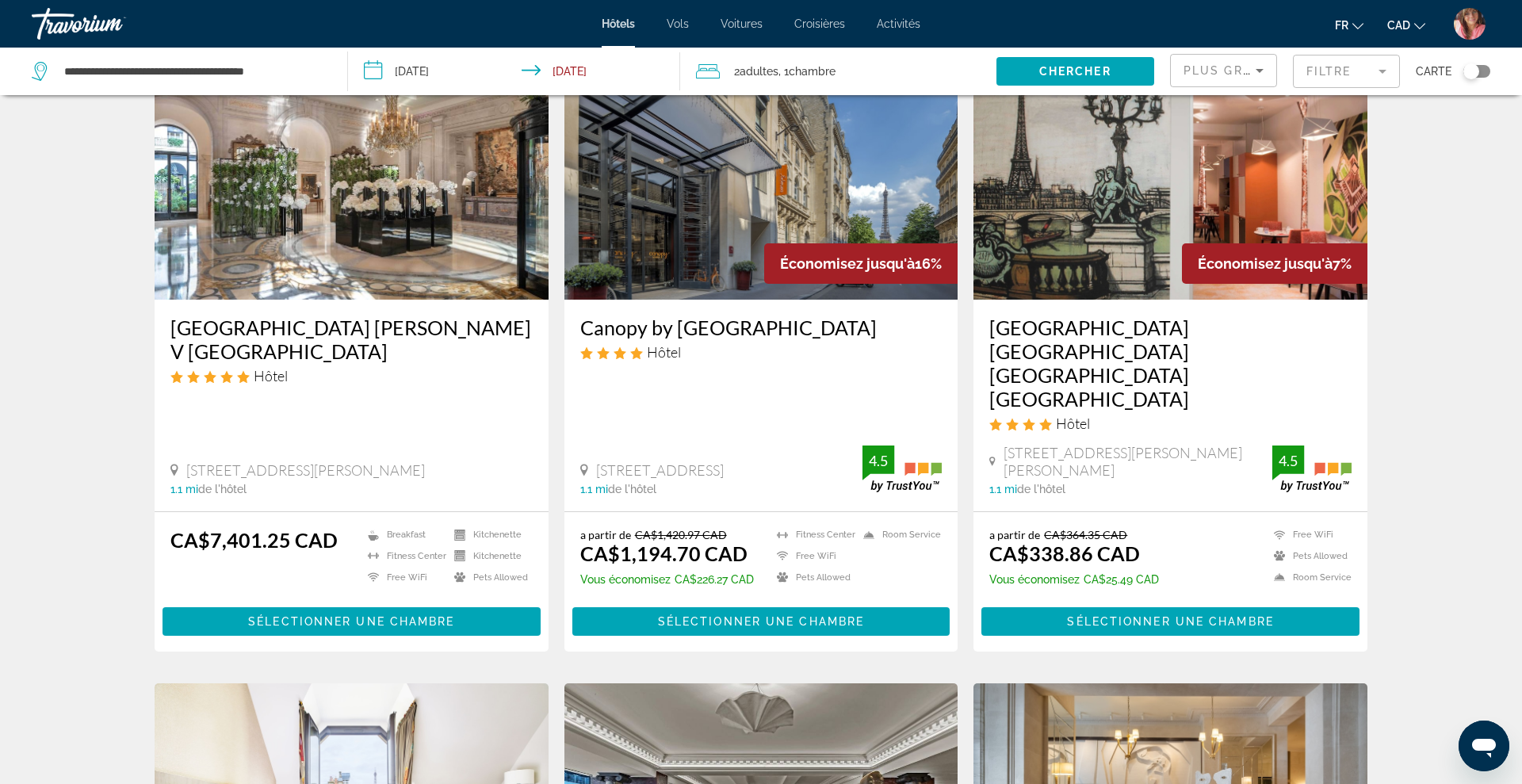
click at [1224, 175] on img "Main content" at bounding box center [1170, 173] width 394 height 253
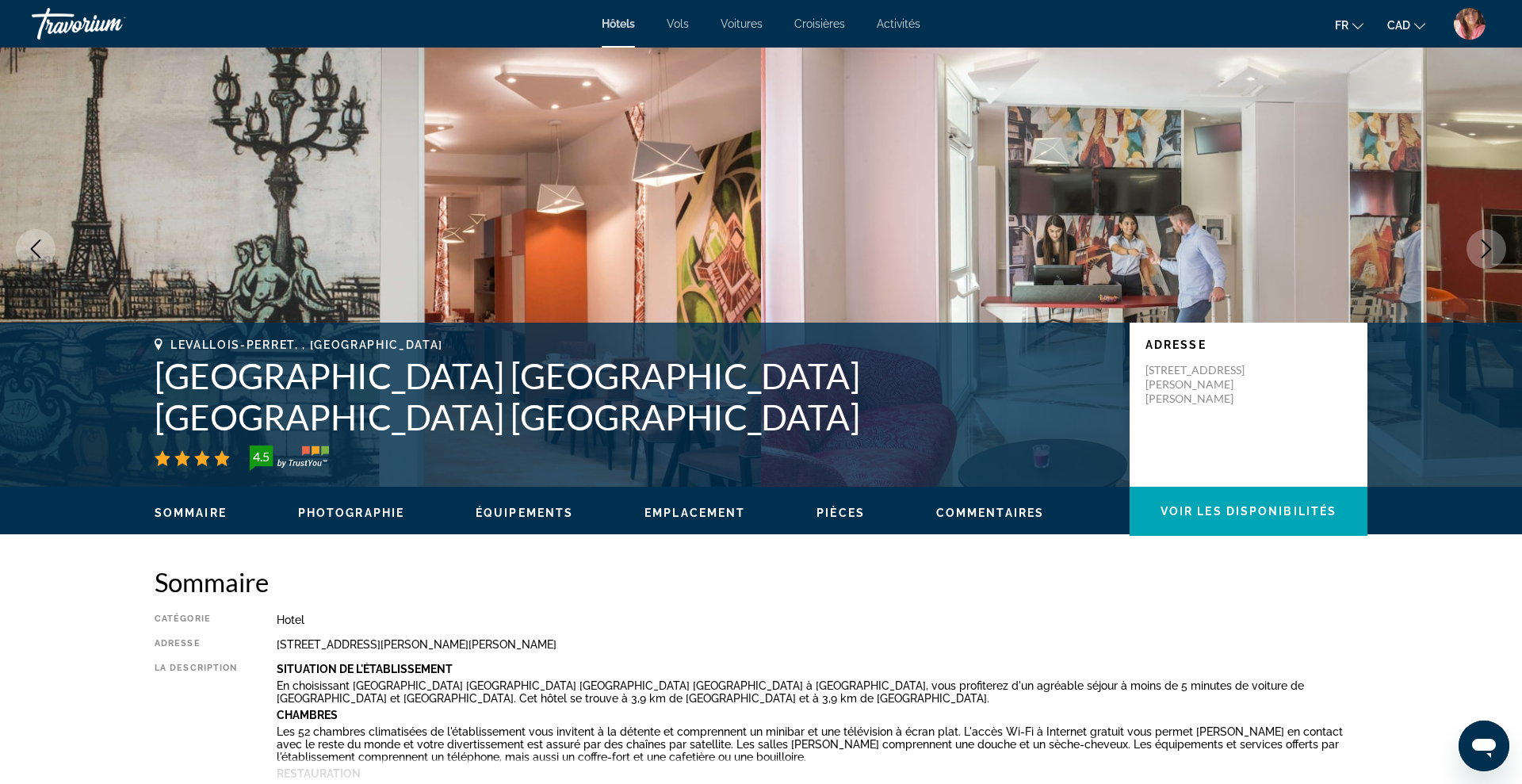
scroll to position [38, 0]
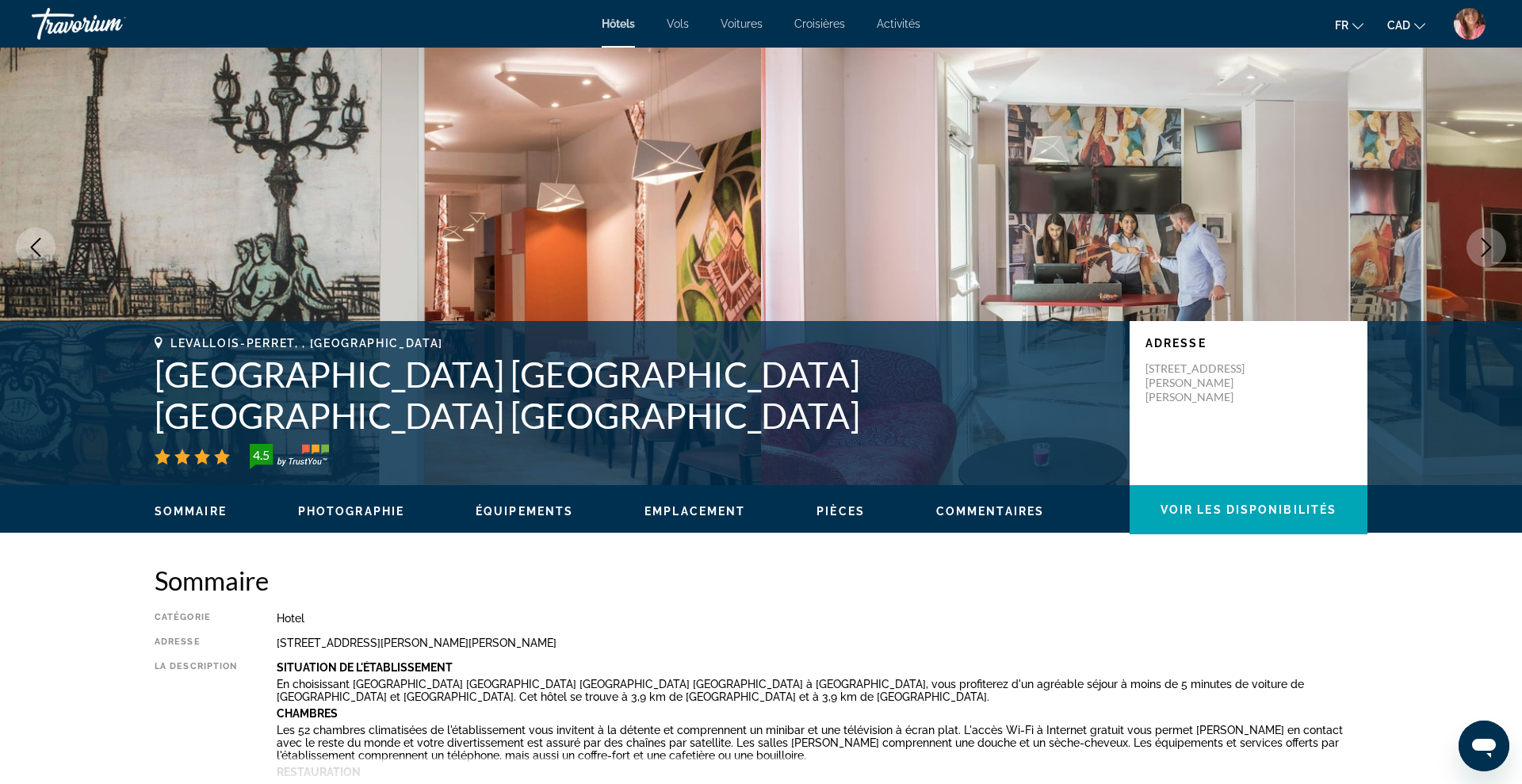
click at [1471, 249] on button "Next image" at bounding box center [1486, 247] width 39 height 39
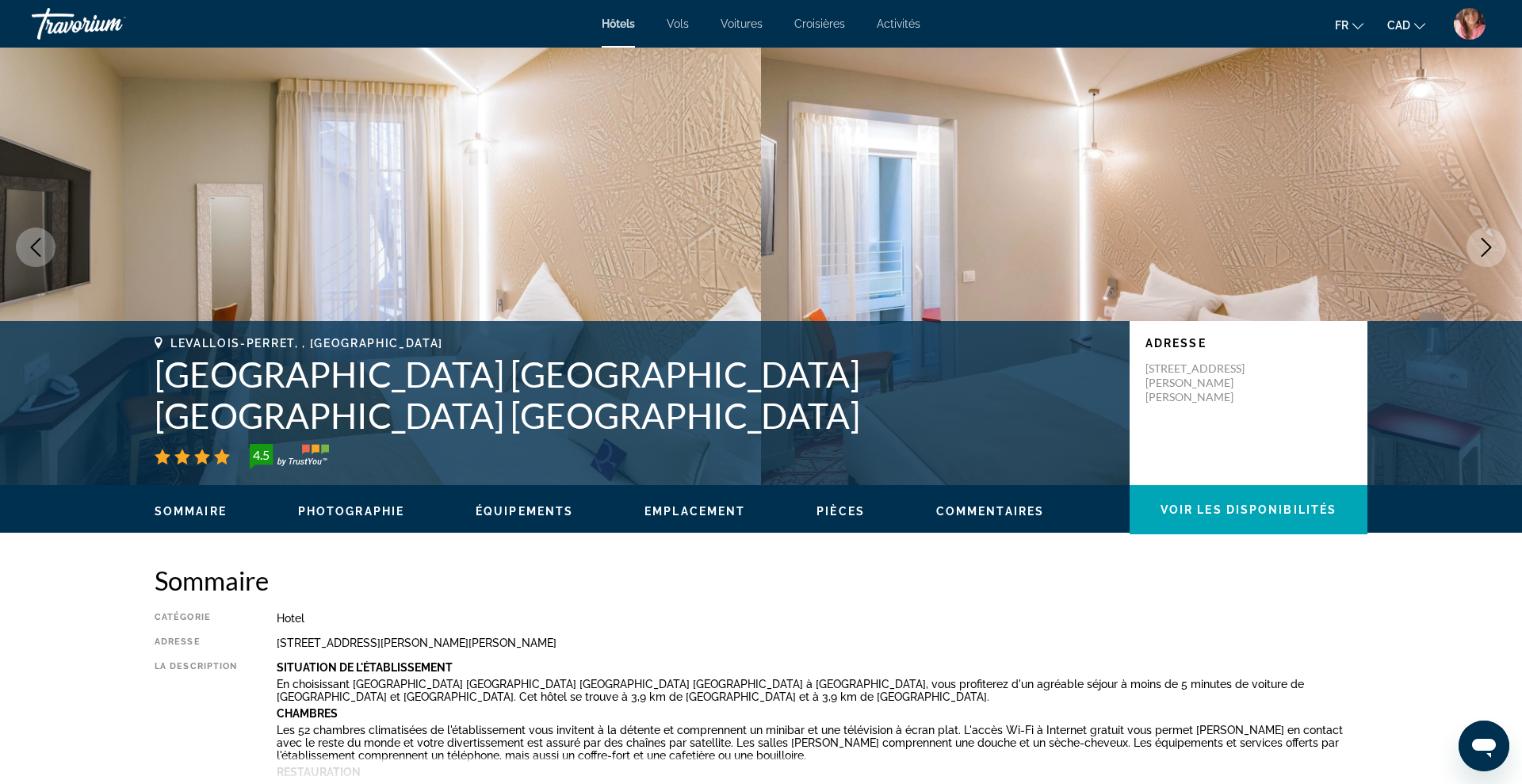
click at [1471, 249] on button "Next image" at bounding box center [1486, 247] width 39 height 39
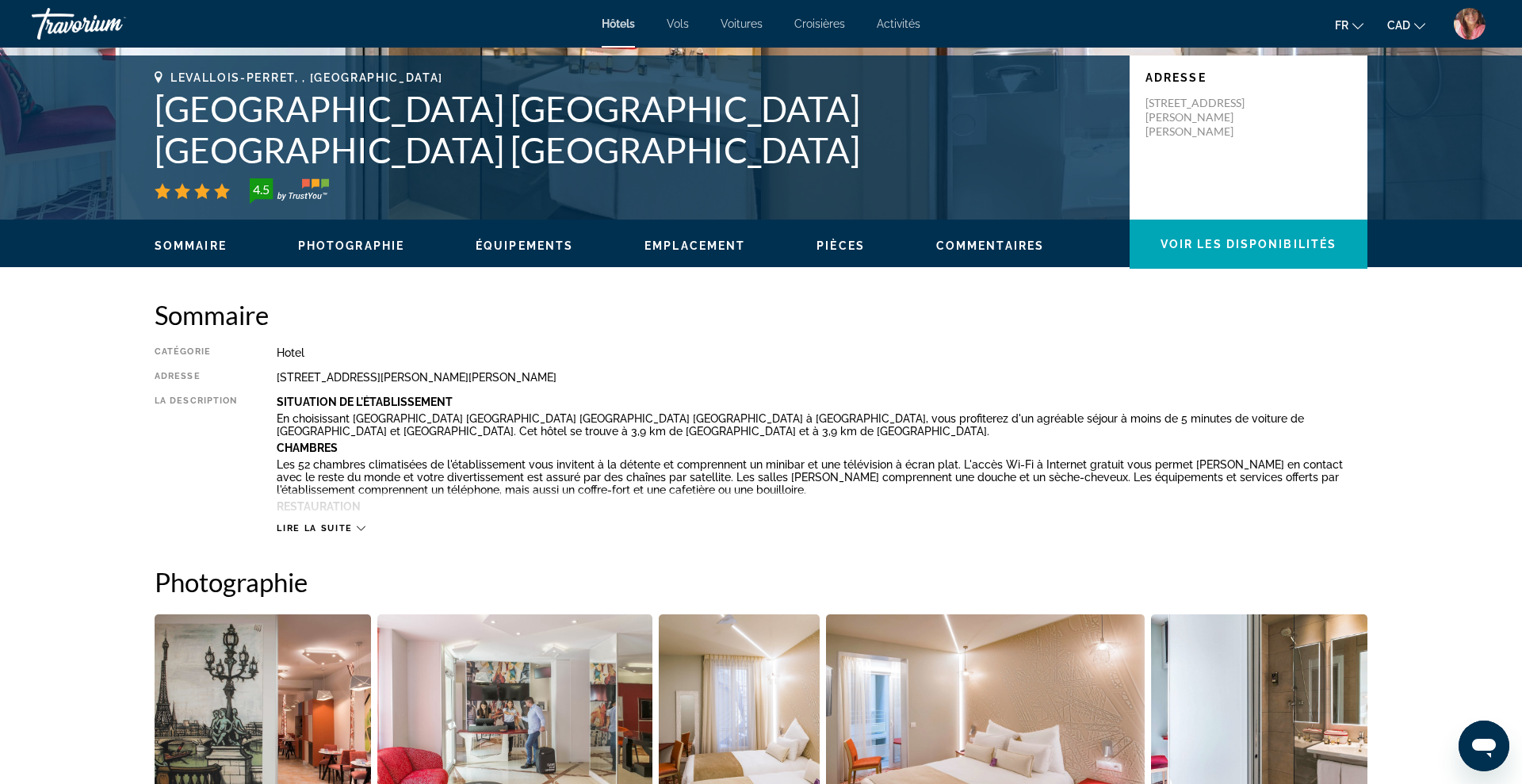
scroll to position [0, 0]
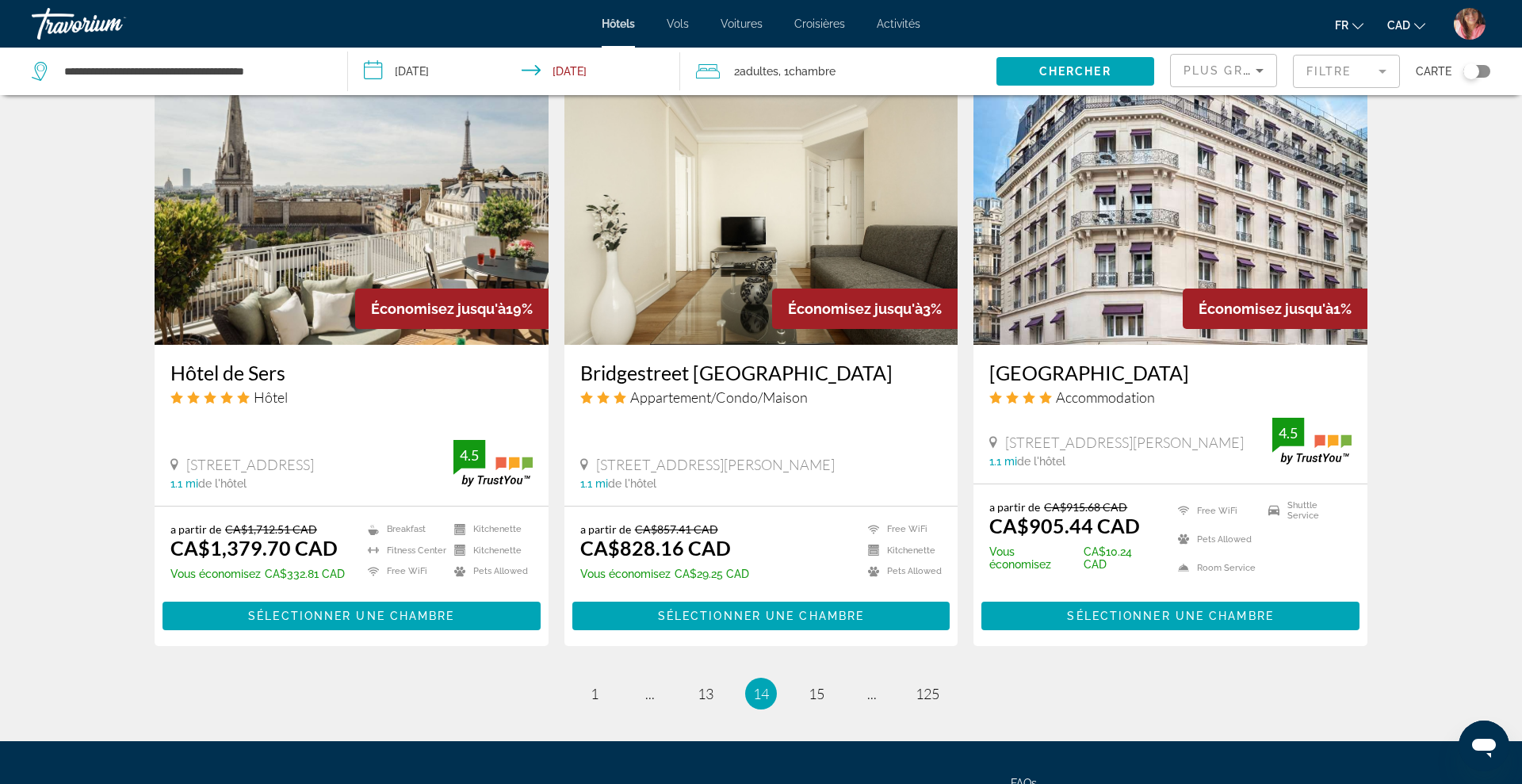
scroll to position [1900, 0]
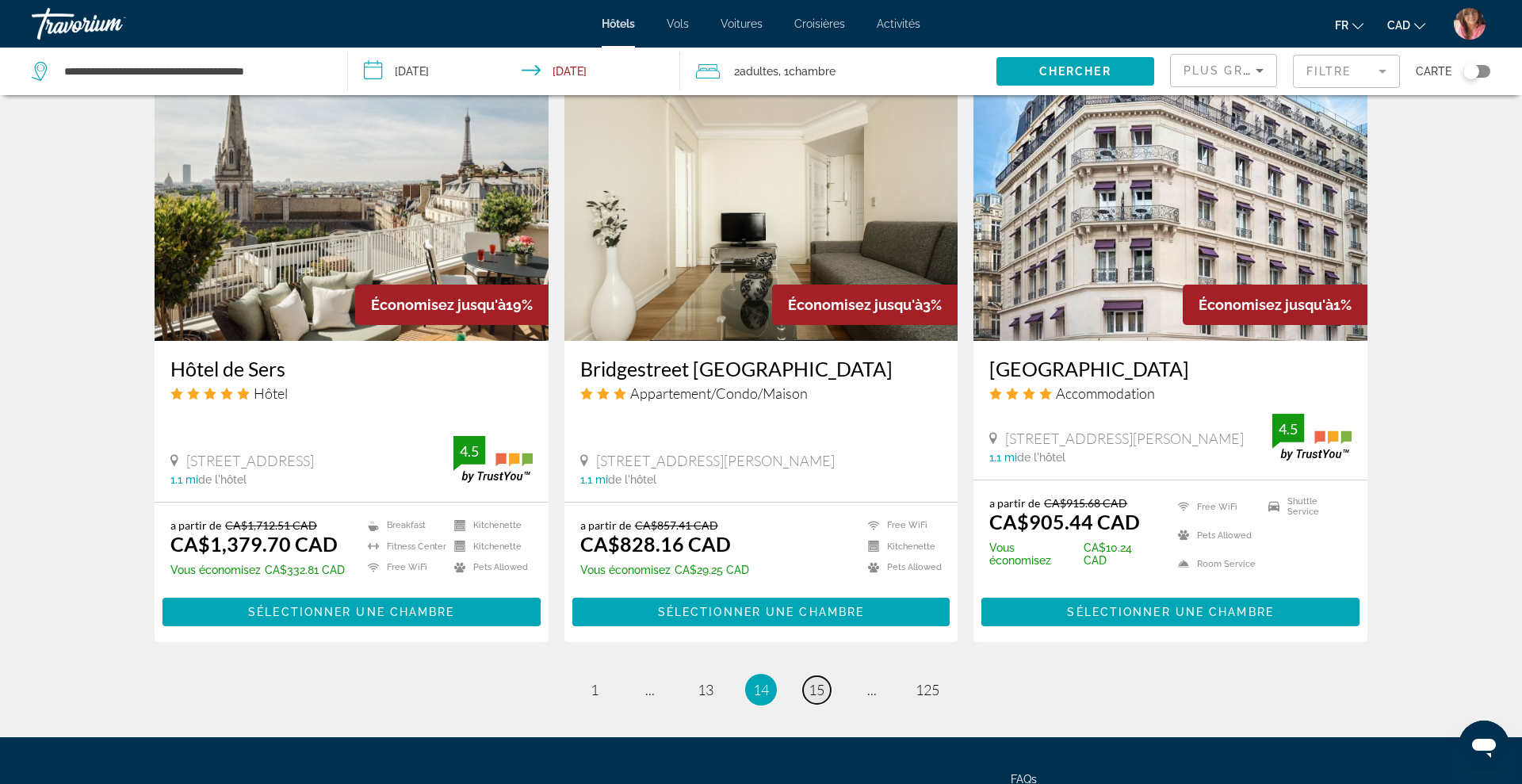
click at [823, 681] on span "15" at bounding box center [817, 690] width 16 height 17
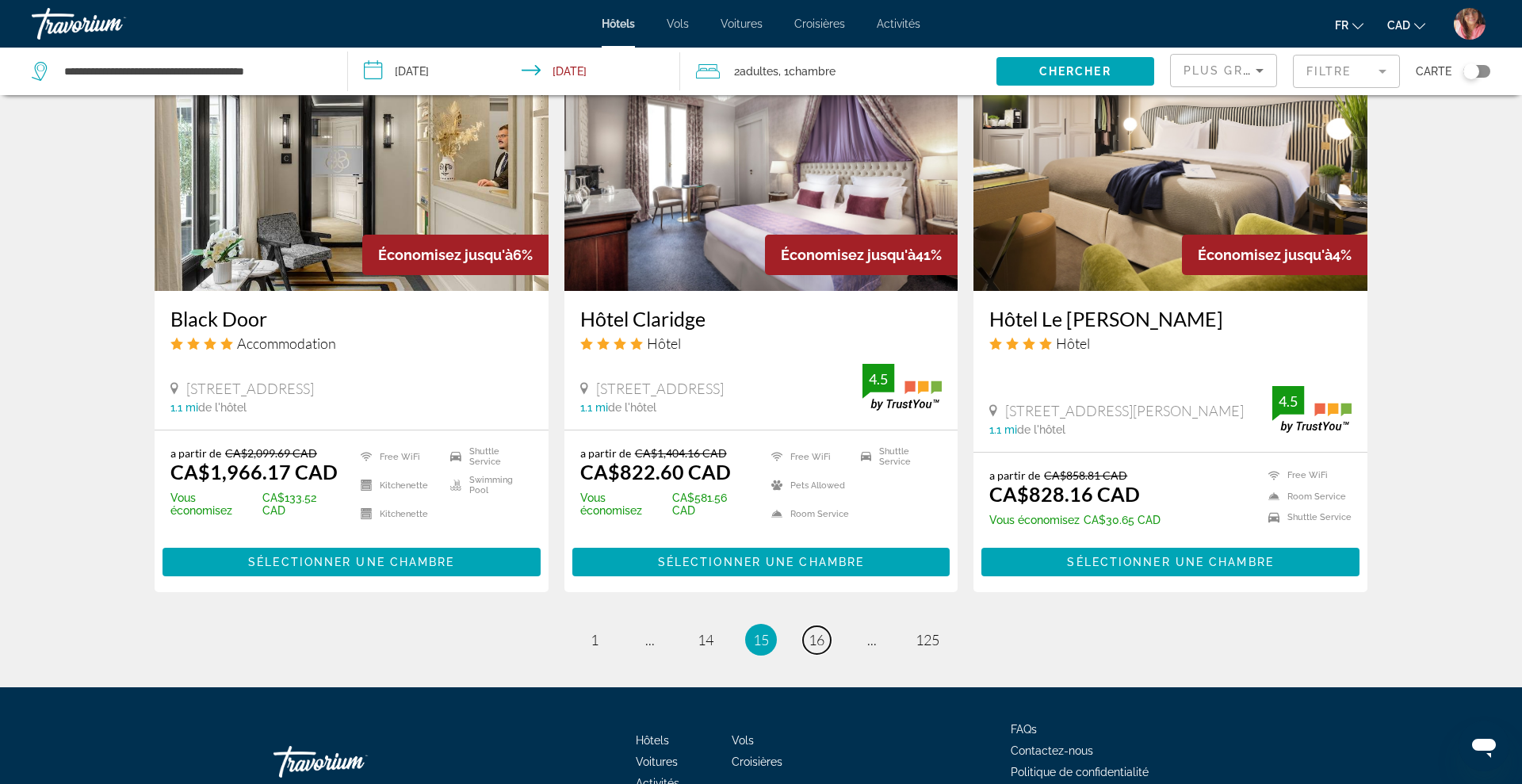
scroll to position [1838, 0]
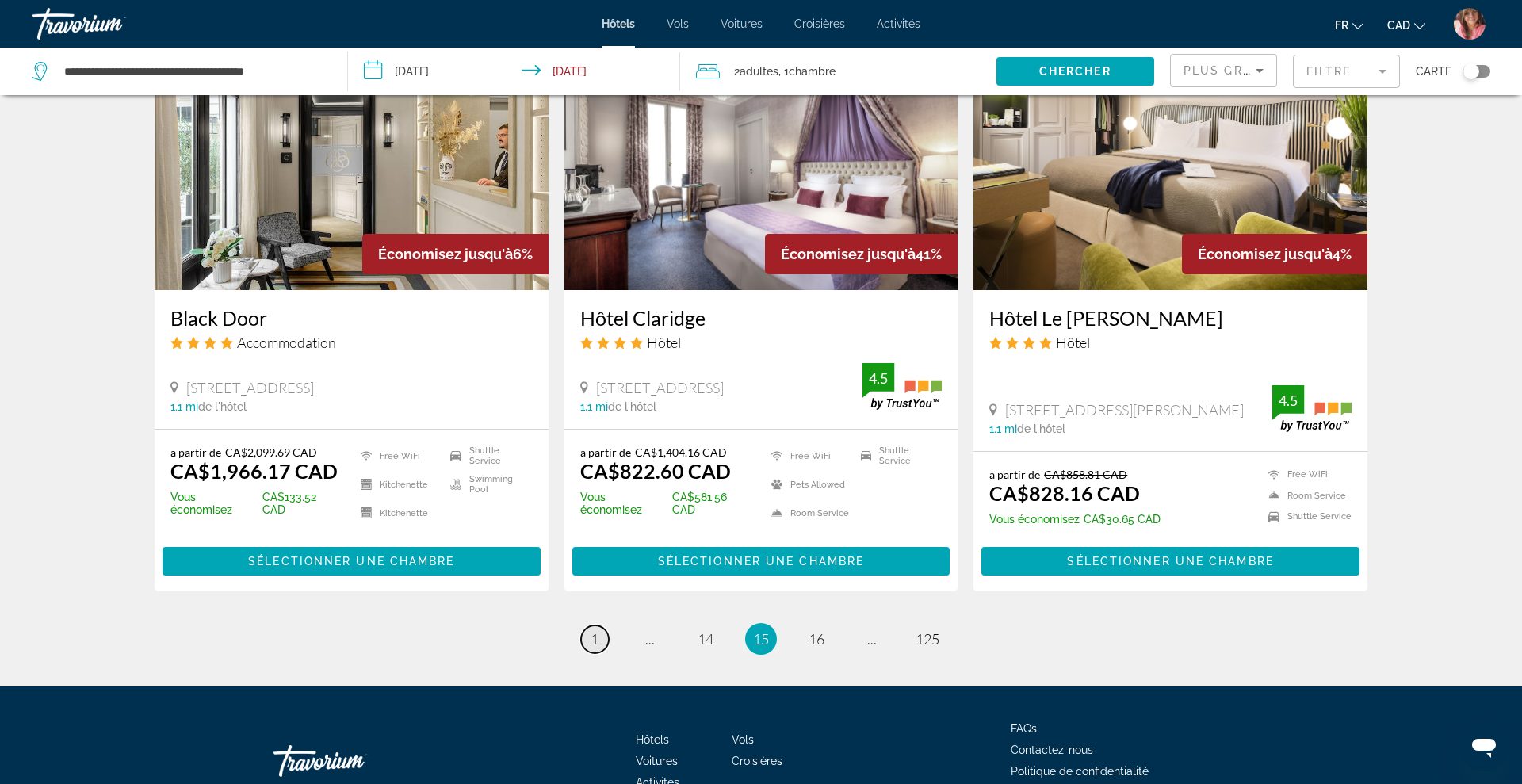
click at [596, 630] on span "1" at bounding box center [594, 638] width 8 height 17
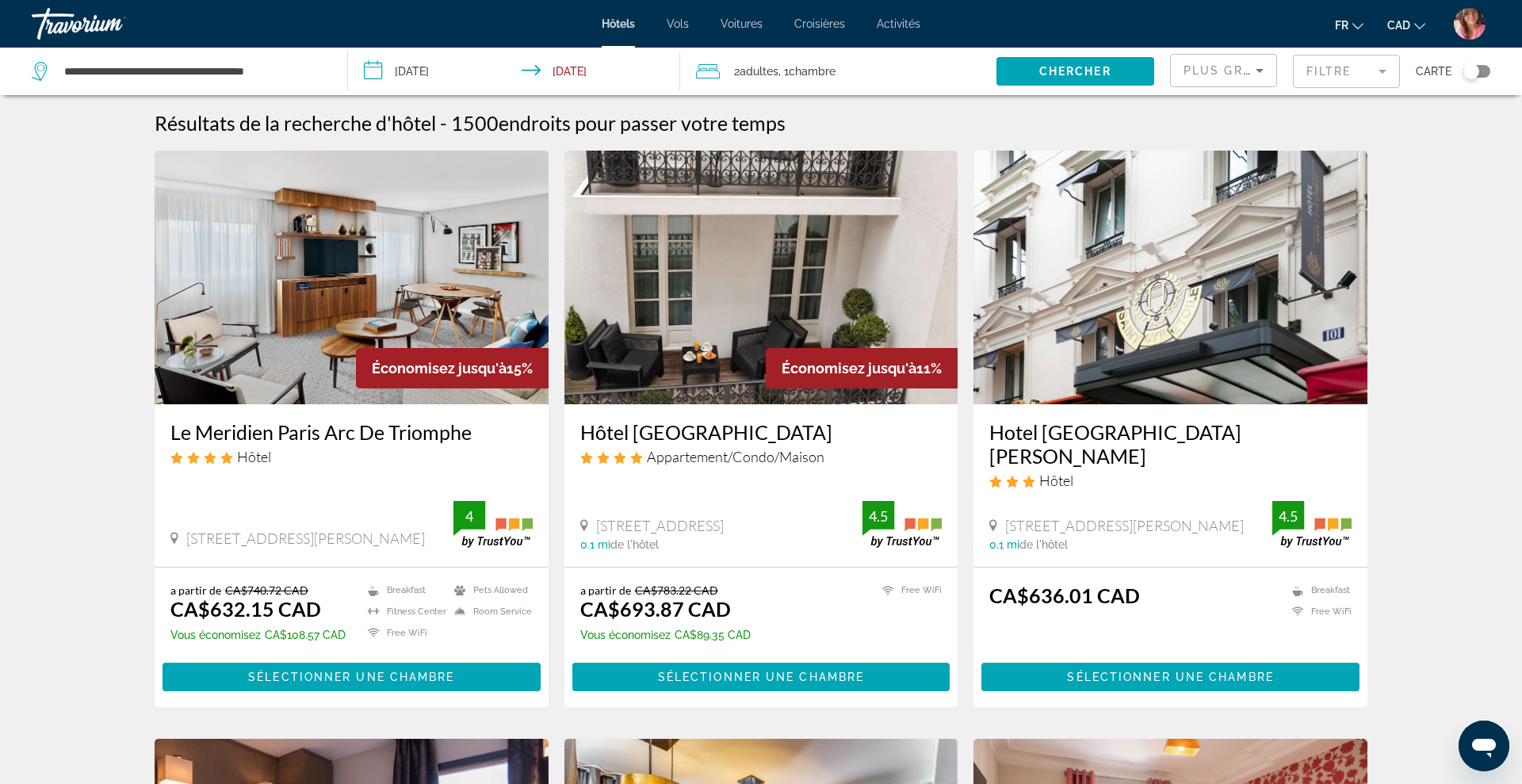
click at [374, 229] on img "Main content" at bounding box center [352, 277] width 394 height 253
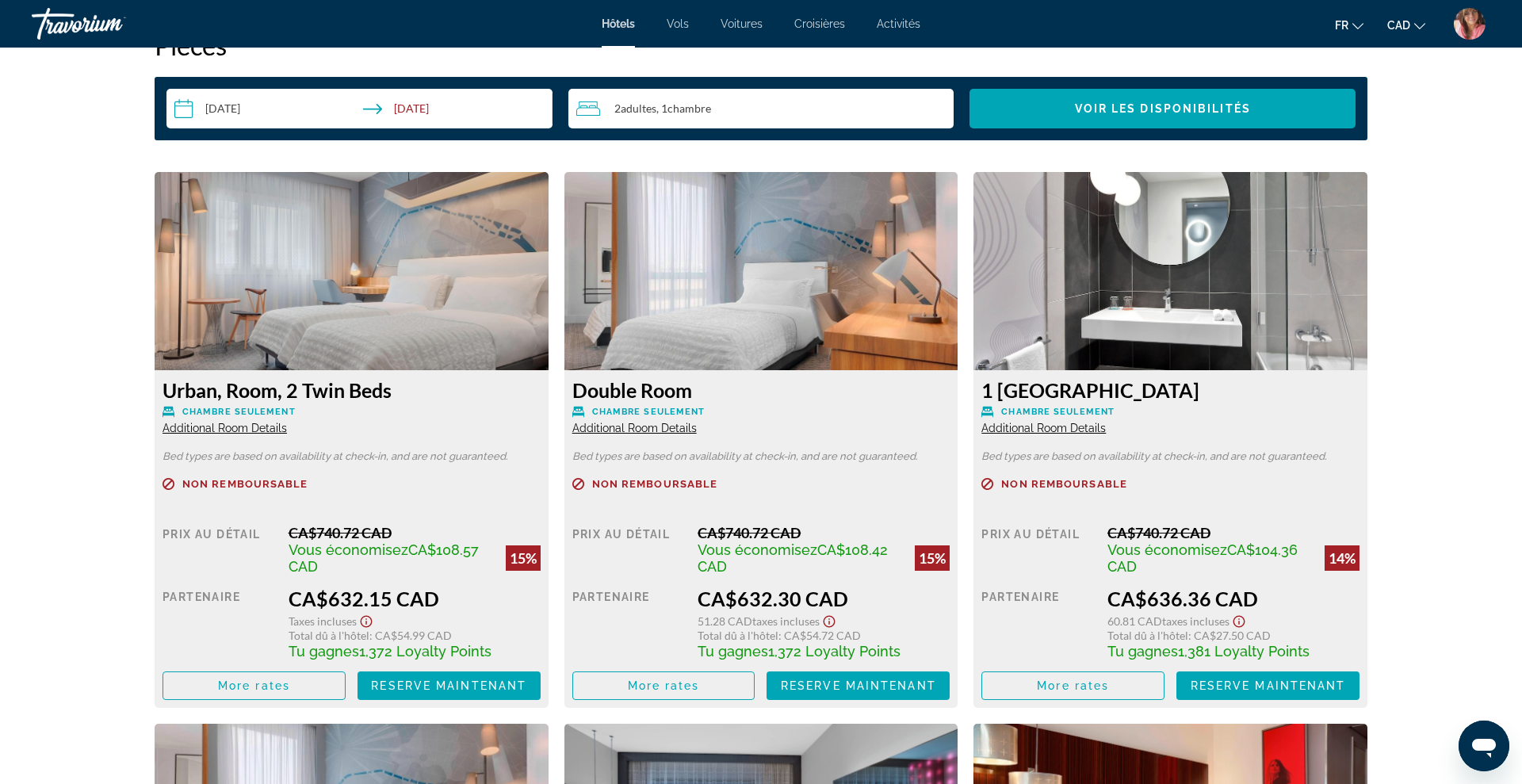
scroll to position [2074, 0]
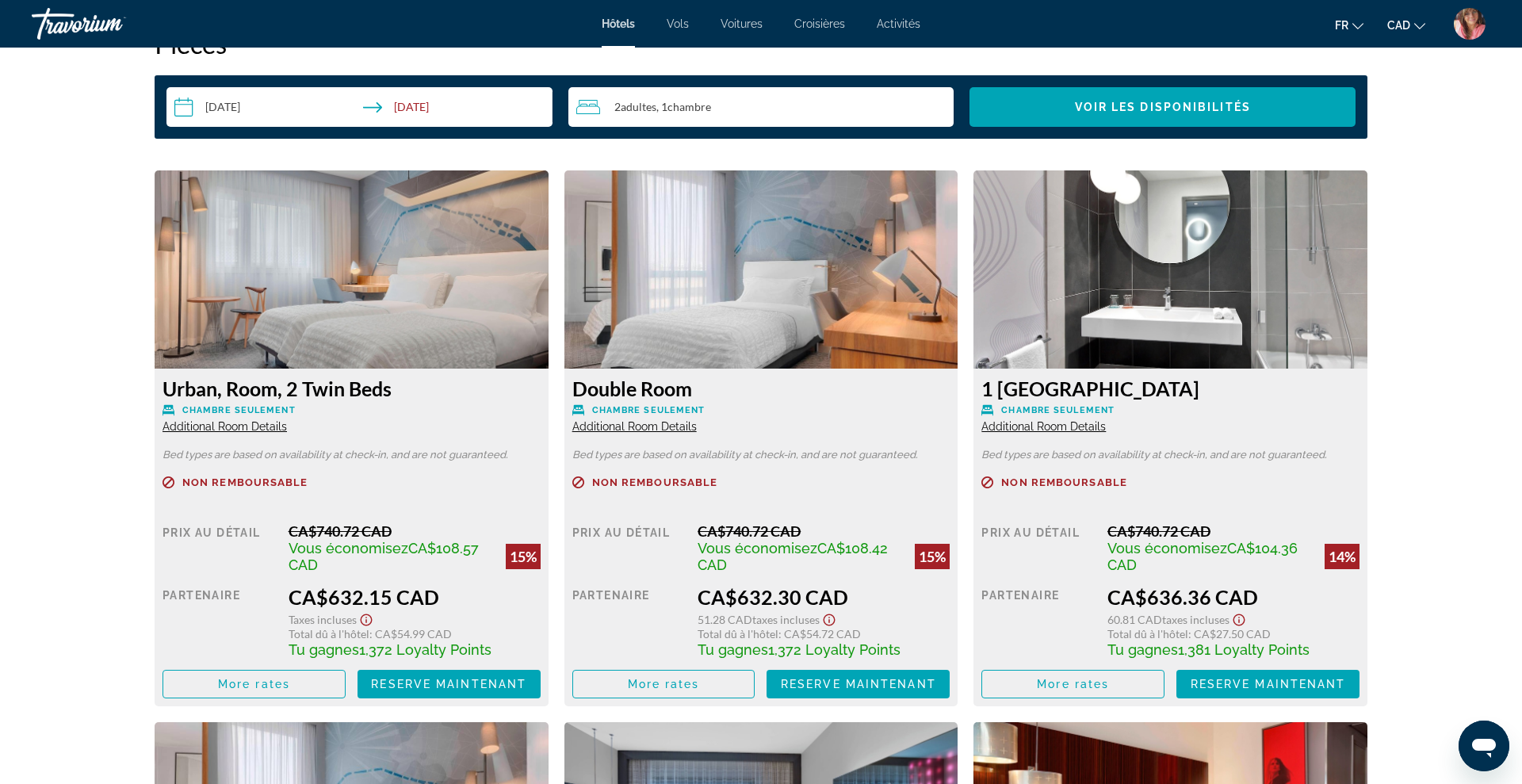
click at [362, 312] on img "Main content" at bounding box center [352, 270] width 394 height 199
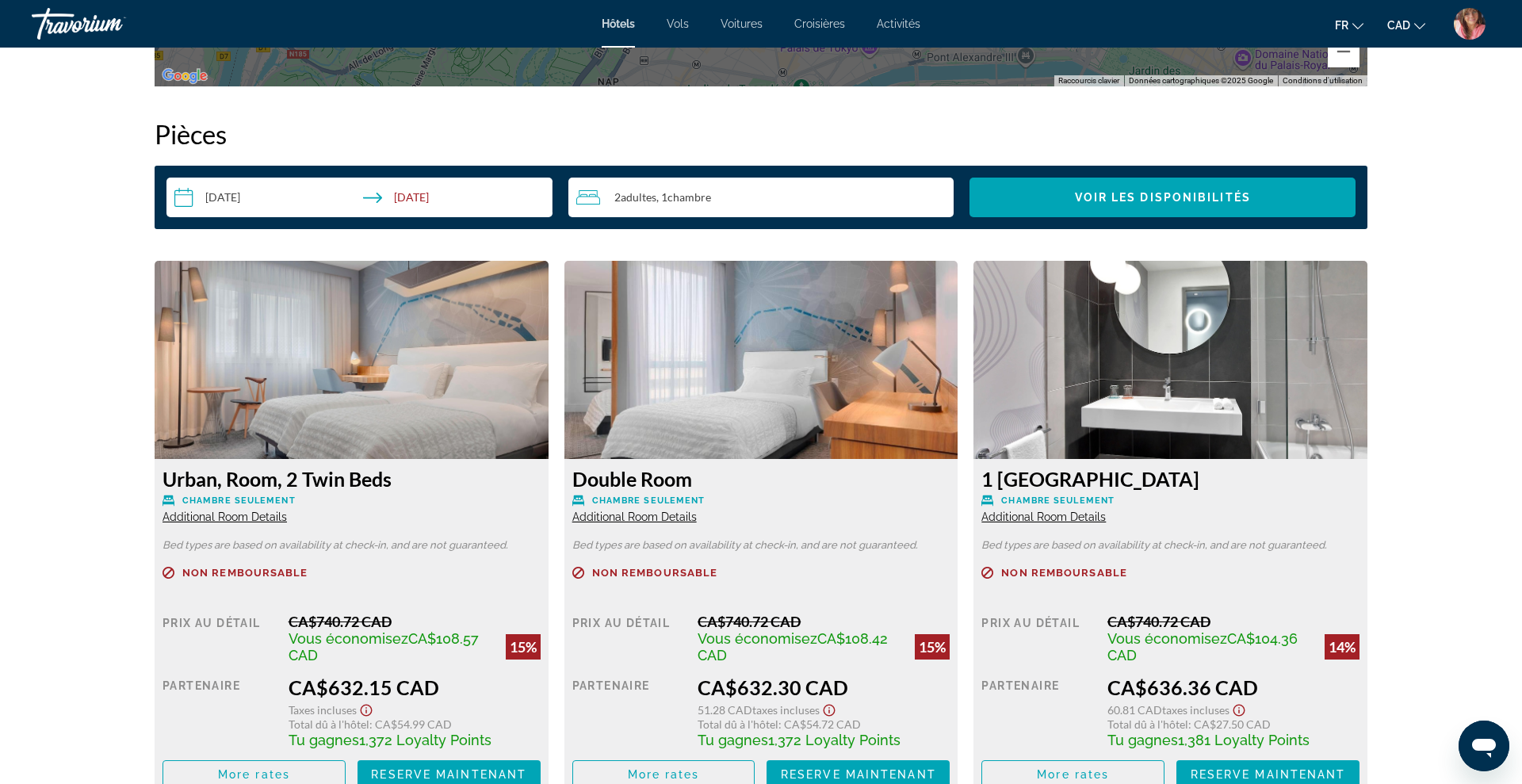
scroll to position [0, 0]
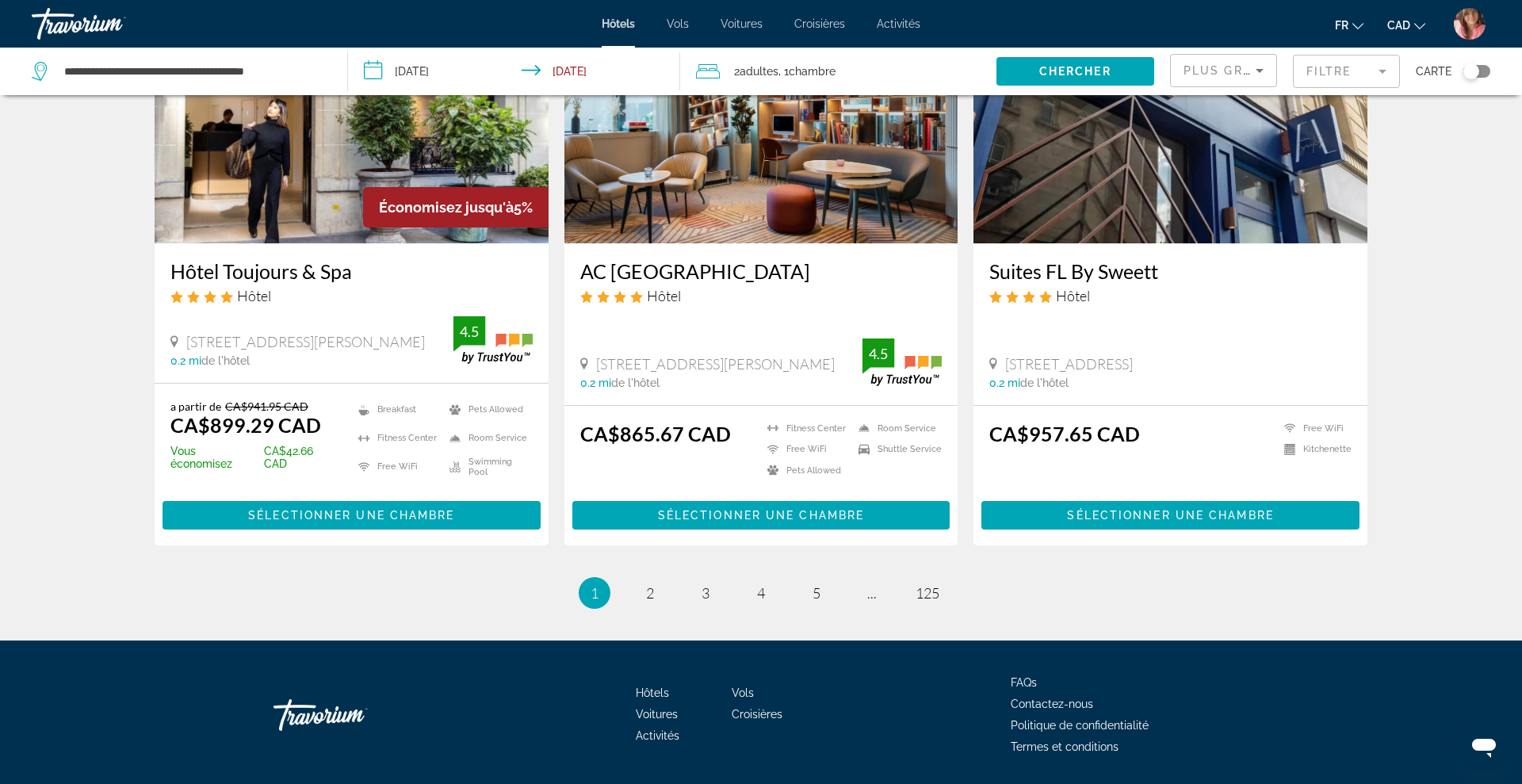
scroll to position [1904, 0]
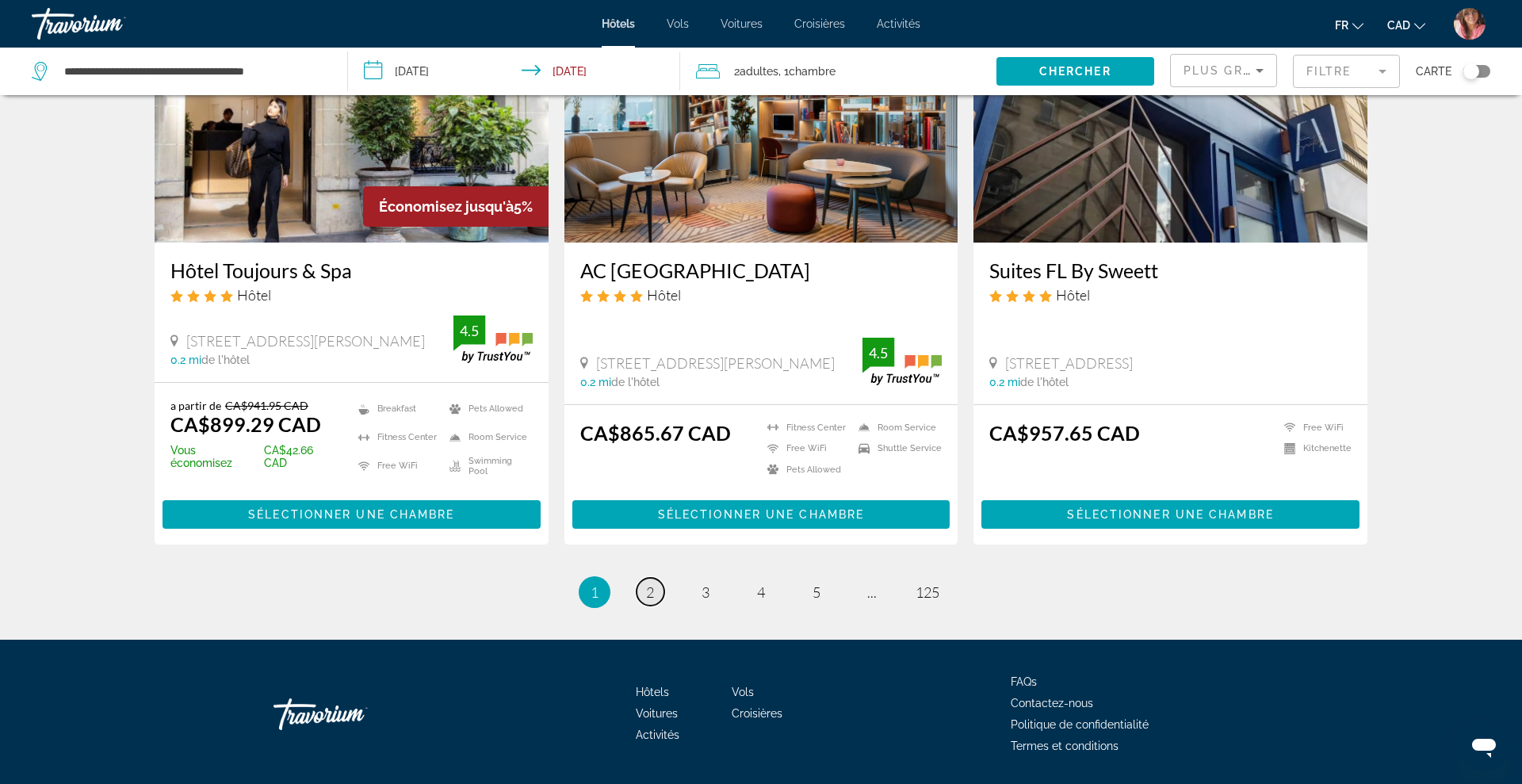
click at [640, 578] on link "page 2" at bounding box center [651, 591] width 27 height 27
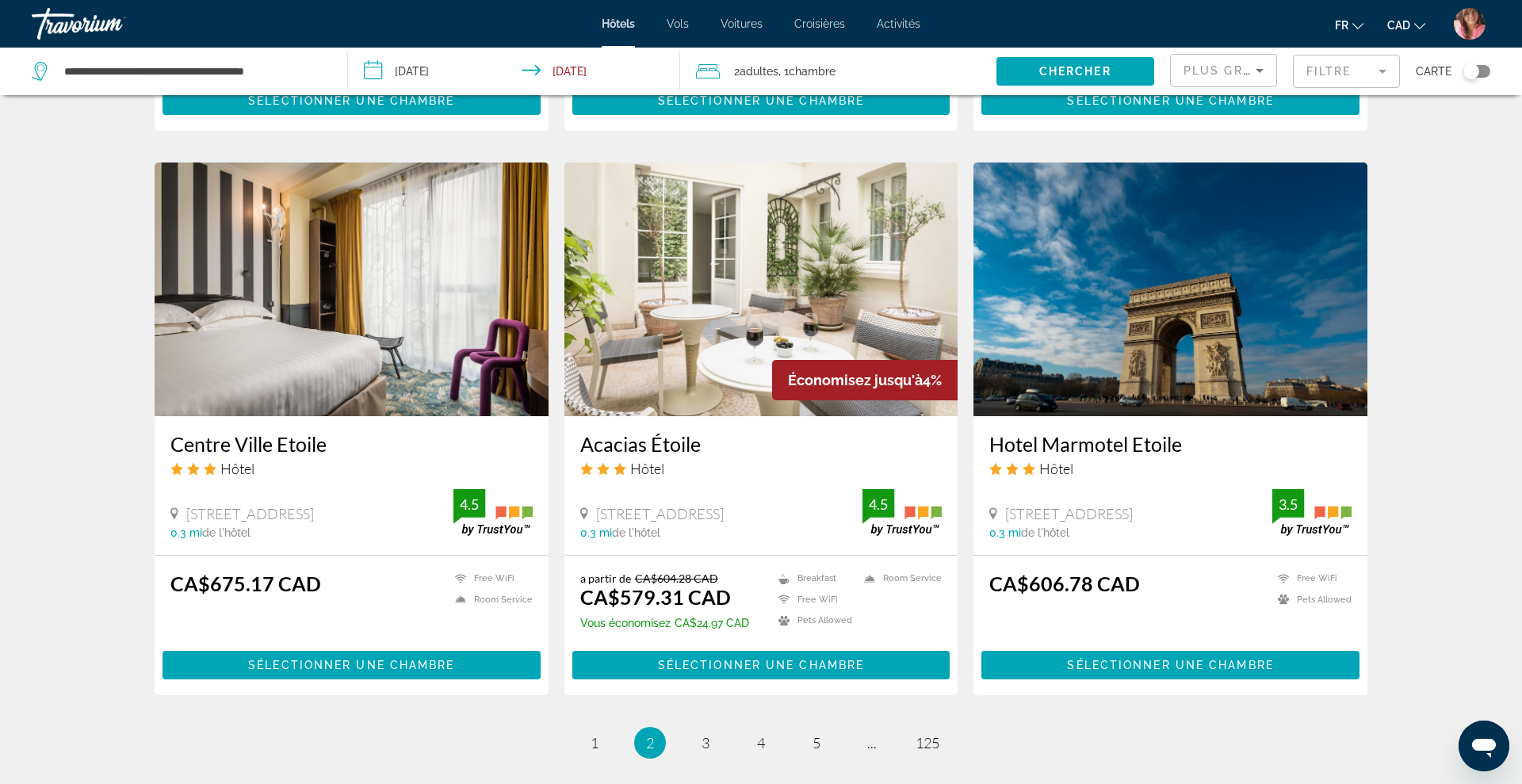
scroll to position [1820, 0]
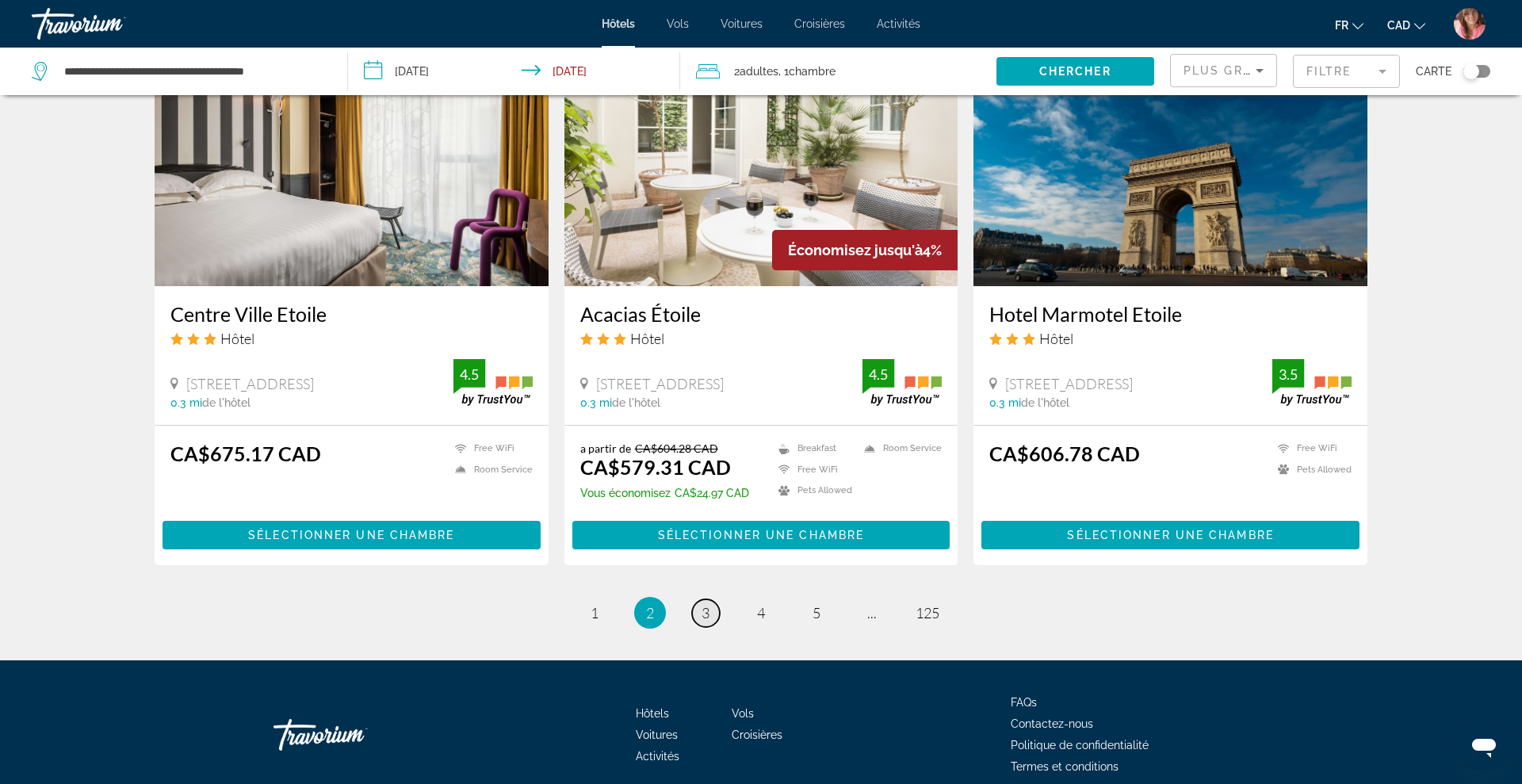
click at [707, 623] on link "page 3" at bounding box center [706, 613] width 27 height 27
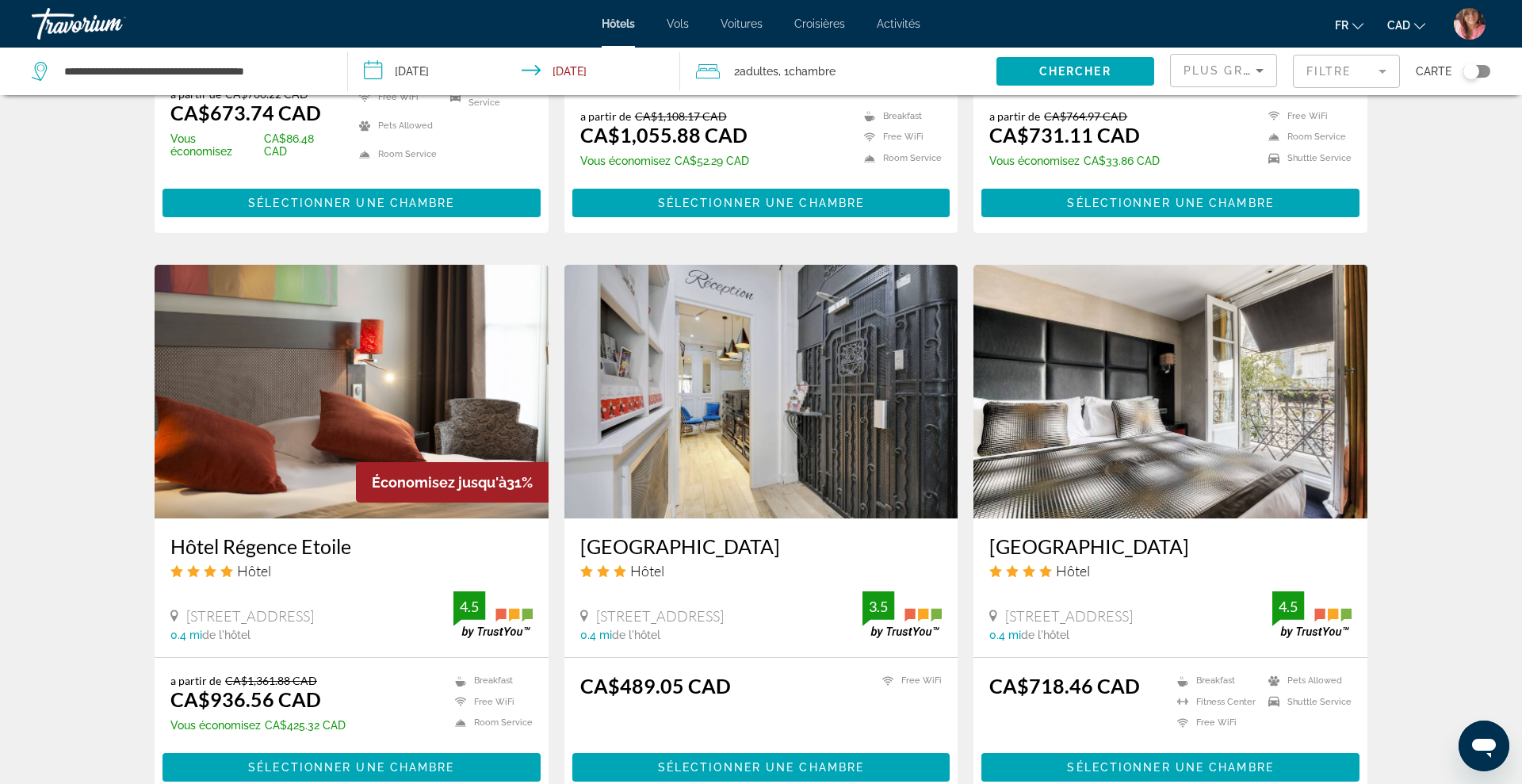
scroll to position [1038, 0]
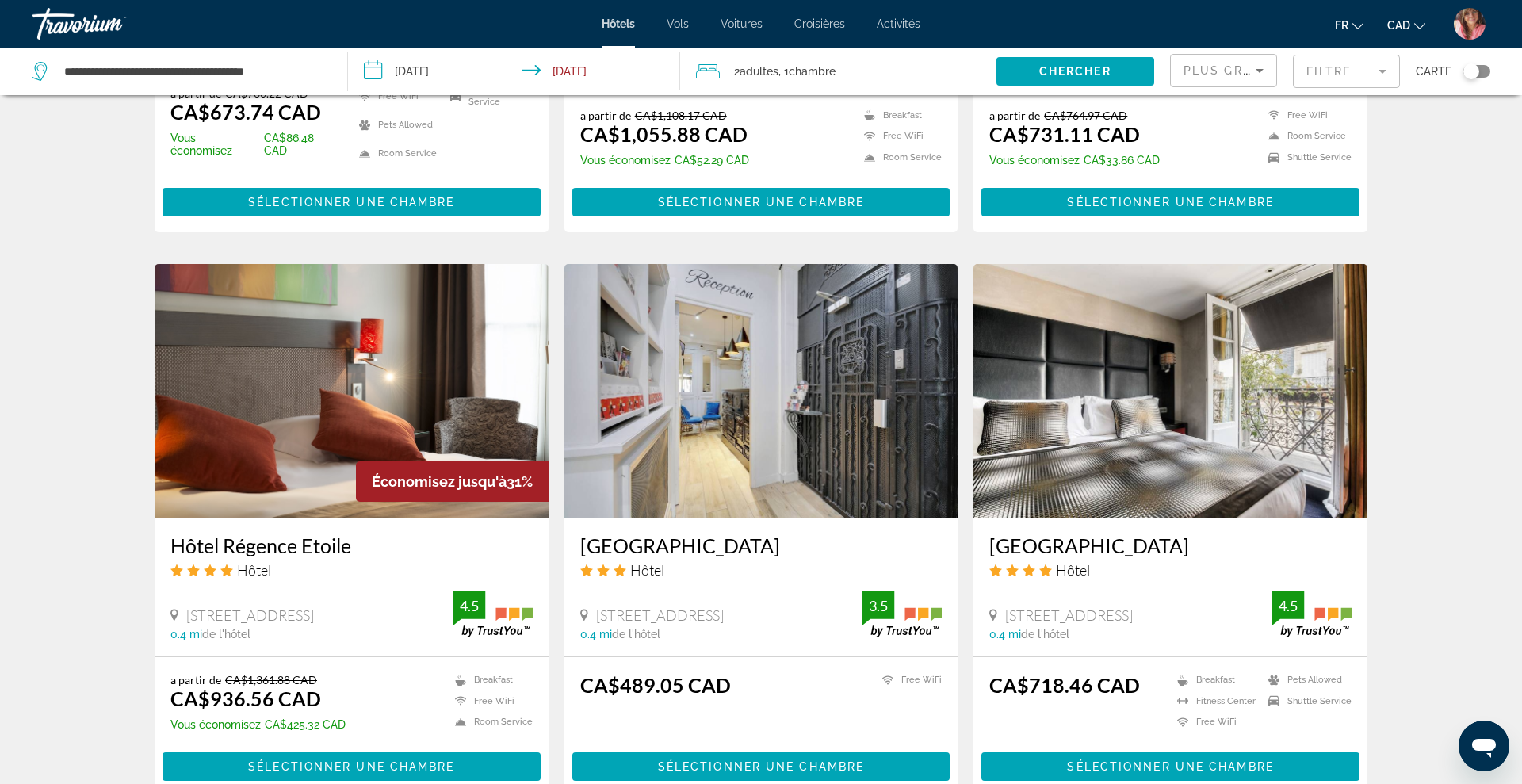
click at [697, 481] on img "Main content" at bounding box center [761, 390] width 394 height 253
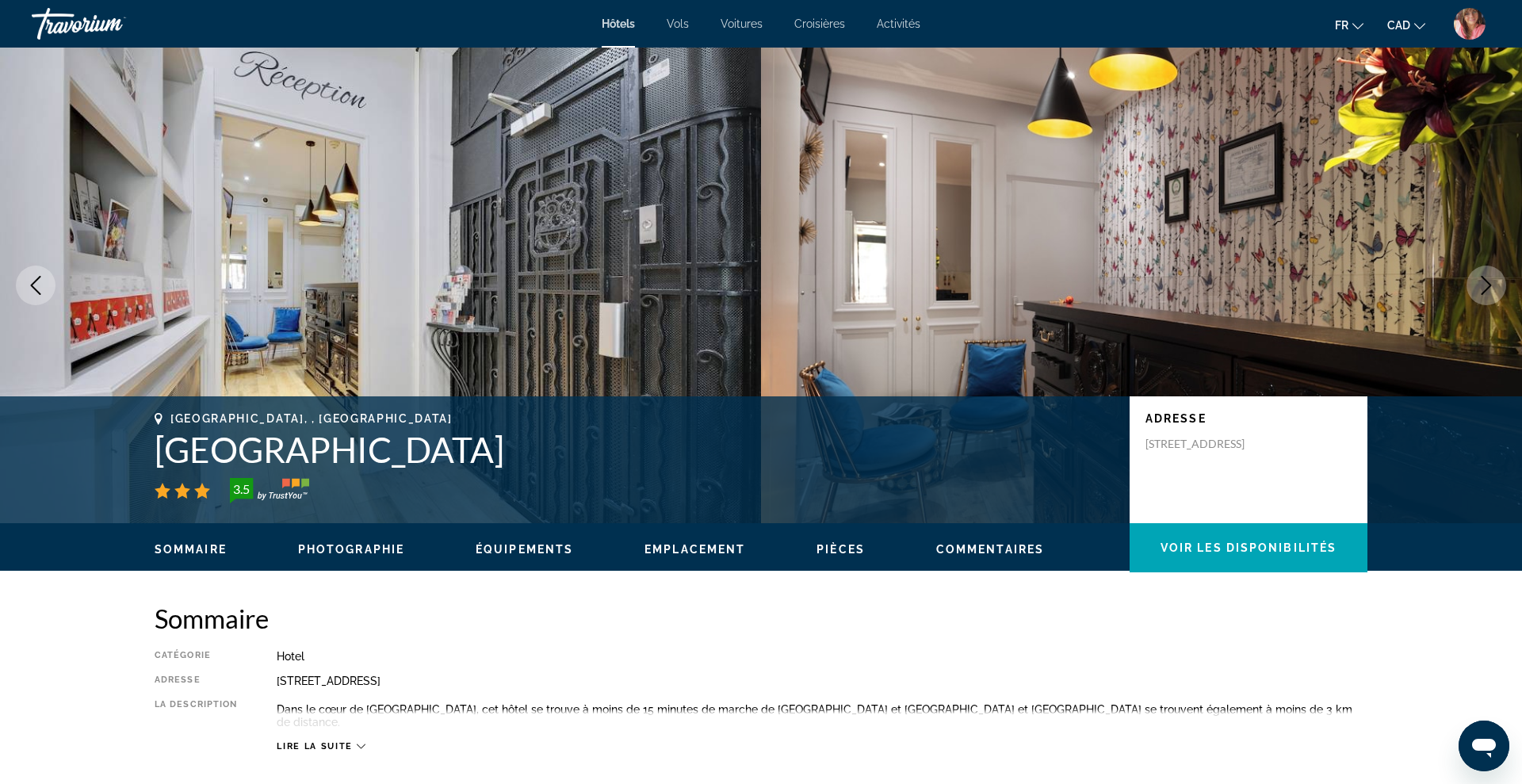
drag, startPoint x: 162, startPoint y: 446, endPoint x: 481, endPoint y: 468, distance: 319.8
click at [481, 468] on h1 "[GEOGRAPHIC_DATA]" at bounding box center [634, 449] width 960 height 41
copy h1 "[GEOGRAPHIC_DATA]"
click at [1489, 282] on icon "Next image" at bounding box center [1486, 285] width 19 height 19
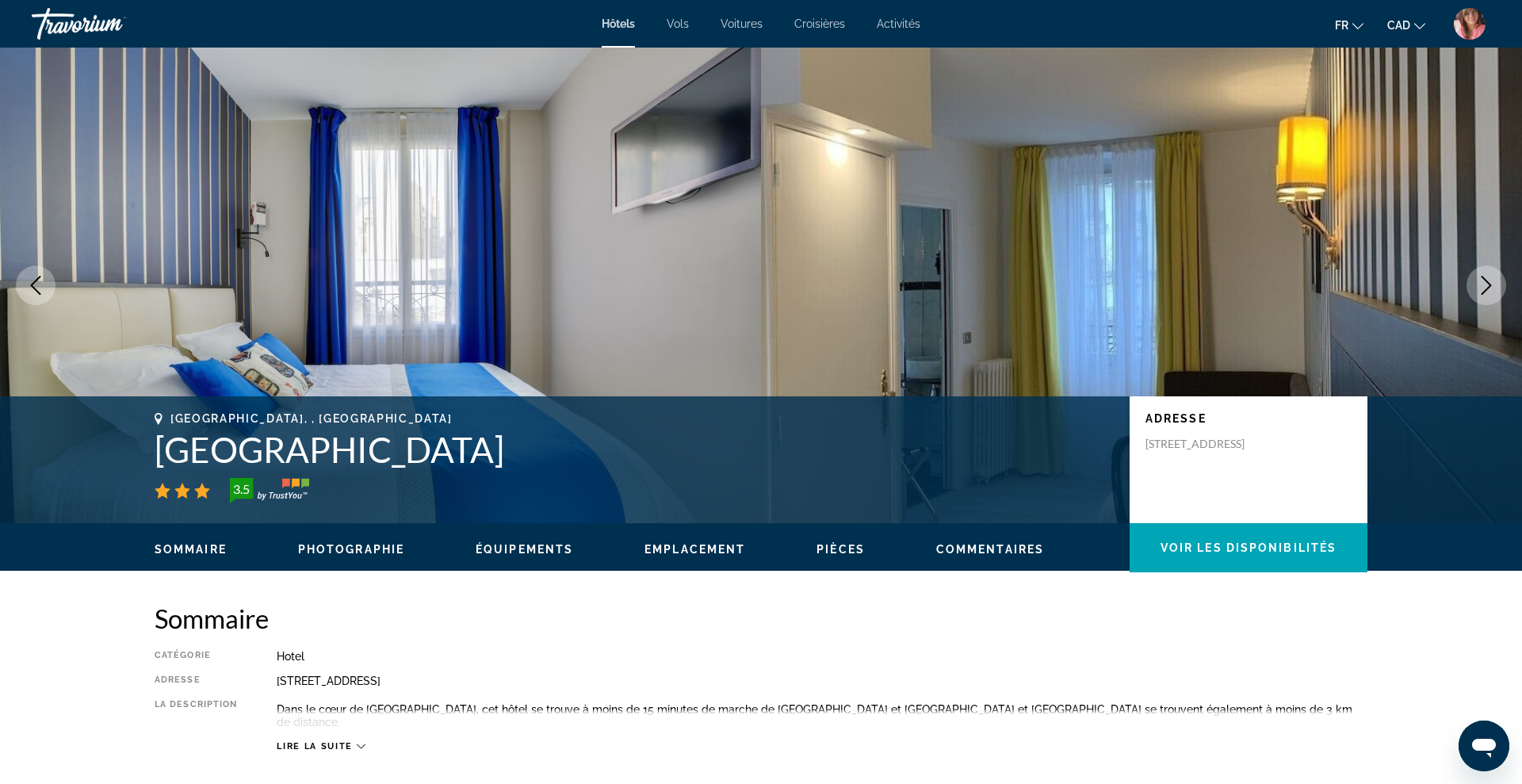
click at [1489, 282] on icon "Next image" at bounding box center [1486, 285] width 19 height 19
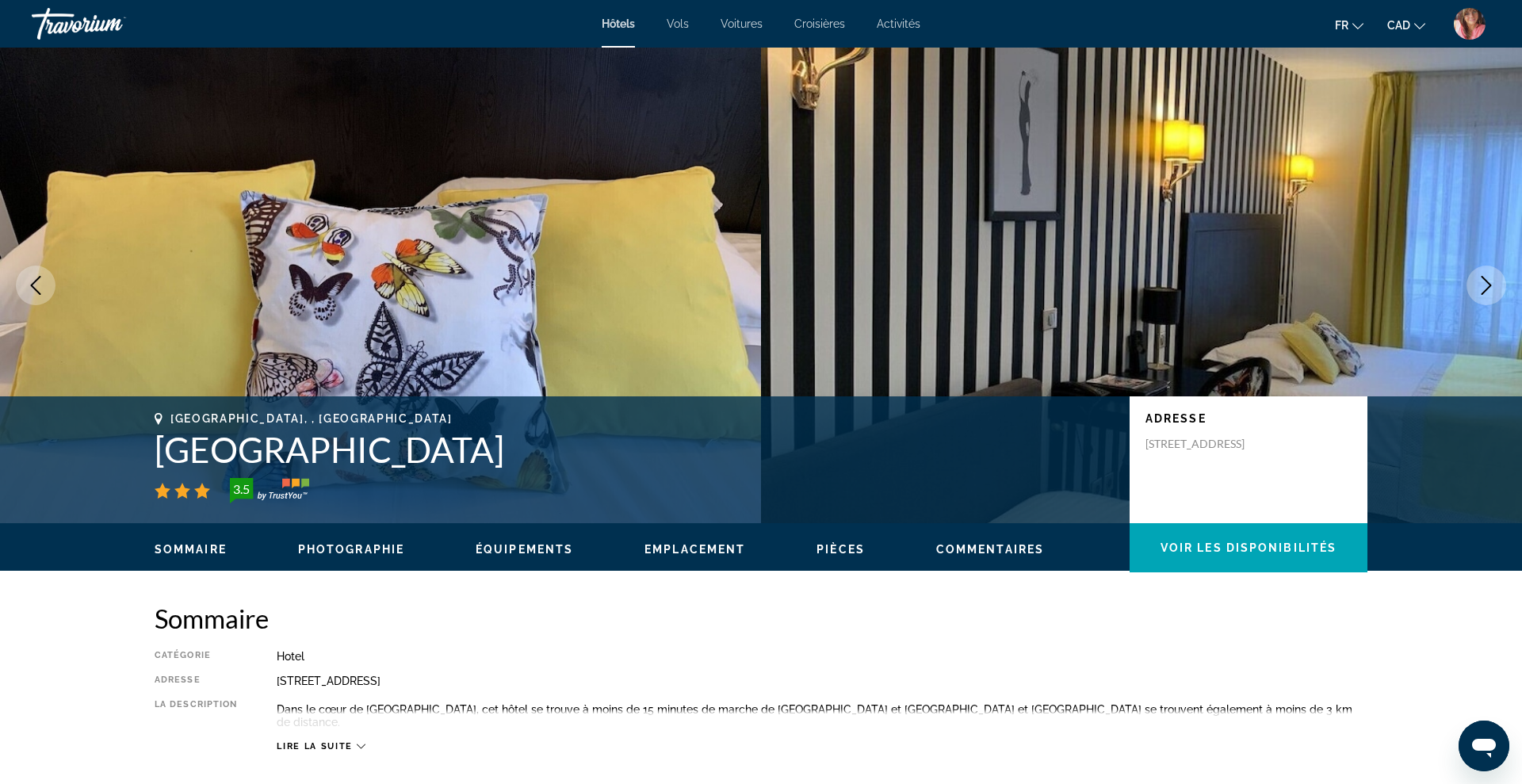
click at [1489, 282] on icon "Next image" at bounding box center [1486, 285] width 19 height 19
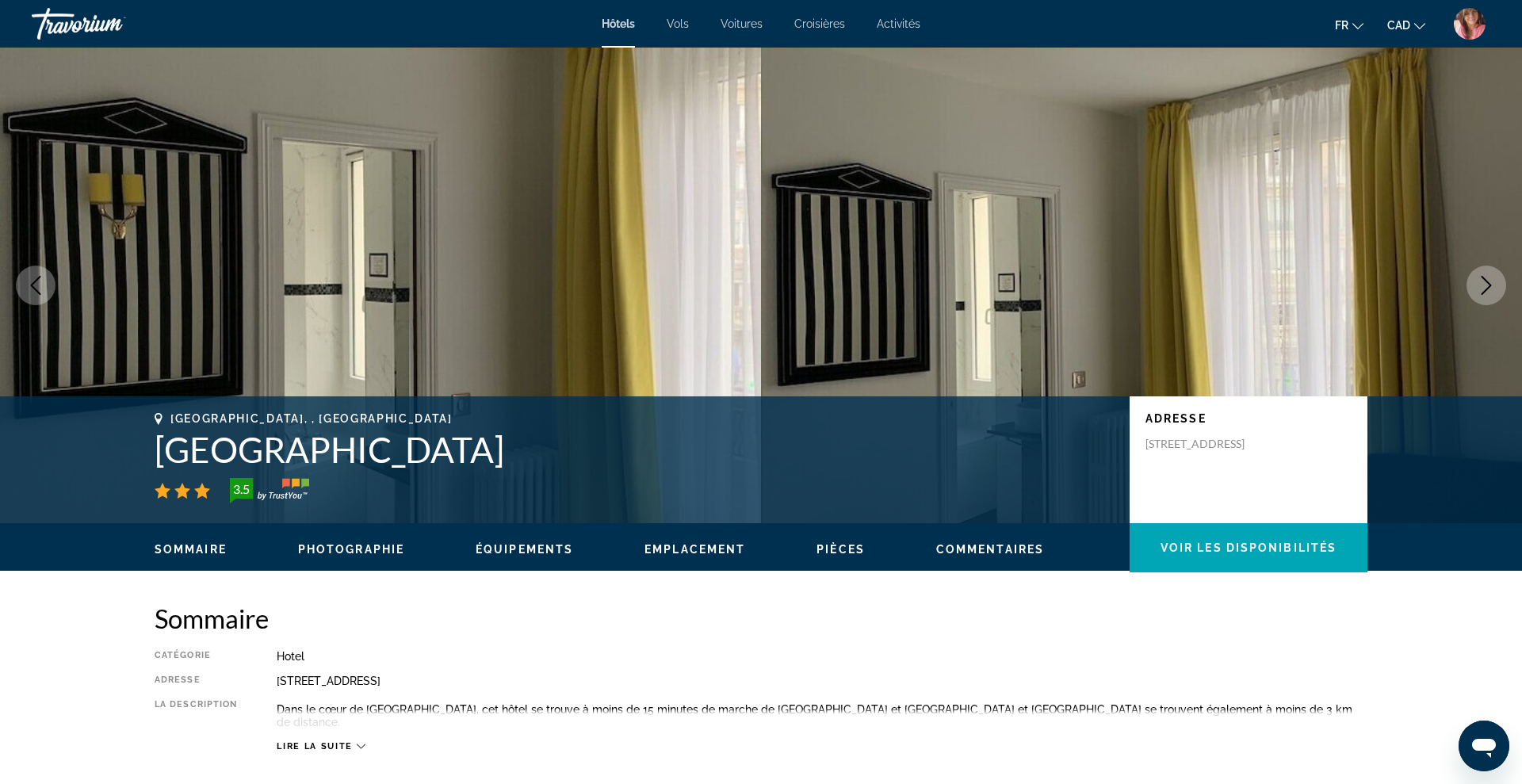
click at [1489, 282] on icon "Next image" at bounding box center [1486, 285] width 19 height 19
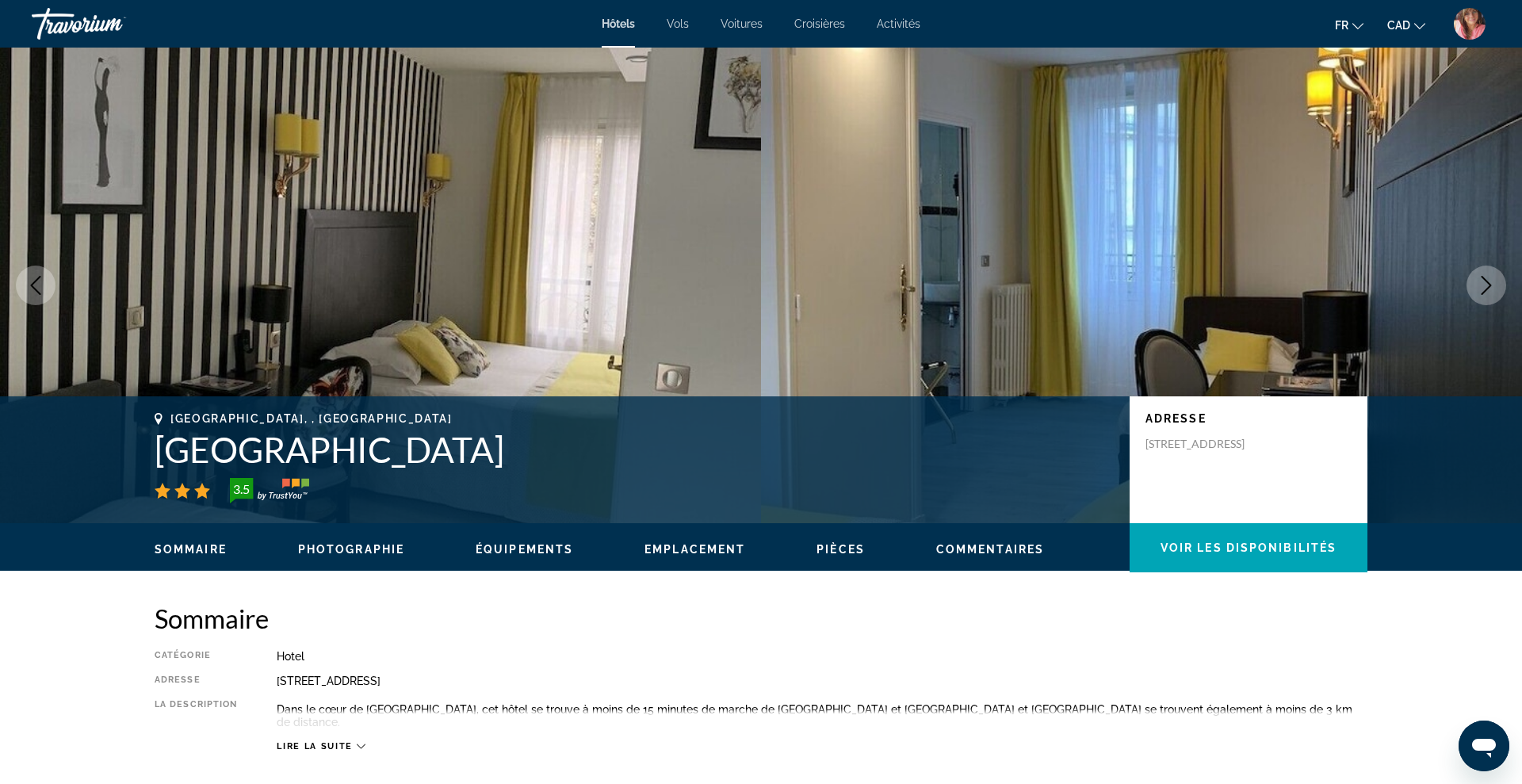
click at [1489, 282] on icon "Next image" at bounding box center [1486, 285] width 19 height 19
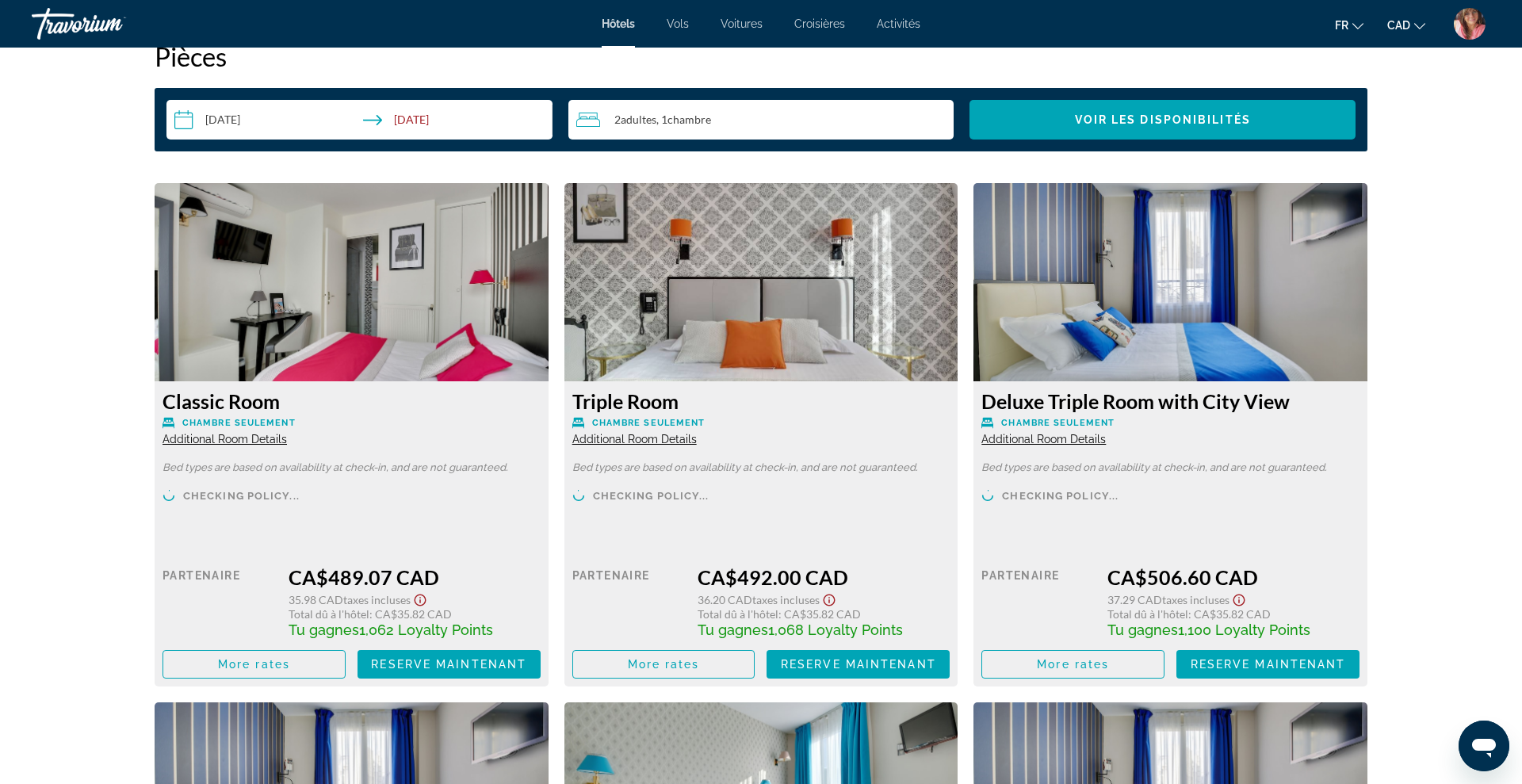
scroll to position [1977, 0]
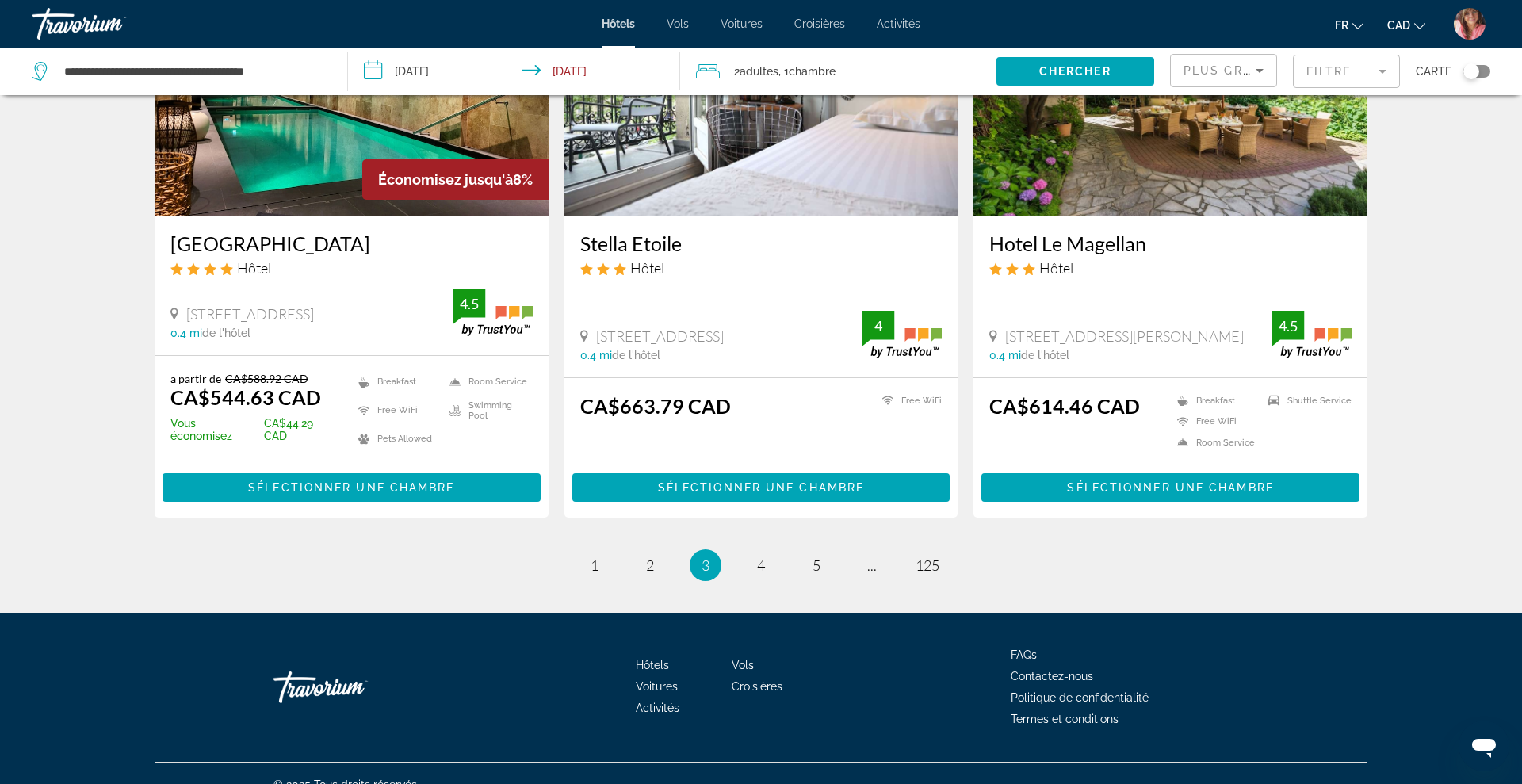
scroll to position [1905, 0]
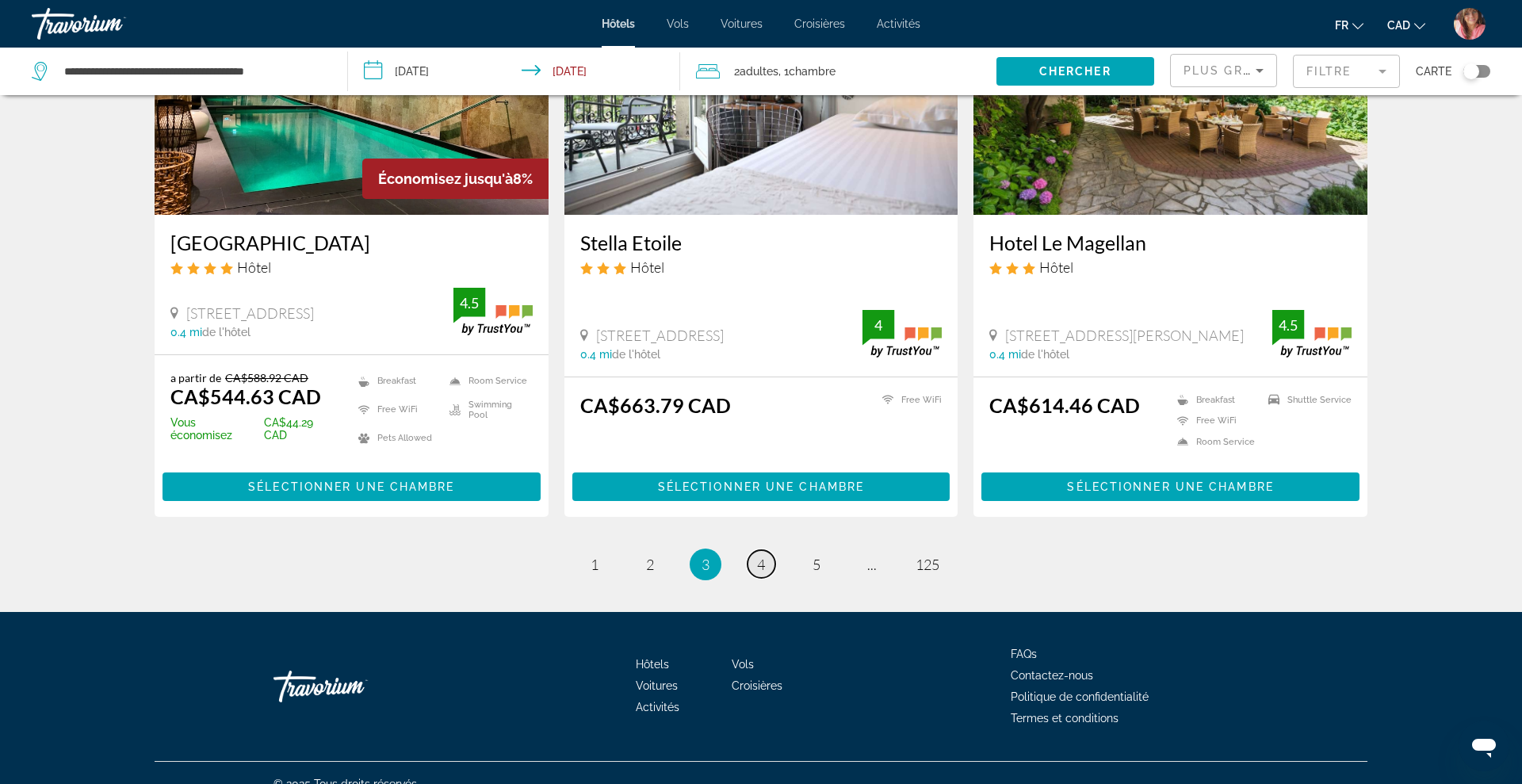
click at [758, 555] on span "4" at bounding box center [760, 564] width 8 height 17
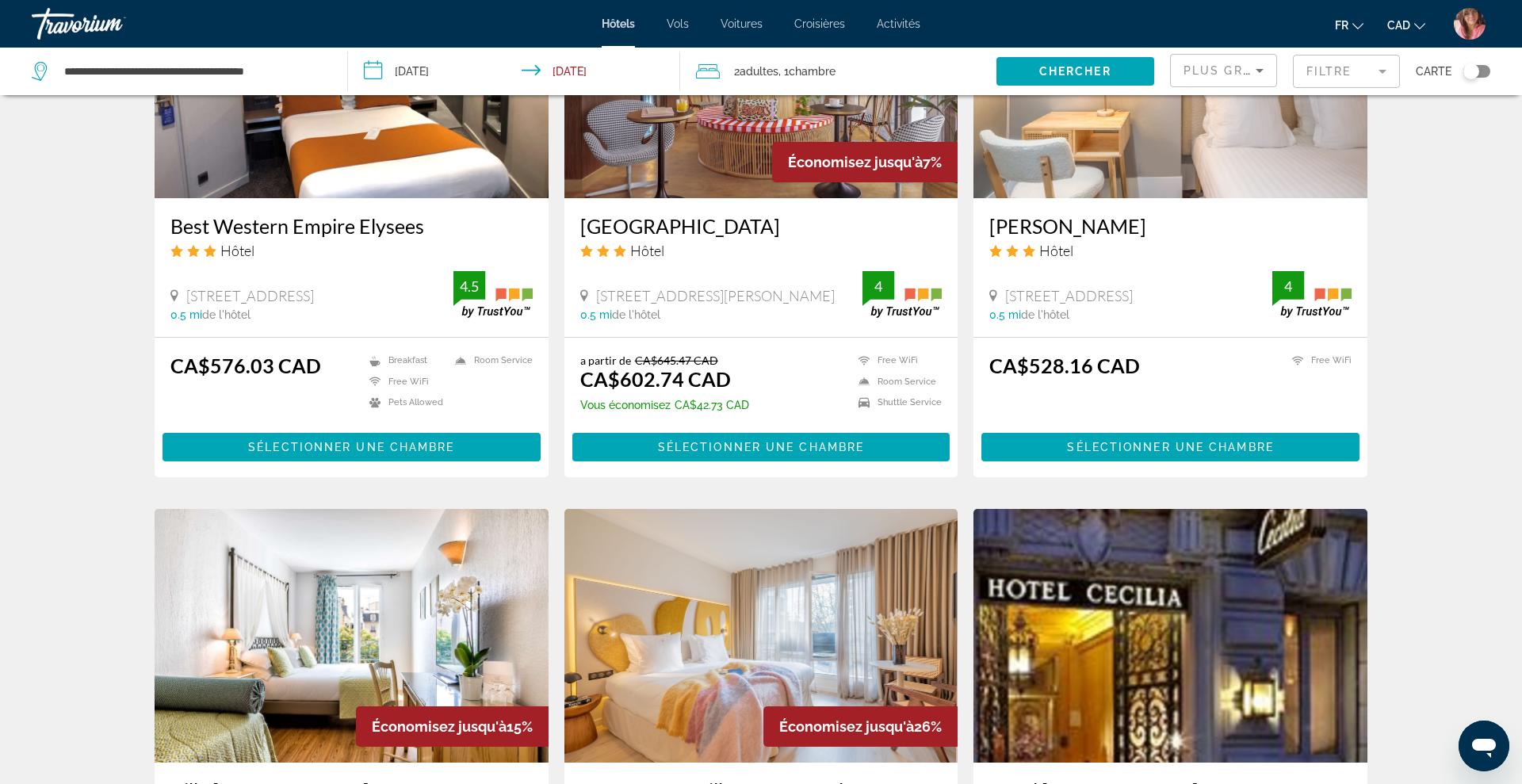
scroll to position [1884, 0]
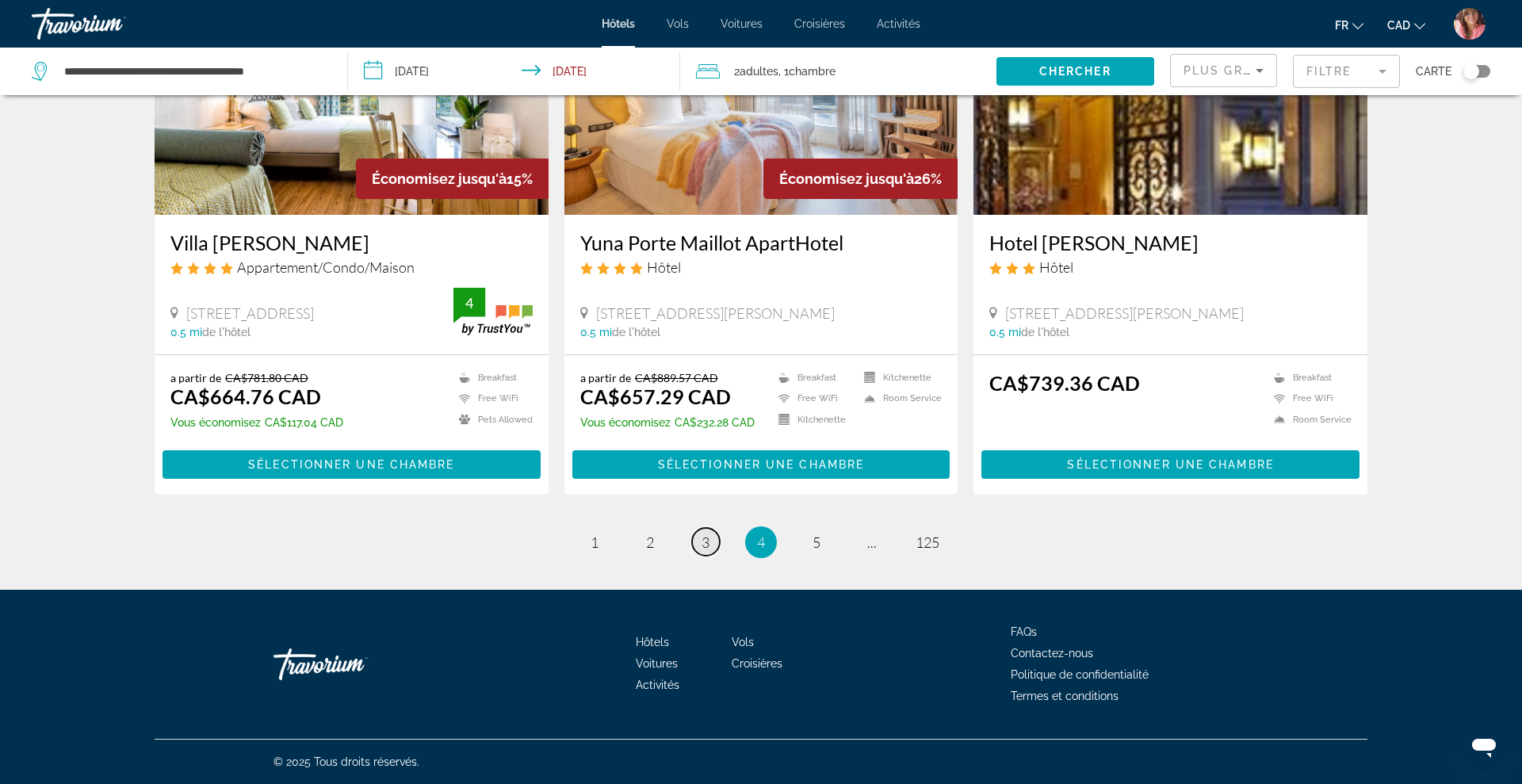
click at [709, 541] on span "3" at bounding box center [705, 542] width 8 height 17
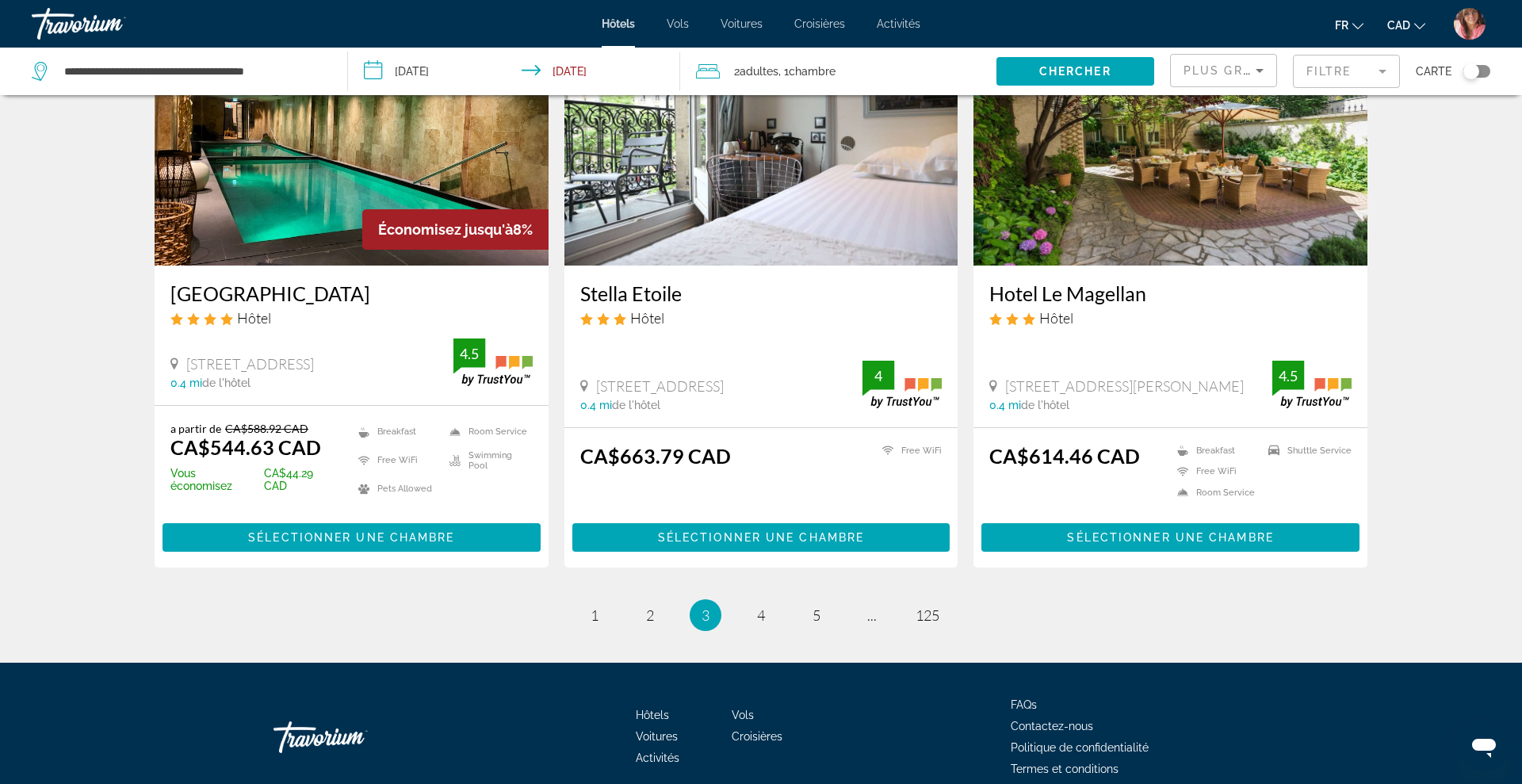
scroll to position [1906, 0]
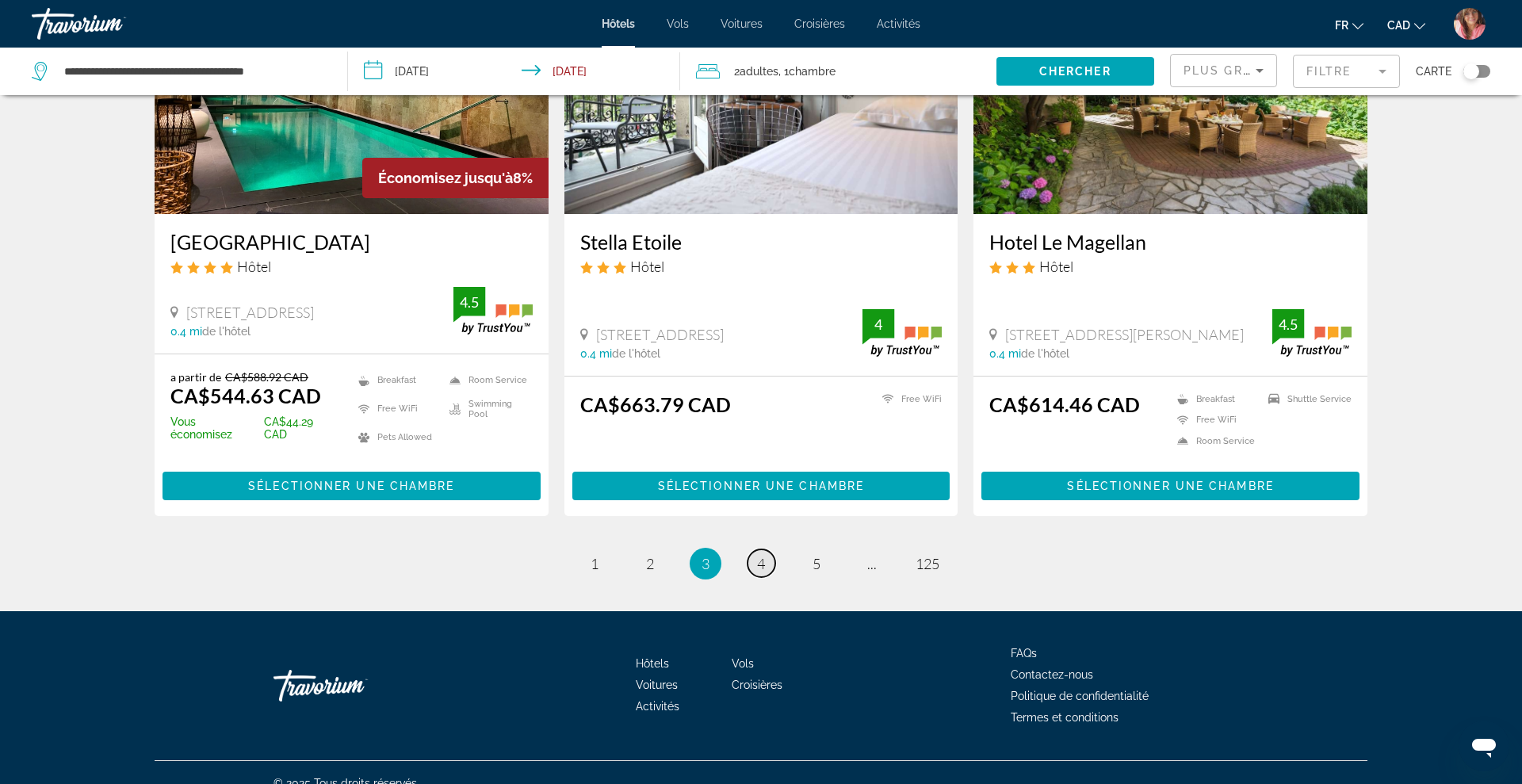
click at [759, 555] on span "4" at bounding box center [760, 563] width 8 height 17
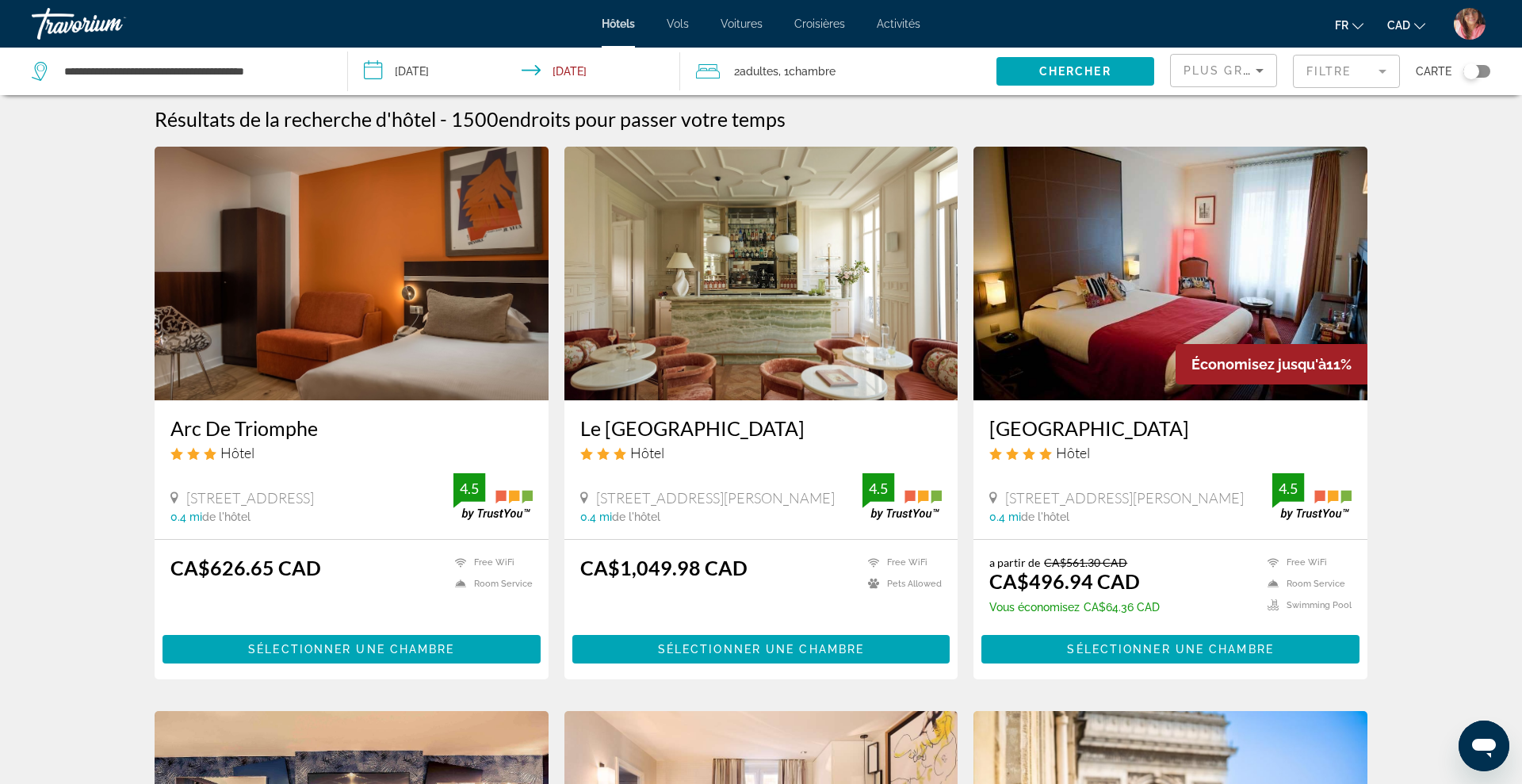
scroll to position [5, 0]
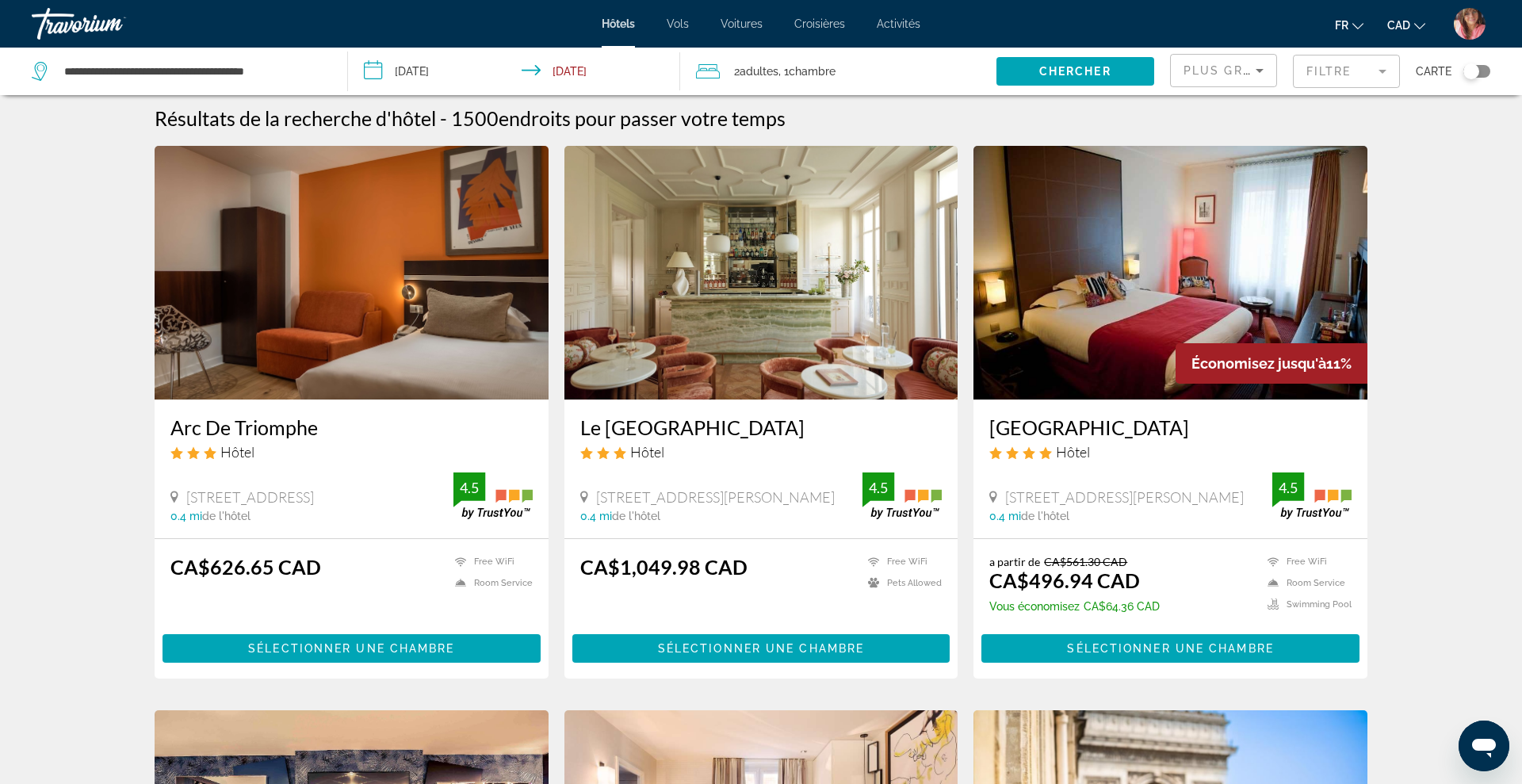
click at [1173, 249] on img "Main content" at bounding box center [1170, 272] width 394 height 253
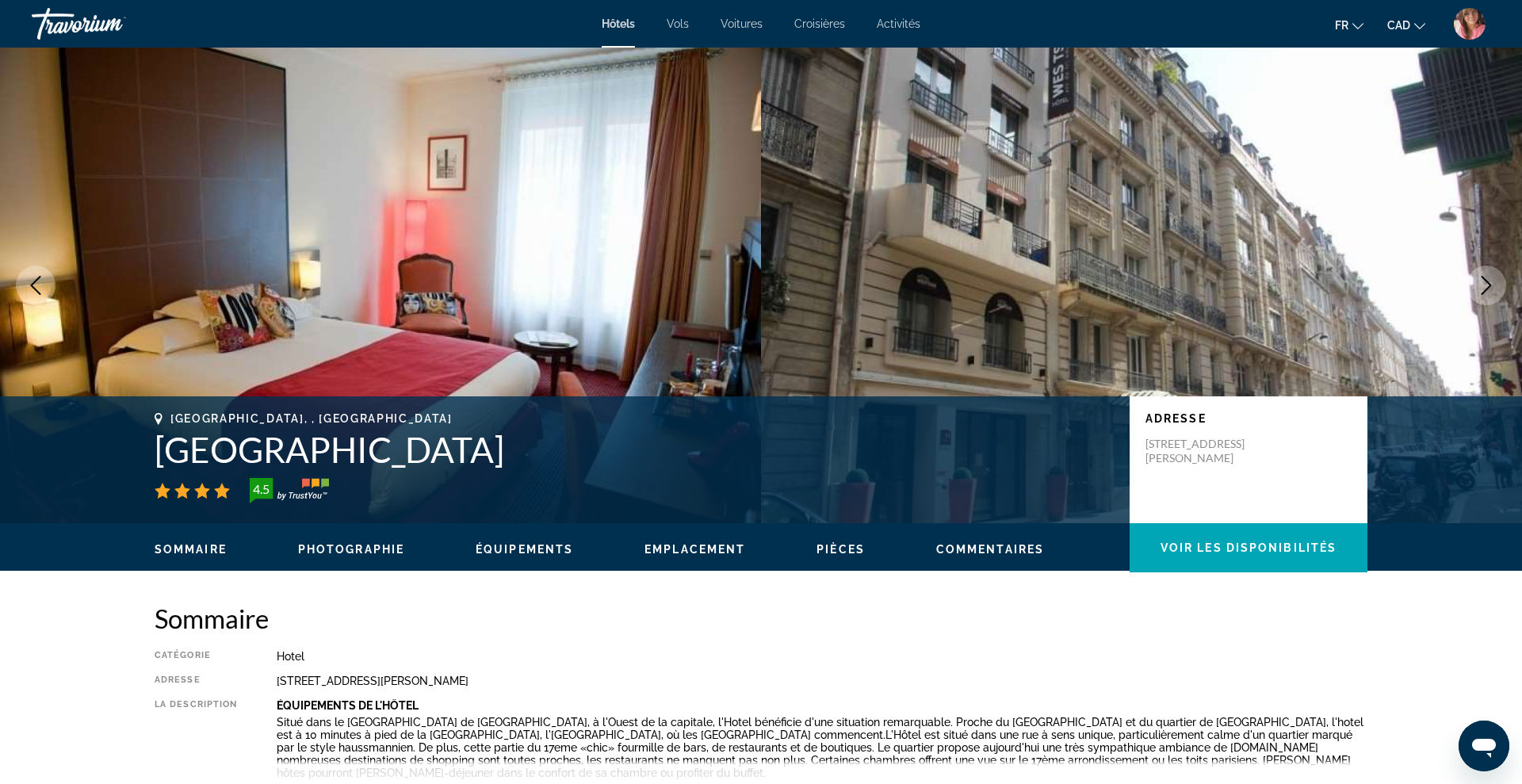
click at [1491, 294] on icon "Next image" at bounding box center [1486, 285] width 19 height 19
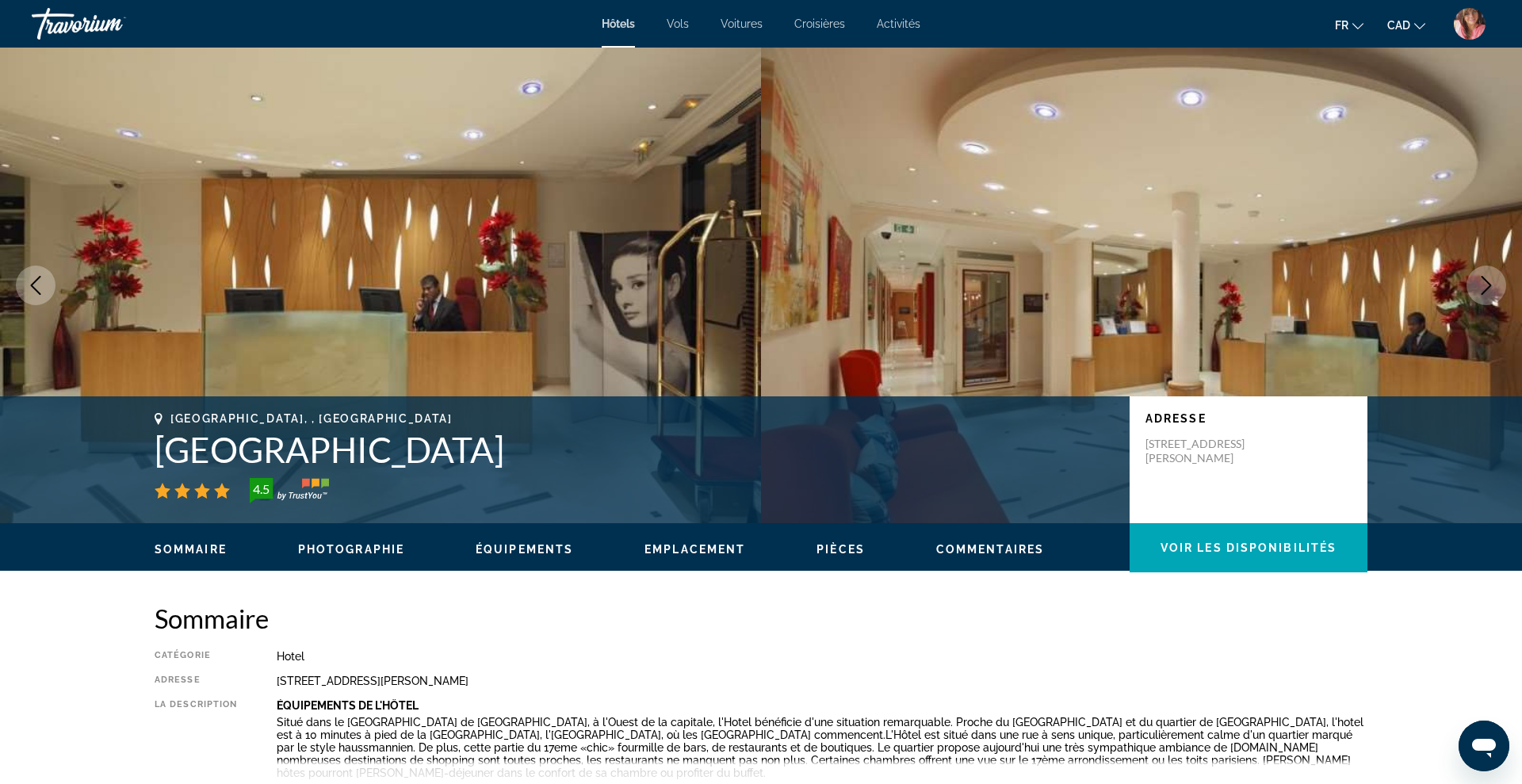
click at [1491, 294] on icon "Next image" at bounding box center [1486, 285] width 19 height 19
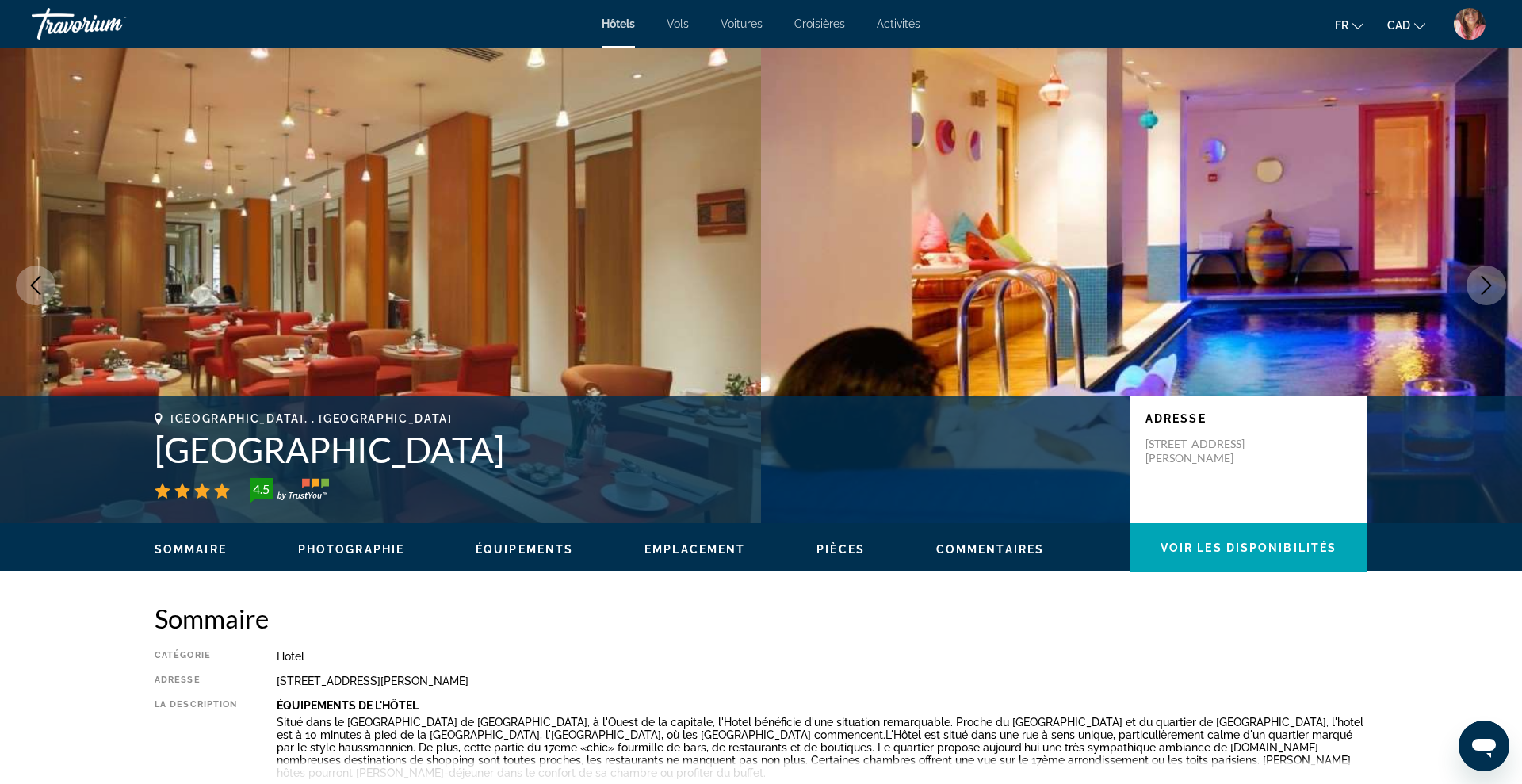
click at [1491, 294] on icon "Next image" at bounding box center [1486, 285] width 19 height 19
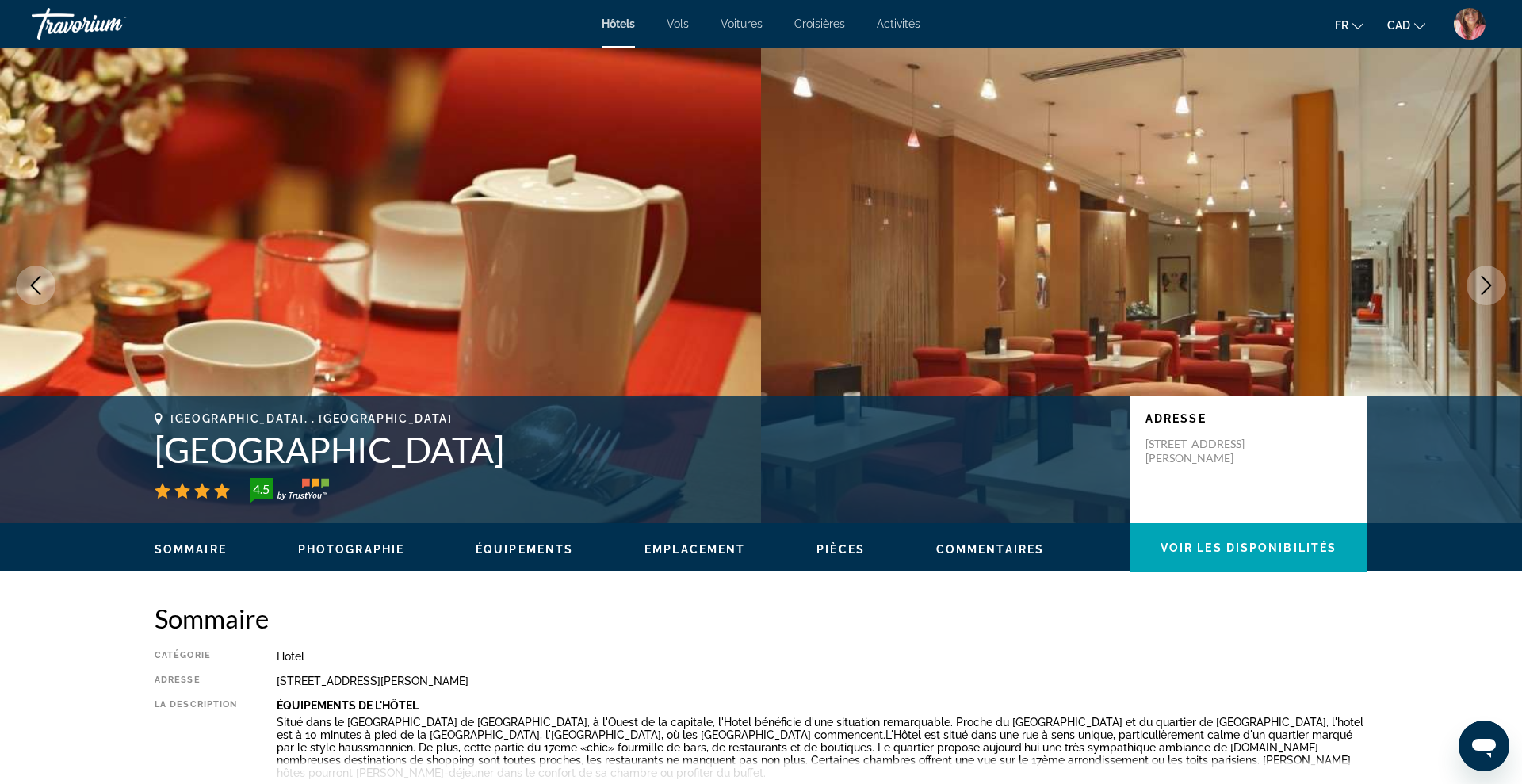
click at [1491, 294] on icon "Next image" at bounding box center [1486, 285] width 19 height 19
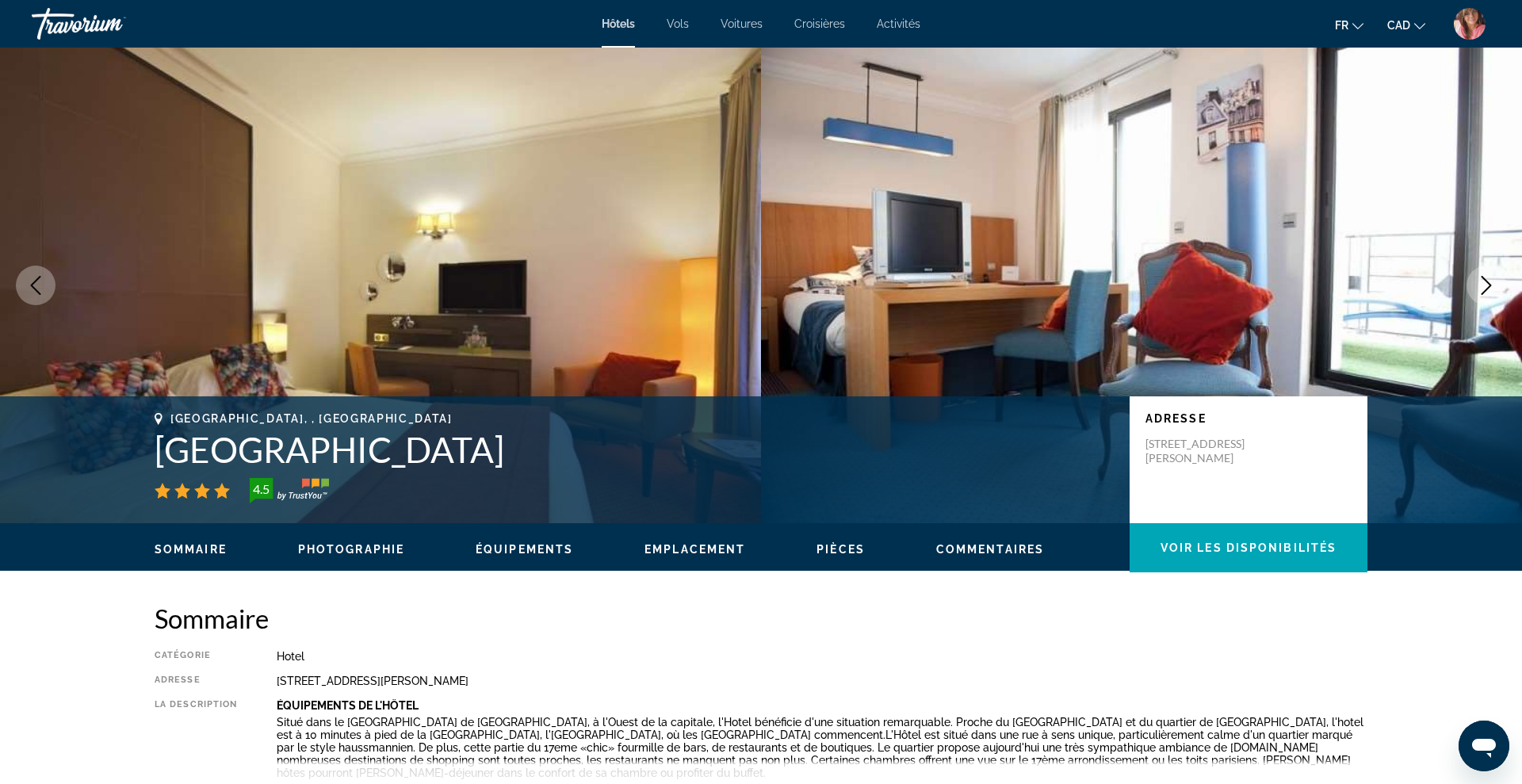
click at [1491, 294] on icon "Next image" at bounding box center [1486, 285] width 19 height 19
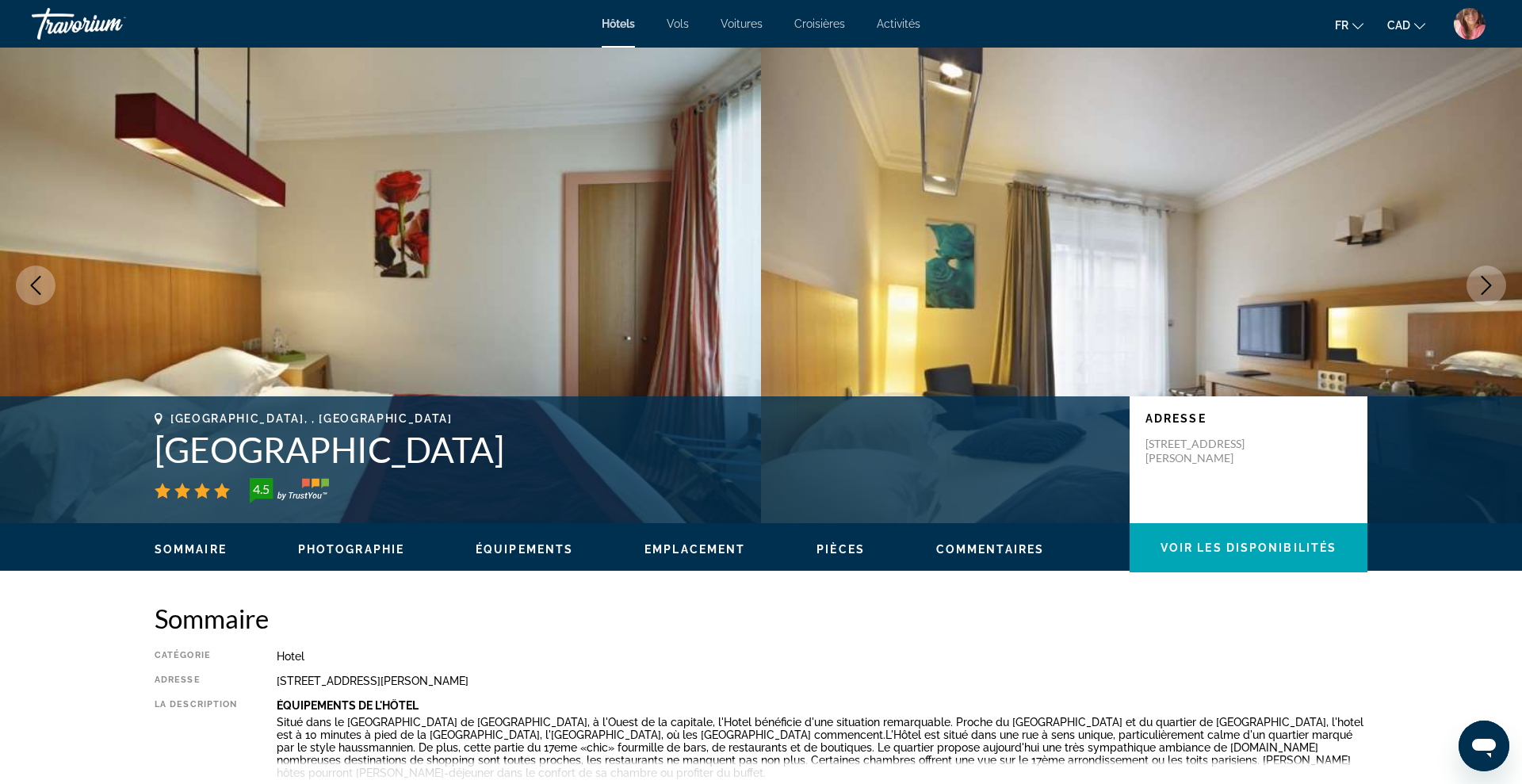
click at [1491, 294] on icon "Next image" at bounding box center [1486, 285] width 19 height 19
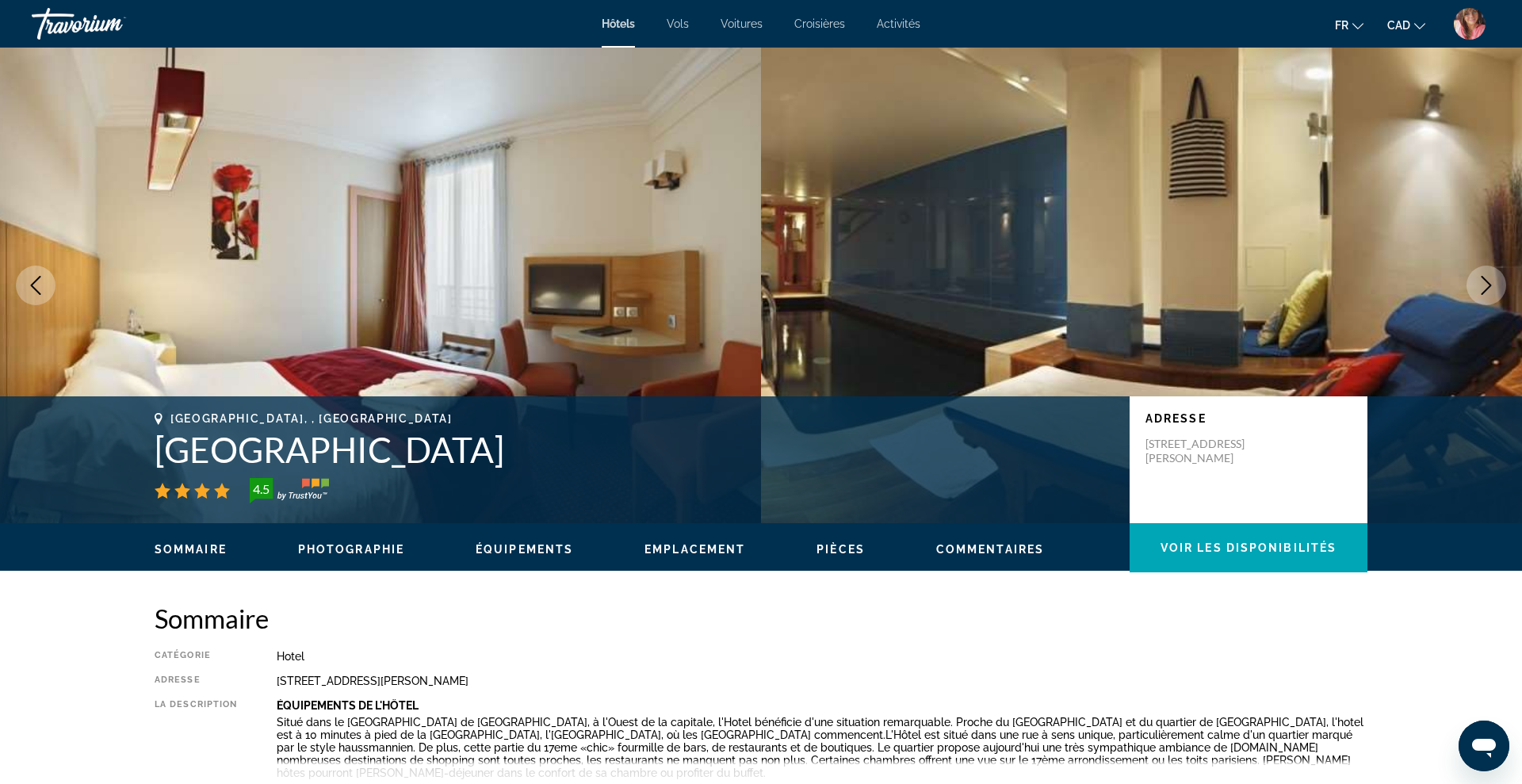
drag, startPoint x: 155, startPoint y: 454, endPoint x: 651, endPoint y: 463, distance: 496.1
click at [651, 463] on h1 "[GEOGRAPHIC_DATA]" at bounding box center [634, 449] width 960 height 41
copy h1 "[GEOGRAPHIC_DATA]"
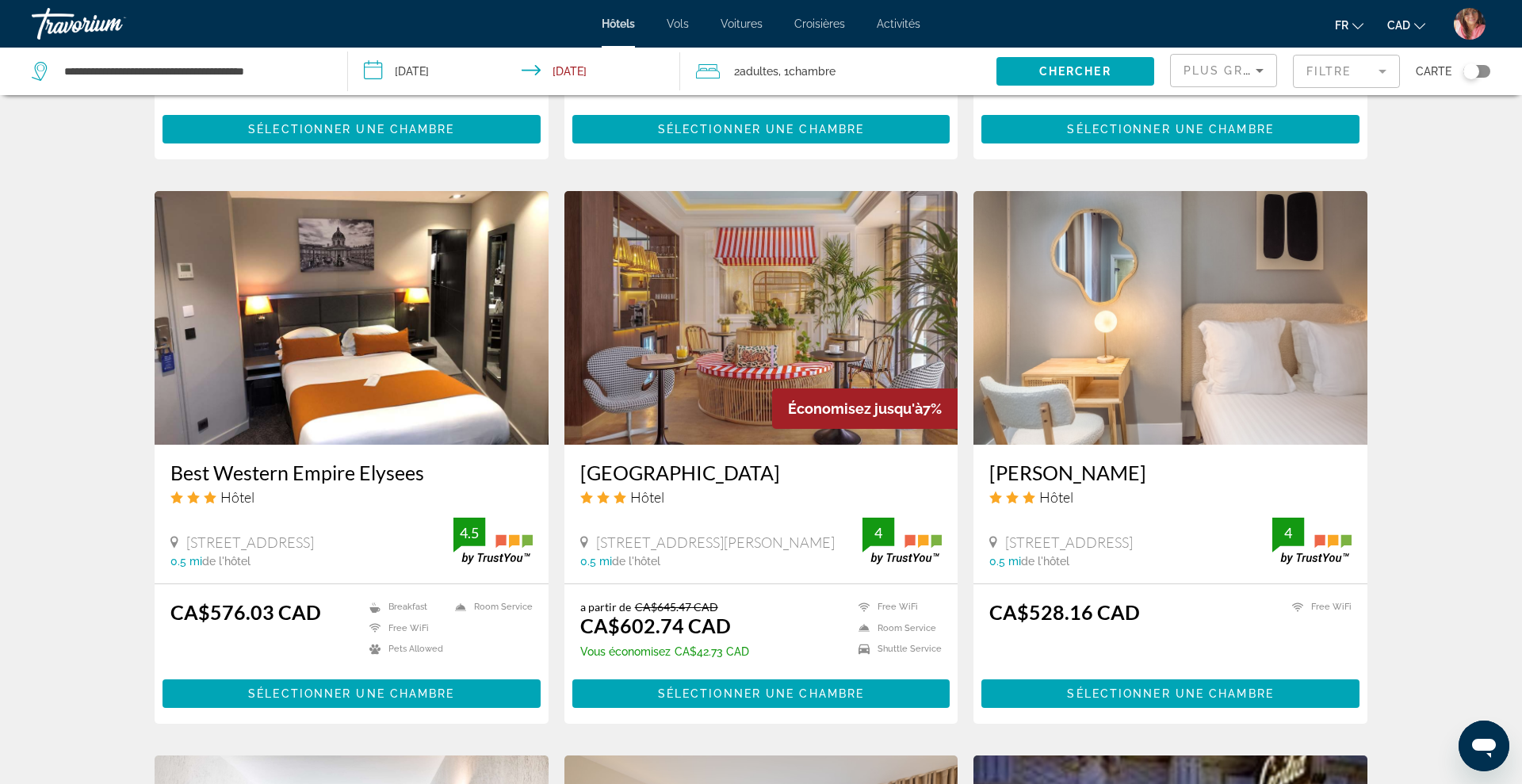
scroll to position [1139, 0]
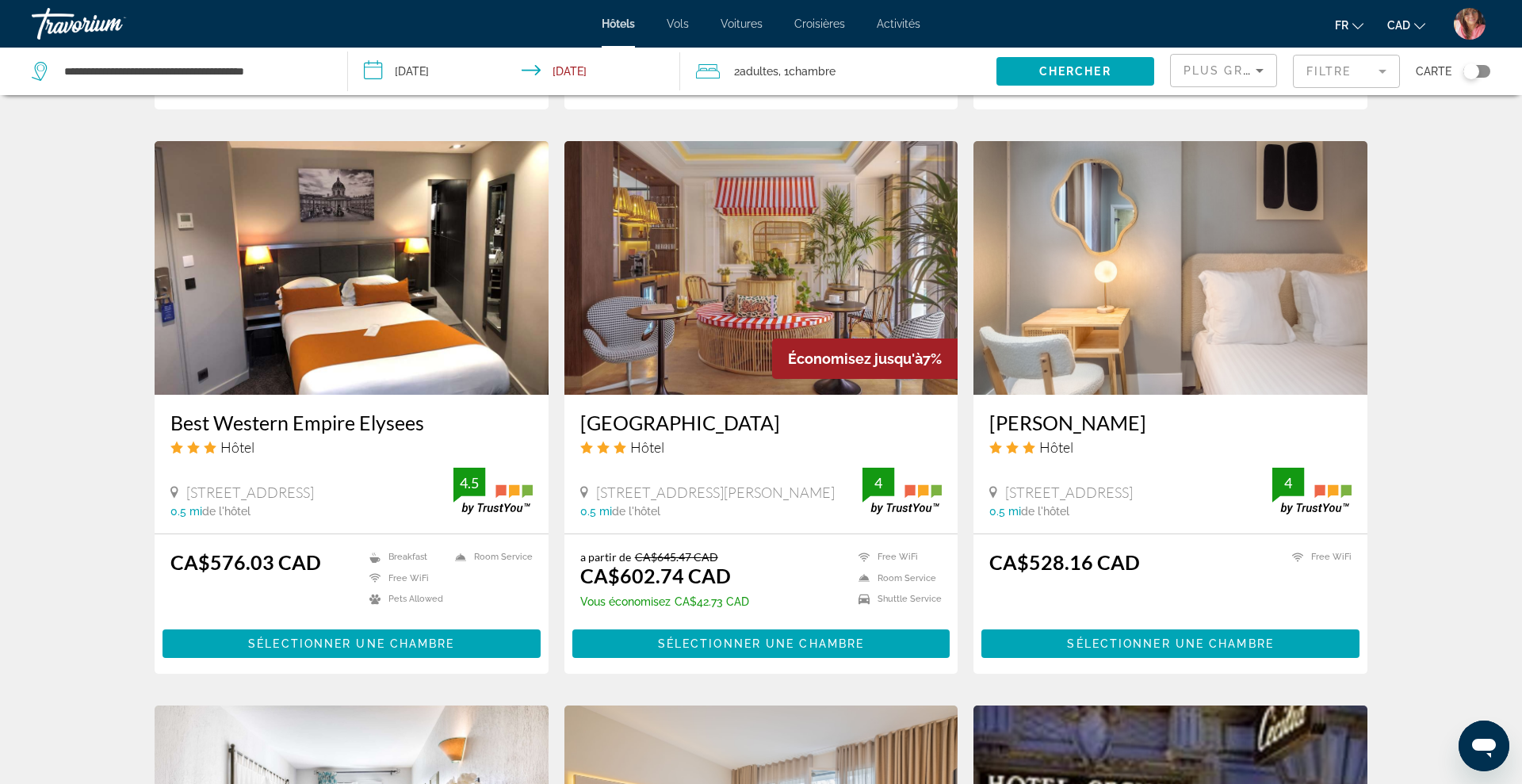
click at [1150, 322] on img "Main content" at bounding box center [1170, 268] width 394 height 253
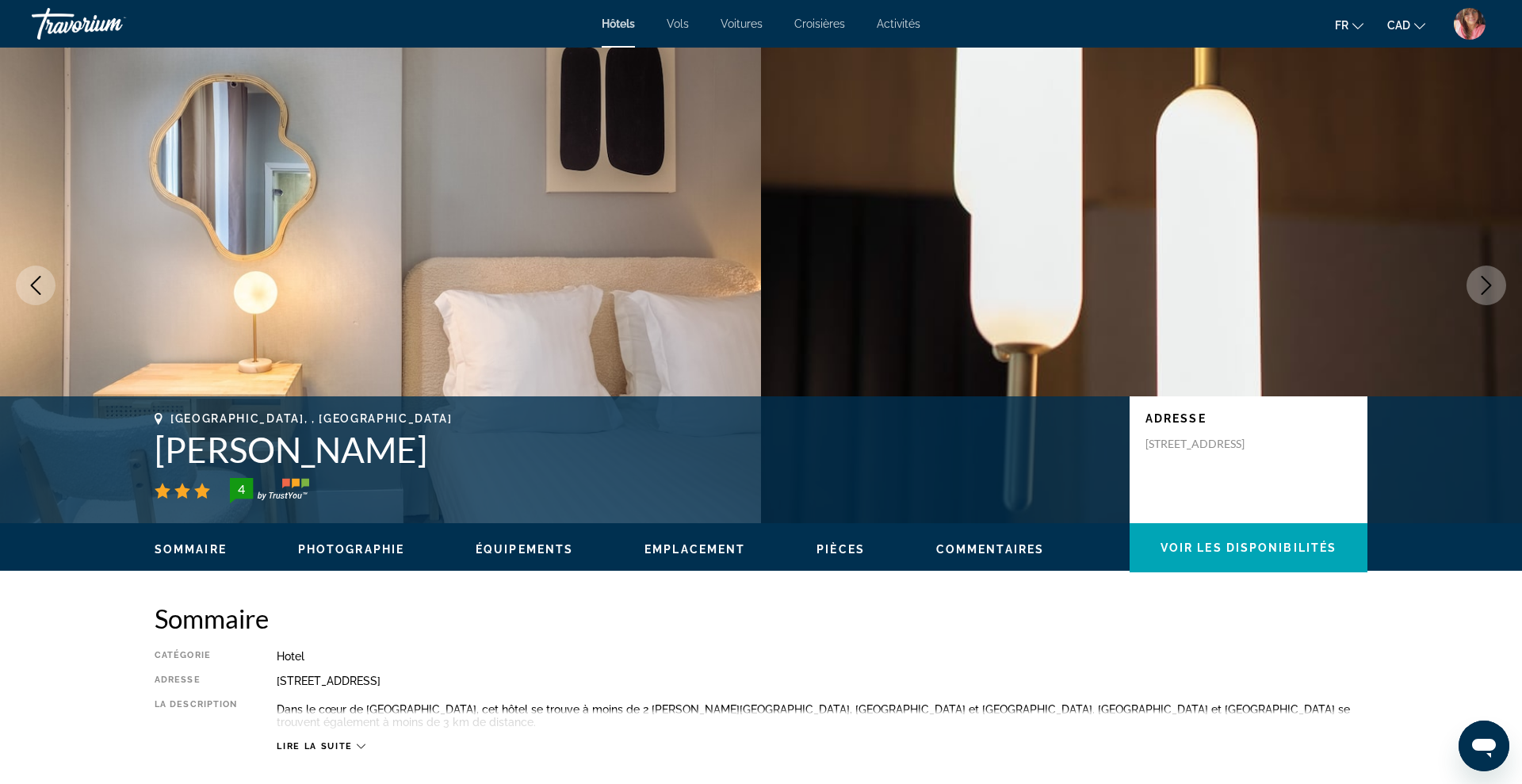
click at [1483, 280] on icon "Next image" at bounding box center [1486, 285] width 19 height 19
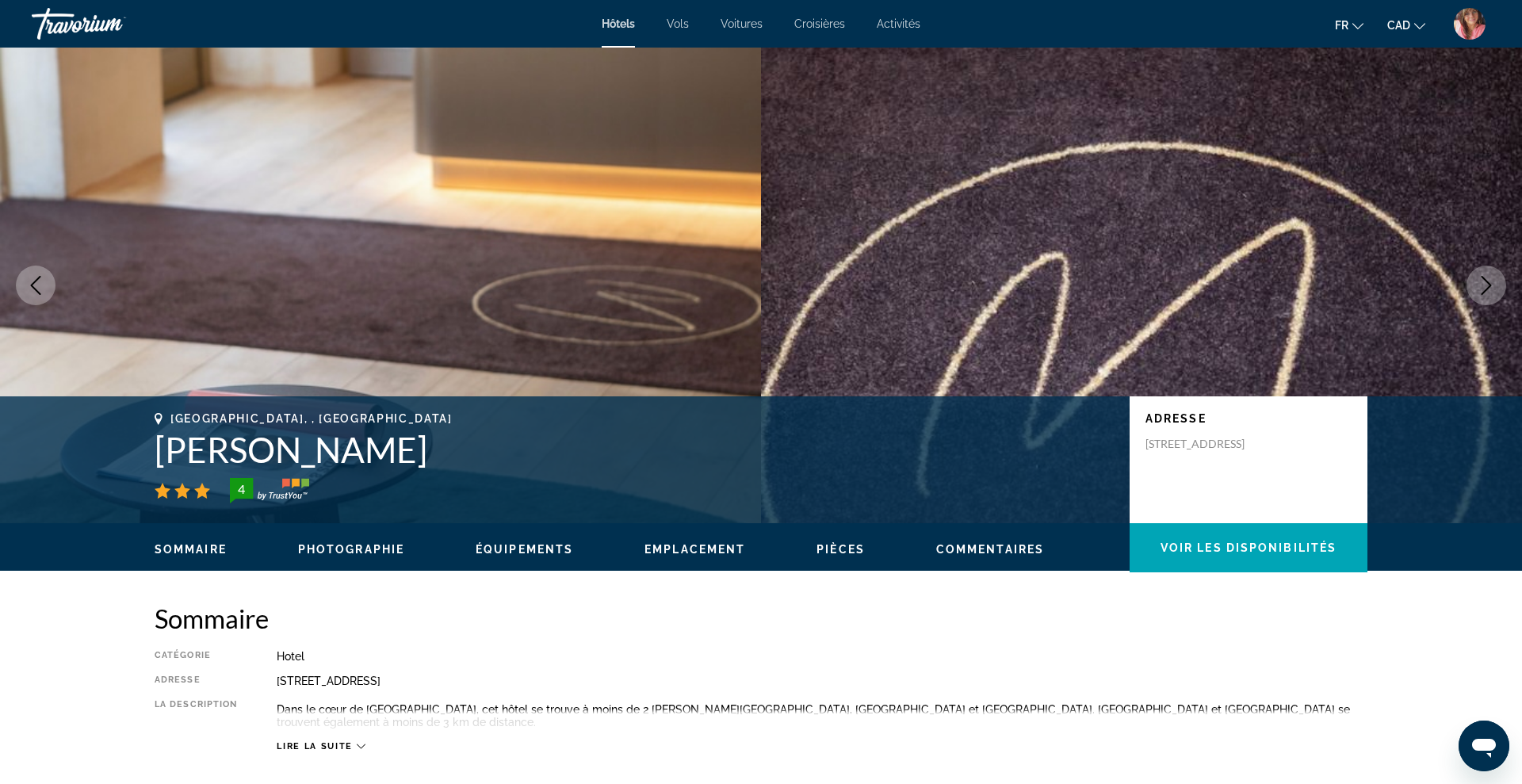
click at [1483, 280] on icon "Next image" at bounding box center [1486, 285] width 19 height 19
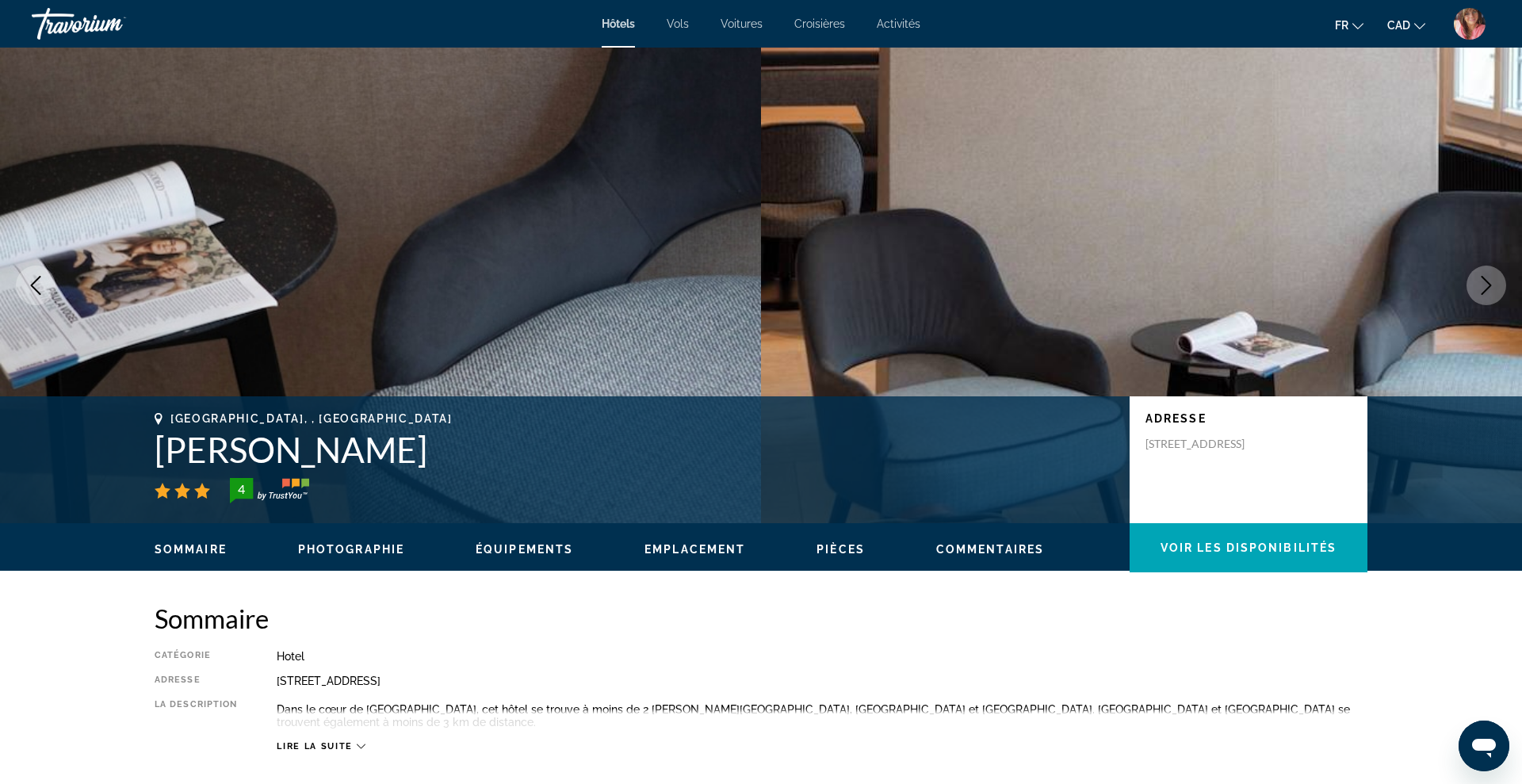
click at [1483, 280] on icon "Next image" at bounding box center [1486, 285] width 19 height 19
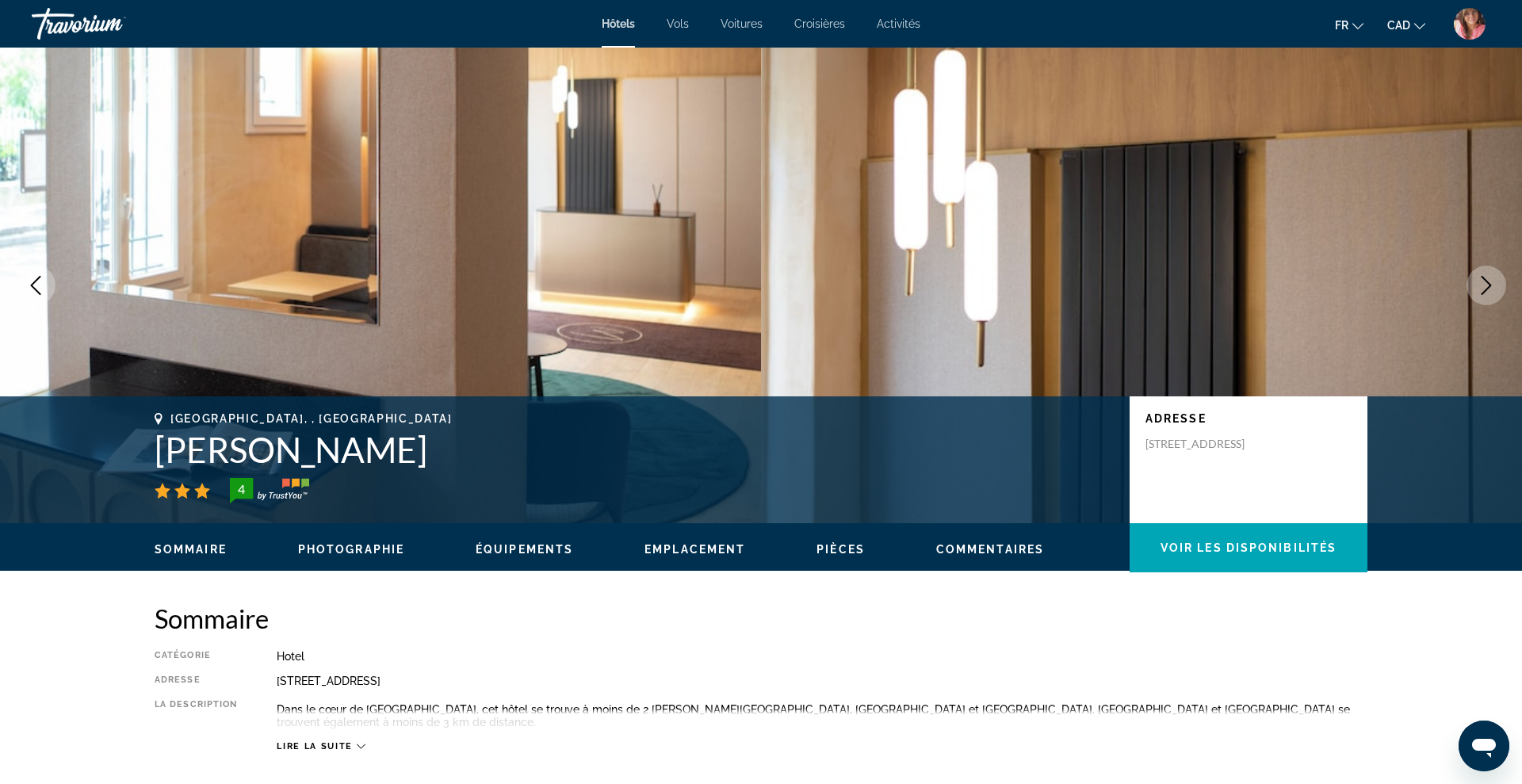
click at [1483, 280] on icon "Next image" at bounding box center [1486, 285] width 19 height 19
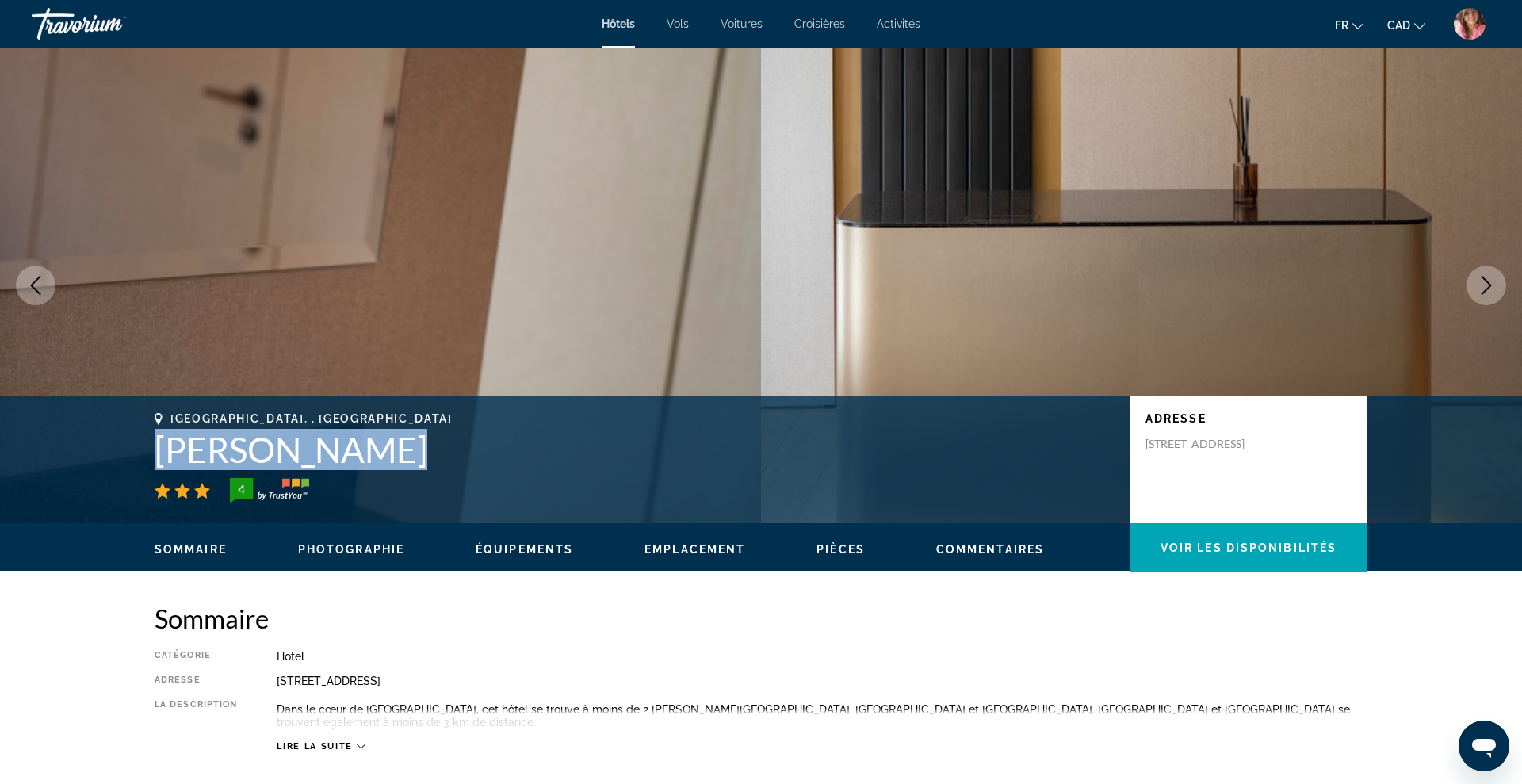
drag, startPoint x: 159, startPoint y: 451, endPoint x: 443, endPoint y: 446, distance: 284.0
click at [443, 446] on h1 "[PERSON_NAME]" at bounding box center [634, 449] width 960 height 41
copy h1 "[PERSON_NAME]"
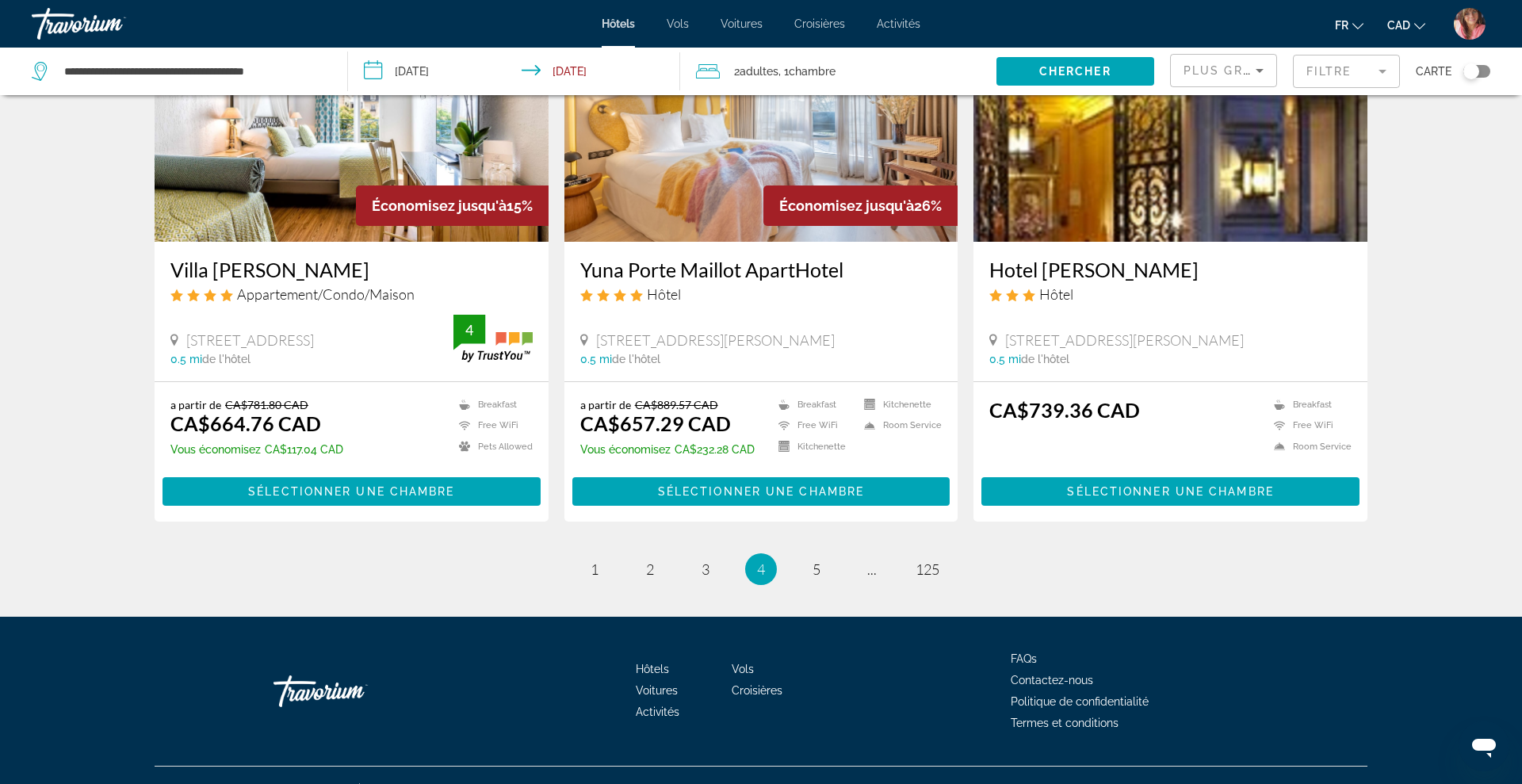
scroll to position [1884, 0]
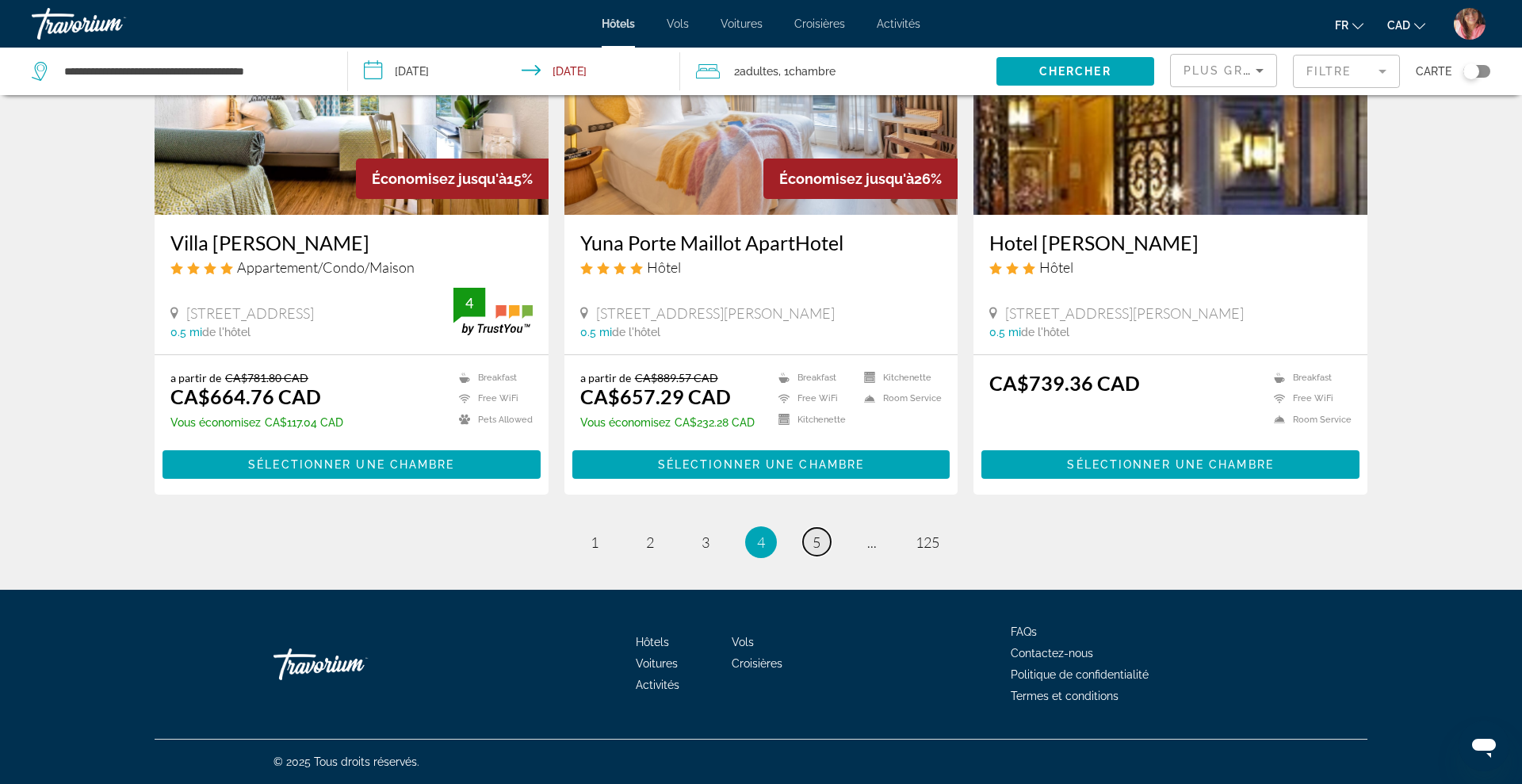
click at [813, 544] on span "5" at bounding box center [816, 542] width 8 height 17
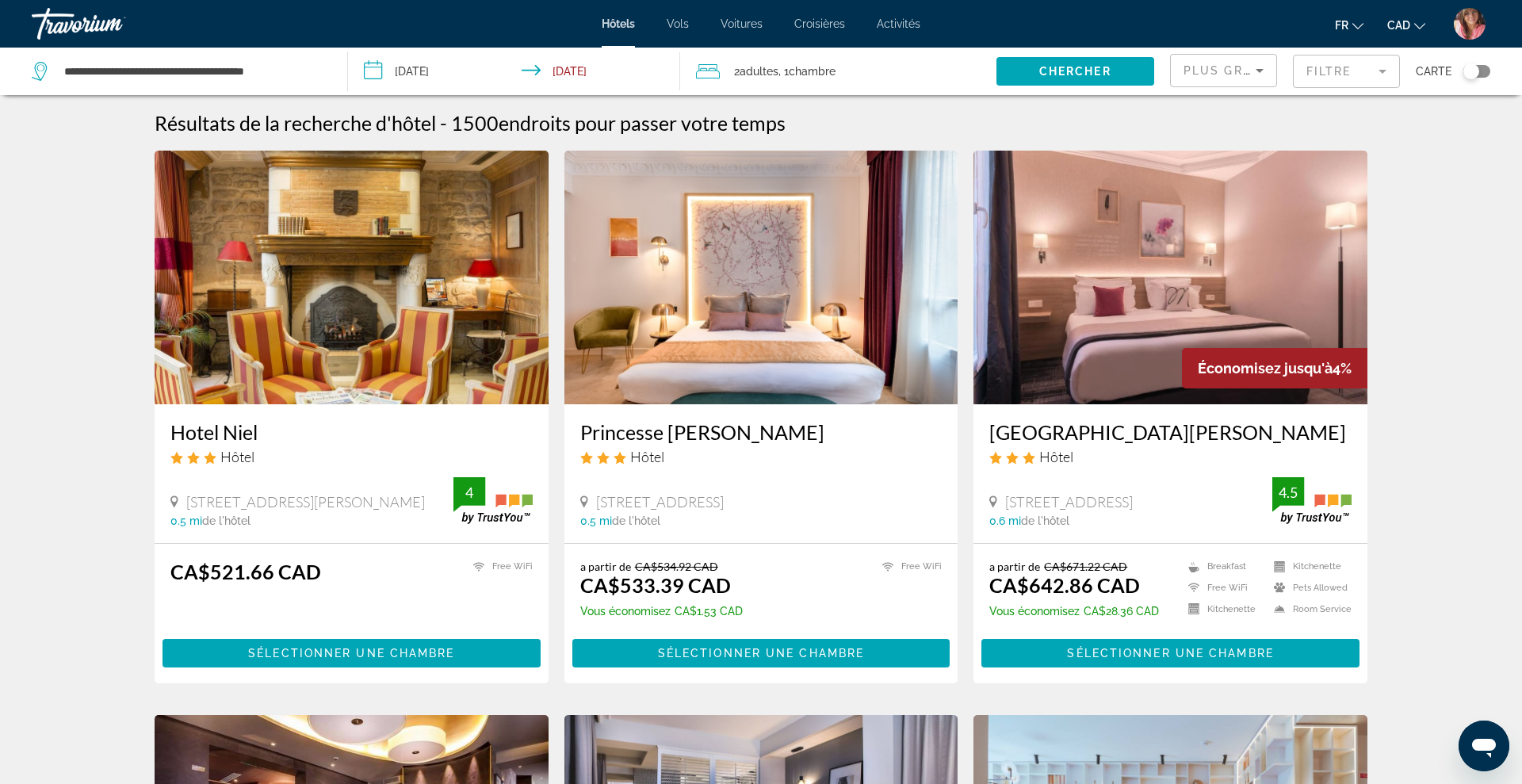
click at [467, 245] on img "Main content" at bounding box center [352, 277] width 394 height 253
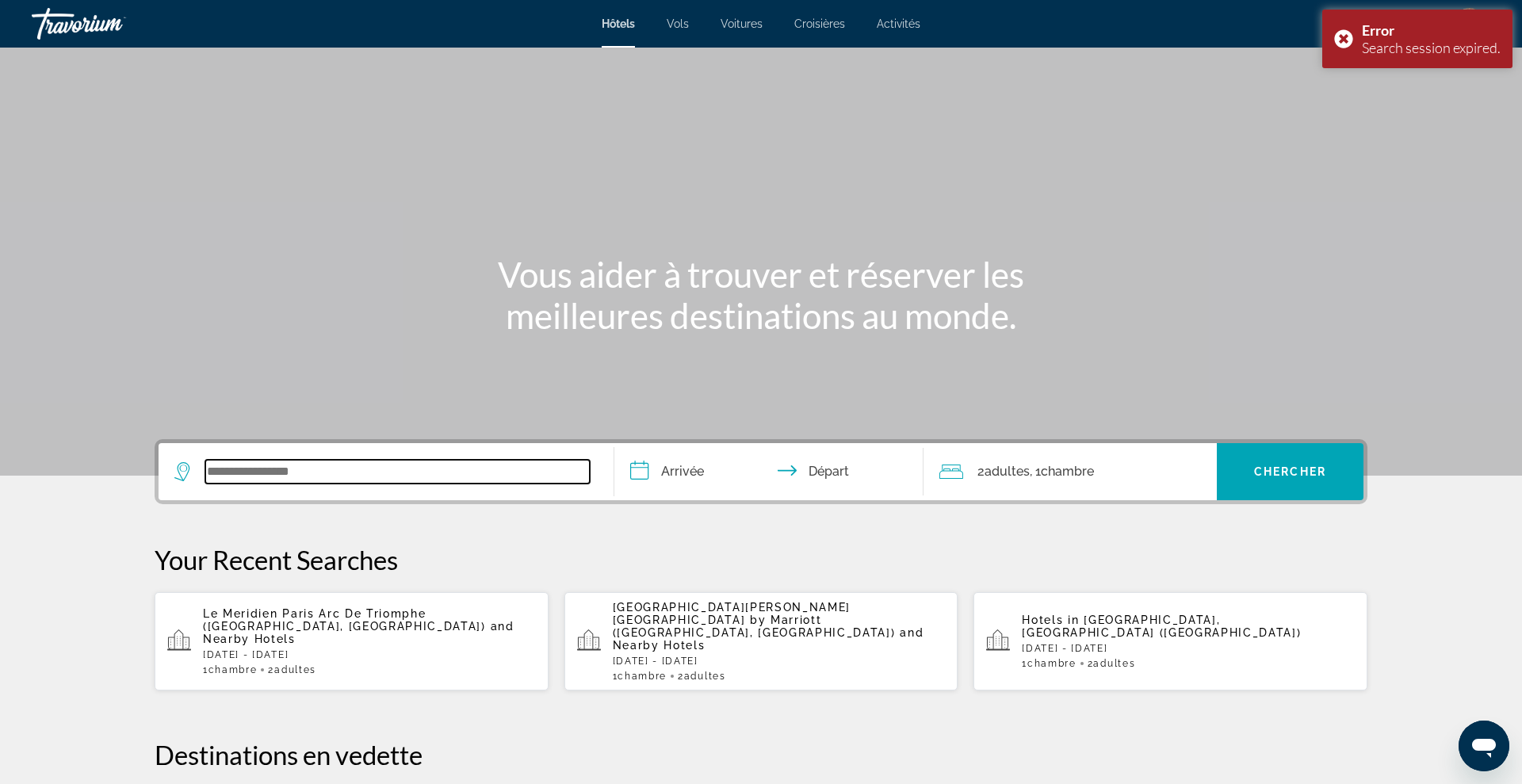
click at [360, 478] on input "Search widget" at bounding box center [397, 472] width 384 height 24
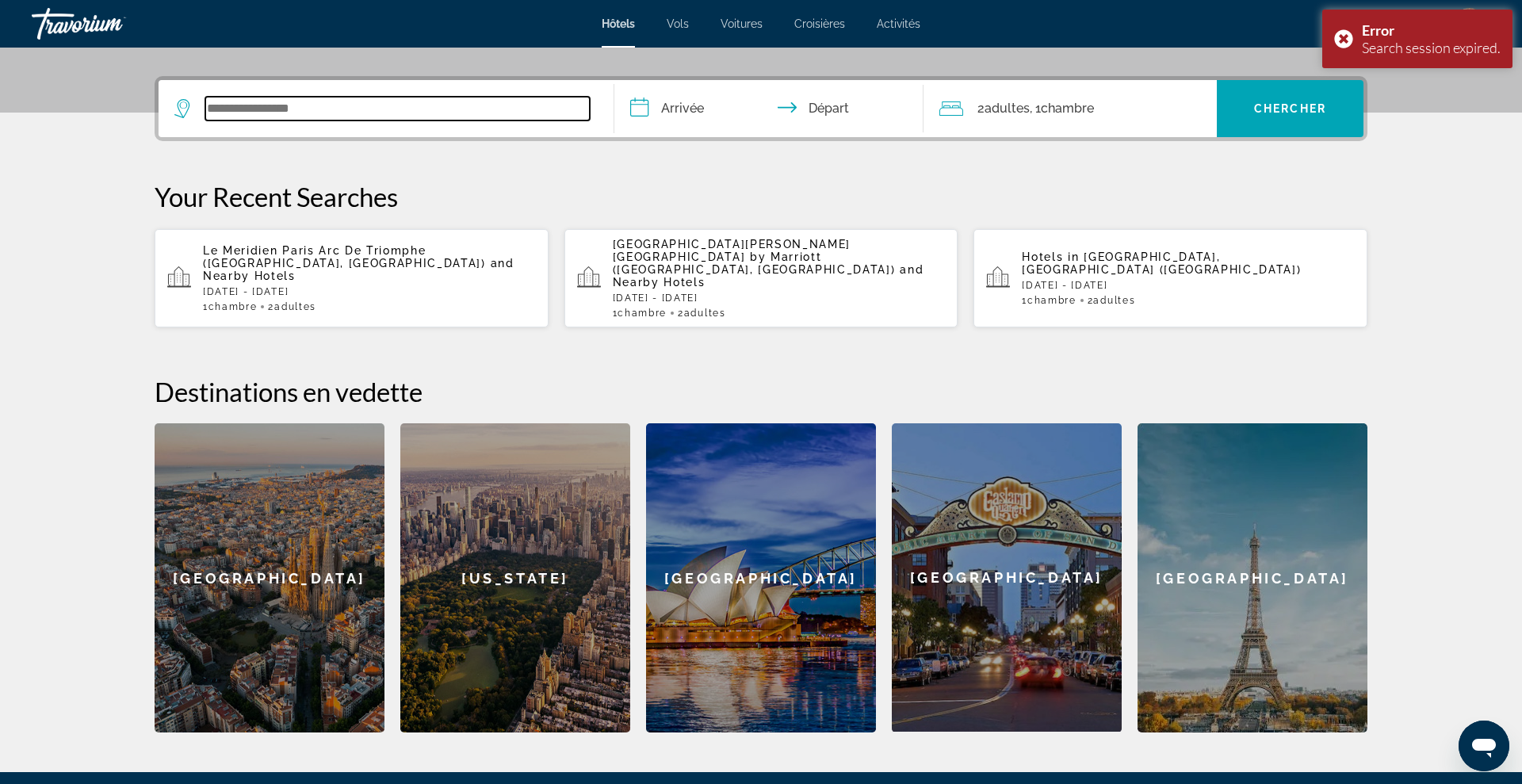
scroll to position [388, 0]
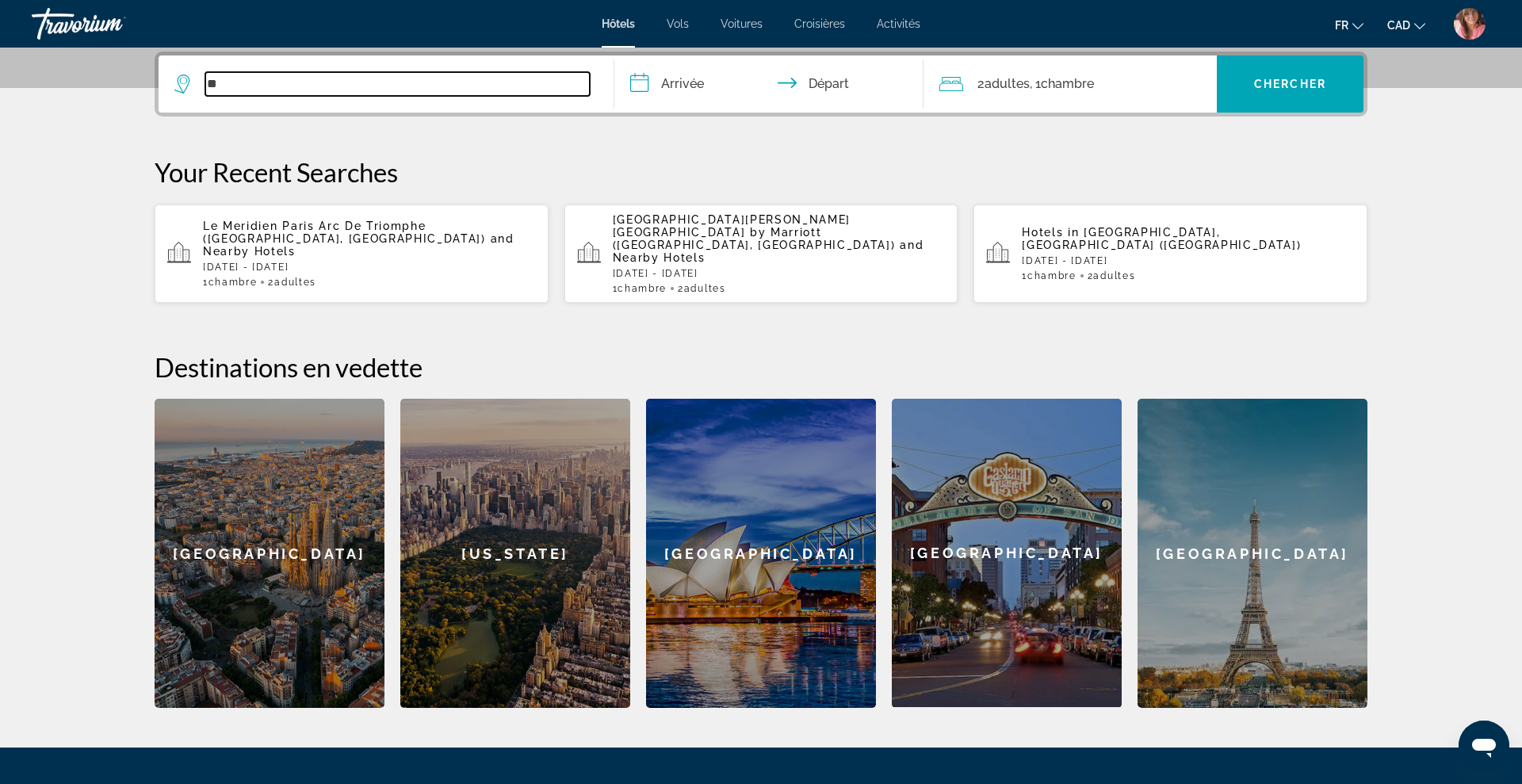
type input "**"
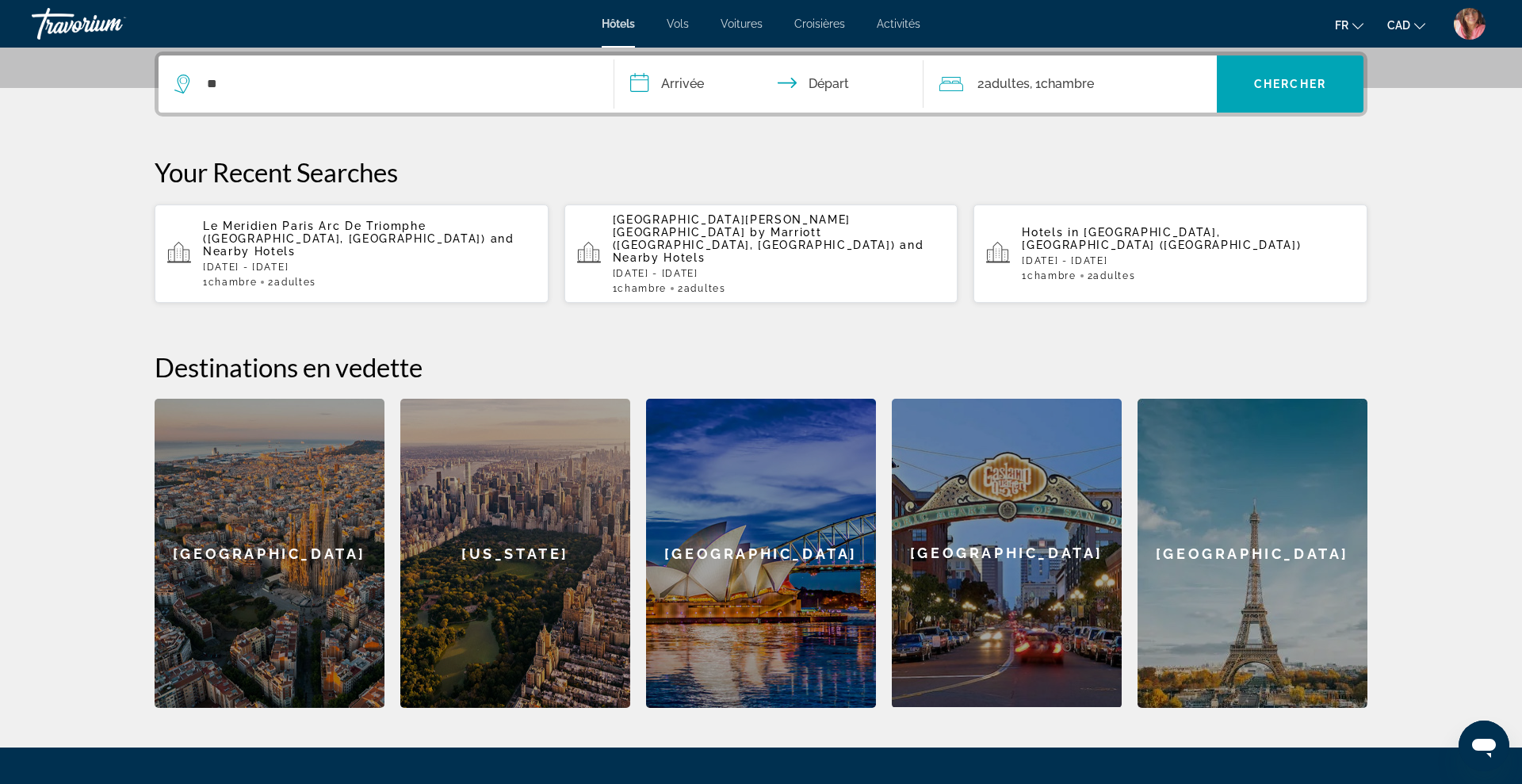
click at [236, 211] on app-hotels-recent-search "Le Meridien Paris Arc De Triomphe ([GEOGRAPHIC_DATA], [GEOGRAPHIC_DATA]) and Ne…" at bounding box center [352, 253] width 394 height 98
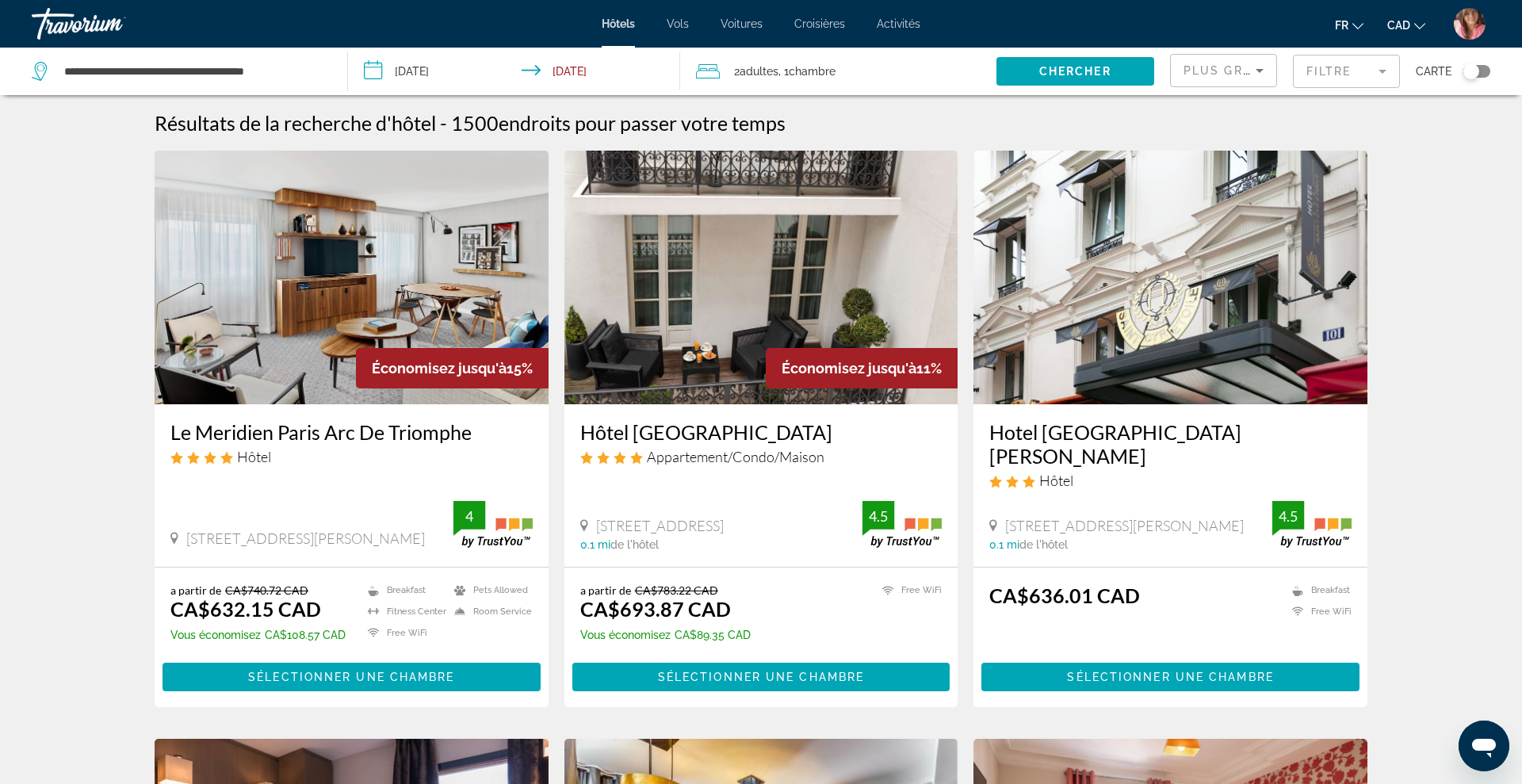
click at [1162, 295] on img "Main content" at bounding box center [1170, 277] width 394 height 253
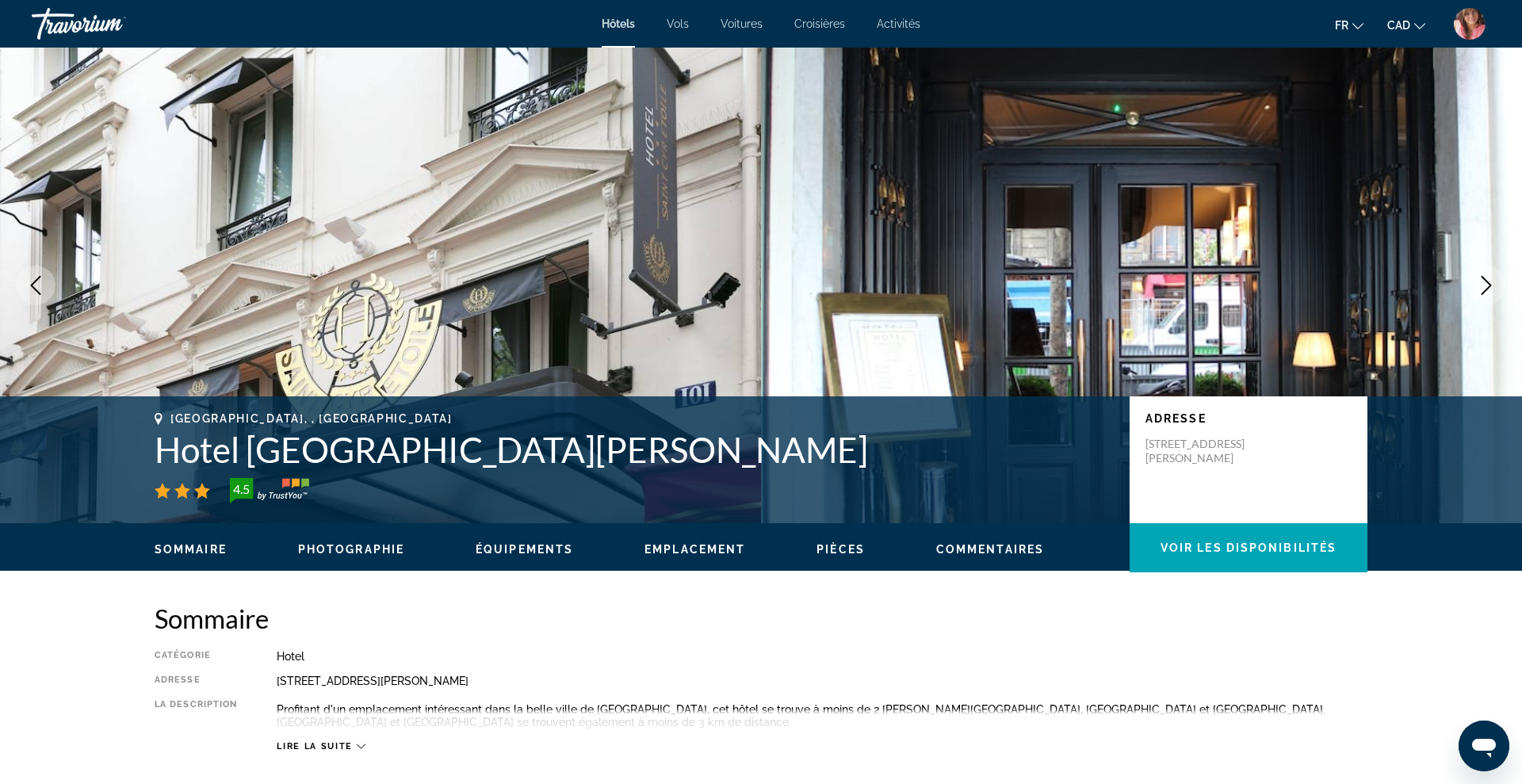
click at [1491, 288] on icon "Next image" at bounding box center [1486, 285] width 19 height 19
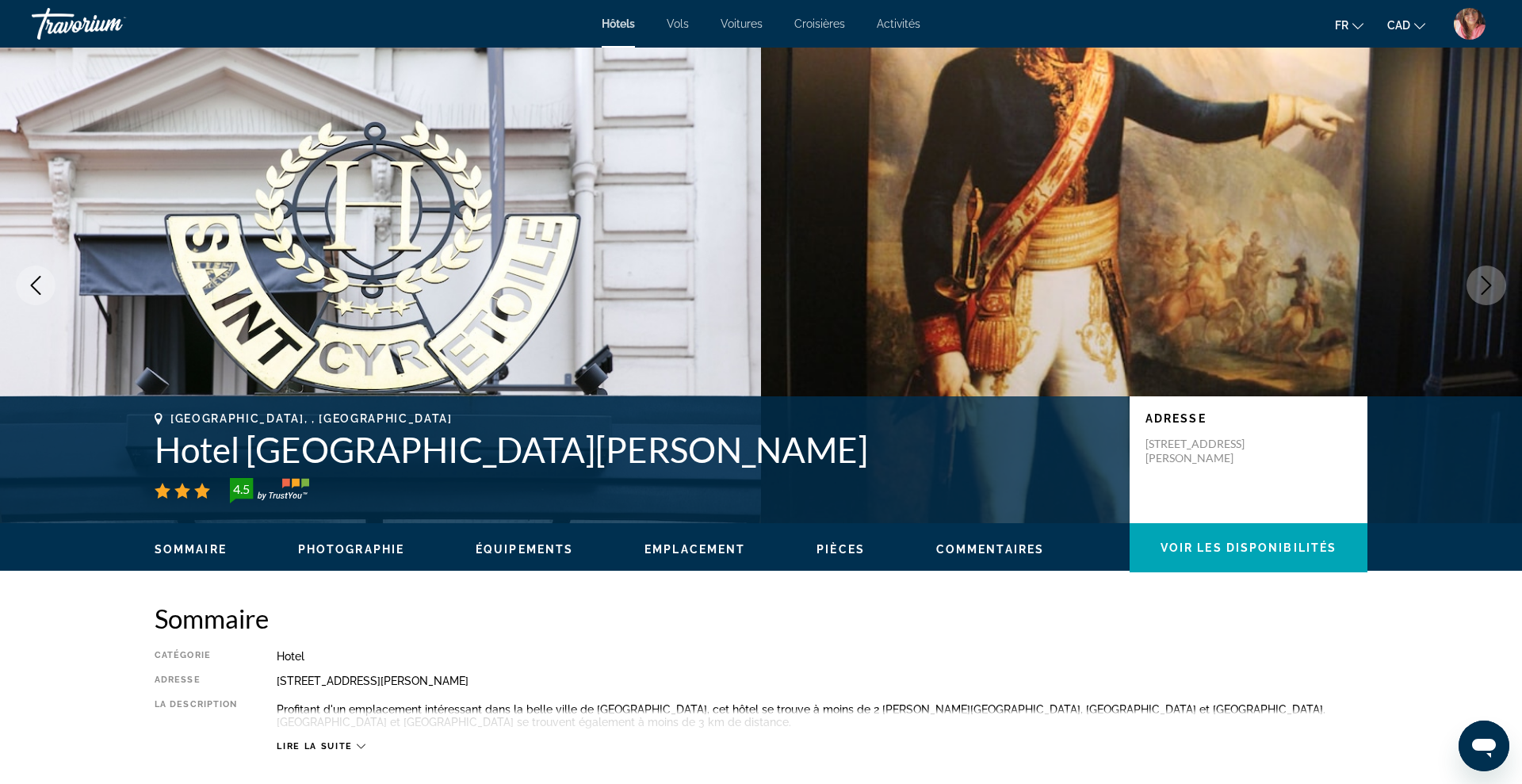
click at [1491, 288] on icon "Next image" at bounding box center [1486, 285] width 19 height 19
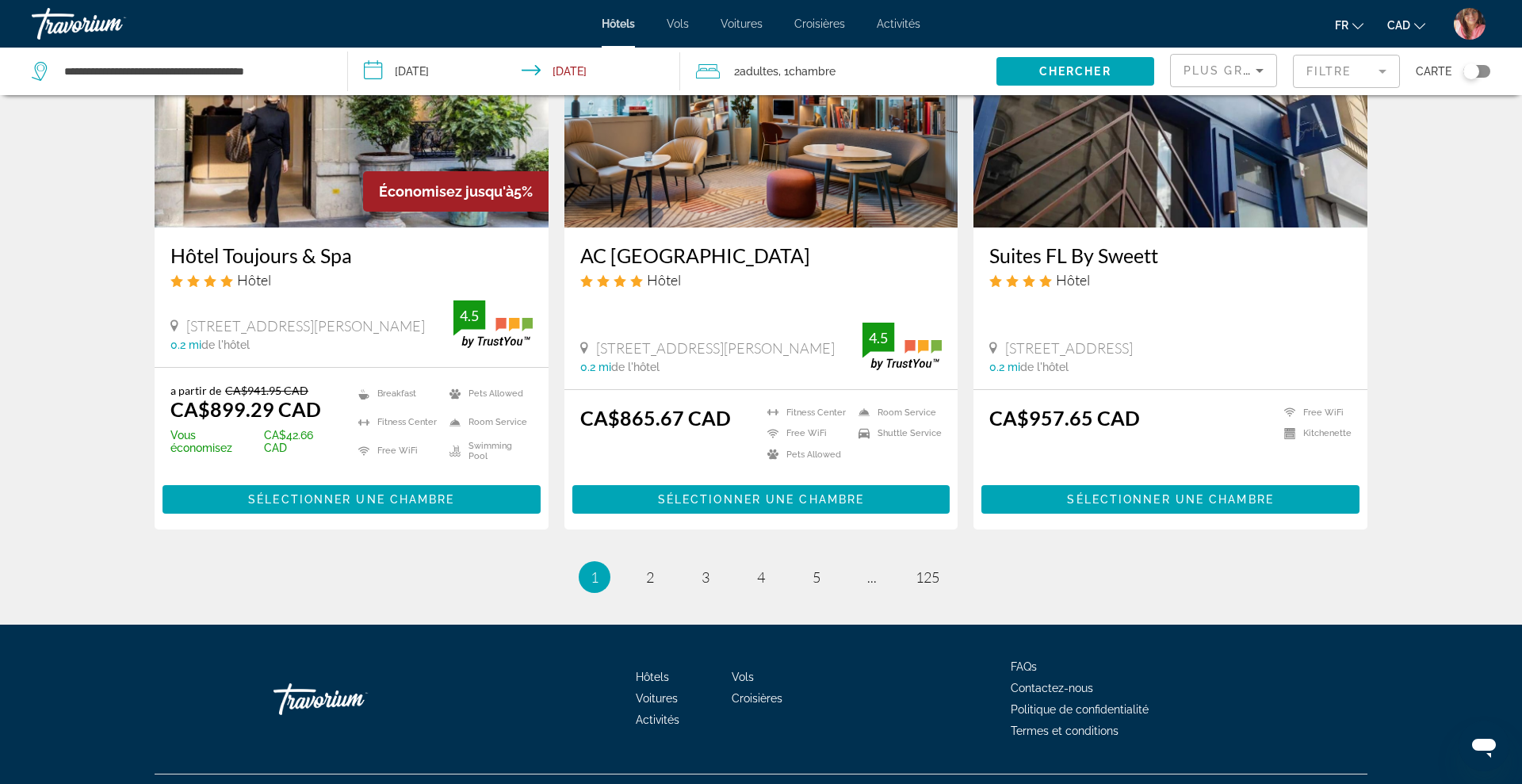
scroll to position [1920, 0]
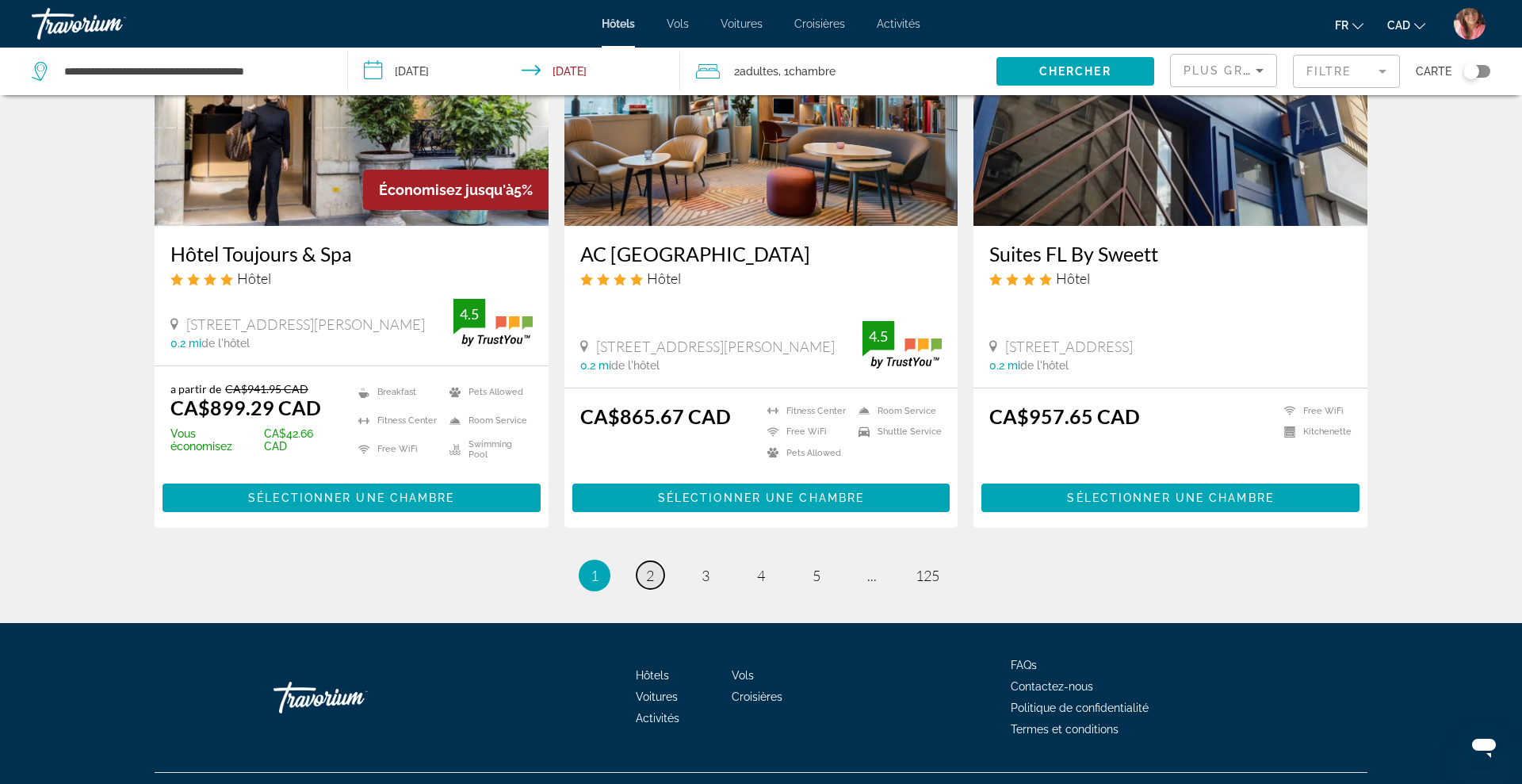
click at [653, 562] on link "page 2" at bounding box center [651, 575] width 27 height 27
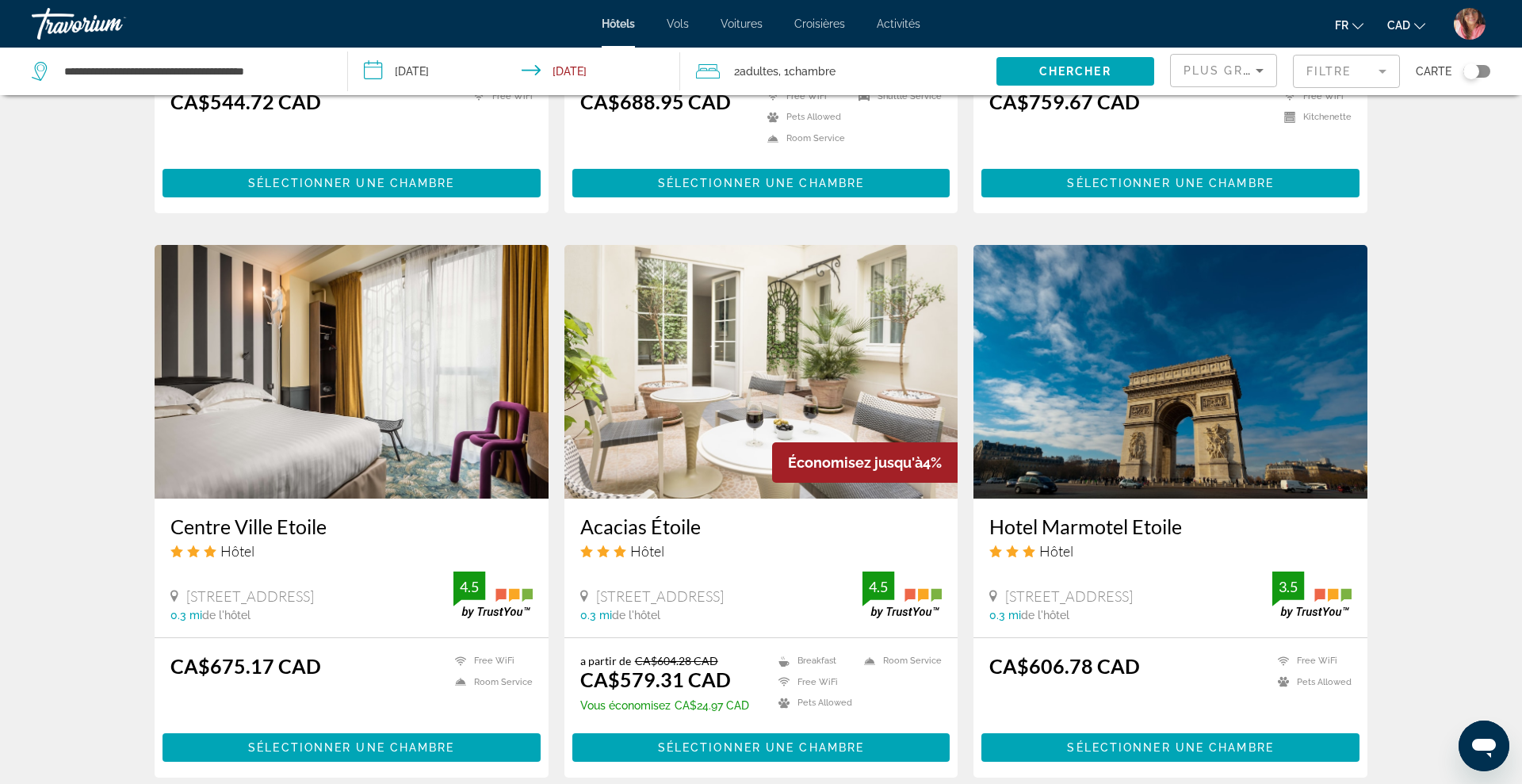
scroll to position [1610, 0]
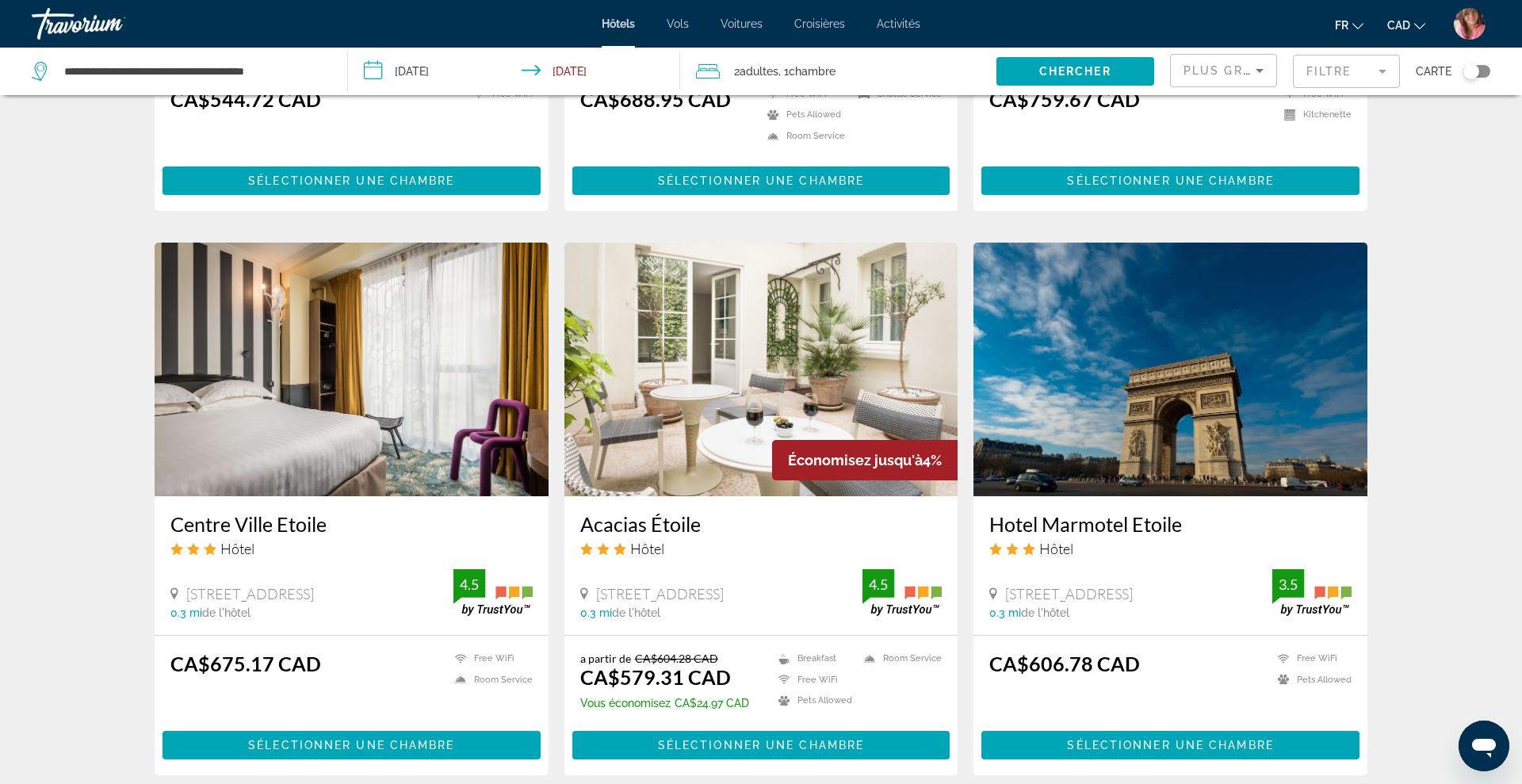
click at [838, 383] on img "Main content" at bounding box center [761, 369] width 394 height 253
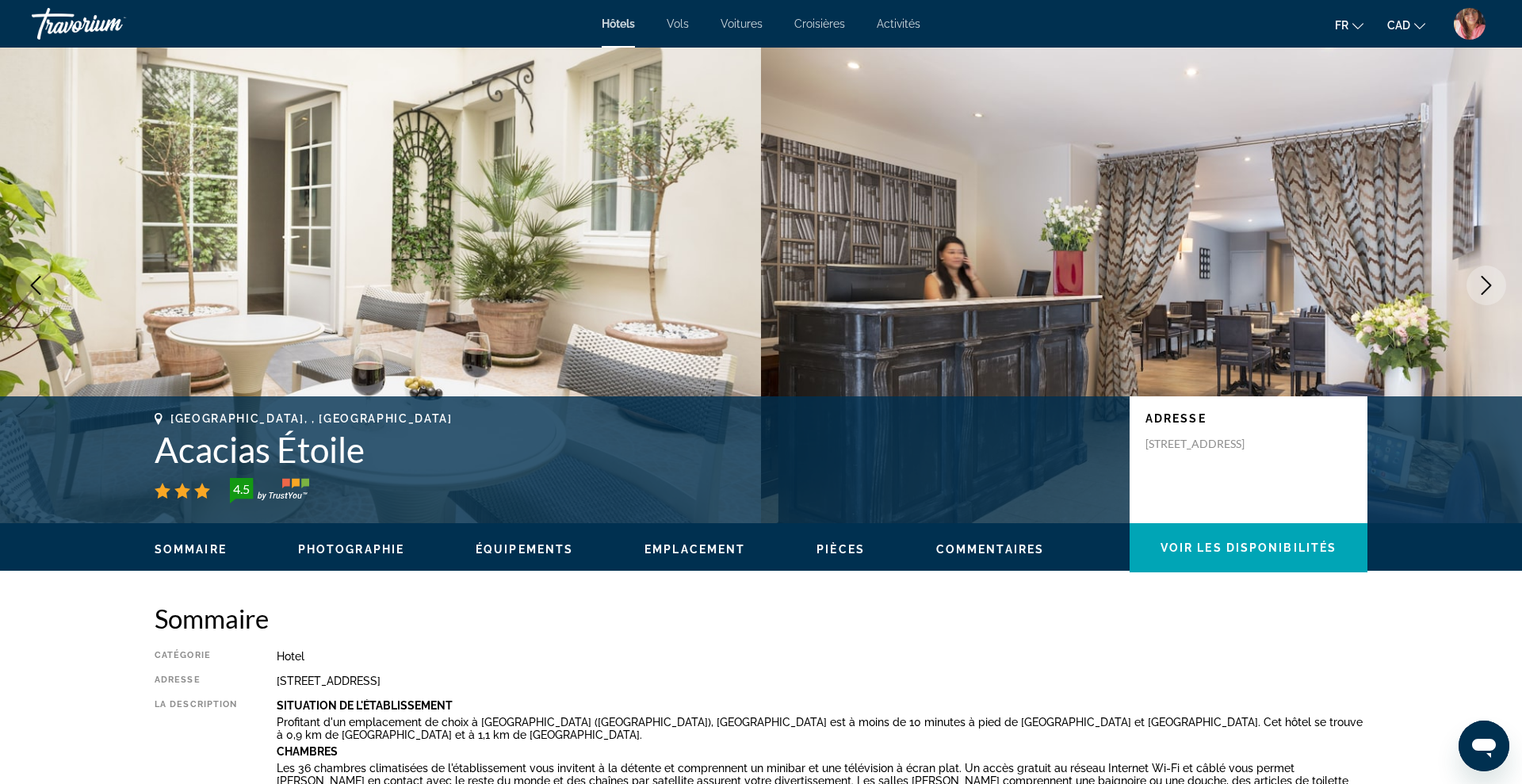
click at [1486, 281] on icon "Next image" at bounding box center [1487, 285] width 10 height 19
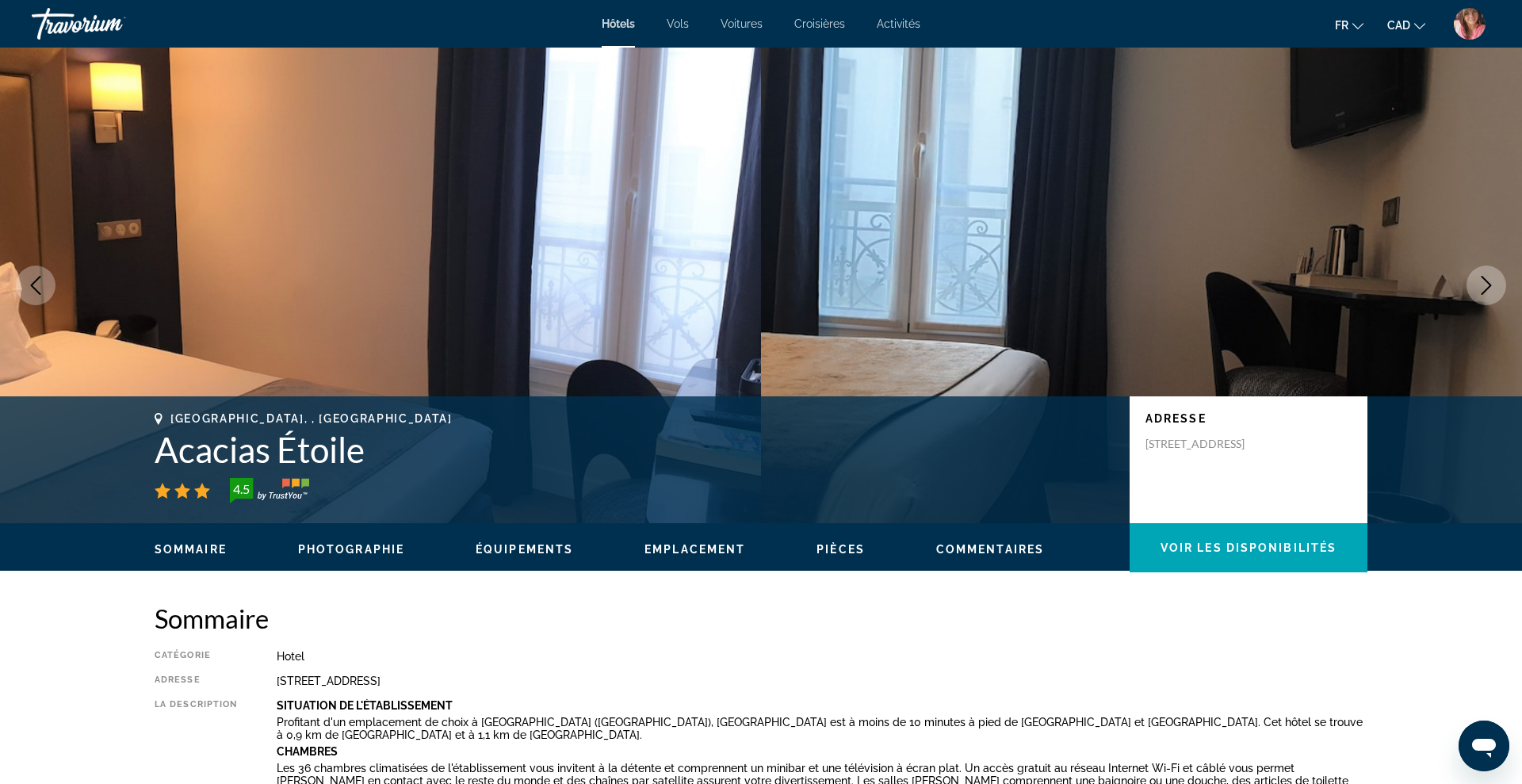
click at [1486, 281] on icon "Next image" at bounding box center [1487, 285] width 10 height 19
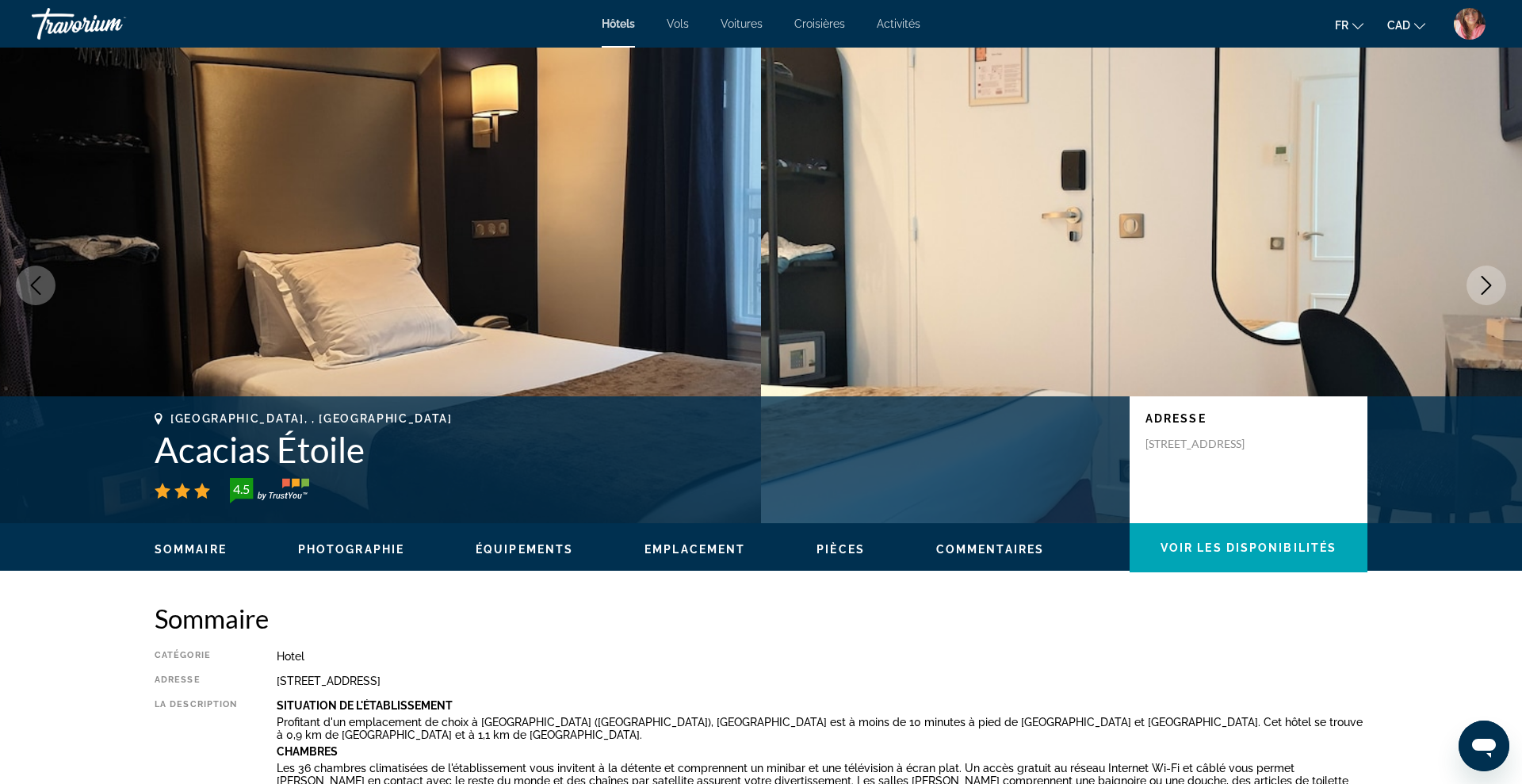
click at [1486, 281] on icon "Next image" at bounding box center [1487, 285] width 10 height 19
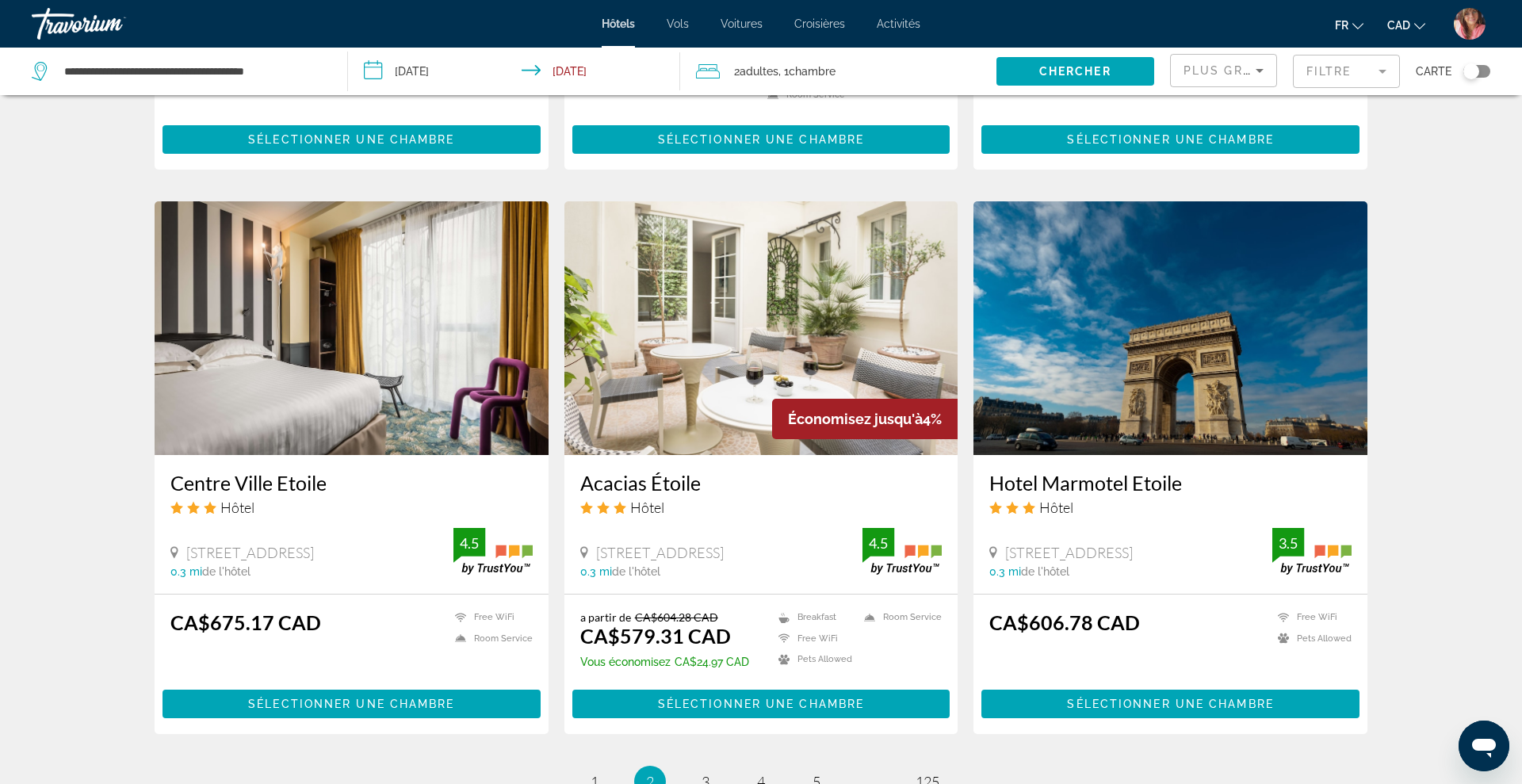
scroll to position [1891, 0]
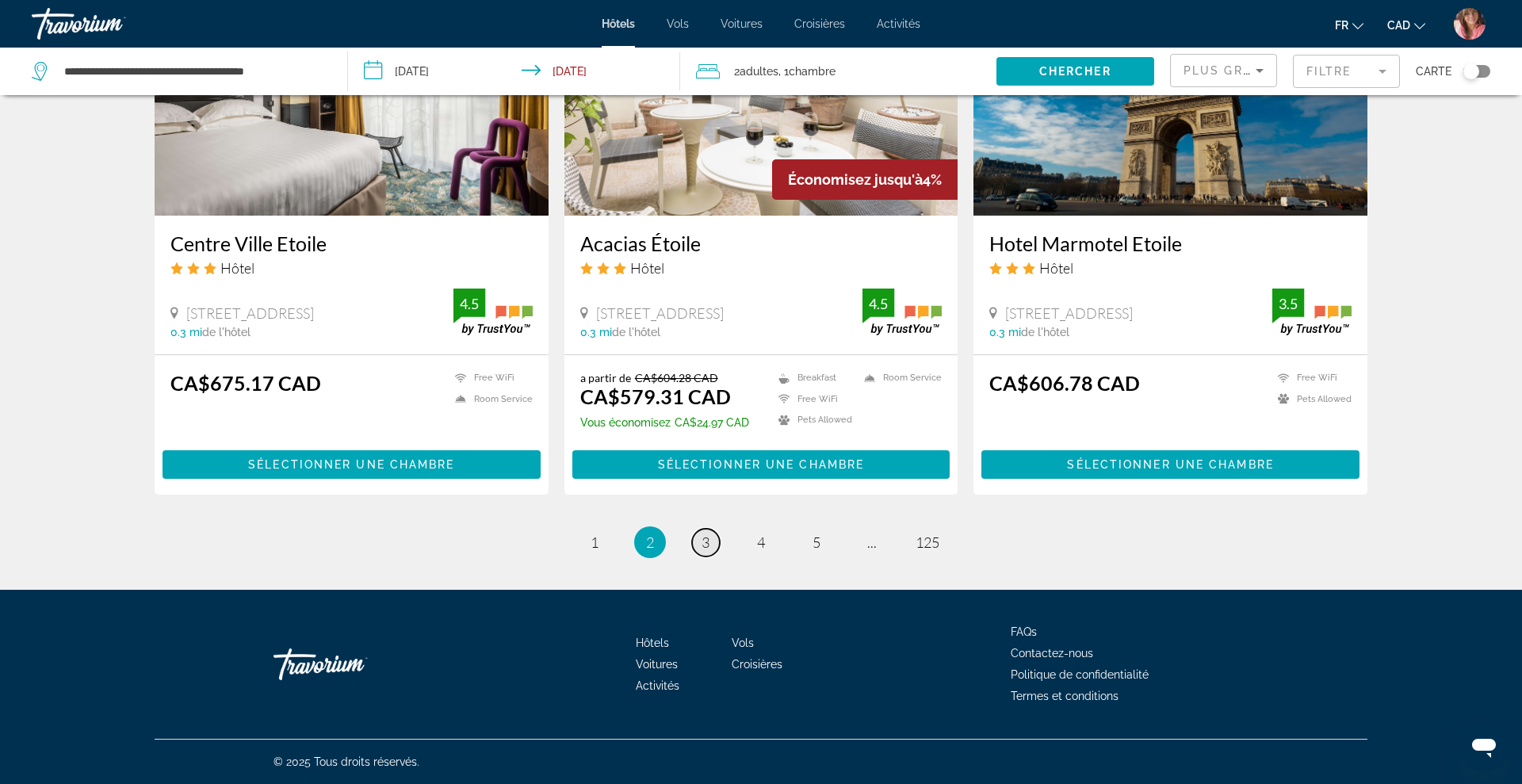
click at [703, 543] on span "3" at bounding box center [705, 542] width 8 height 17
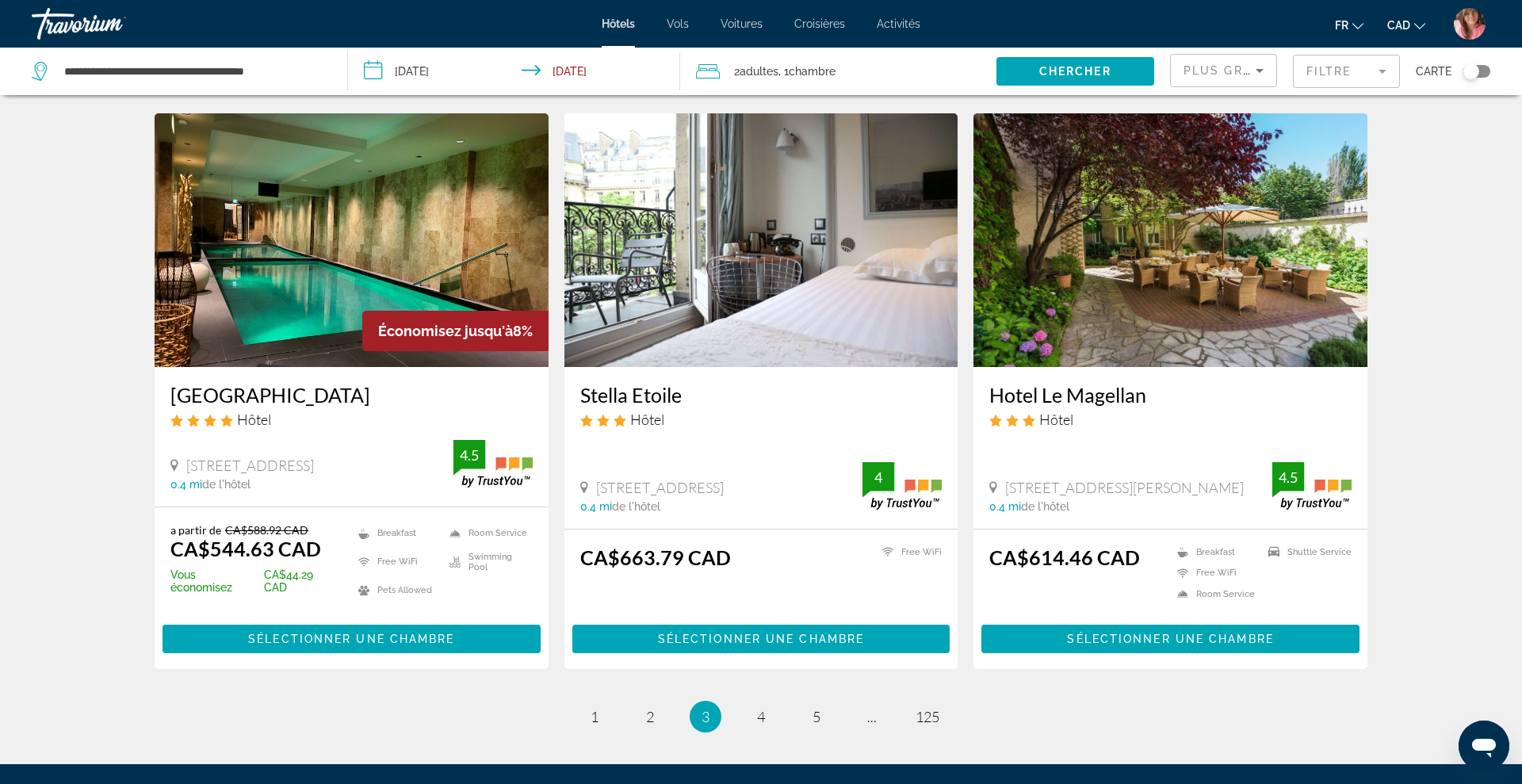
scroll to position [1755, 0]
click at [478, 212] on img "Main content" at bounding box center [352, 240] width 394 height 253
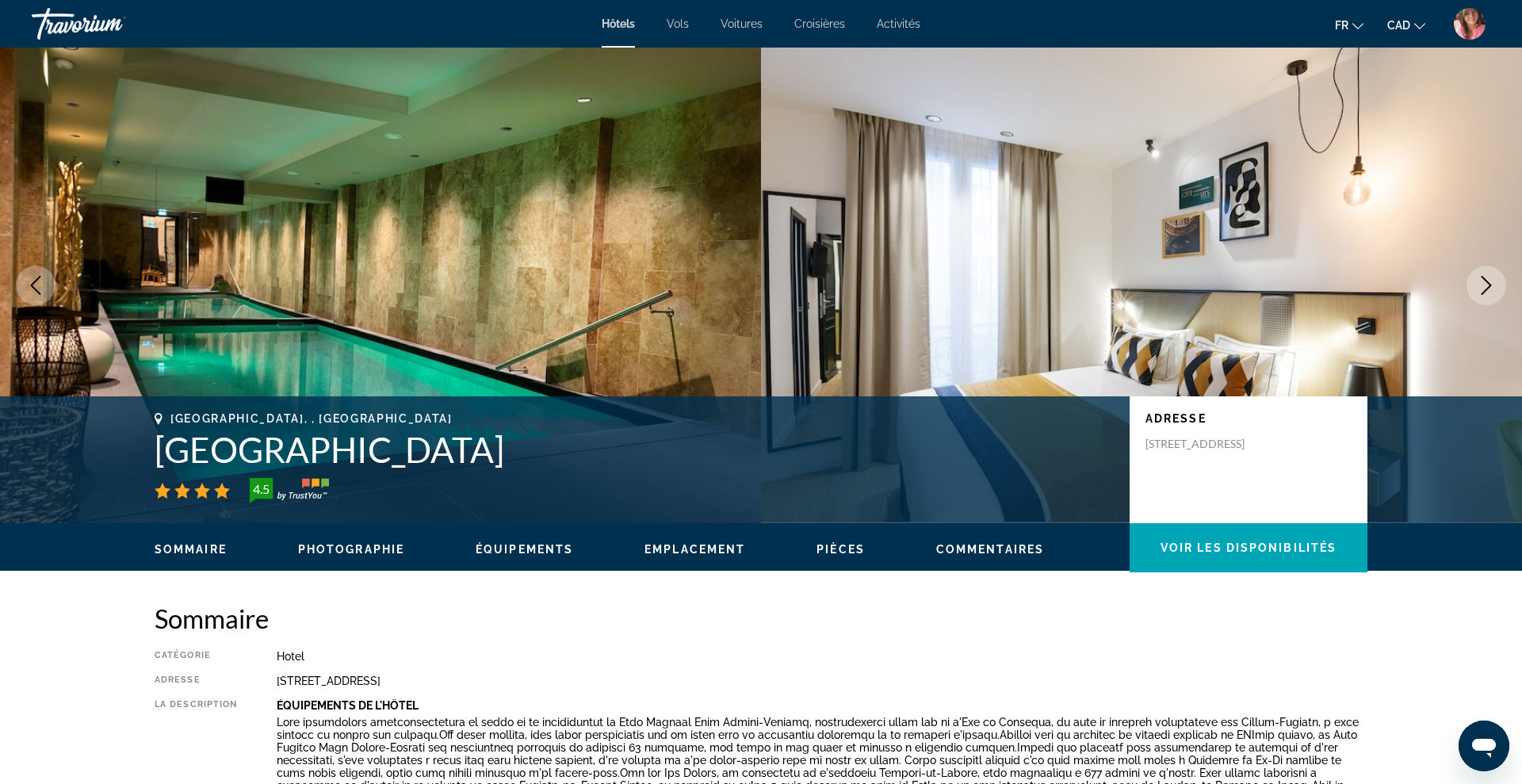
click at [1487, 280] on icon "Next image" at bounding box center [1486, 285] width 19 height 19
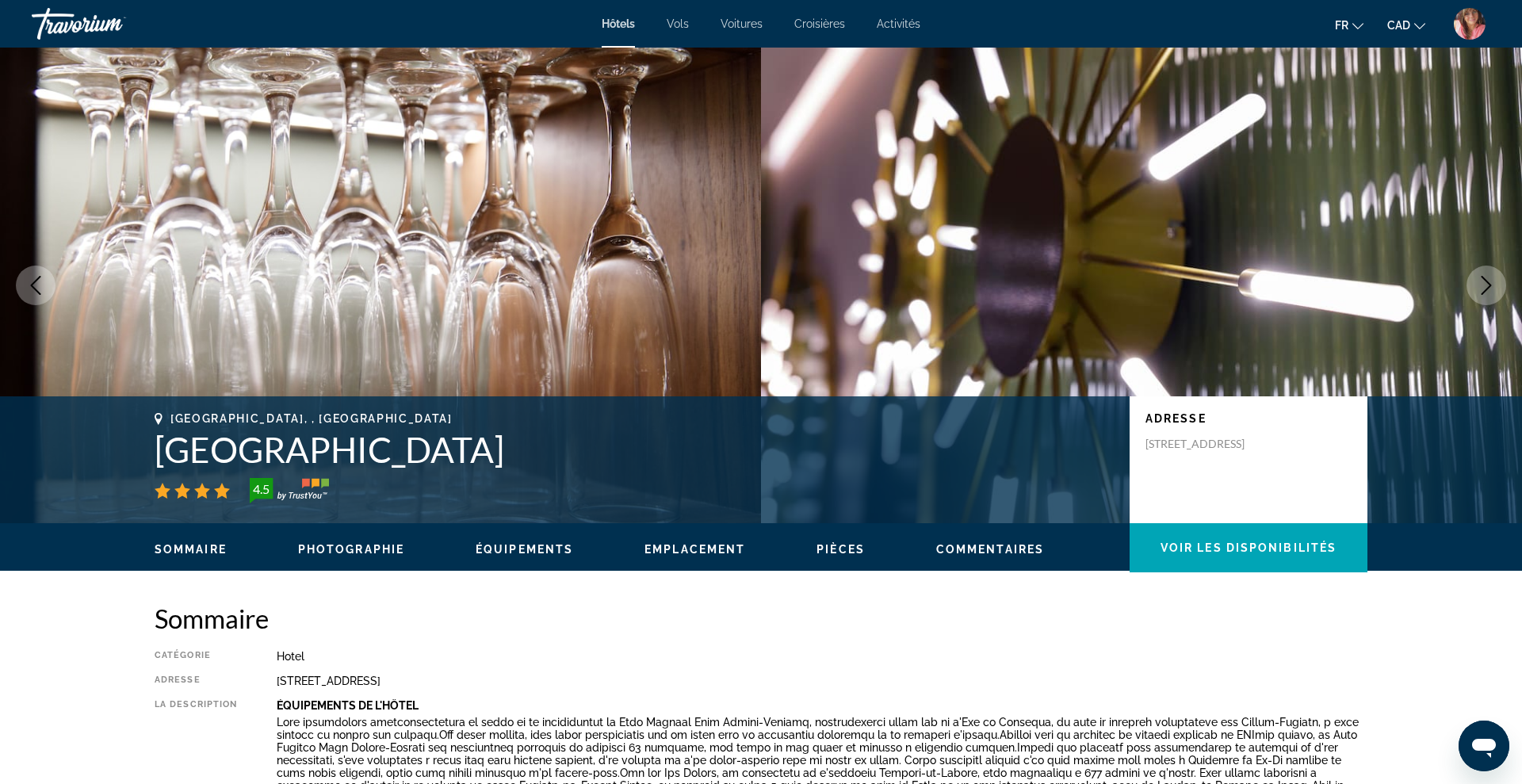
click at [1487, 280] on icon "Next image" at bounding box center [1486, 285] width 19 height 19
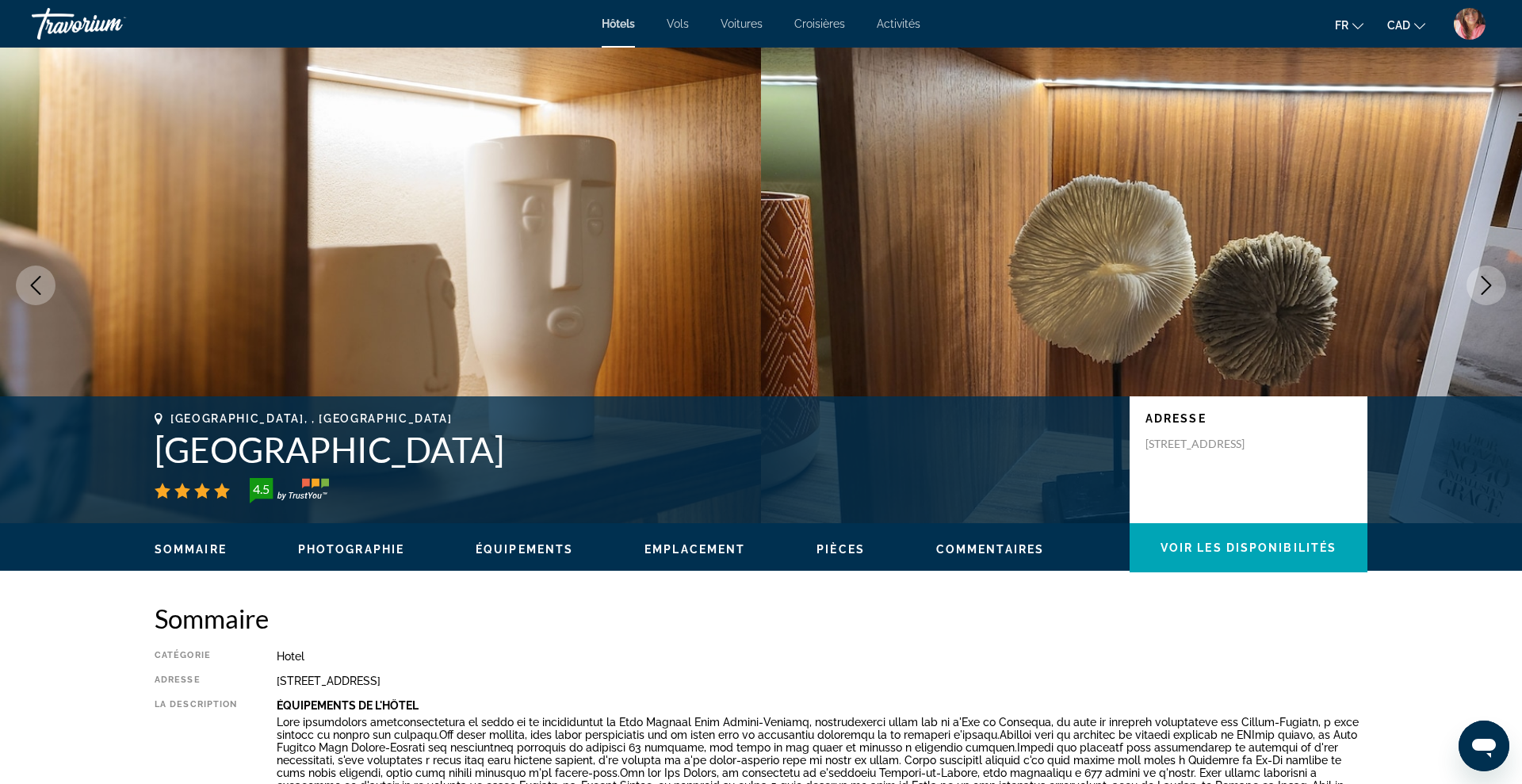
click at [1487, 280] on icon "Next image" at bounding box center [1486, 285] width 19 height 19
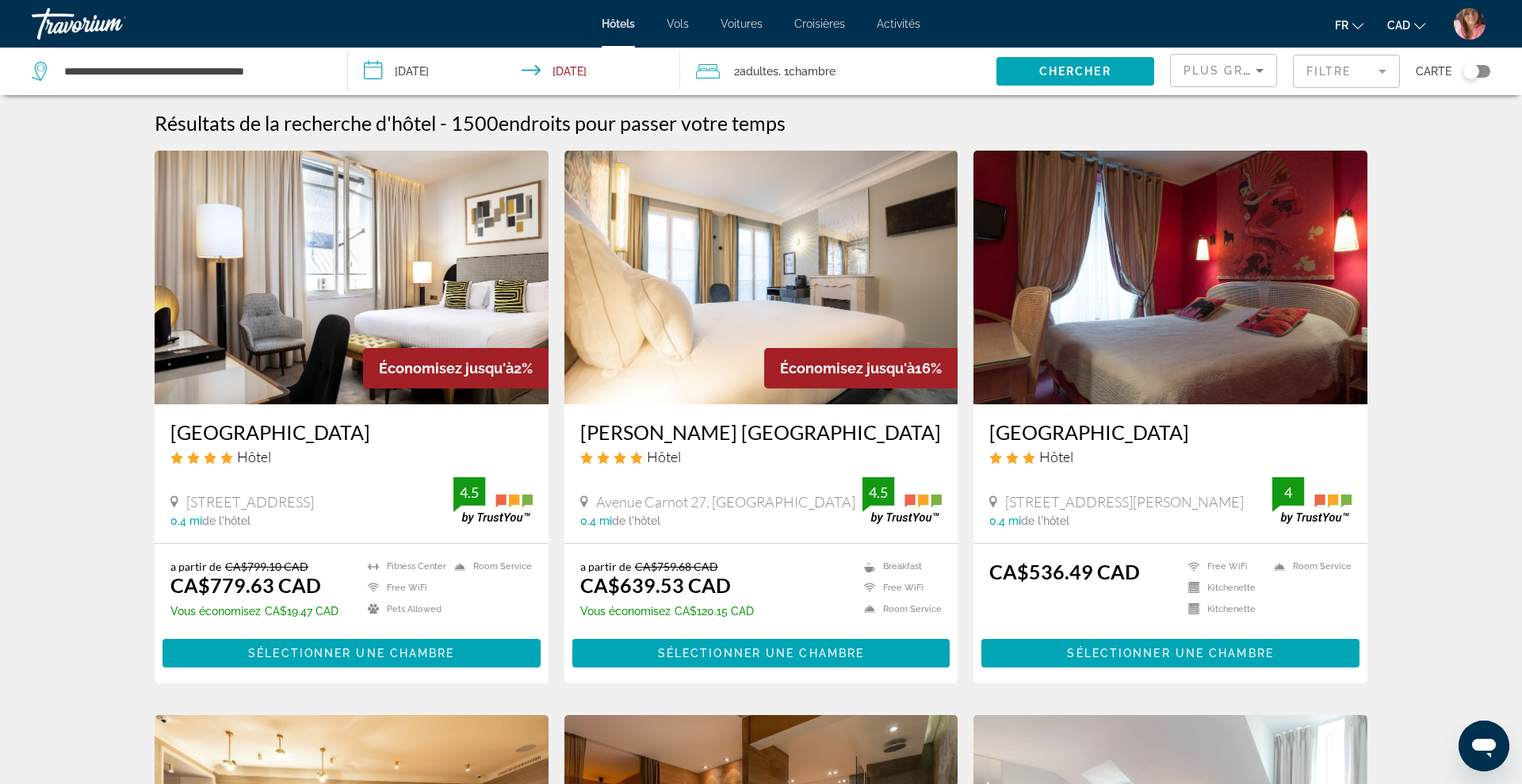
click at [1240, 72] on span "Plus grandes économies" at bounding box center [1278, 70] width 189 height 13
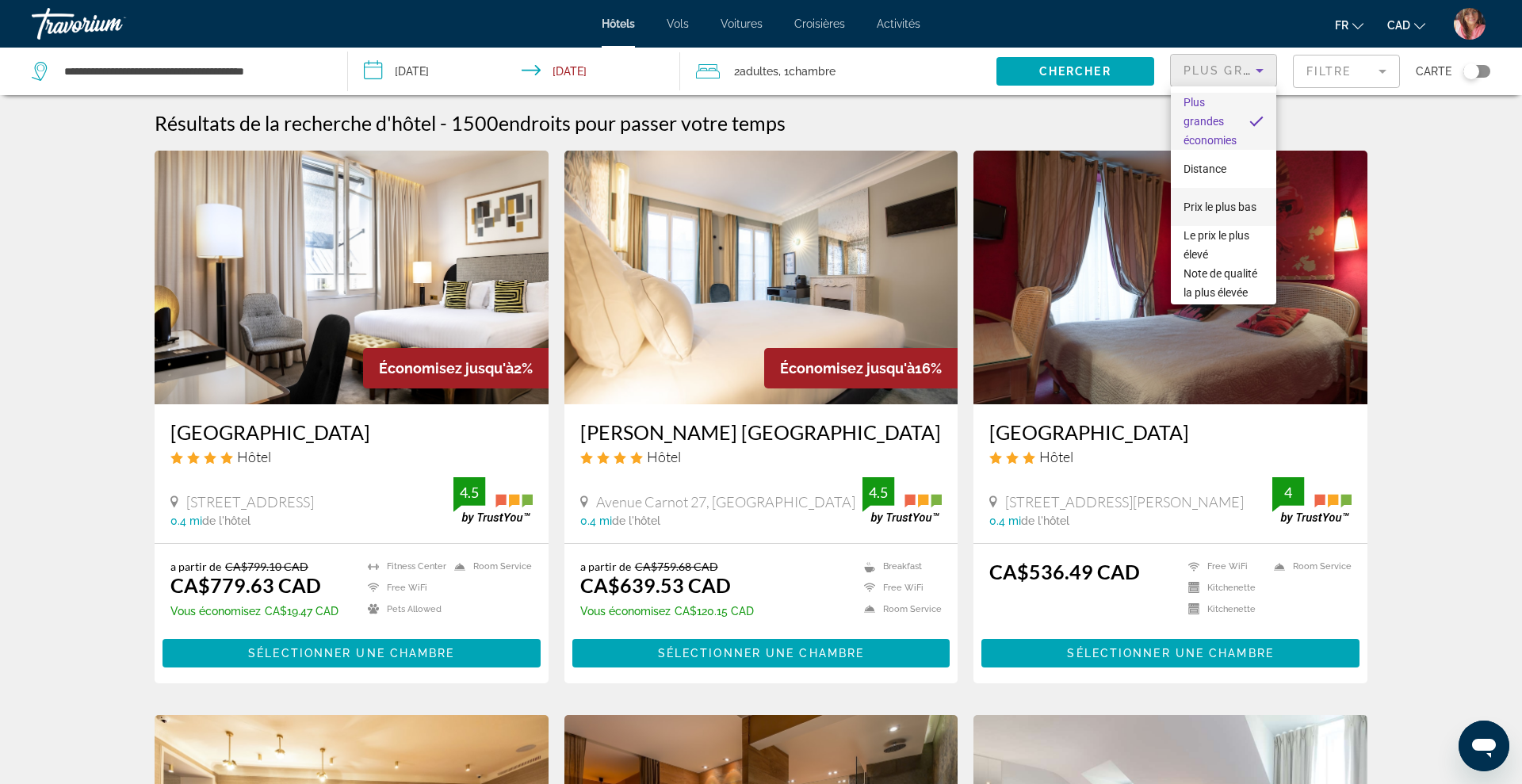
click at [1218, 207] on span "Prix le plus bas" at bounding box center [1220, 206] width 73 height 13
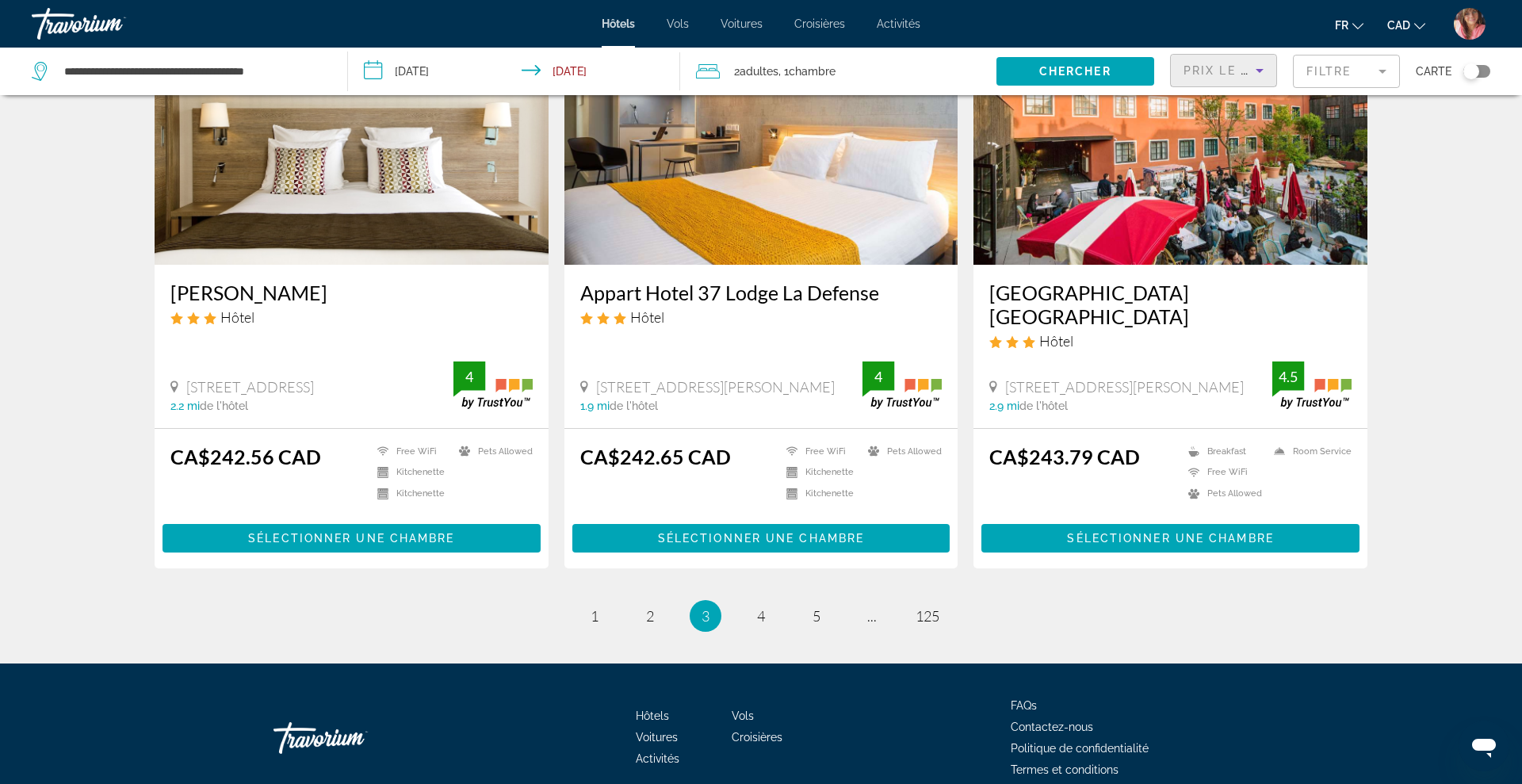
scroll to position [1893, 0]
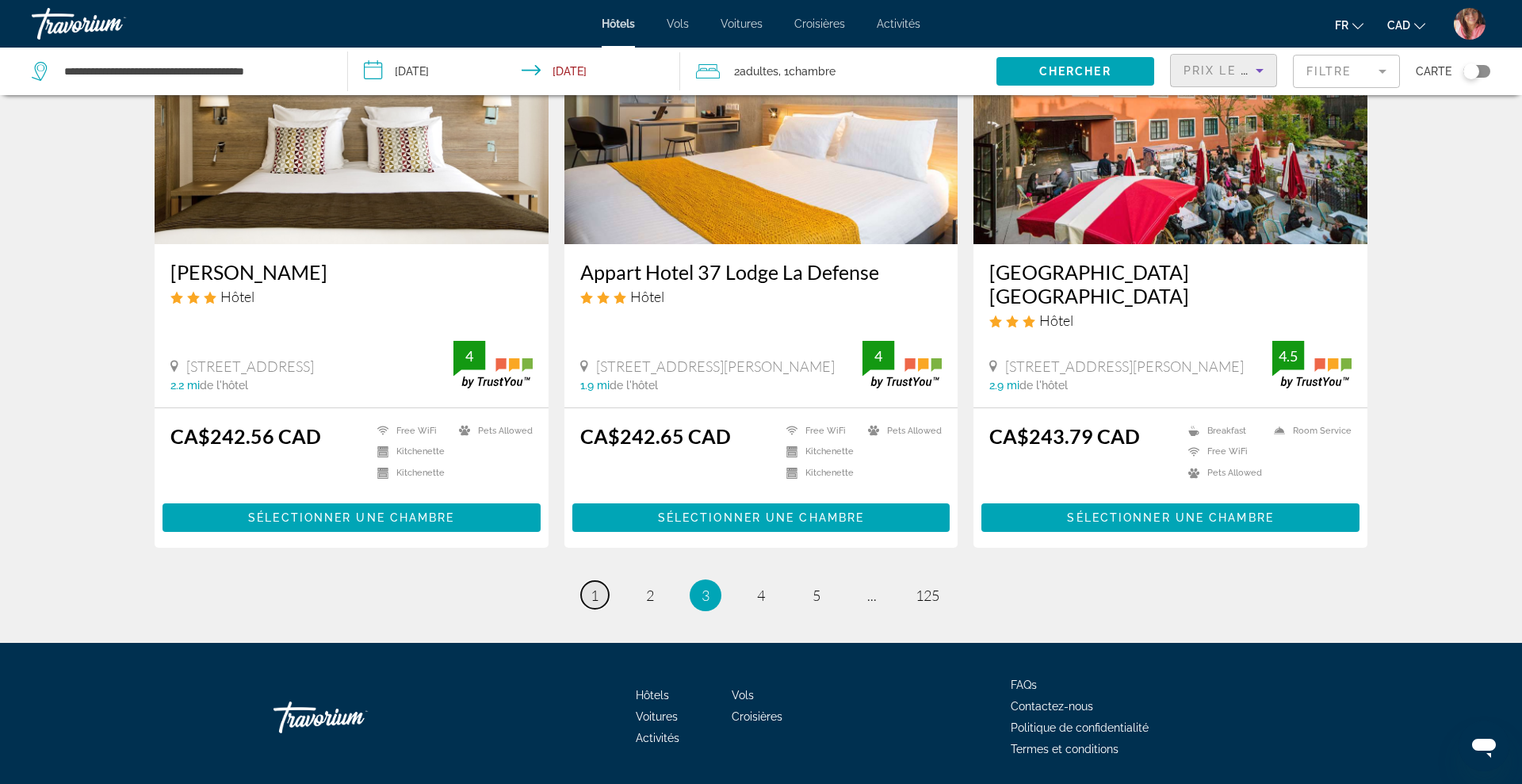
click at [589, 581] on link "page 1" at bounding box center [595, 595] width 27 height 27
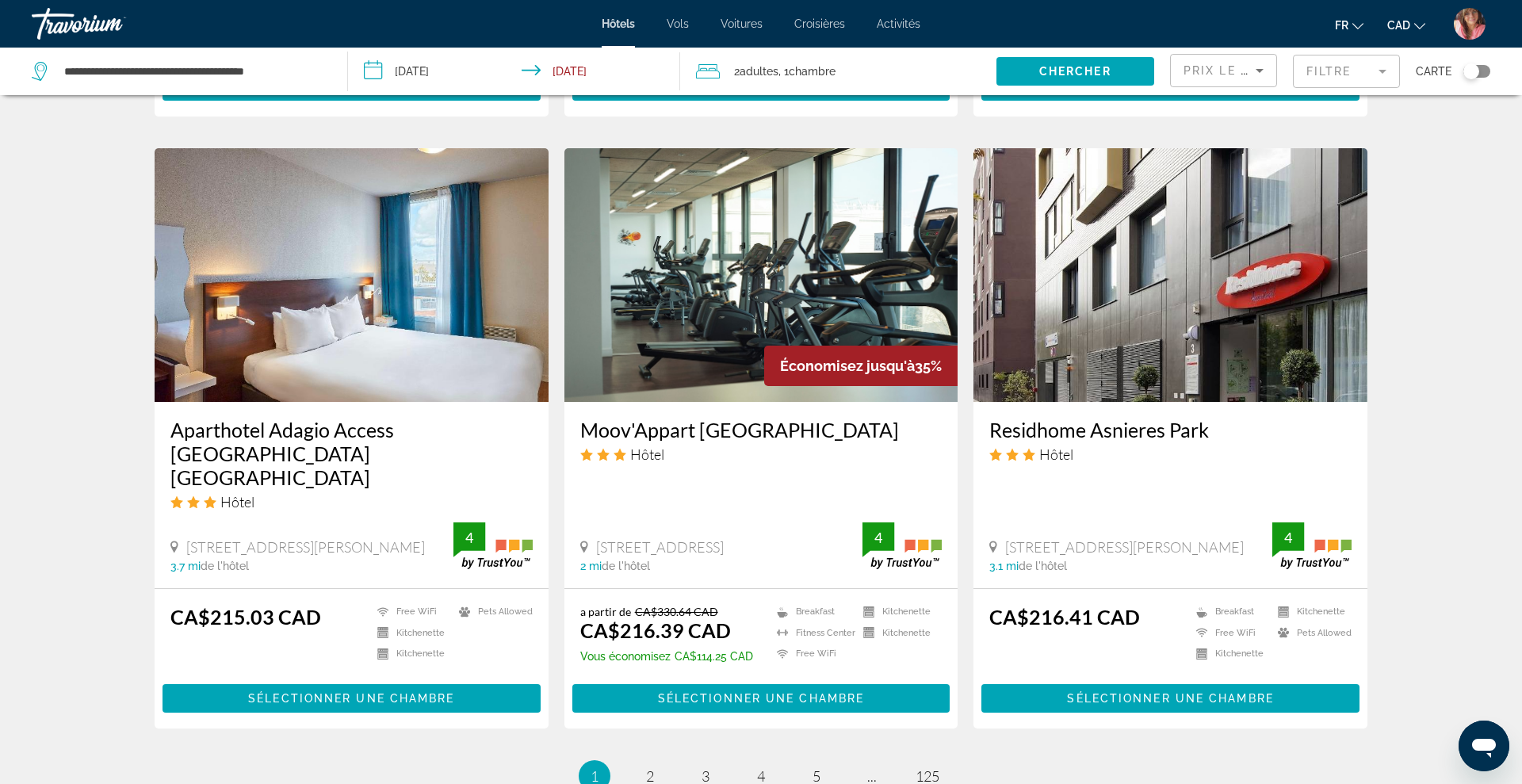
scroll to position [1744, 0]
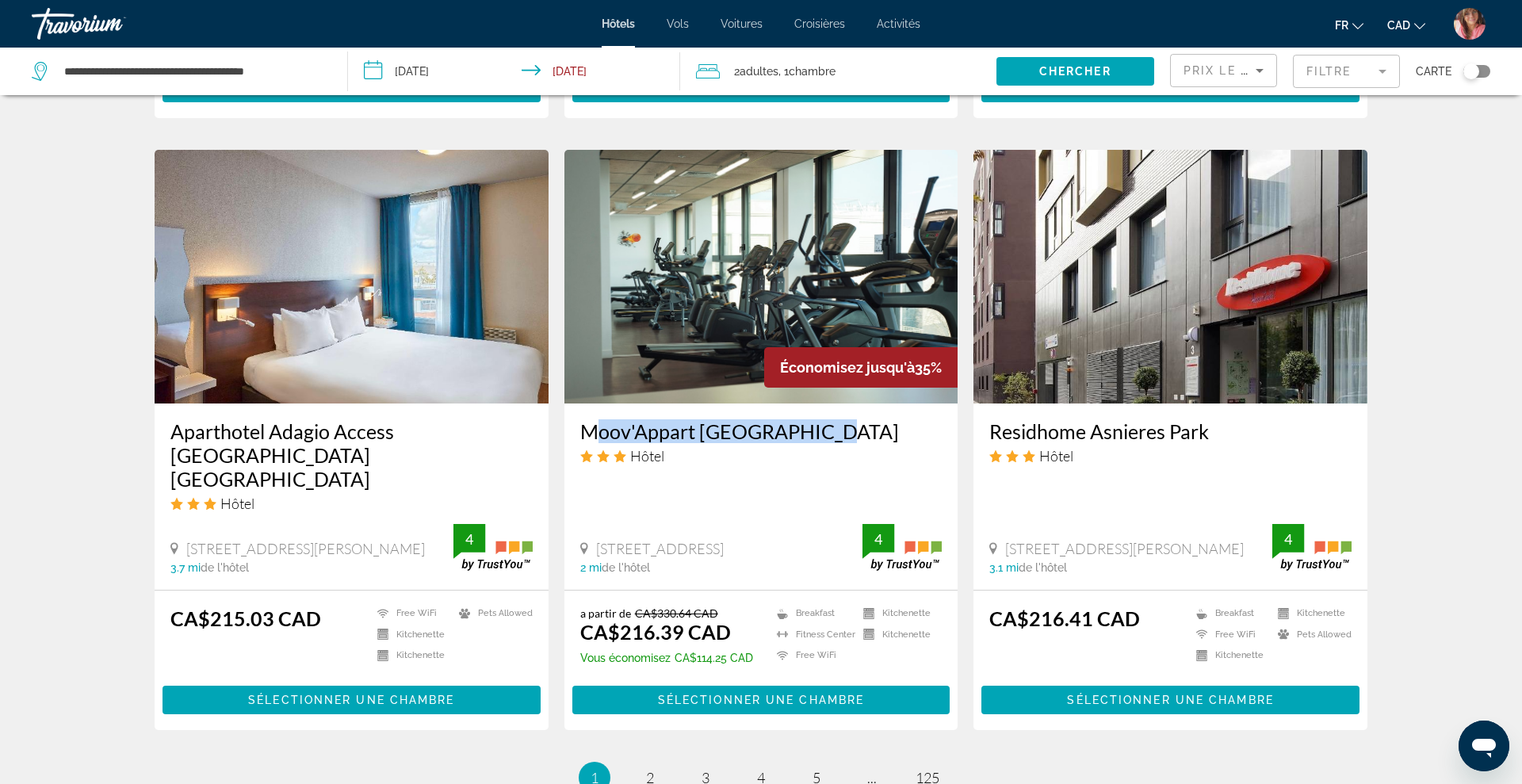
drag, startPoint x: 574, startPoint y: 428, endPoint x: 817, endPoint y: 433, distance: 243.1
click at [817, 433] on div "Moov'Appart [GEOGRAPHIC_DATA] Hôtel [STREET_ADDRESS] 2 mi de l'hôtel 4" at bounding box center [761, 496] width 394 height 187
copy h3 "Moov'Appart [GEOGRAPHIC_DATA]"
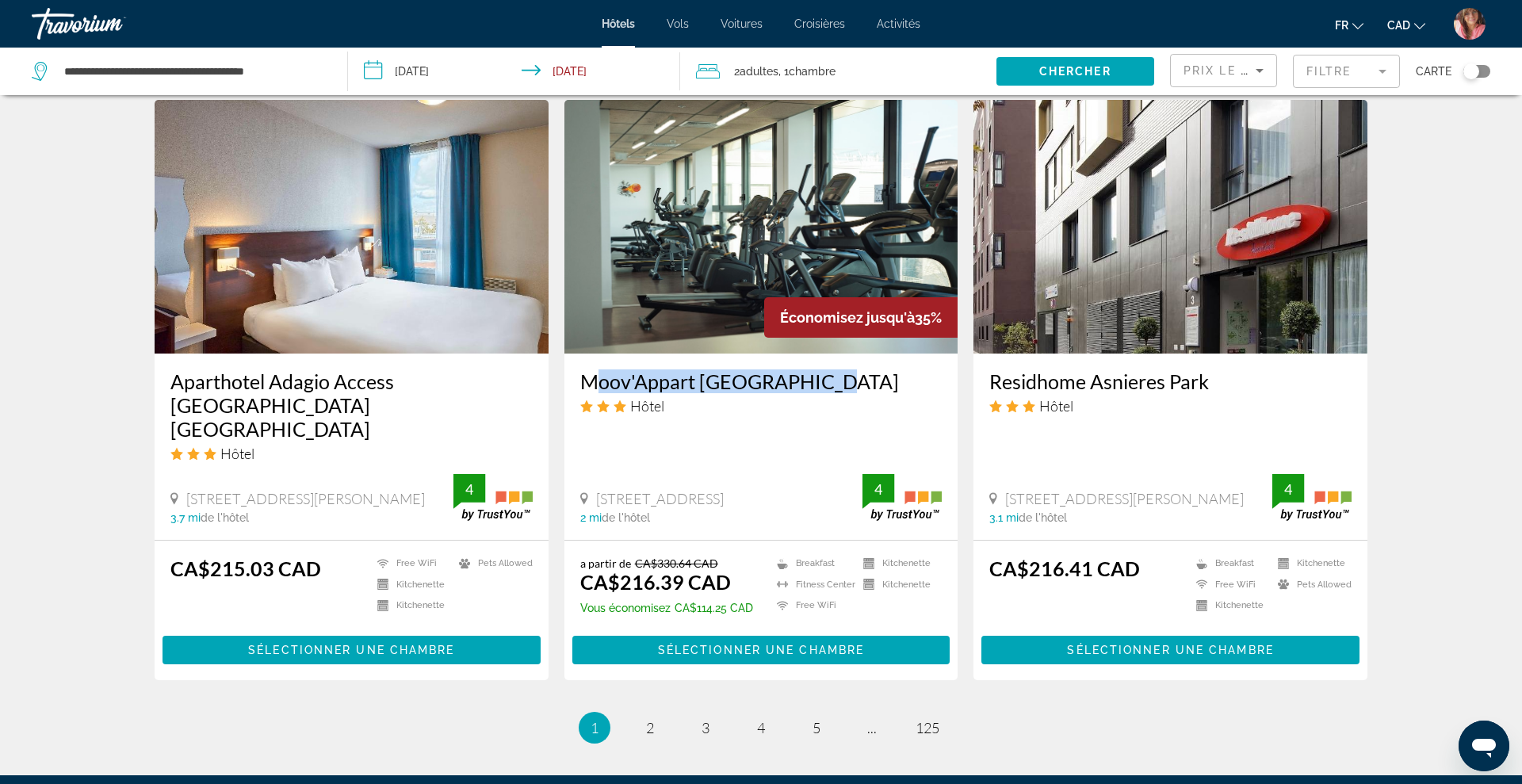
scroll to position [1796, 0]
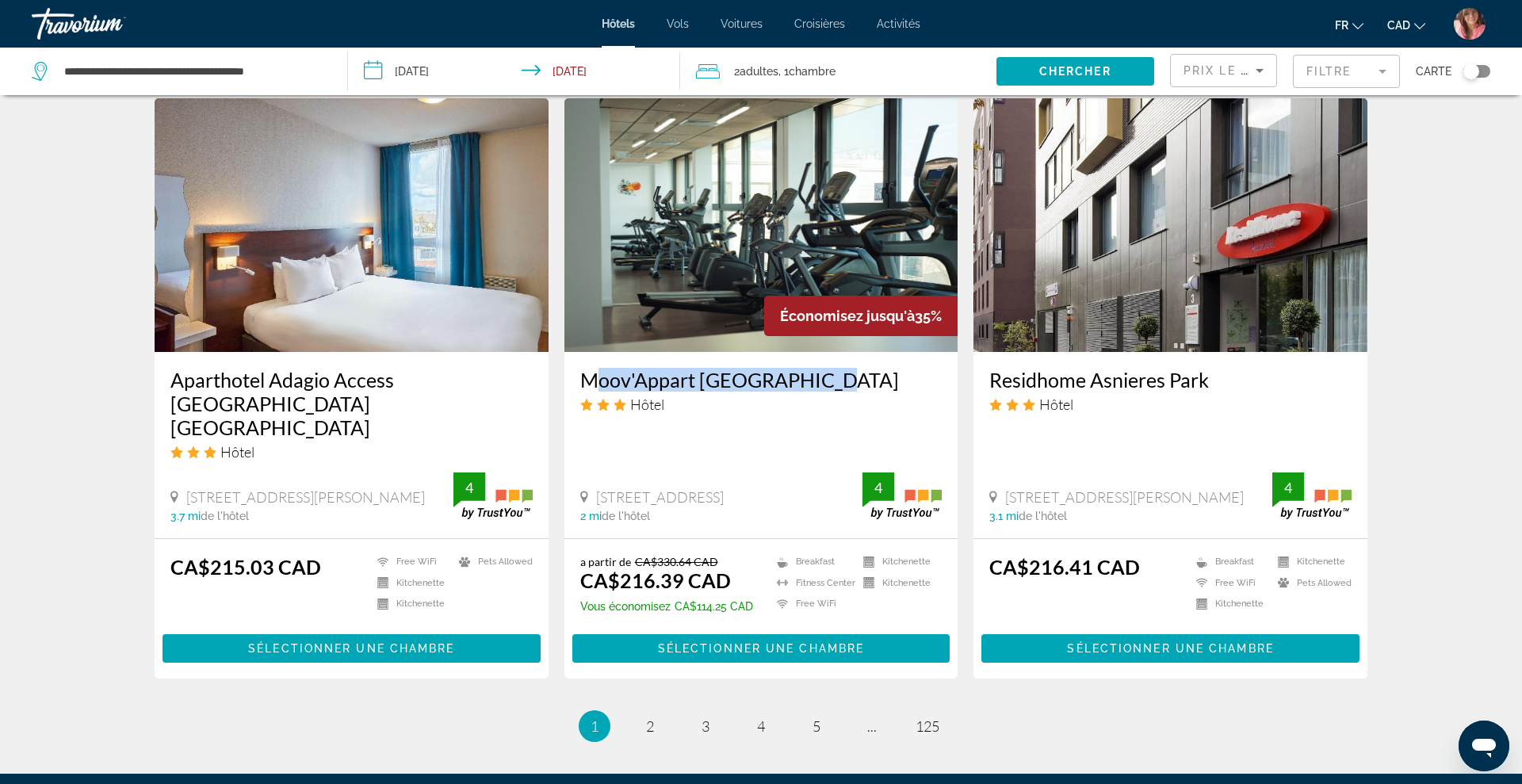
click at [812, 236] on img "Main content" at bounding box center [761, 225] width 394 height 253
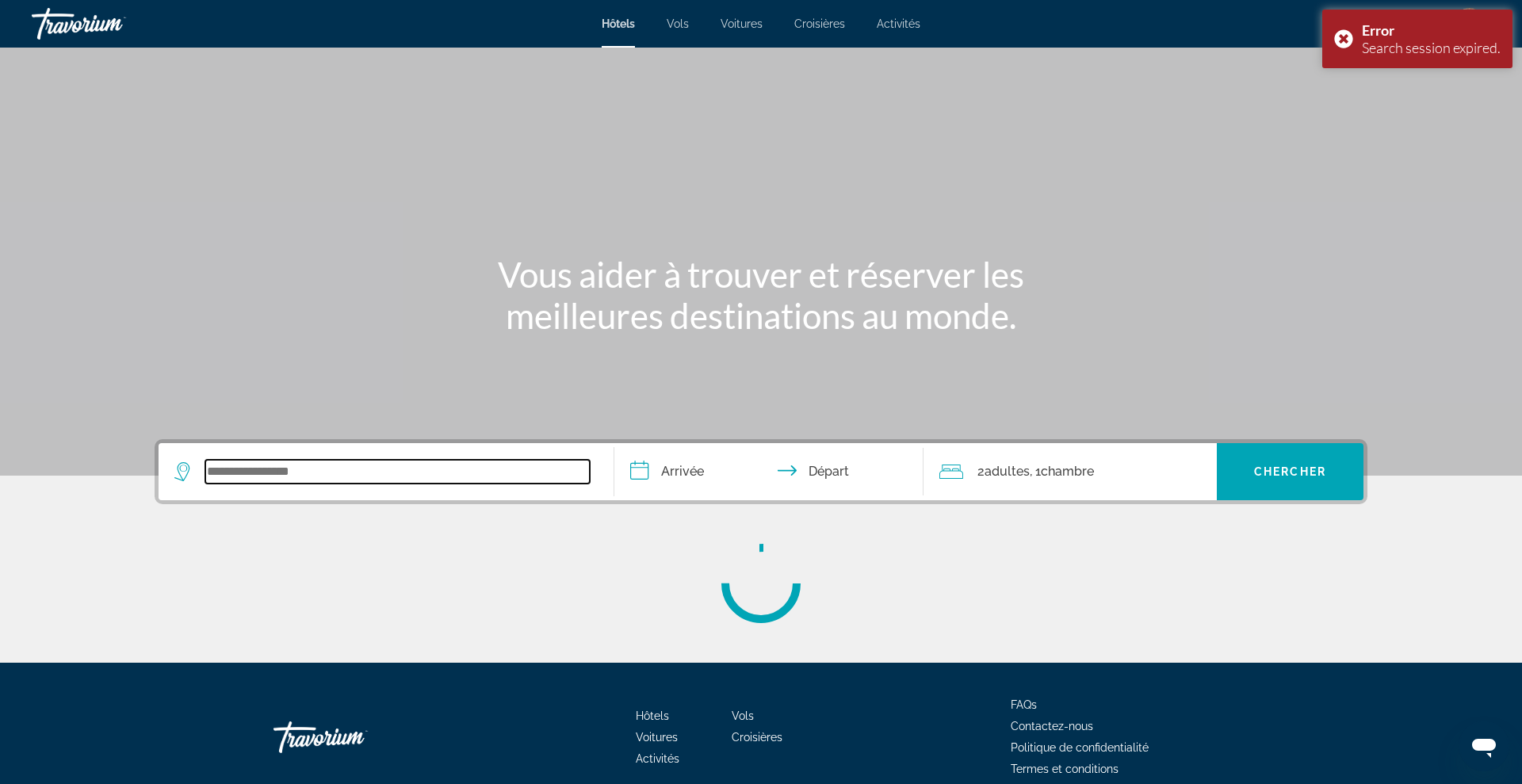
click at [380, 466] on input "Search widget" at bounding box center [397, 472] width 384 height 24
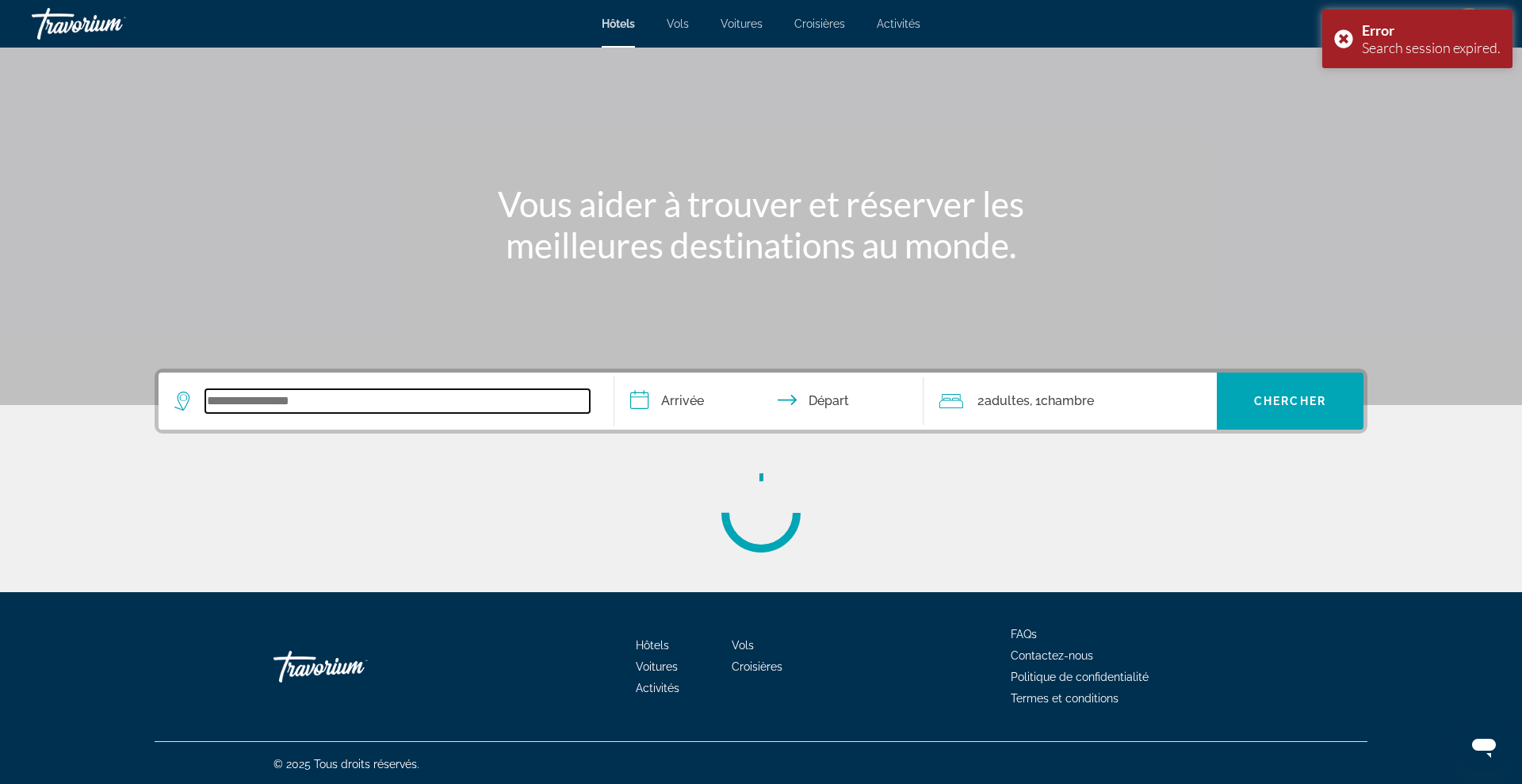
scroll to position [73, 0]
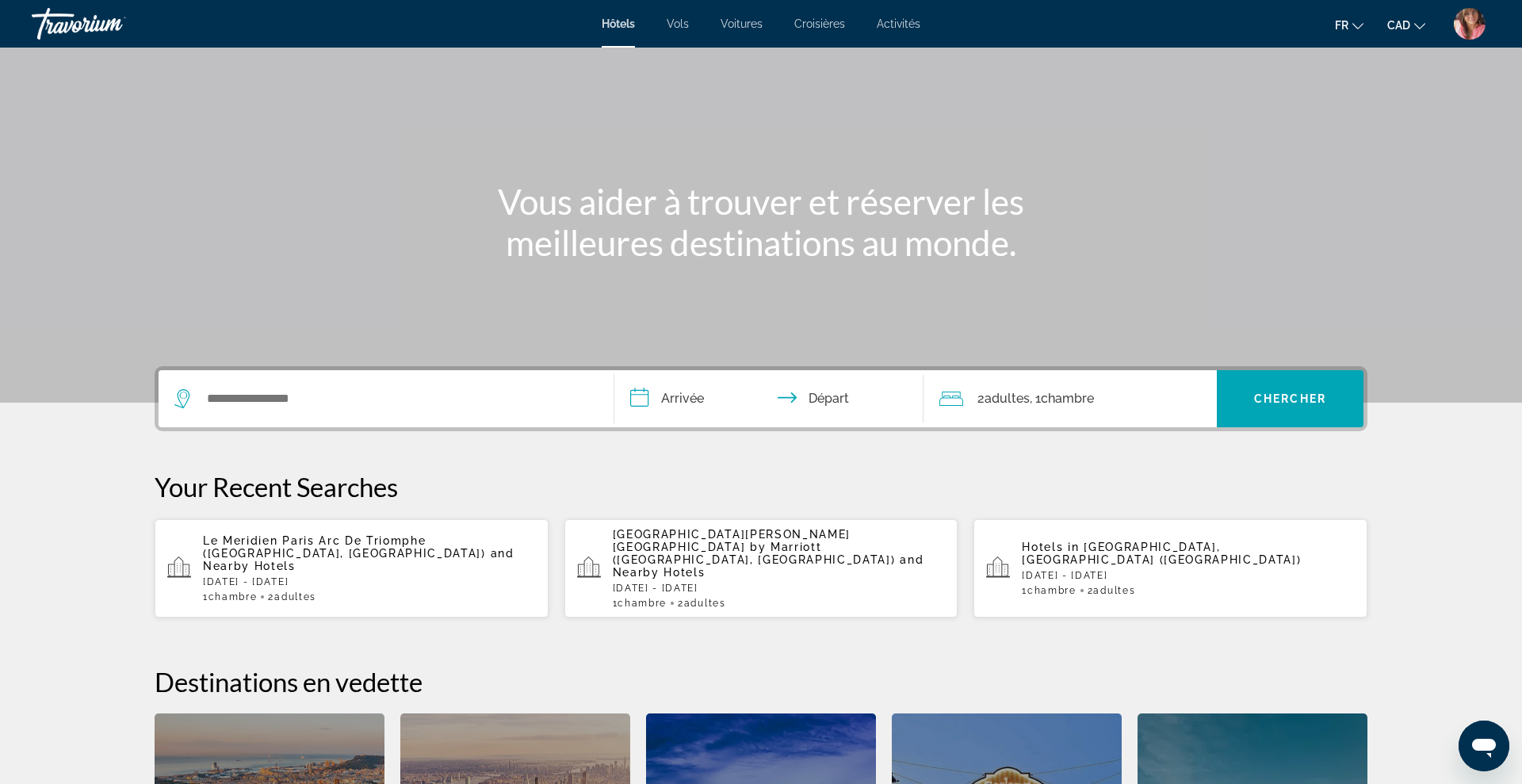
click at [423, 539] on span "Le Meridien Paris Arc De Triomphe ([GEOGRAPHIC_DATA], [GEOGRAPHIC_DATA])" at bounding box center [344, 547] width 283 height 26
